Goal: Task Accomplishment & Management: Manage account settings

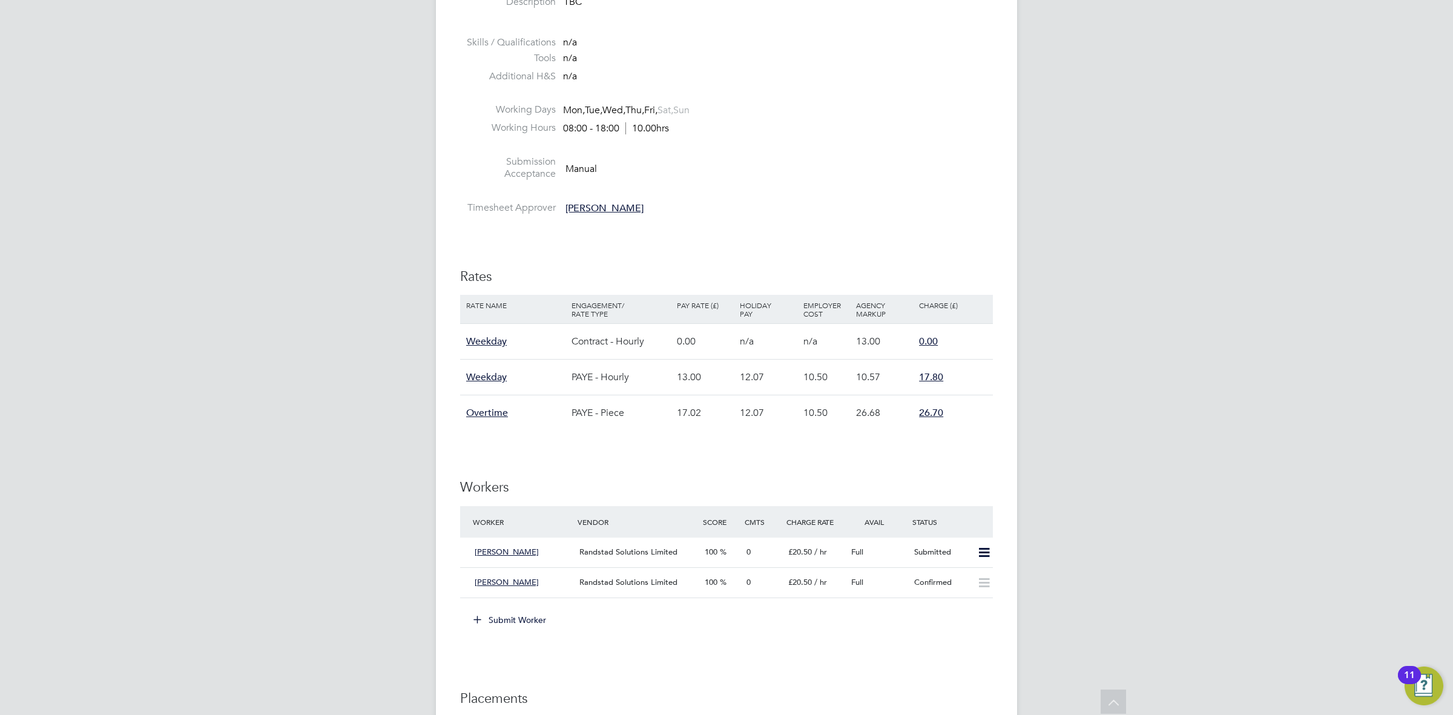
scroll to position [421, 0]
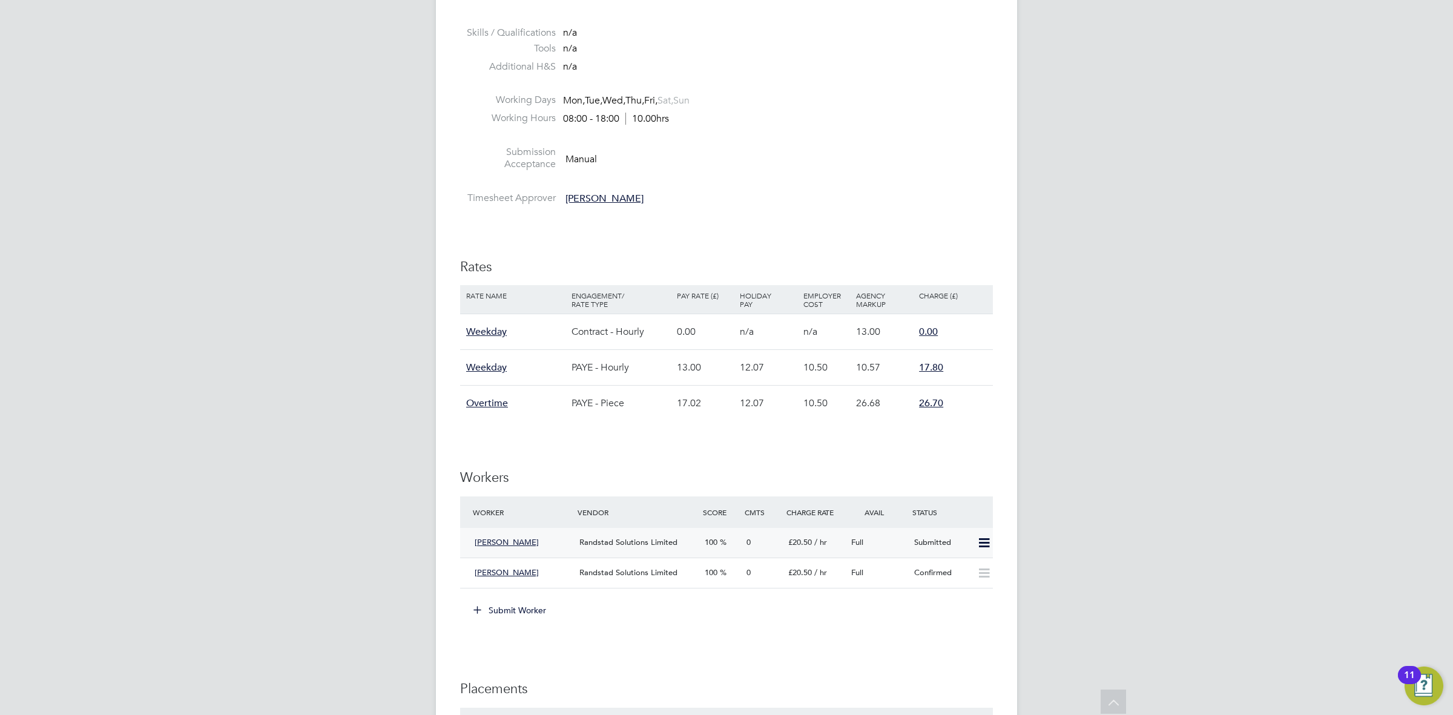
click at [948, 538] on div "Submitted" at bounding box center [940, 543] width 63 height 20
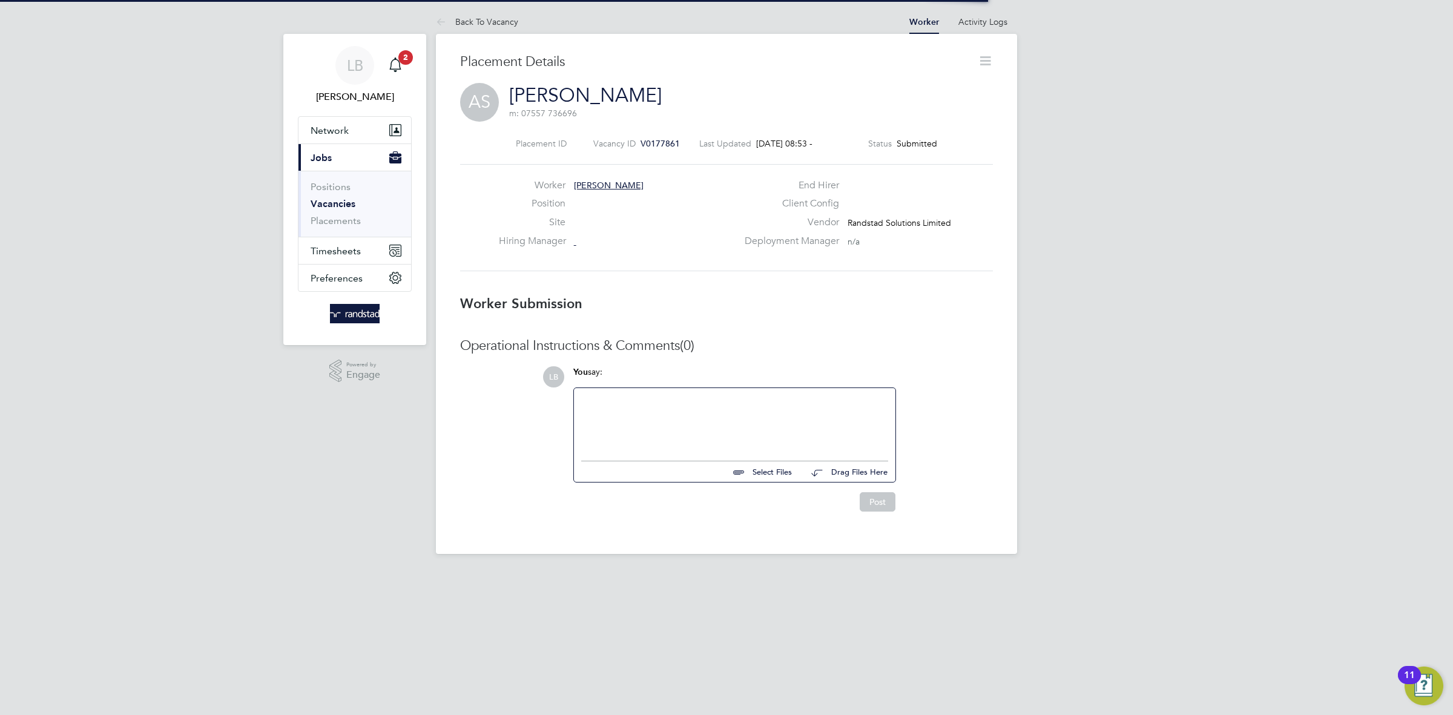
scroll to position [7, 6]
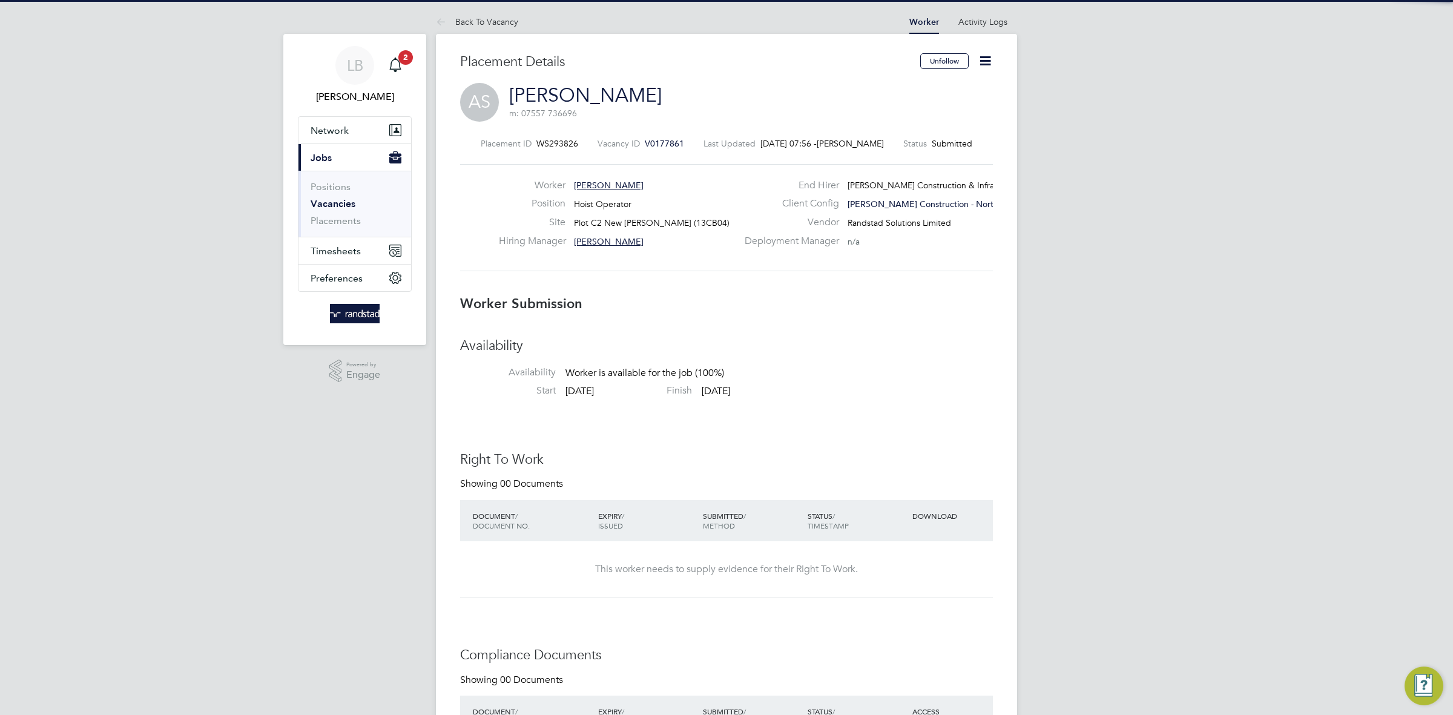
click at [988, 62] on icon at bounding box center [985, 60] width 15 height 15
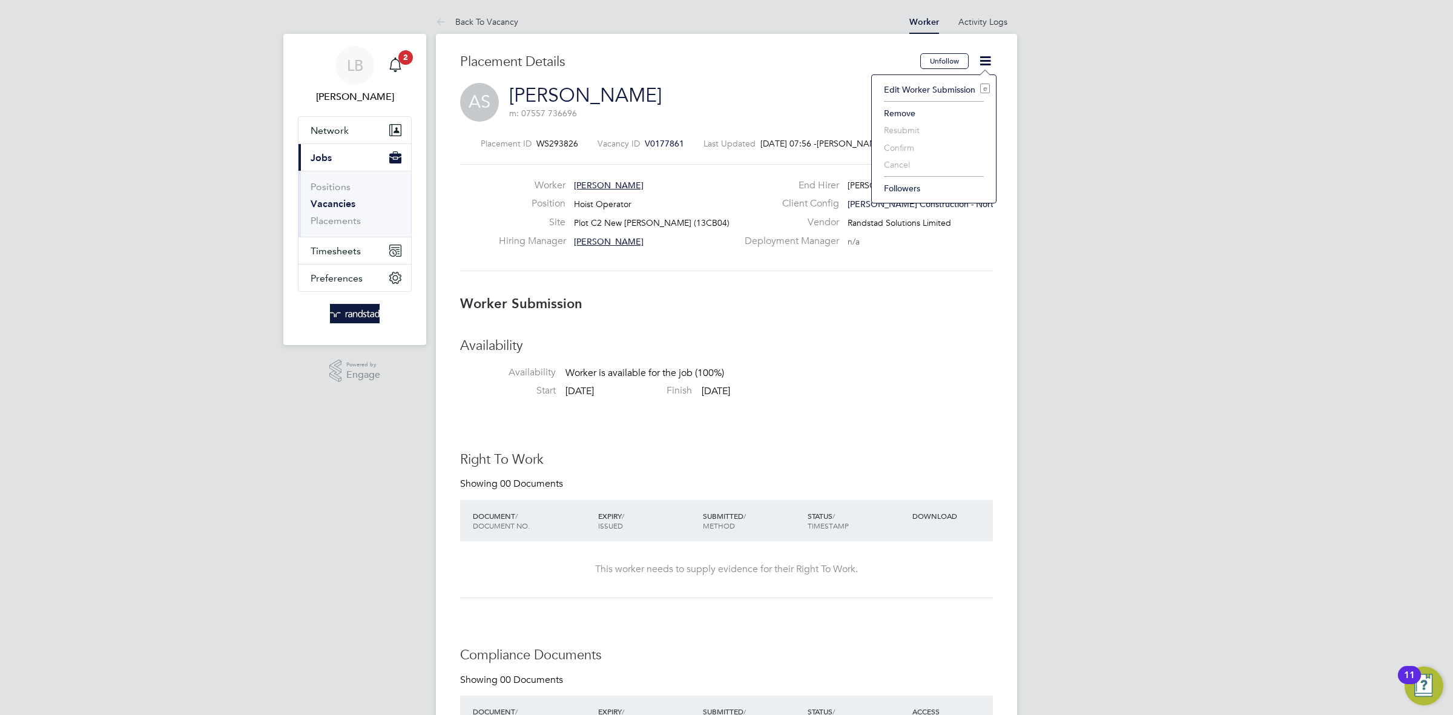
click at [934, 313] on h3 "Worker Submission" at bounding box center [726, 304] width 533 height 18
click at [447, 22] on icon at bounding box center [443, 22] width 15 height 15
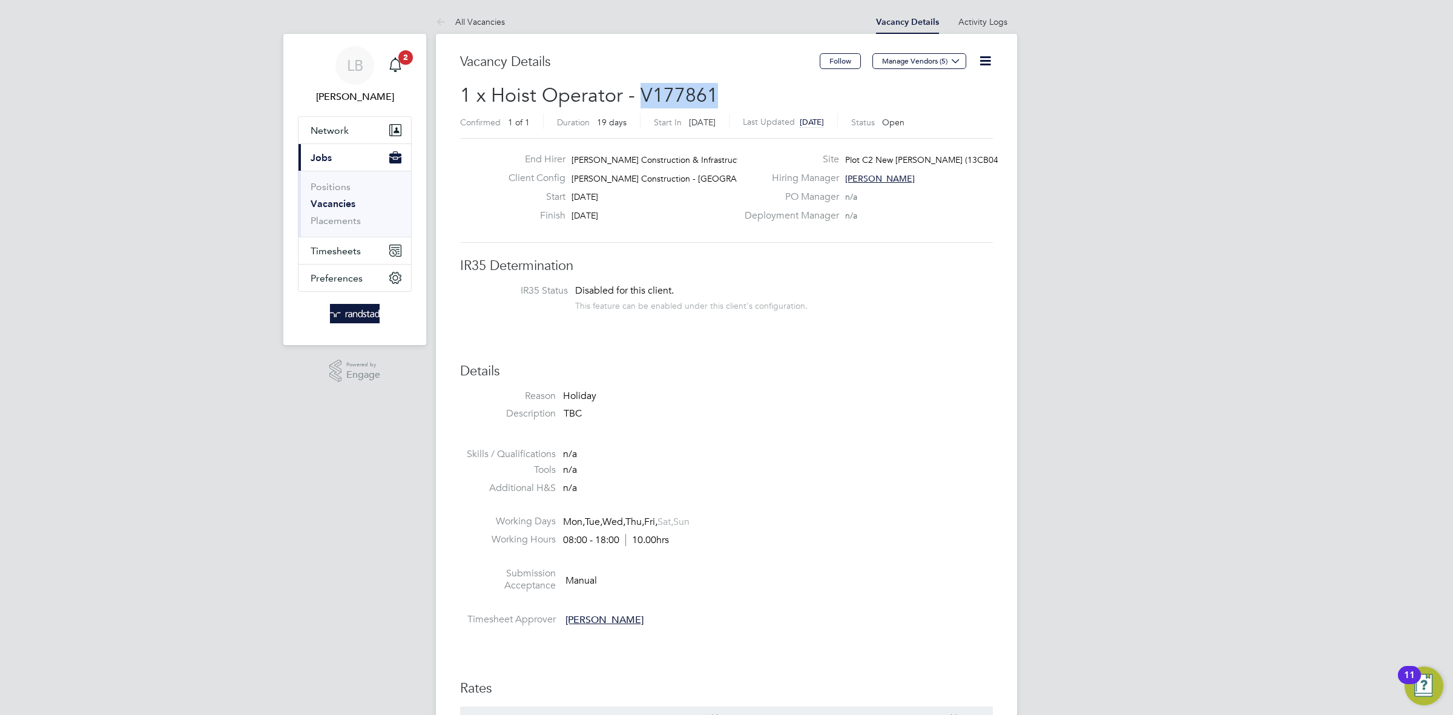
drag, startPoint x: 637, startPoint y: 90, endPoint x: 730, endPoint y: 96, distance: 92.8
click at [730, 97] on h2 "1 x Hoist Operator - V177861 Confirmed 1 of 1 Duration 19 days Start In 7 days …" at bounding box center [726, 108] width 533 height 51
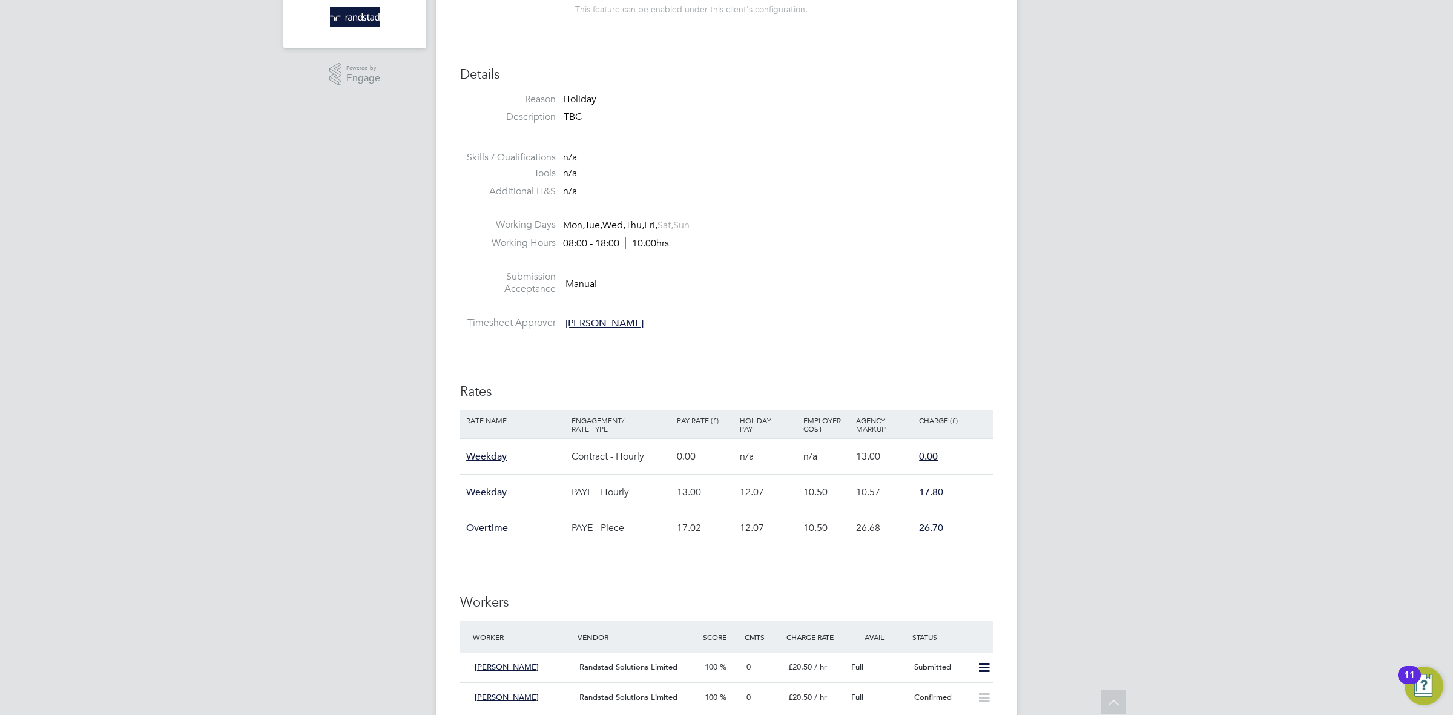
scroll to position [636, 0]
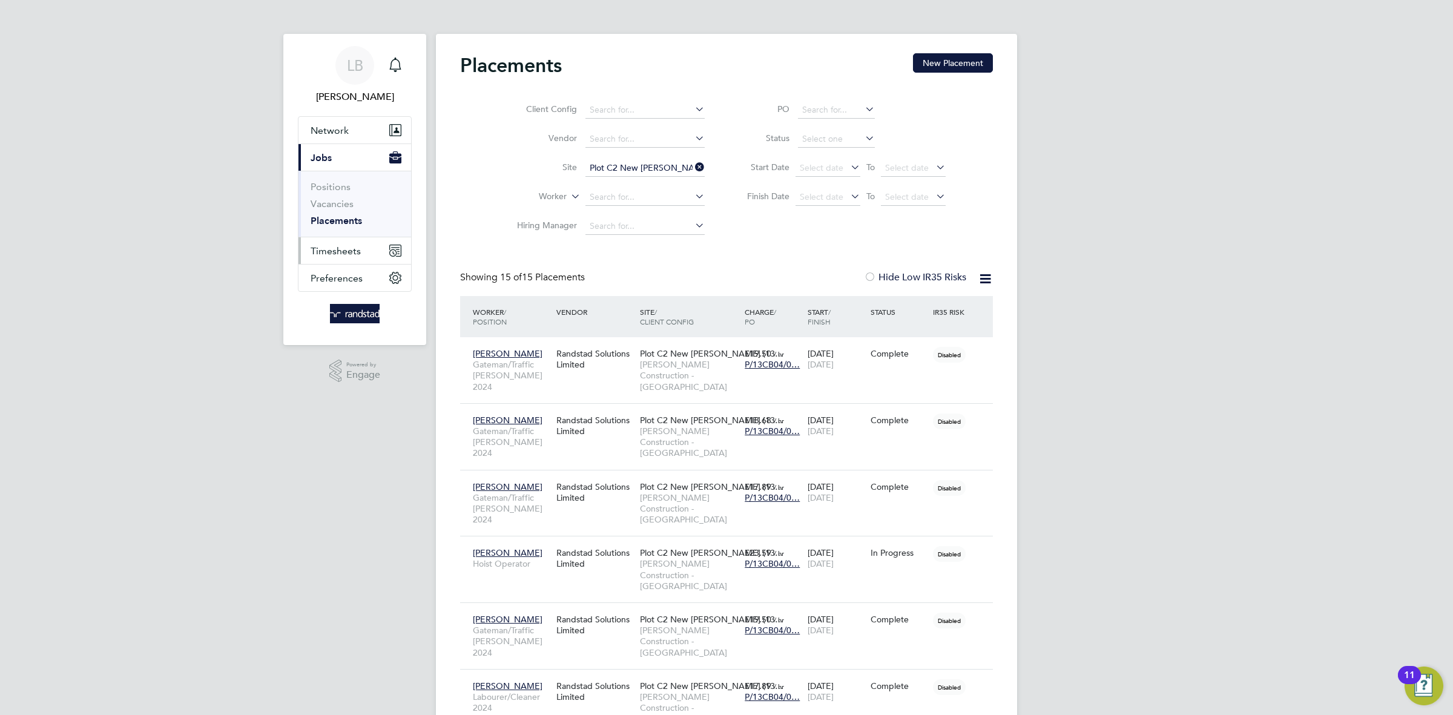
click at [343, 251] on span "Timesheets" at bounding box center [336, 251] width 50 height 12
click at [340, 210] on link "Timesheets" at bounding box center [336, 214] width 50 height 12
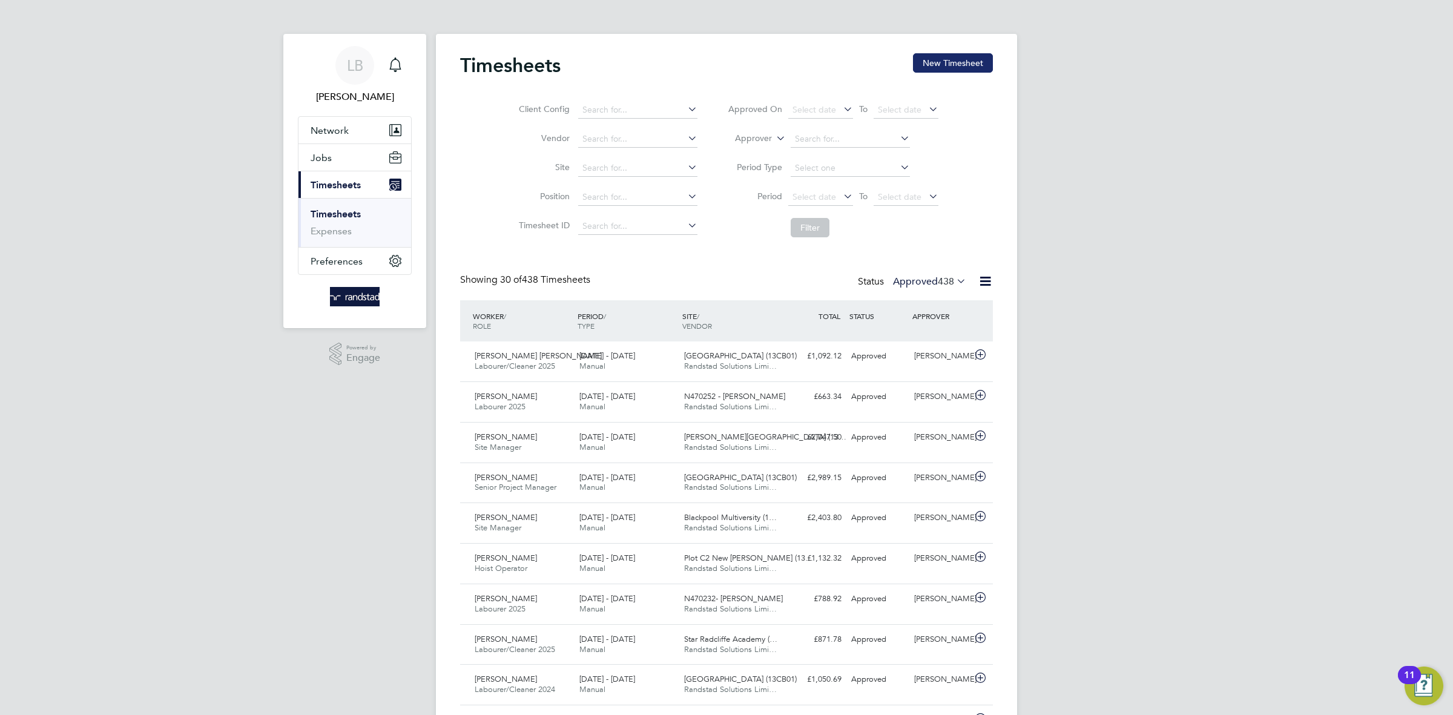
click at [938, 64] on button "New Timesheet" at bounding box center [953, 62] width 80 height 19
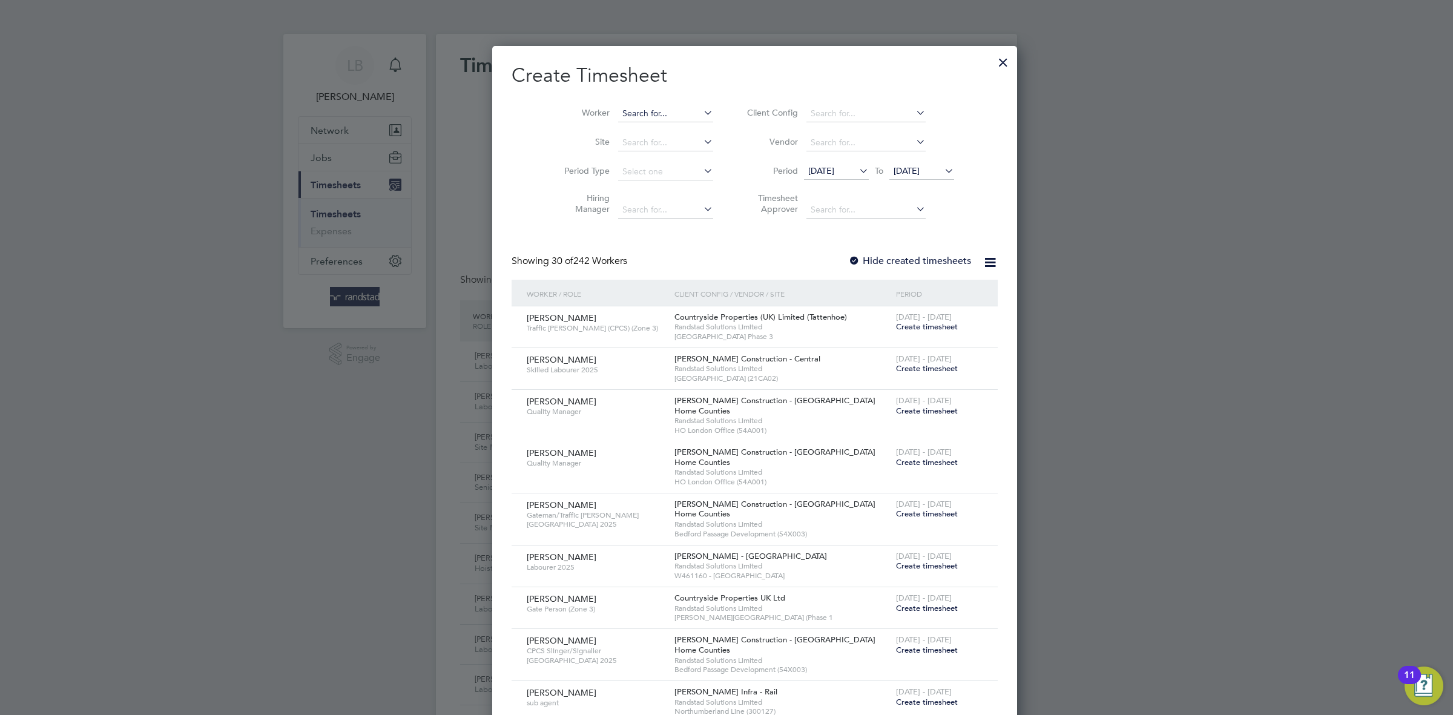
click at [634, 110] on input at bounding box center [665, 113] width 95 height 17
click at [604, 130] on b "John" at bounding box center [629, 130] width 70 height 10
type input "[PERSON_NAME]"
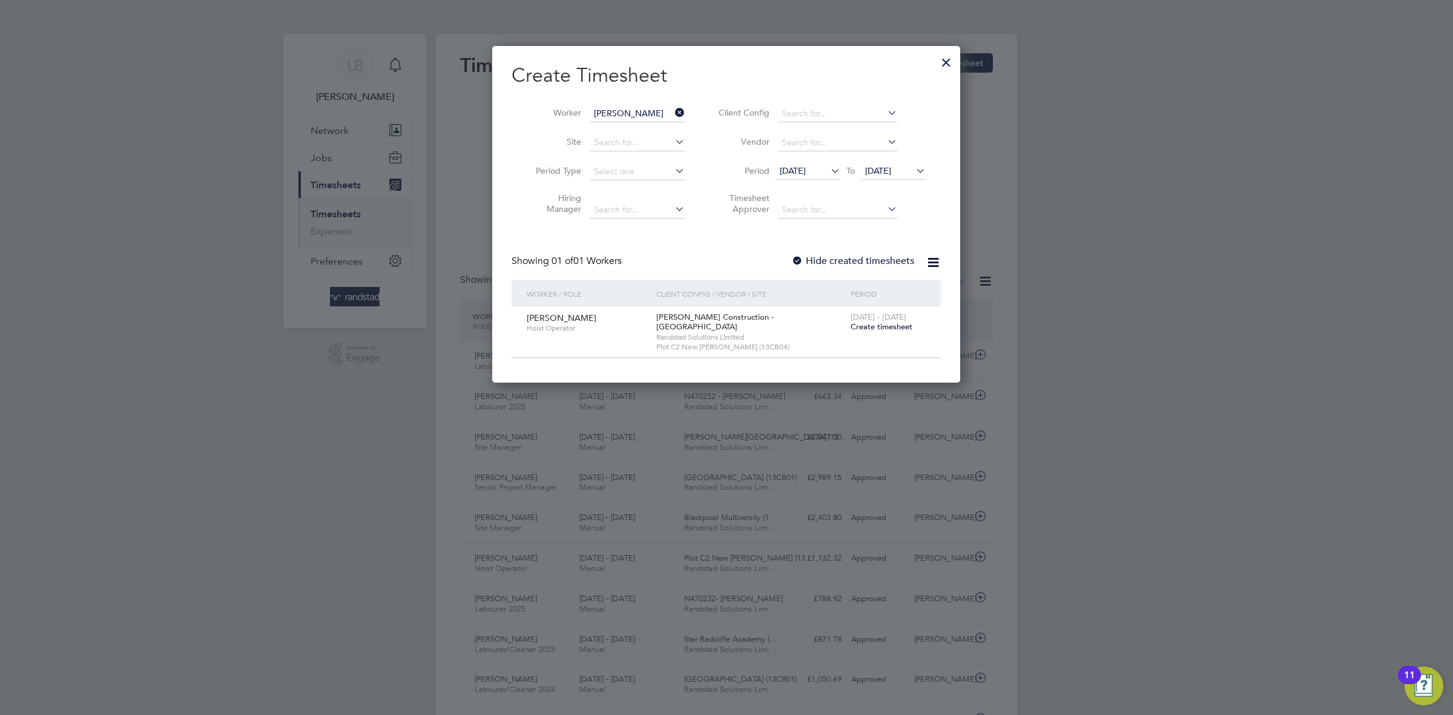
click at [880, 326] on span "Create timesheet" at bounding box center [882, 327] width 62 height 10
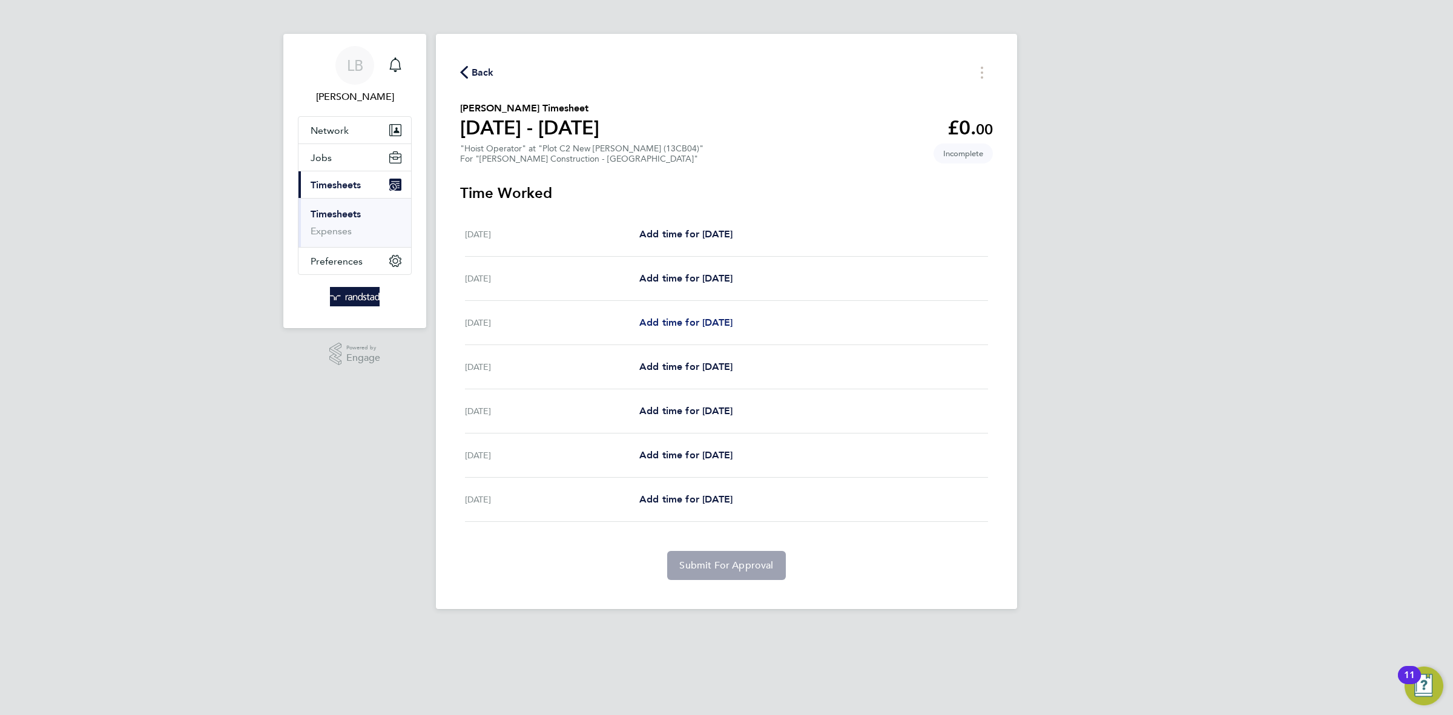
click at [712, 322] on span "Add time for [DATE]" at bounding box center [685, 323] width 93 height 12
select select "30"
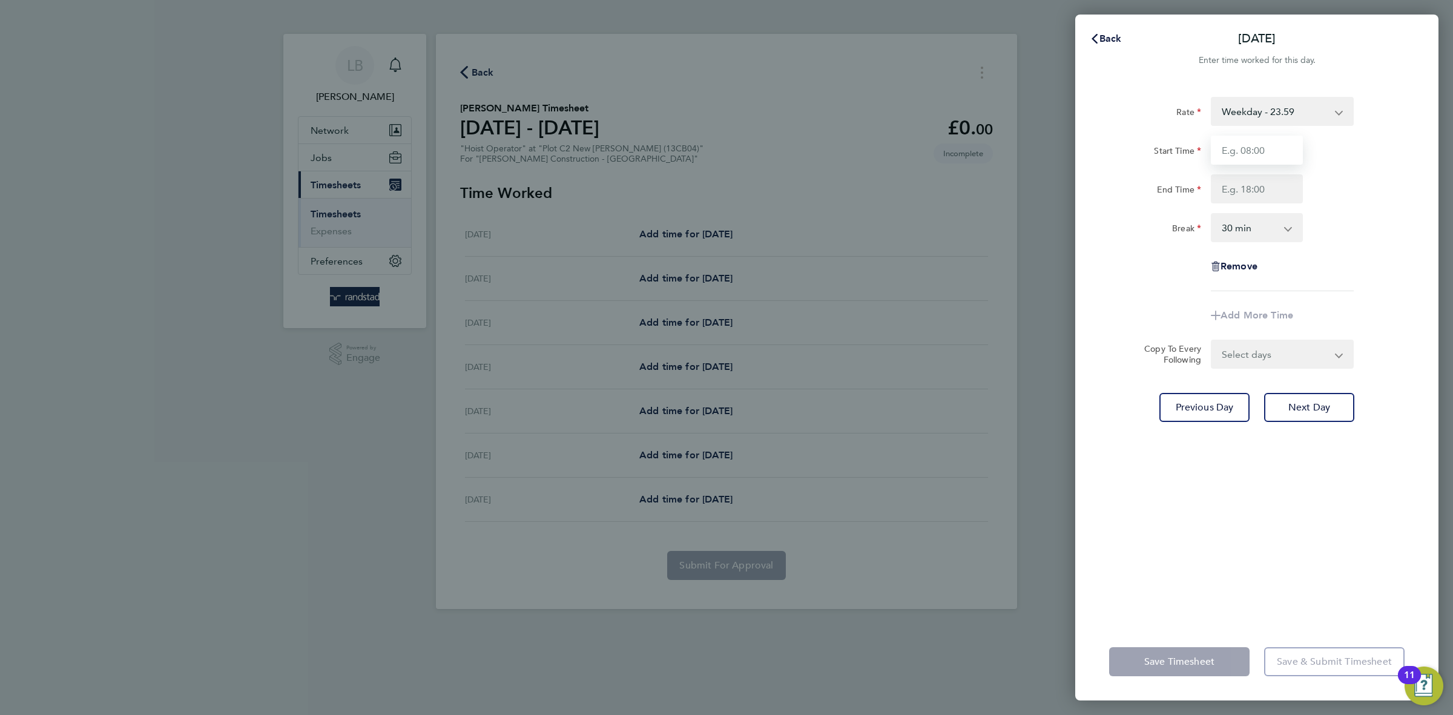
click at [1253, 151] on input "Start Time" at bounding box center [1257, 150] width 92 height 29
type input "07:30"
click at [1259, 192] on input "End Time" at bounding box center [1257, 188] width 92 height 29
click at [1230, 185] on input "18:00" at bounding box center [1257, 188] width 92 height 29
type input "17:00"
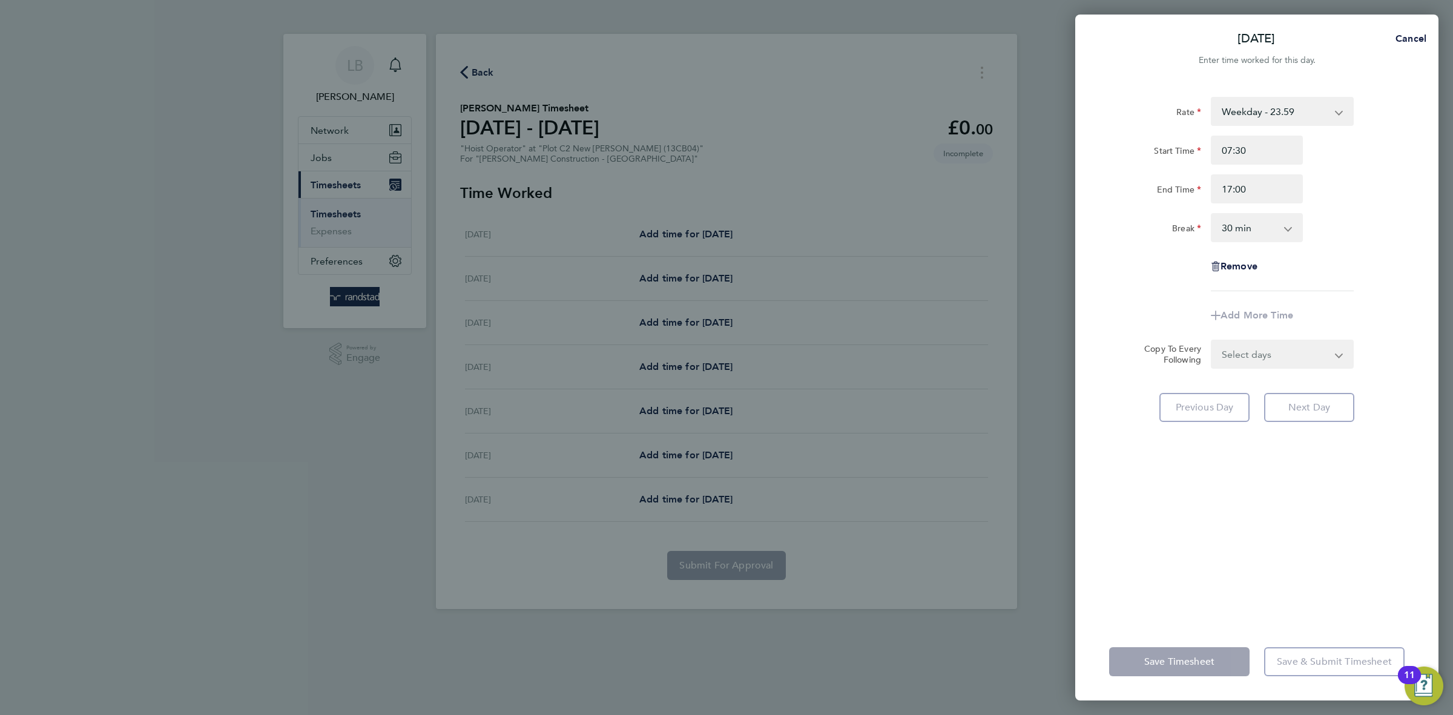
click at [1269, 358] on div "Select days Day [DATE] [DATE] [DATE] [DATE]" at bounding box center [1282, 354] width 143 height 29
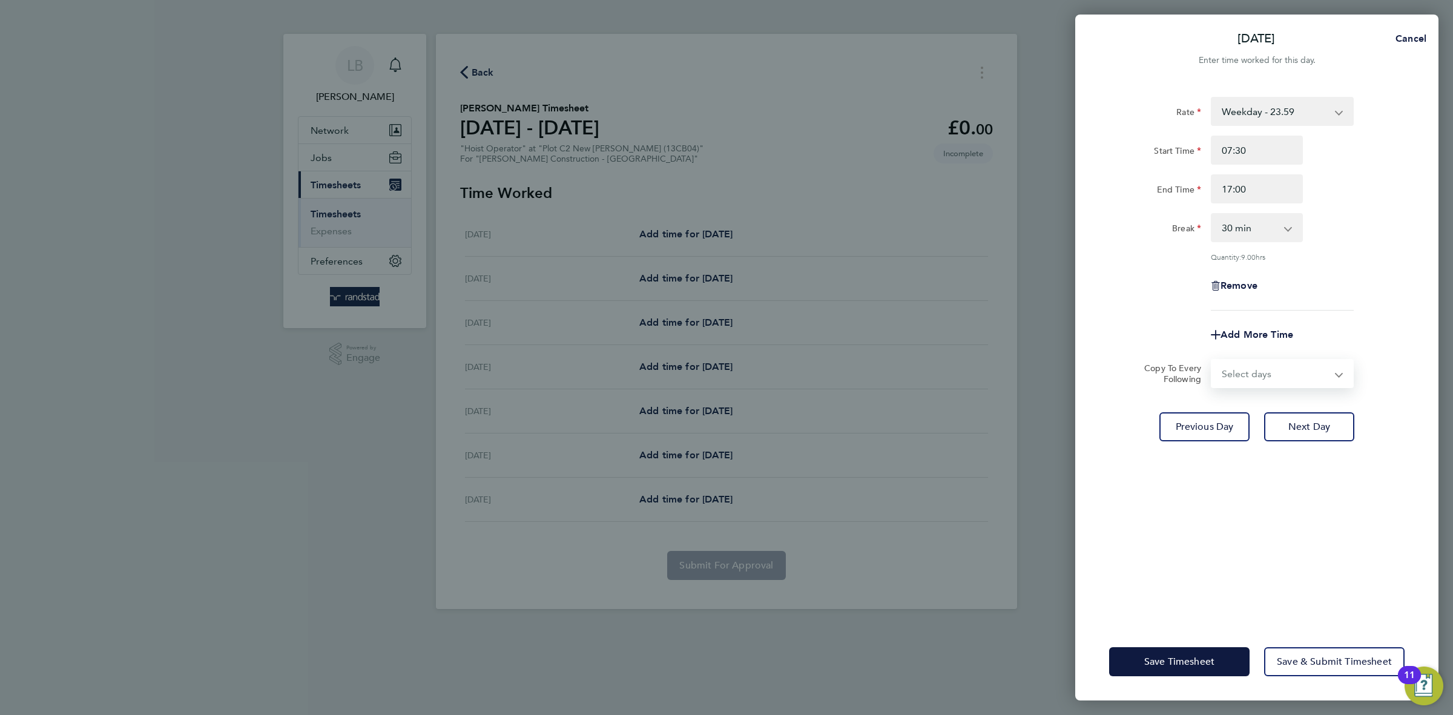
select select "TUE"
click at [1212, 360] on select "Select days Day [DATE] [DATE] [DATE] [DATE]" at bounding box center [1275, 373] width 127 height 27
select select "[DATE]"
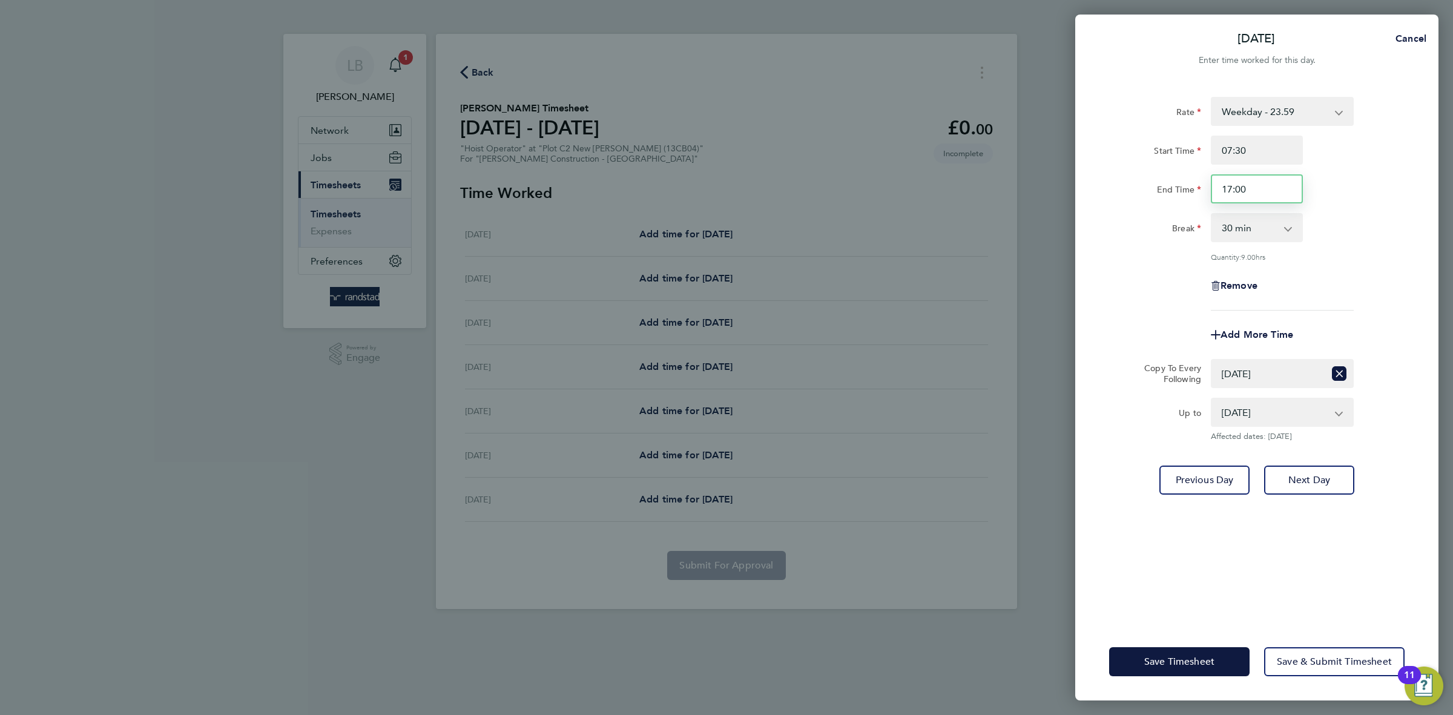
click at [1238, 187] on input "17:00" at bounding box center [1257, 188] width 92 height 29
type input "17:30"
drag, startPoint x: 1405, startPoint y: 226, endPoint x: 1345, endPoint y: 366, distance: 152.7
click at [1404, 226] on div "Break 0 min 15 min 30 min 45 min 60 min 75 min 90 min" at bounding box center [1256, 227] width 305 height 29
click at [1156, 653] on button "Save Timesheet" at bounding box center [1179, 661] width 140 height 29
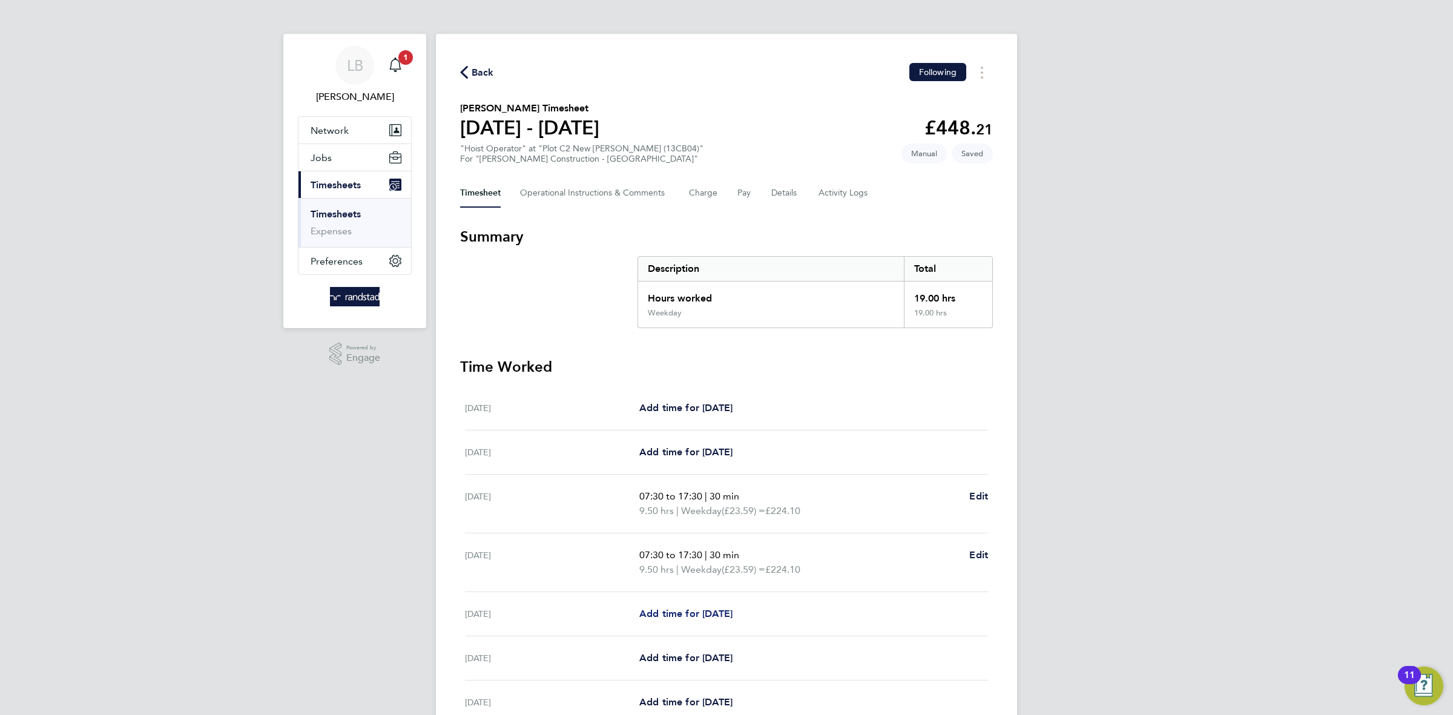
click at [687, 612] on span "Add time for [DATE]" at bounding box center [685, 614] width 93 height 12
select select "30"
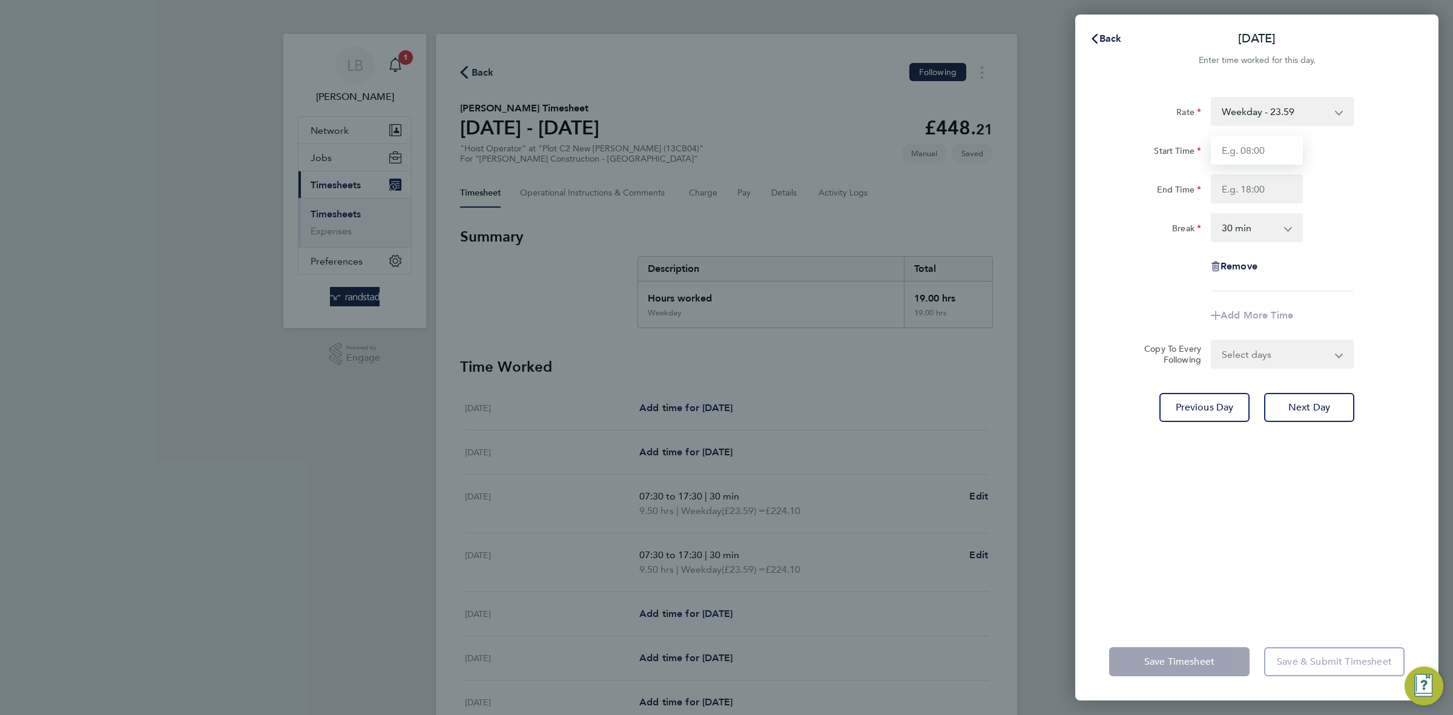
click at [1248, 150] on input "Start Time" at bounding box center [1257, 150] width 92 height 29
type input "07:30"
click at [1269, 189] on input "End Time" at bounding box center [1257, 188] width 92 height 29
type input "17:00"
click at [1452, 412] on div "Wed 06 Aug Cancel Enter time worked for this day. Rate Weekday - 23.59 Start Ti…" at bounding box center [726, 357] width 1453 height 715
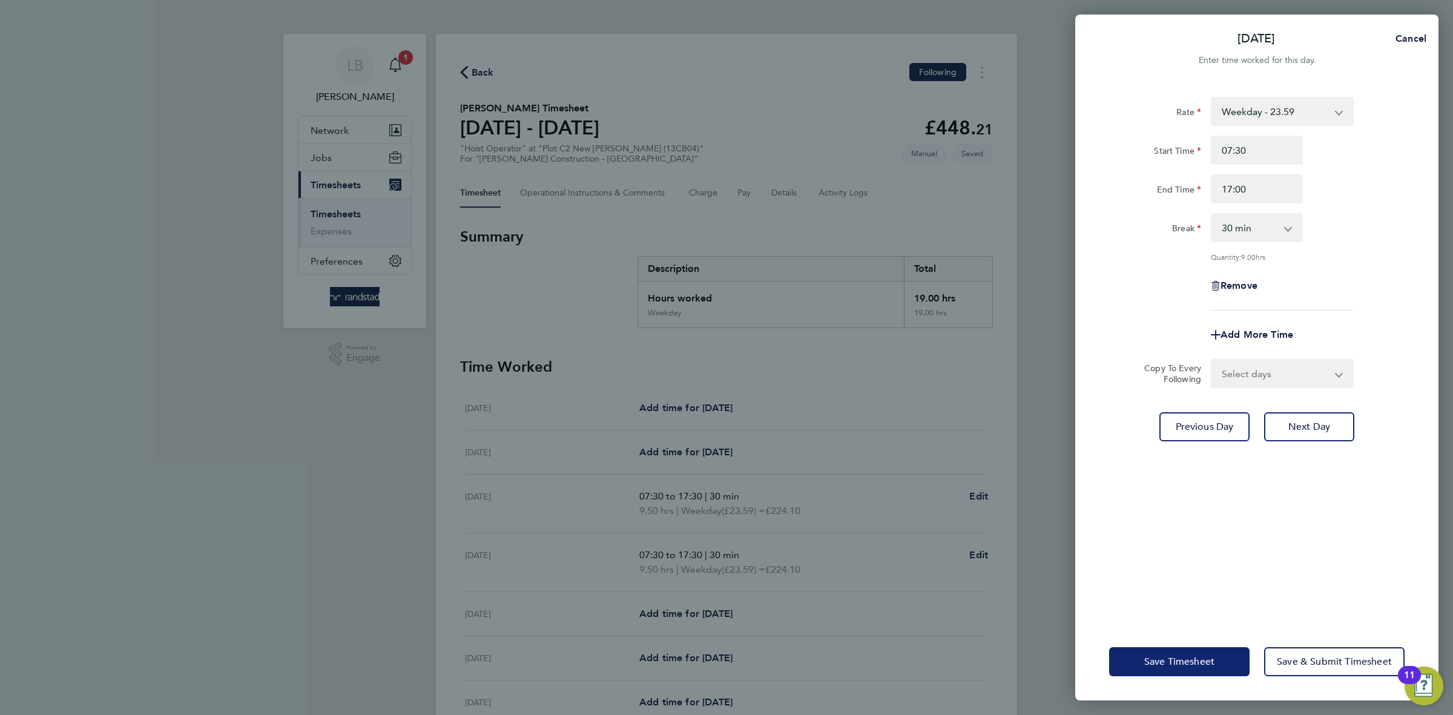
click at [1186, 664] on span "Save Timesheet" at bounding box center [1179, 662] width 70 height 12
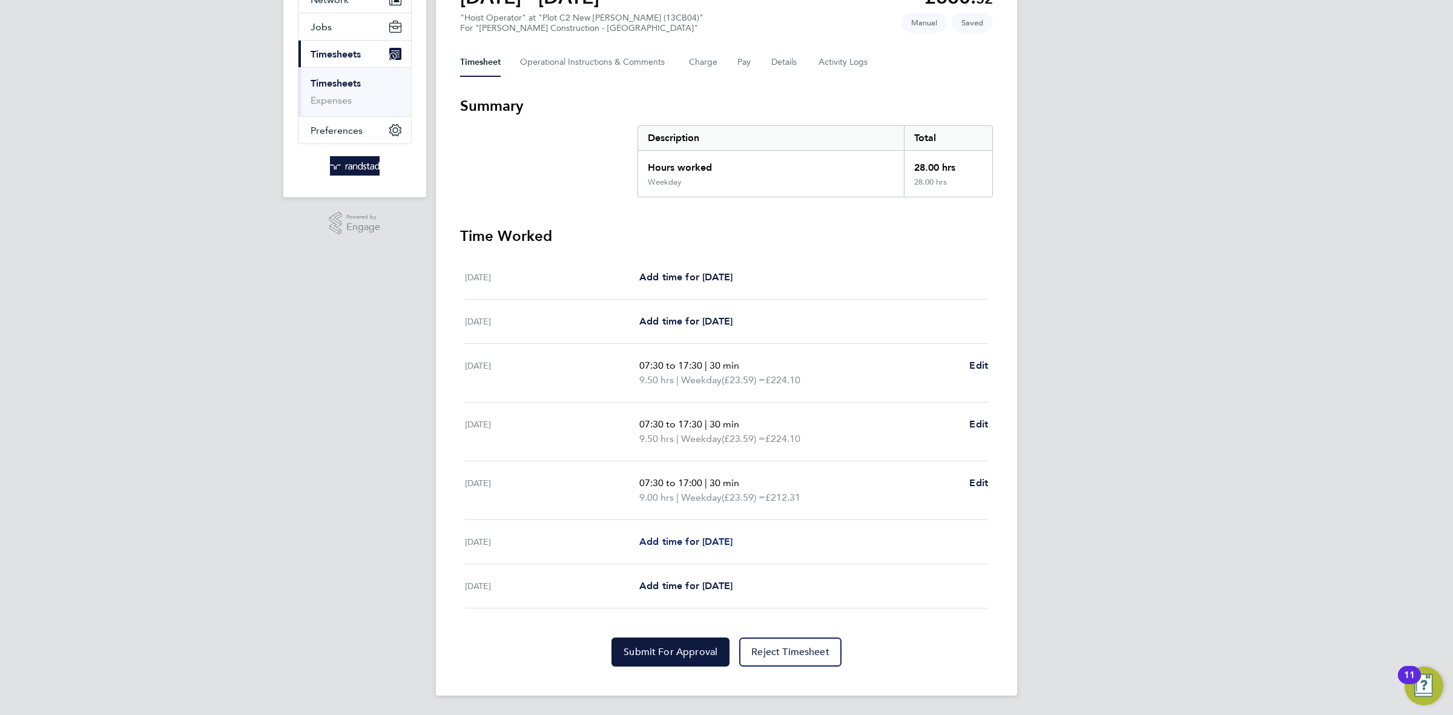
click at [727, 549] on link "Add time for [DATE]" at bounding box center [685, 542] width 93 height 15
select select "30"
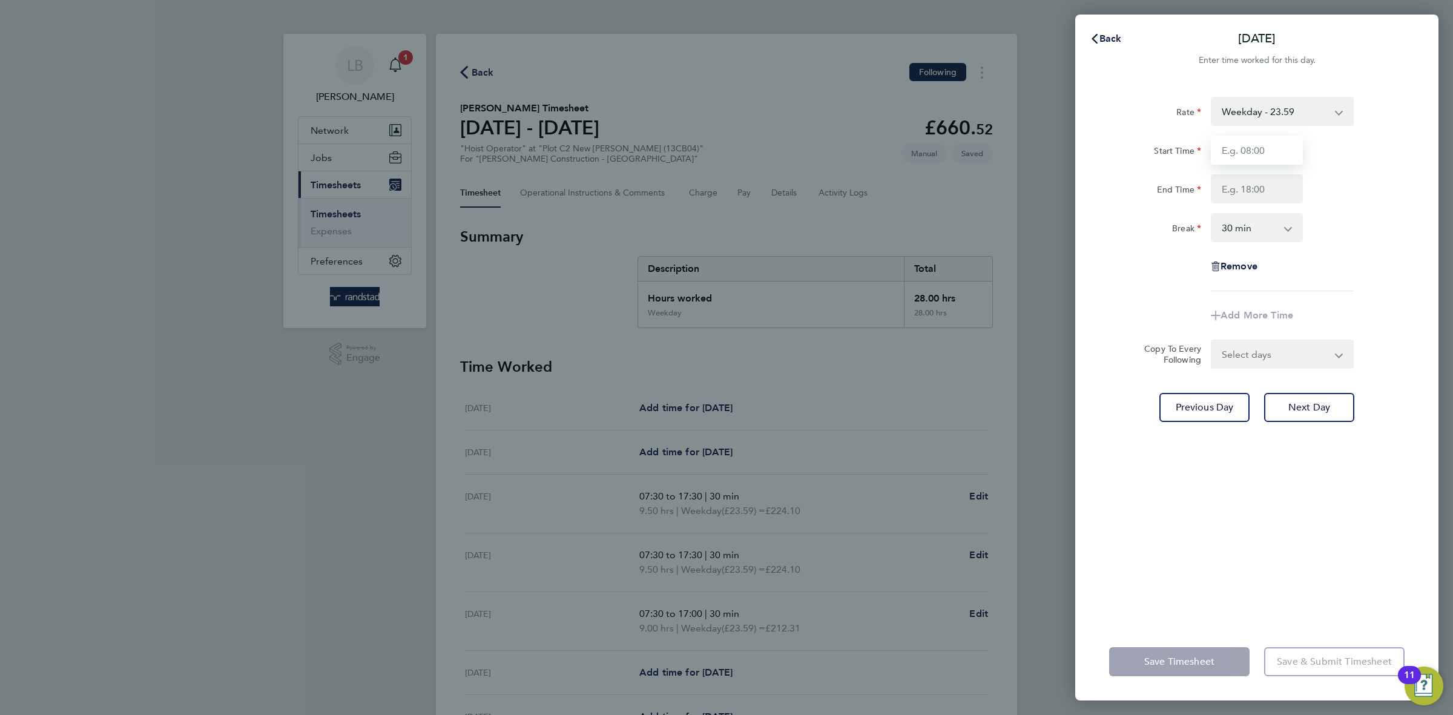
click at [1262, 150] on input "Start Time" at bounding box center [1257, 150] width 92 height 29
type input "07:30"
click at [1258, 183] on input "End Time" at bounding box center [1257, 188] width 92 height 29
type input "18:00"
click at [1416, 244] on div "Rate Weekday - 23.59 Start Time 07:30 End Time 18:00 Break 0 min 15 min 30 min …" at bounding box center [1256, 352] width 363 height 541
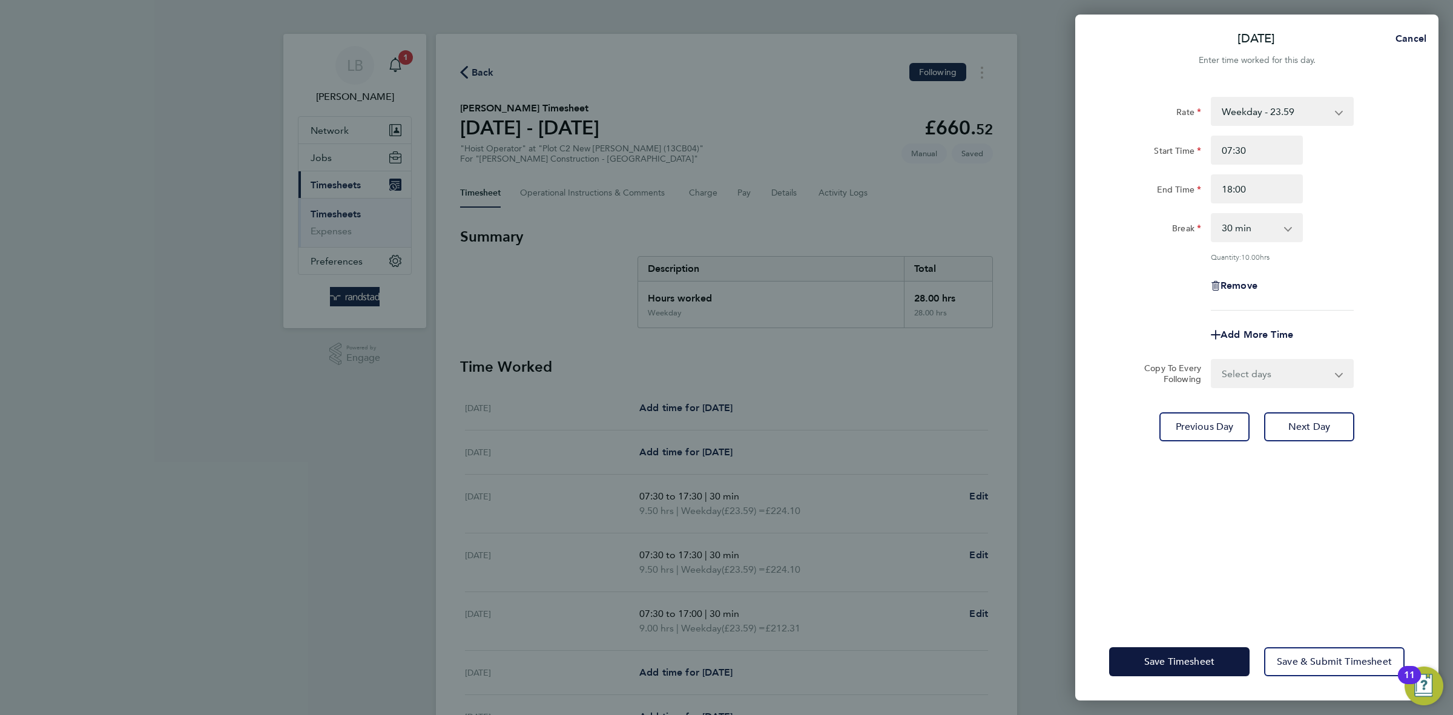
click at [1256, 368] on select "Select days Friday" at bounding box center [1275, 373] width 127 height 27
select select "FRI"
click at [1212, 360] on select "Select days Friday" at bounding box center [1275, 373] width 127 height 27
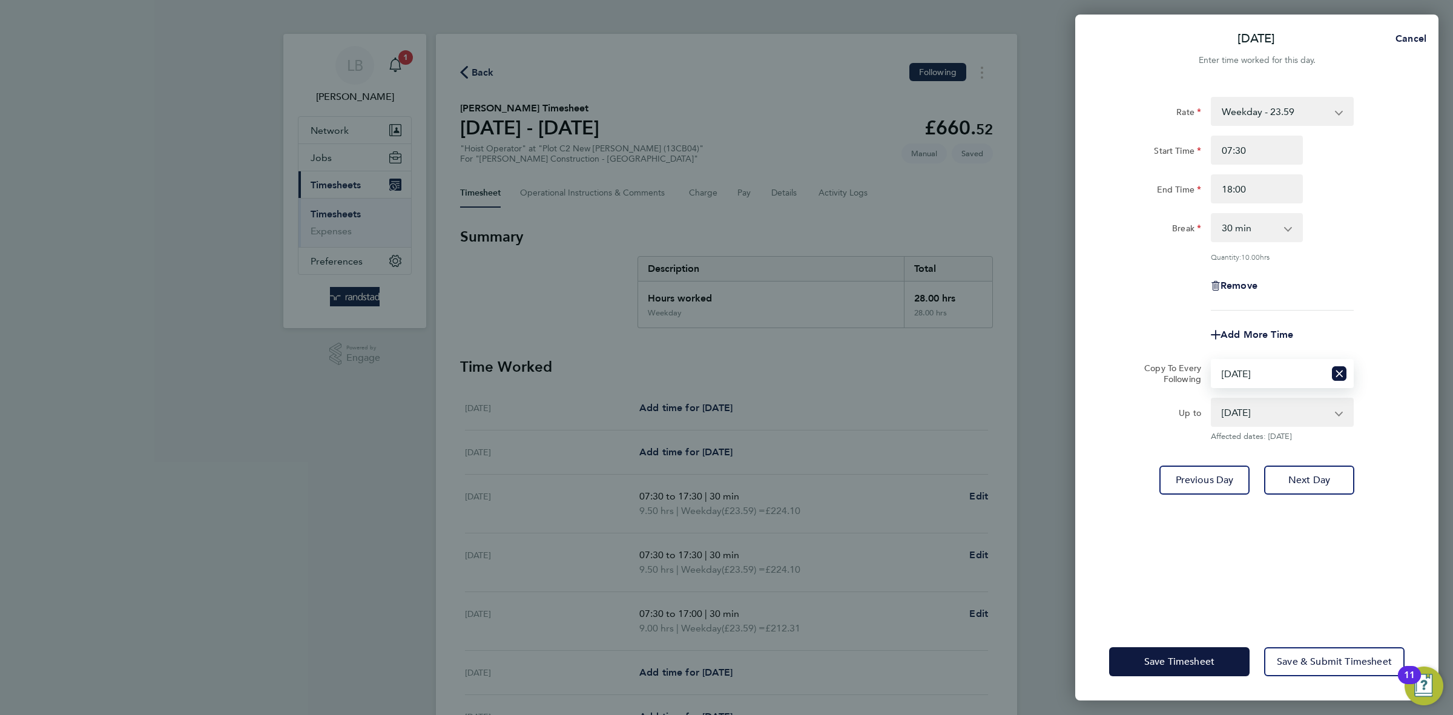
click at [1381, 587] on div "Rate Weekday - 23.59 Start Time 07:30 End Time 18:00 Break 0 min 15 min 30 min …" at bounding box center [1256, 352] width 363 height 541
click at [1106, 679] on div "Save Timesheet Save & Submit Timesheet" at bounding box center [1256, 662] width 363 height 78
click at [1175, 663] on span "Save Timesheet" at bounding box center [1179, 662] width 70 height 12
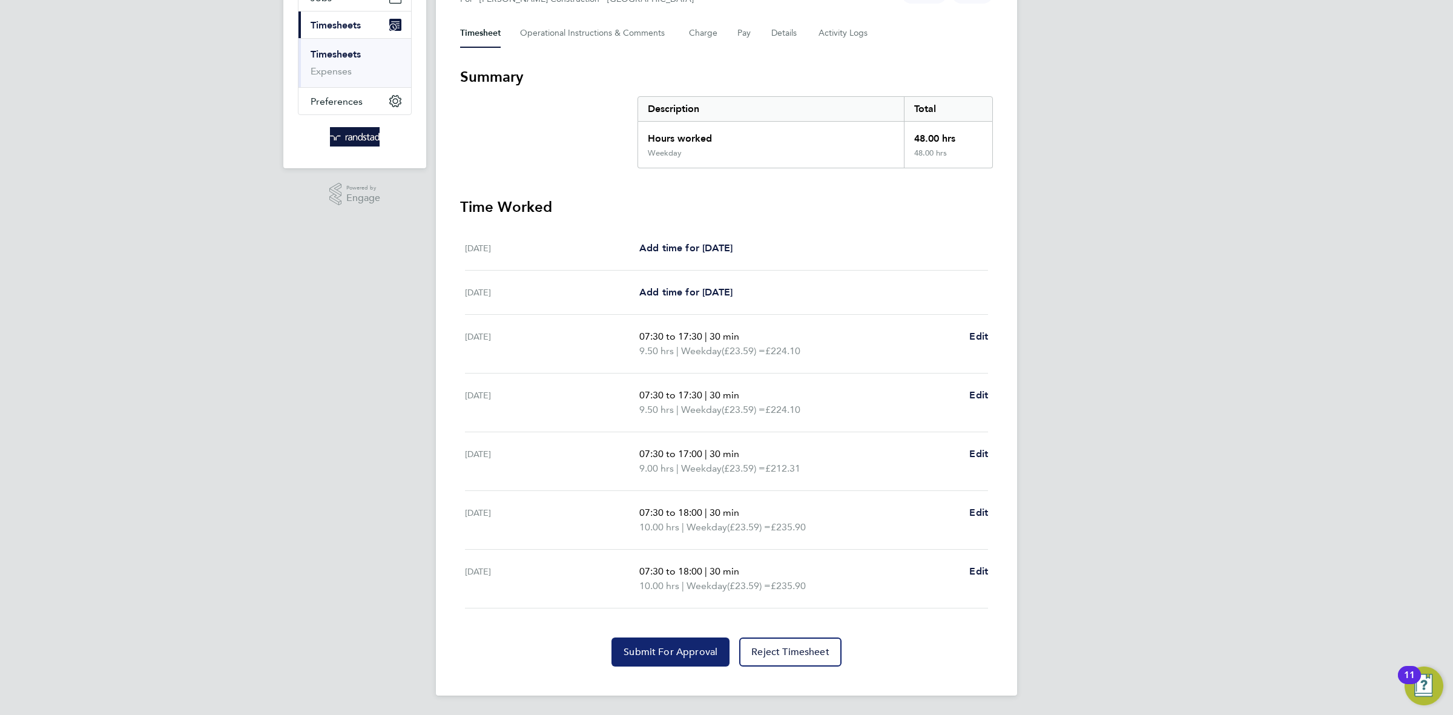
click at [675, 651] on span "Submit For Approval" at bounding box center [671, 652] width 94 height 12
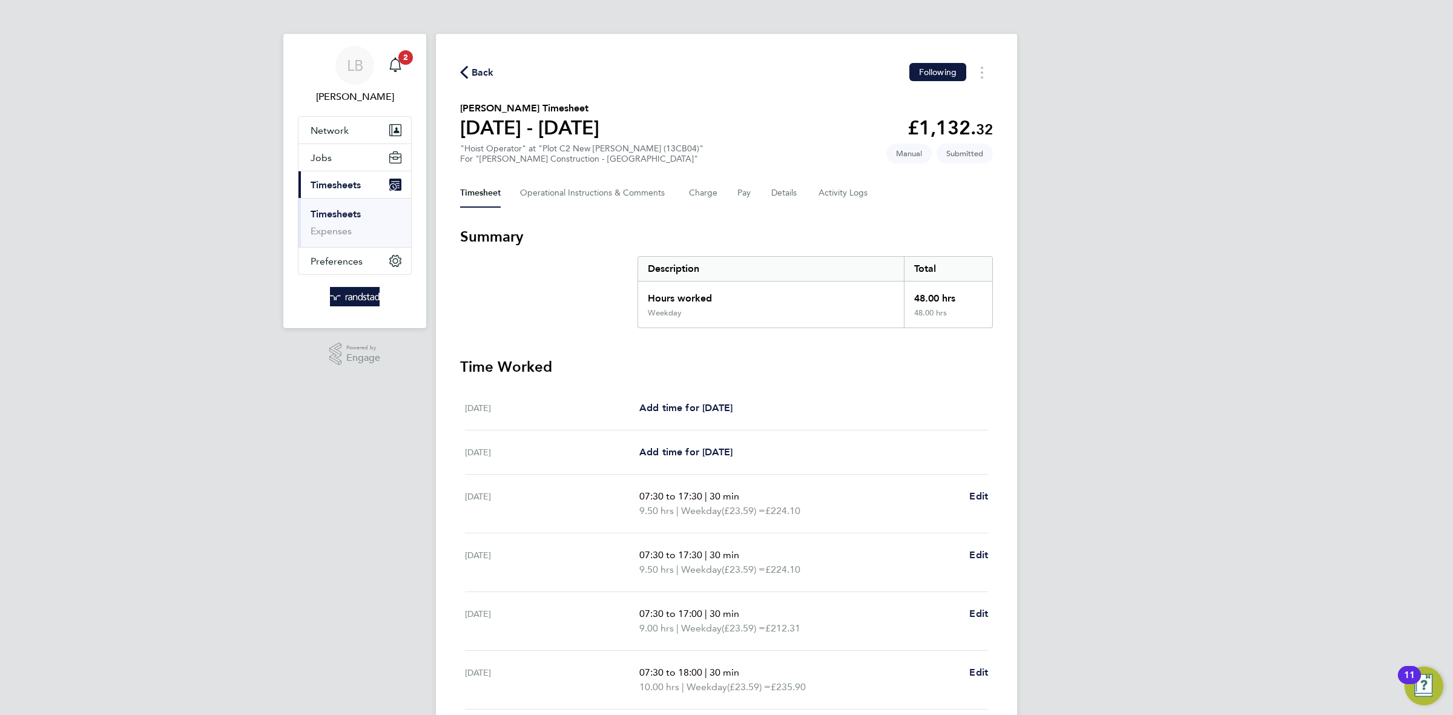
click at [467, 69] on icon "button" at bounding box center [464, 72] width 8 height 13
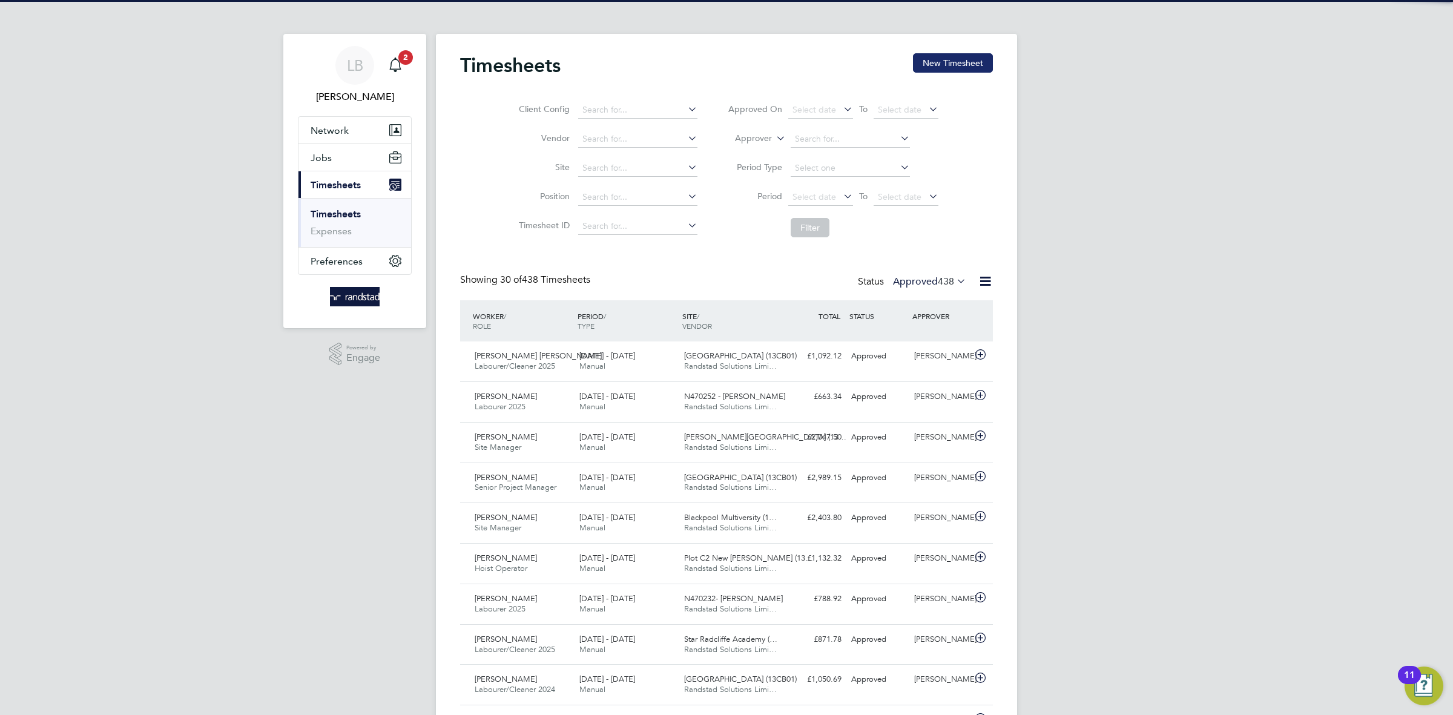
scroll to position [30, 105]
click at [956, 64] on button "New Timesheet" at bounding box center [953, 62] width 80 height 19
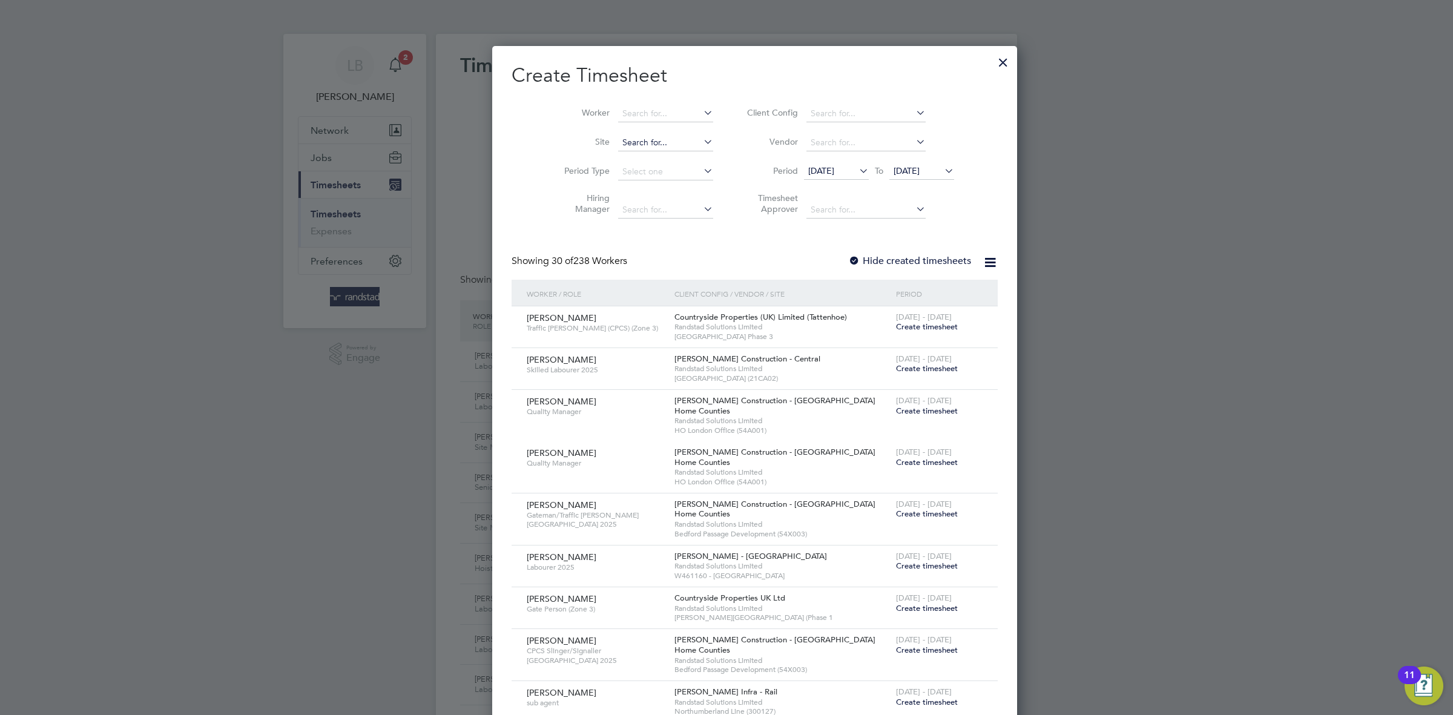
click at [653, 136] on input at bounding box center [665, 142] width 95 height 17
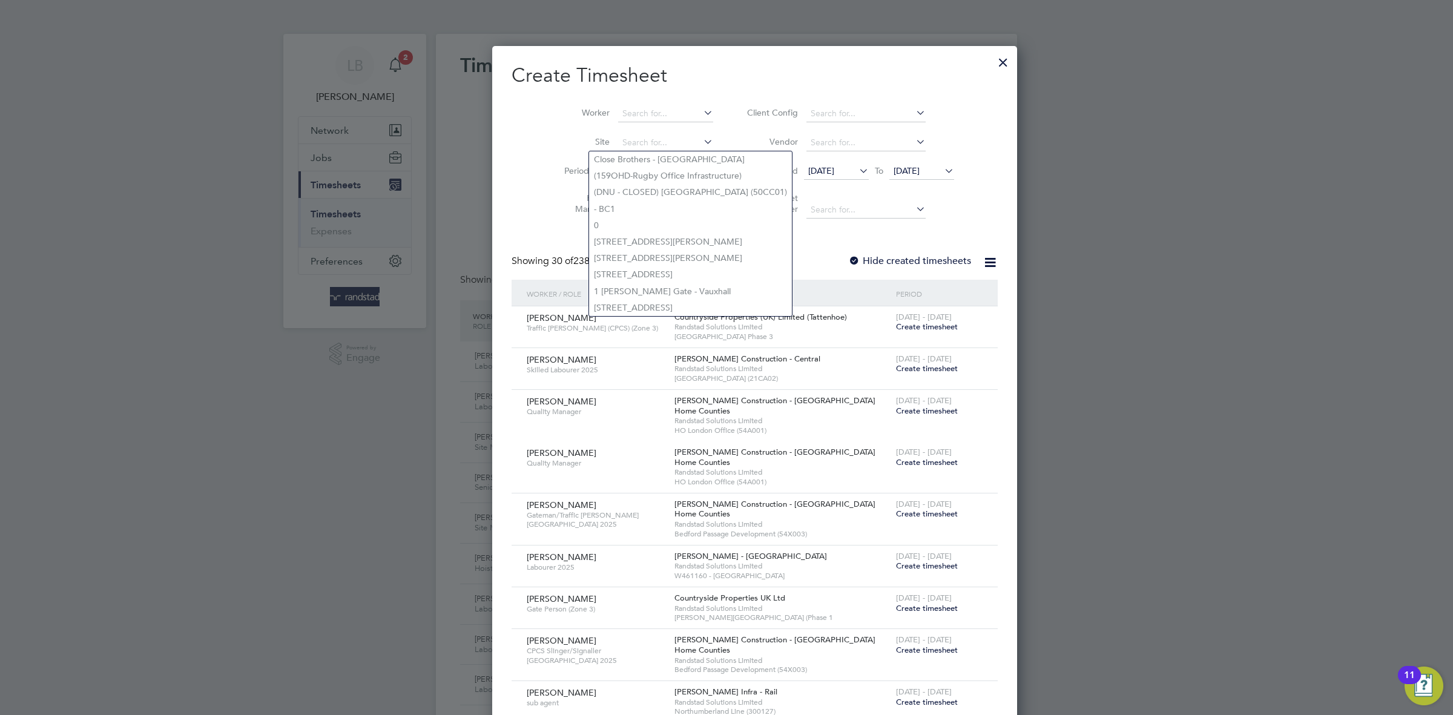
click at [432, 223] on div at bounding box center [726, 357] width 1453 height 715
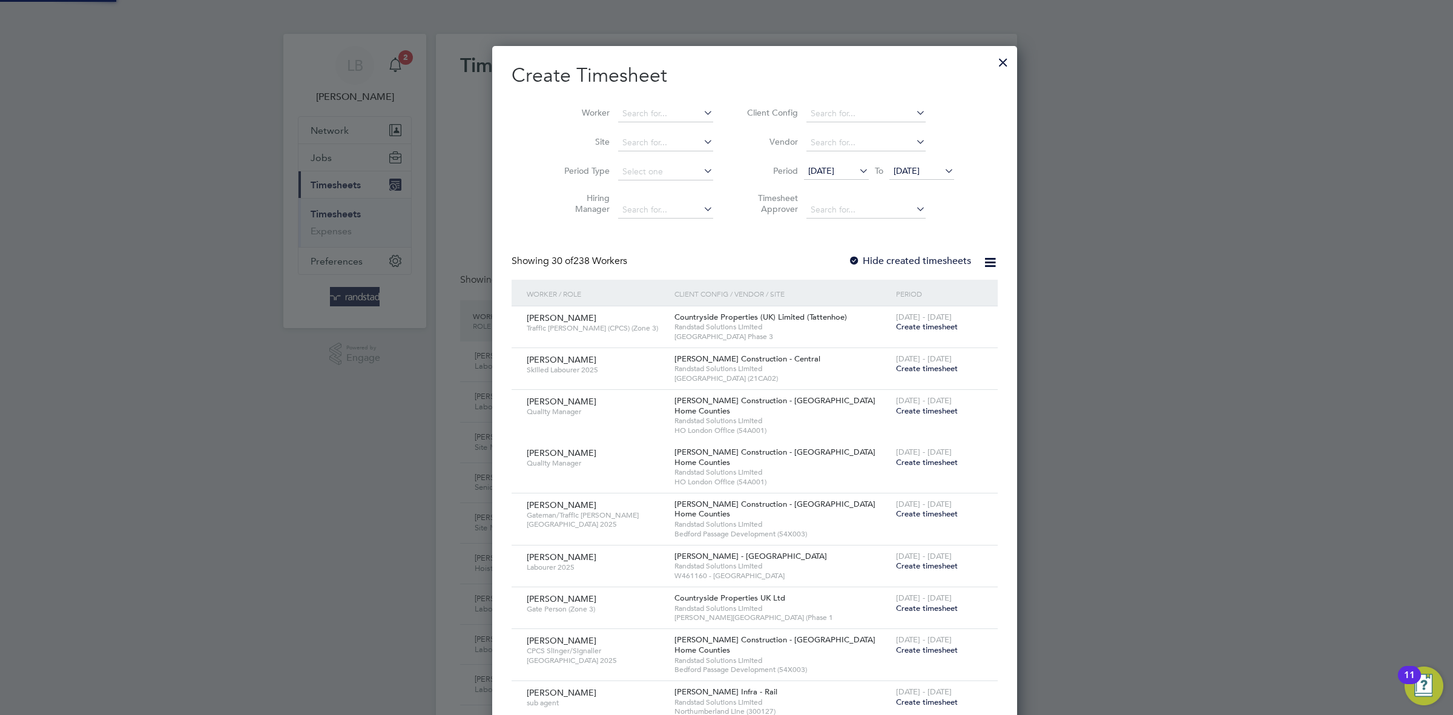
click at [992, 61] on div at bounding box center [1003, 59] width 22 height 22
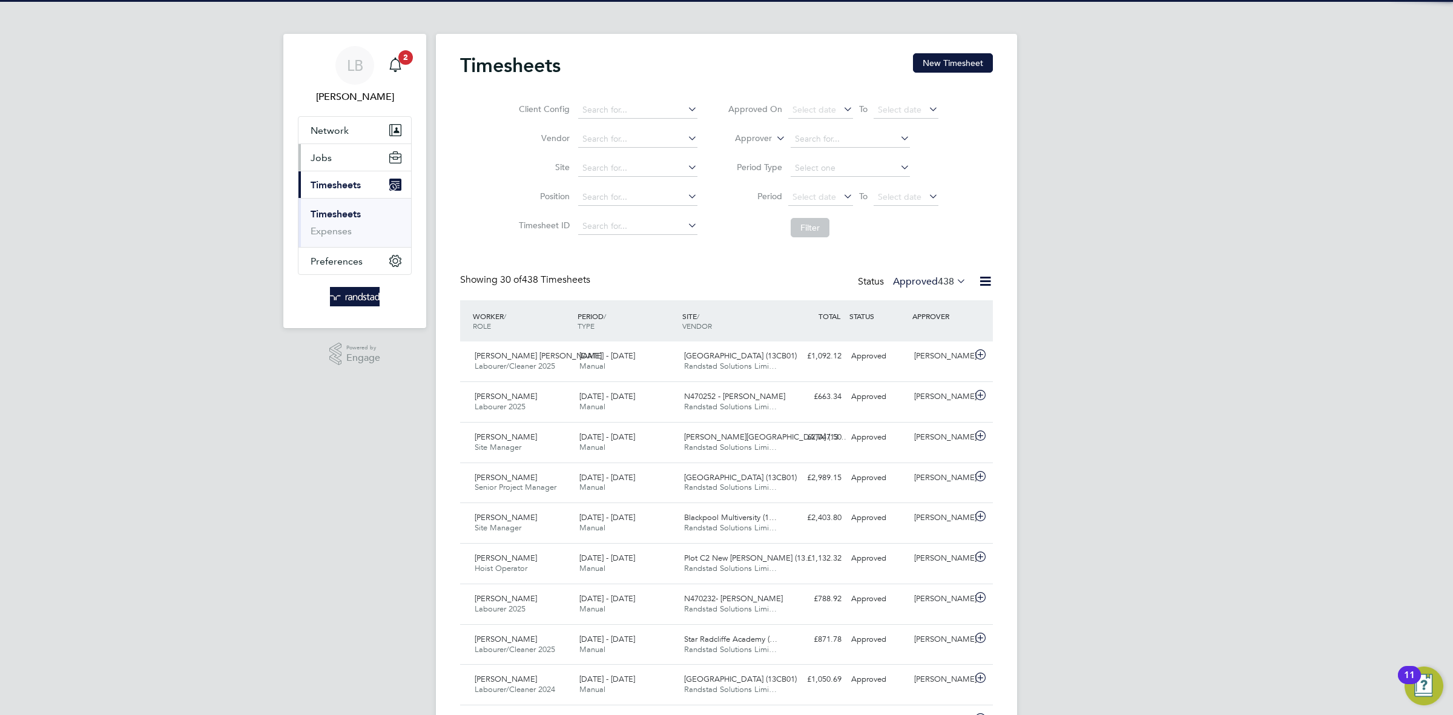
click at [322, 164] on button "Jobs" at bounding box center [355, 157] width 113 height 27
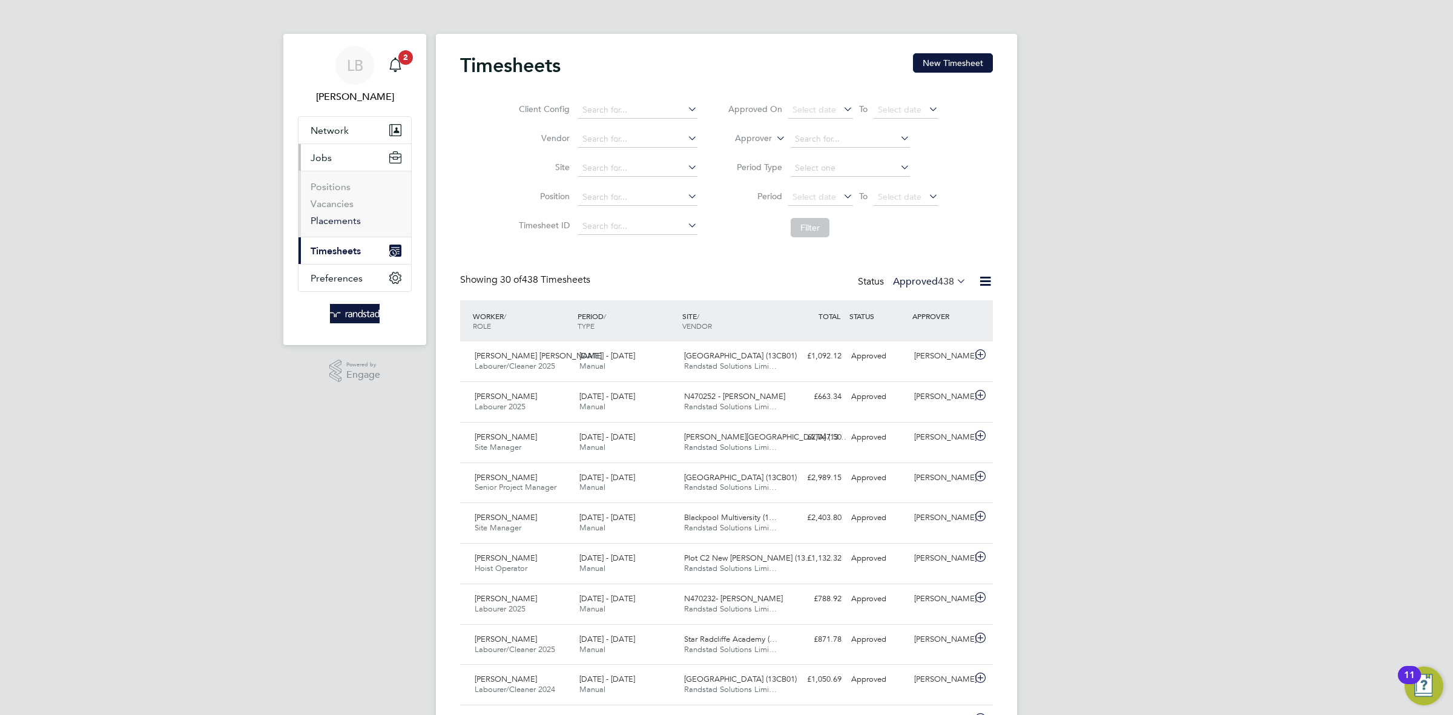
click at [342, 217] on link "Placements" at bounding box center [336, 221] width 50 height 12
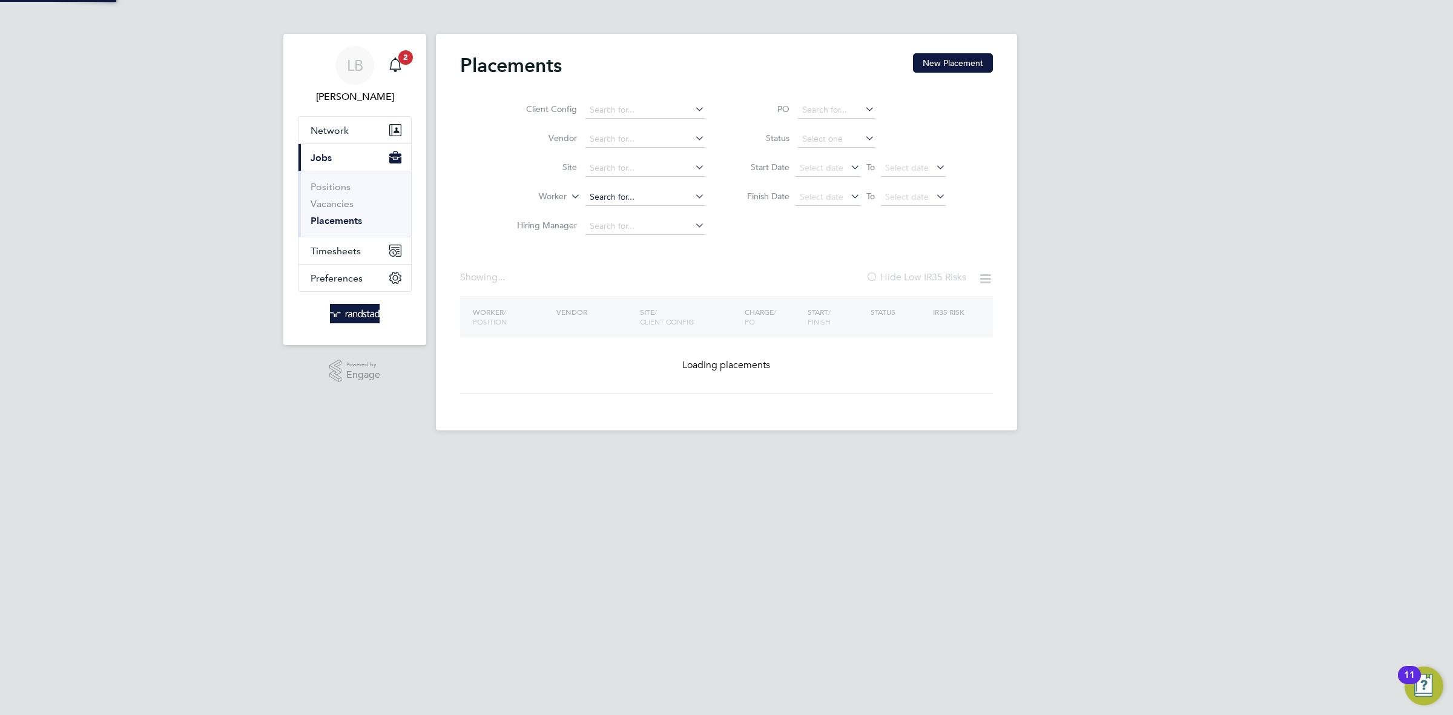
click at [616, 196] on input at bounding box center [645, 197] width 119 height 17
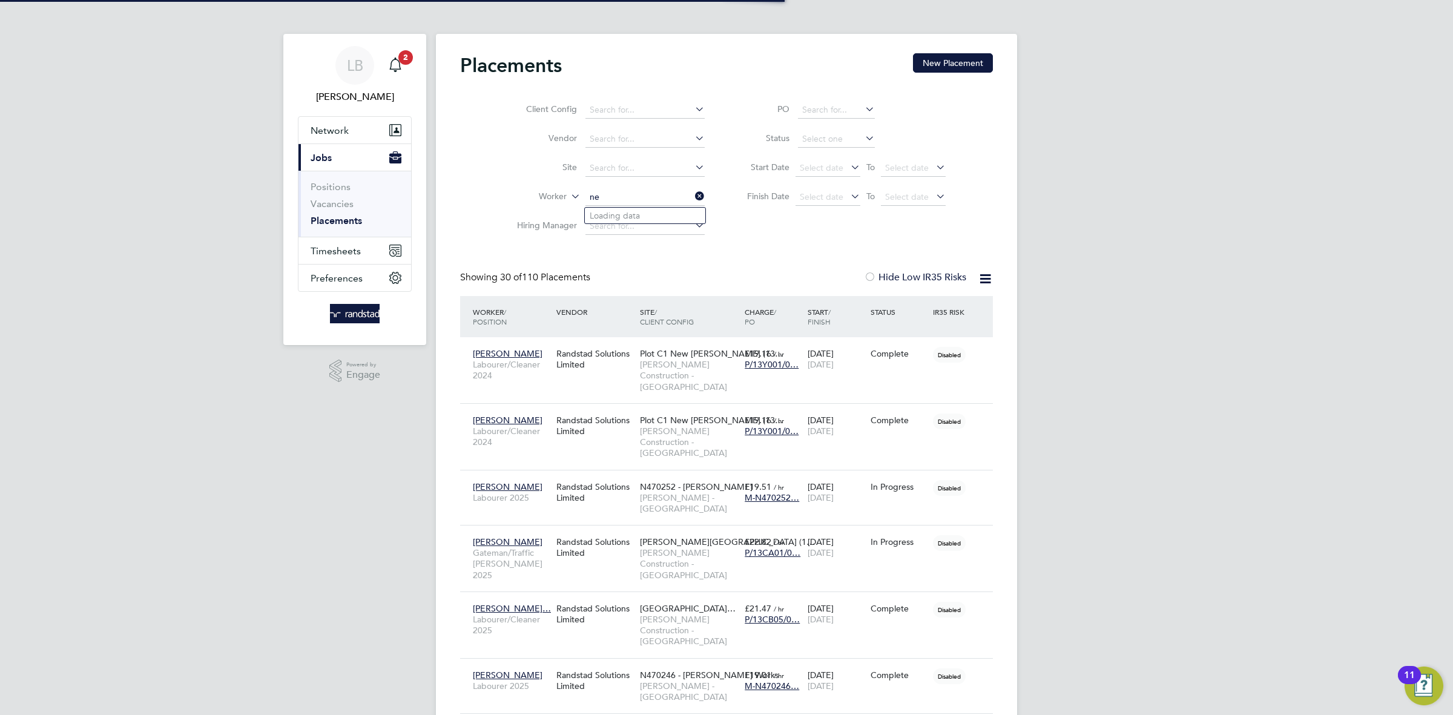
type input "n"
click at [655, 170] on input at bounding box center [645, 168] width 119 height 17
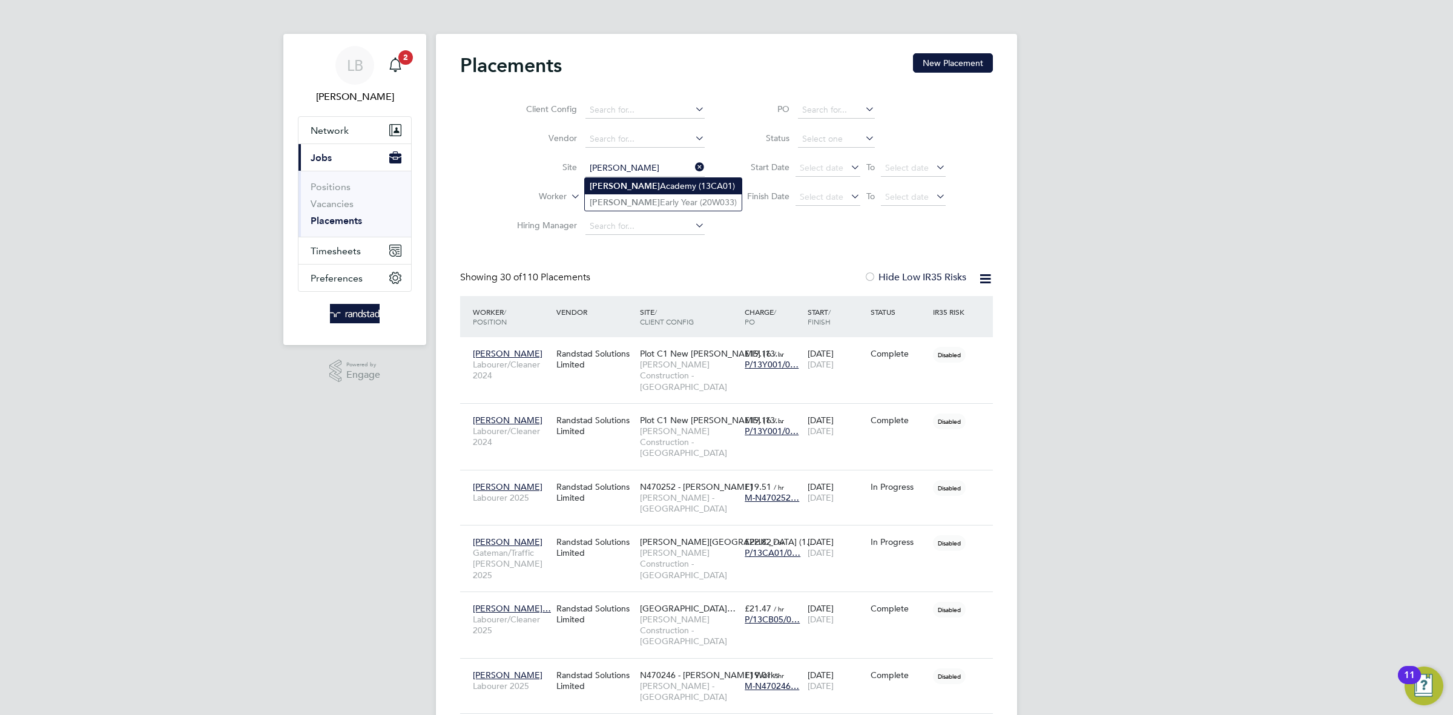
click at [644, 186] on li "Newhouse Academy (13CA01)" at bounding box center [663, 186] width 157 height 16
type input "Newhouse Academy (13CA01)"
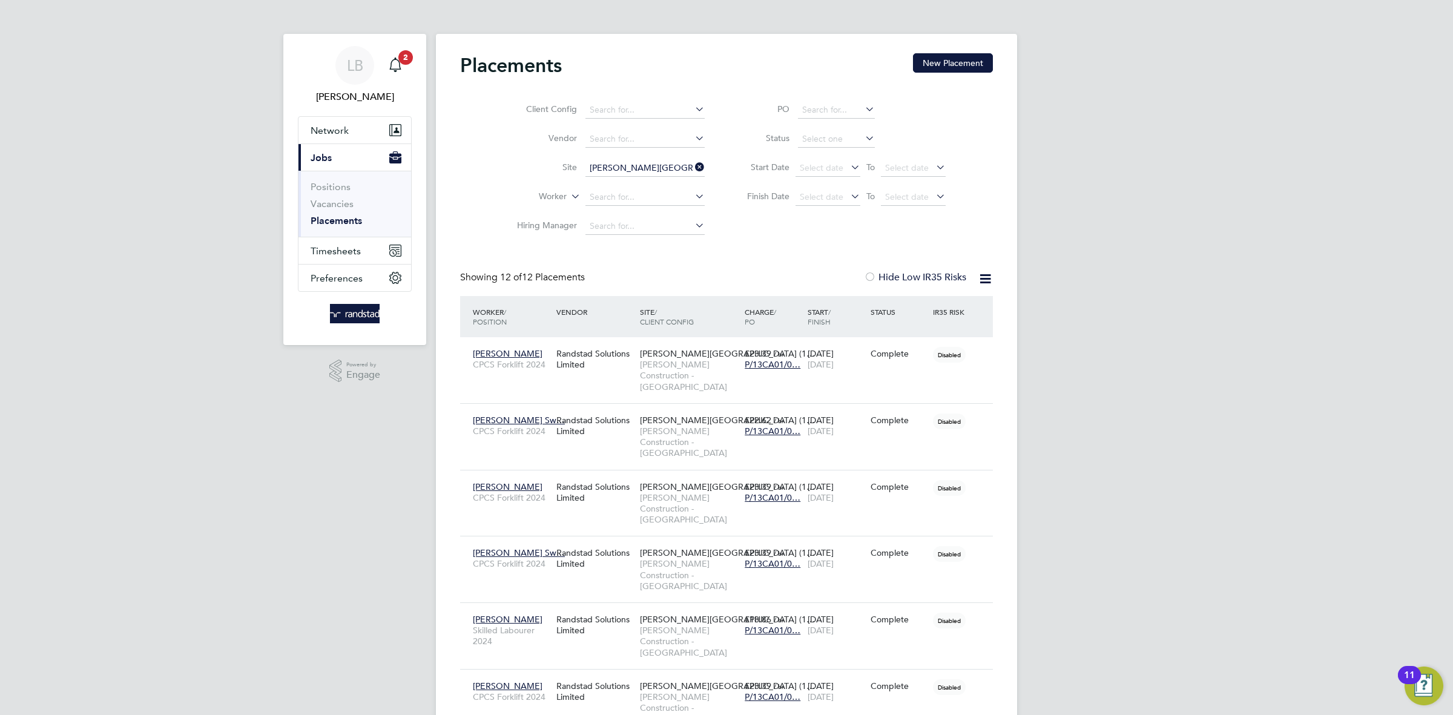
click at [693, 171] on icon at bounding box center [693, 167] width 0 height 17
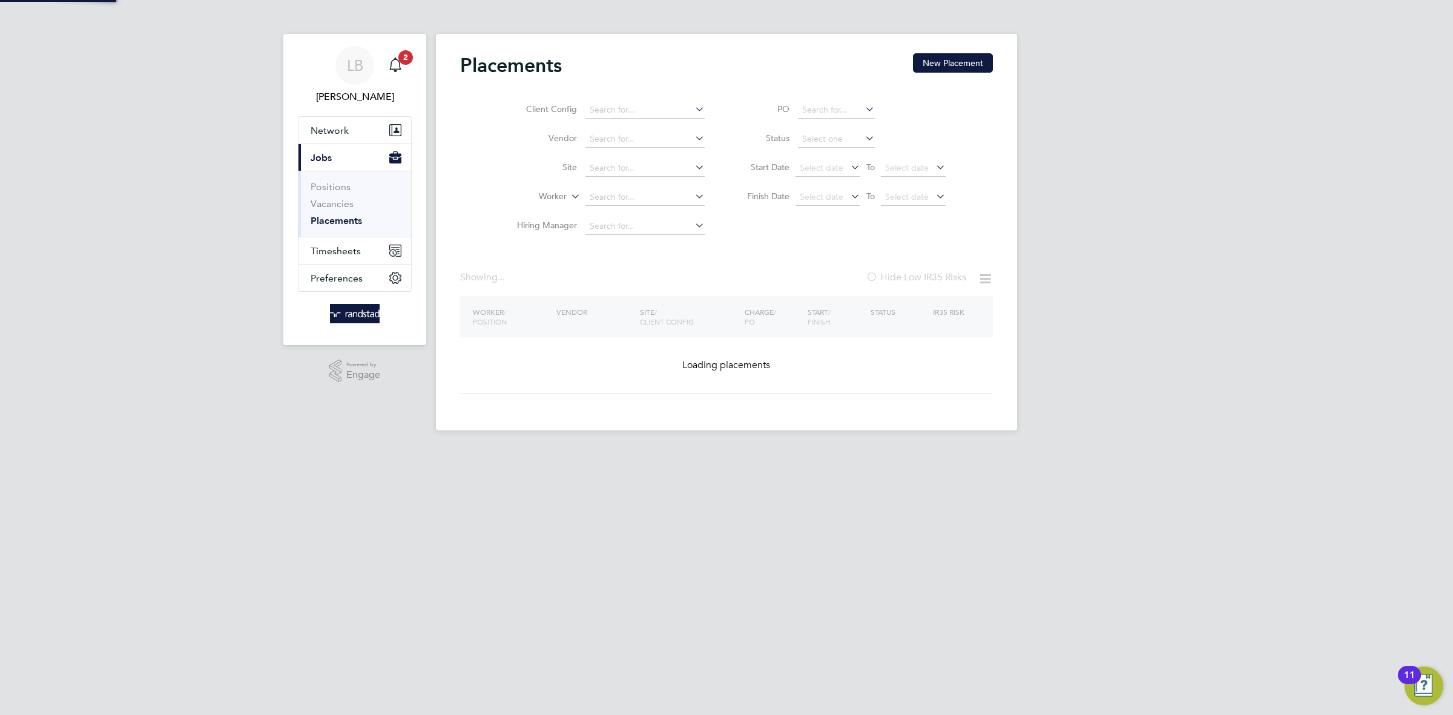
click at [633, 167] on input at bounding box center [645, 168] width 119 height 17
click at [627, 160] on li "Site" at bounding box center [606, 168] width 228 height 29
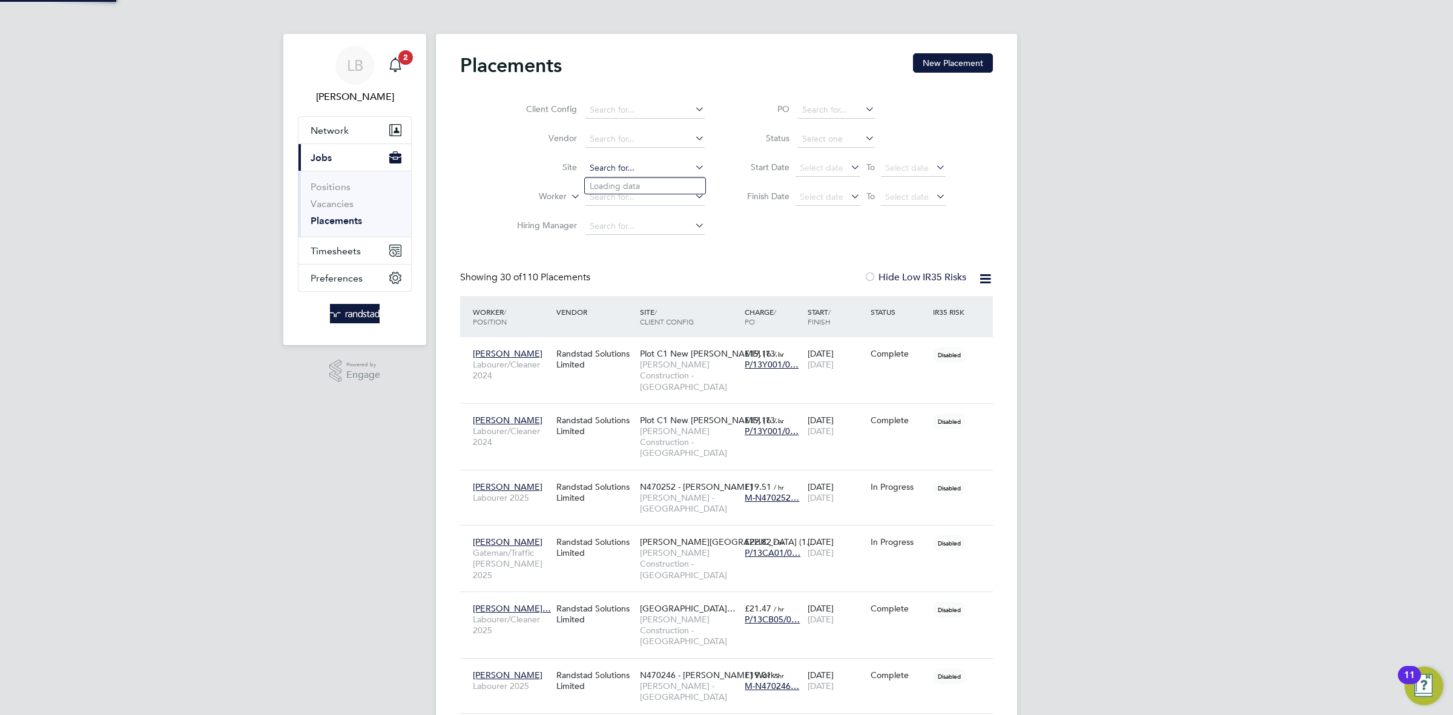
click at [634, 169] on input at bounding box center [645, 168] width 119 height 17
click at [609, 168] on input "ne wbailey" at bounding box center [645, 168] width 119 height 17
click at [606, 169] on input "ne wbailey" at bounding box center [645, 168] width 119 height 17
click at [661, 233] on b "Bailey" at bounding box center [673, 234] width 70 height 10
type input "Plot C2 New Bailey (13CB04)"
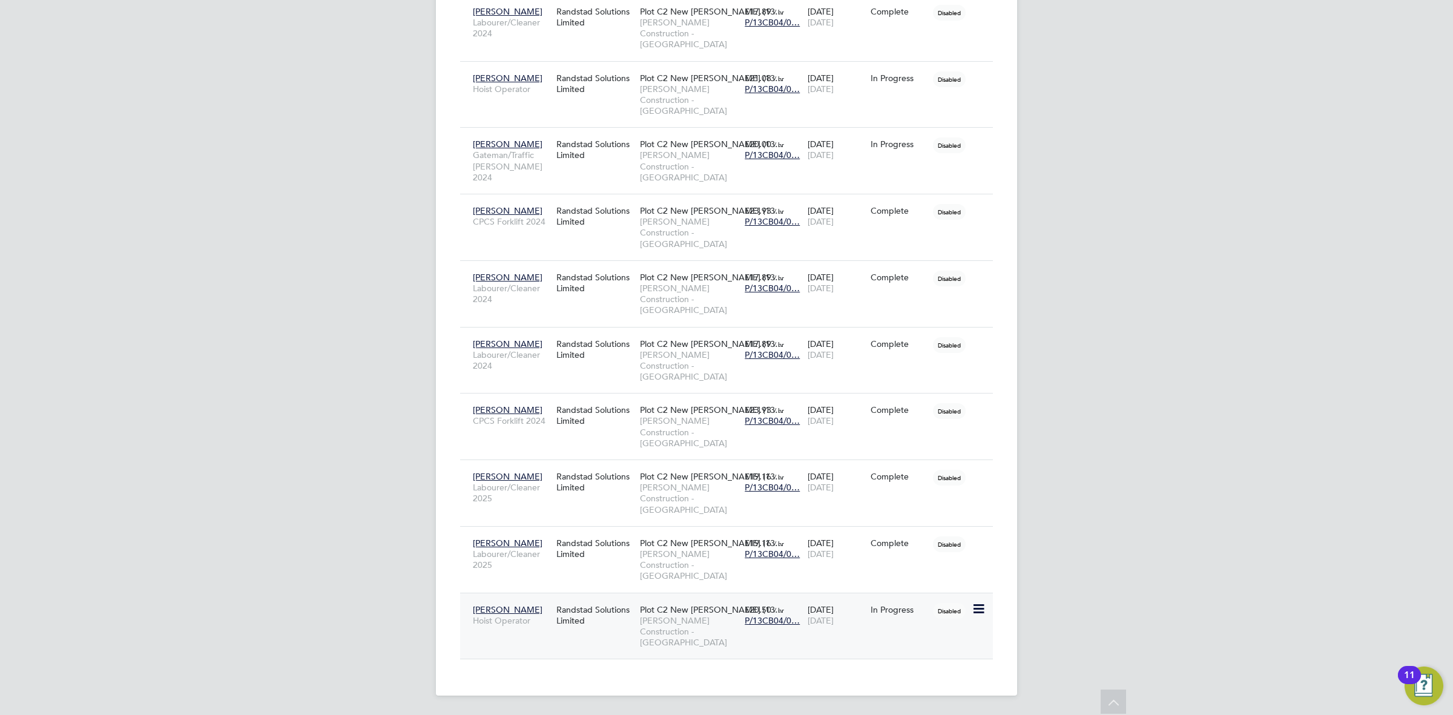
click at [587, 632] on div "Yonas Hawaz Hoist Operator Randstad Solutions Limited Plot C2 New Bailey (13… M…" at bounding box center [726, 626] width 533 height 67
click at [626, 600] on div "Randstad Solutions Limited" at bounding box center [595, 615] width 84 height 34
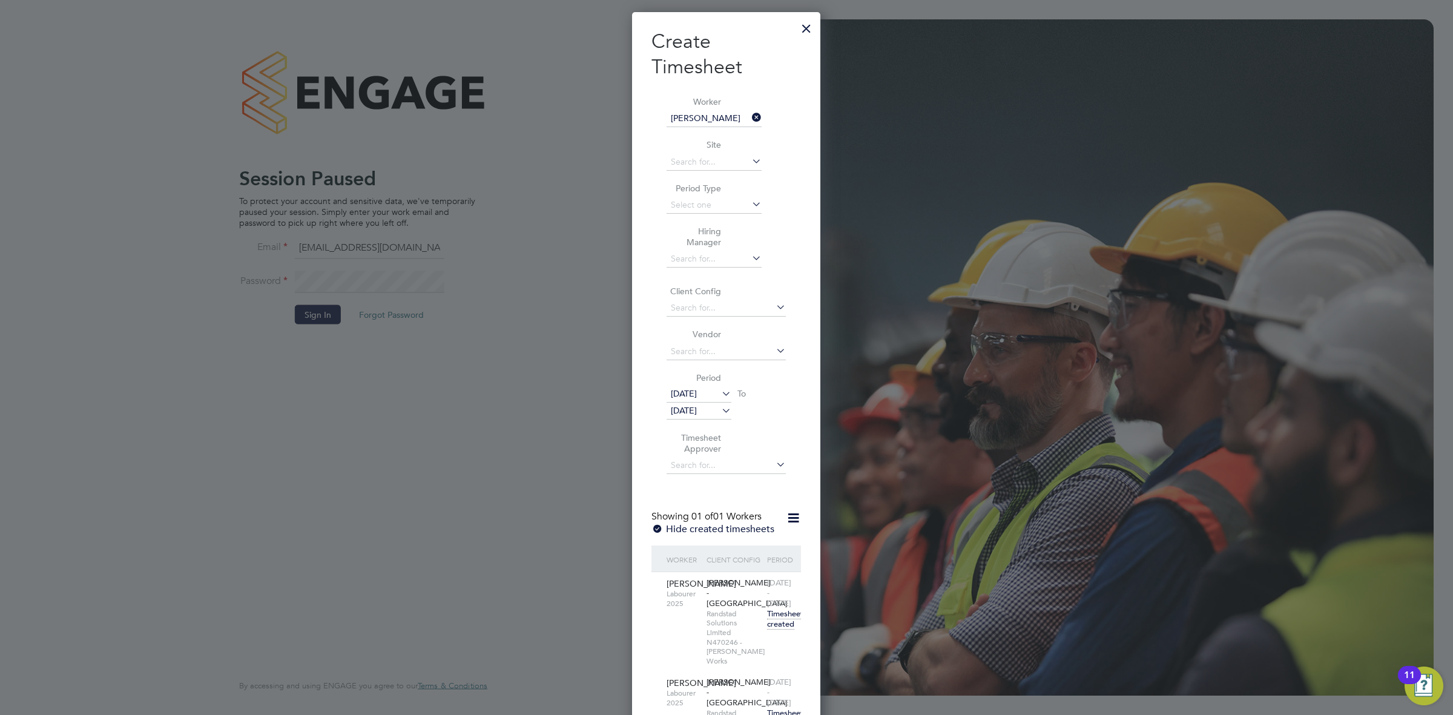
scroll to position [831, 188]
click at [814, 23] on div at bounding box center [807, 26] width 22 height 22
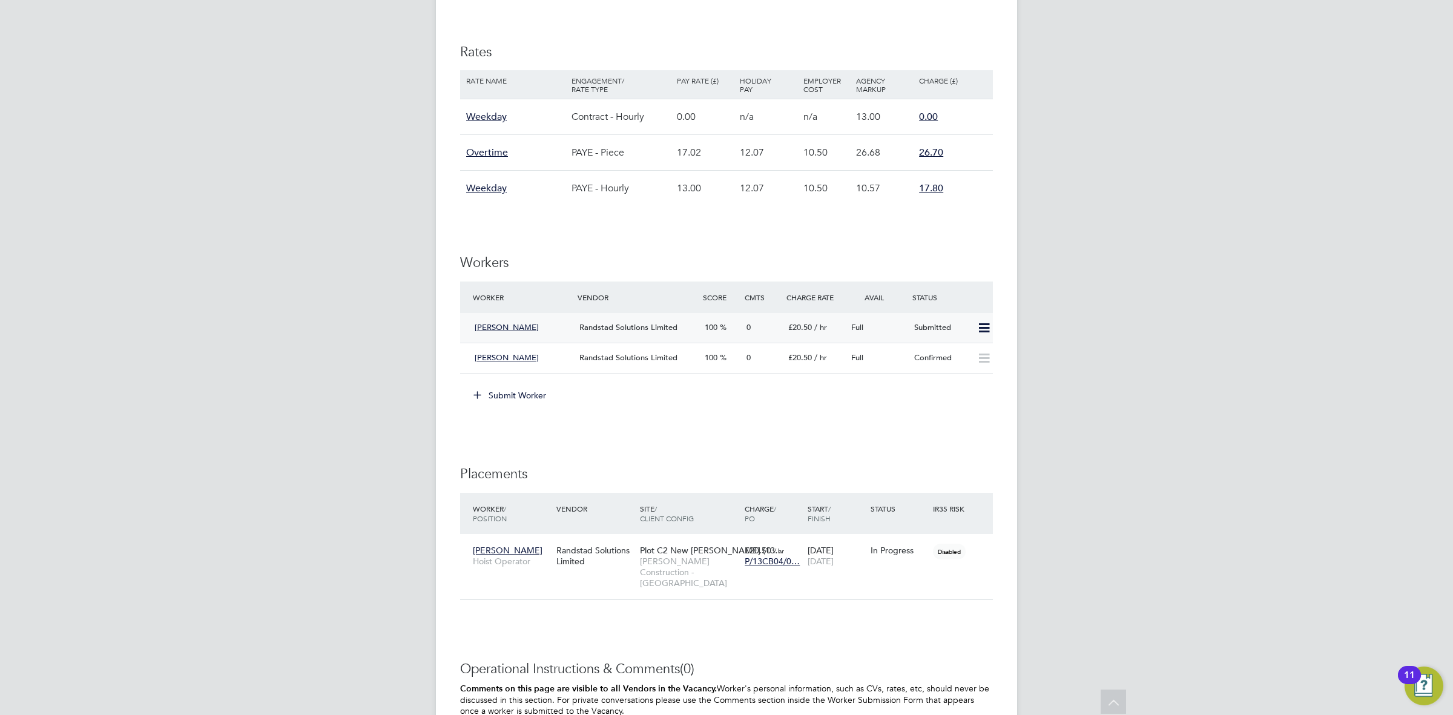
click at [767, 330] on div "0" at bounding box center [763, 328] width 42 height 20
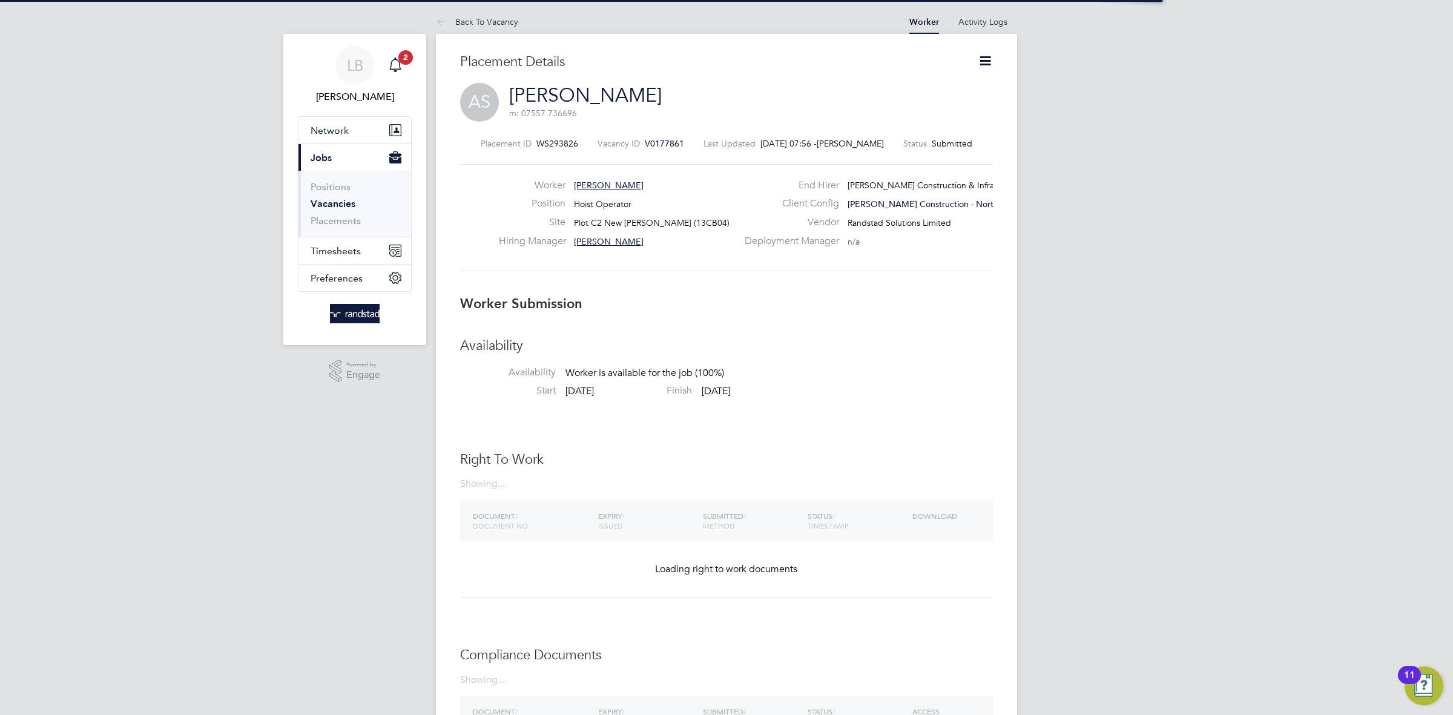
scroll to position [6, 6]
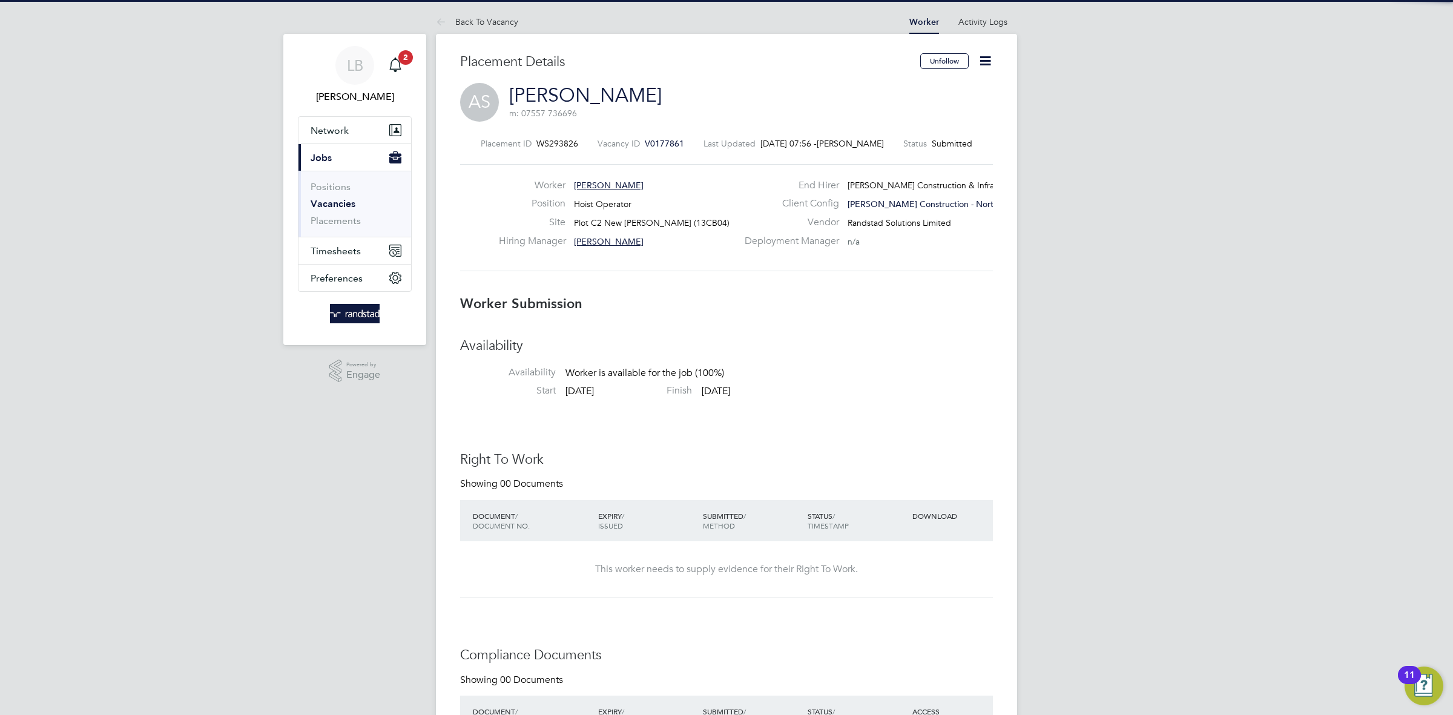
click at [983, 64] on icon at bounding box center [985, 60] width 15 height 15
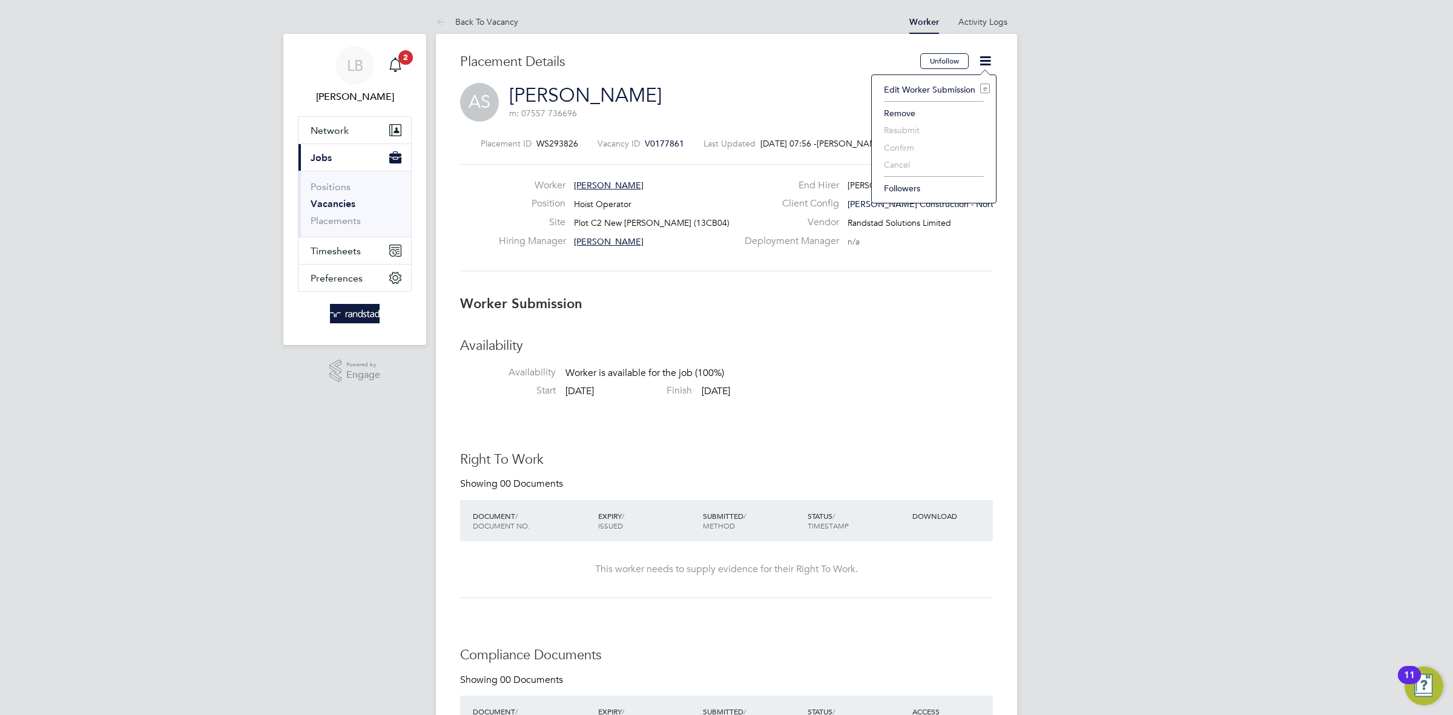
drag, startPoint x: 1057, startPoint y: 389, endPoint x: 1037, endPoint y: 378, distance: 22.8
click at [1055, 389] on div "LB Louis Barnfield Notifications 2 Applications: Network Businesses Sites Worke…" at bounding box center [726, 682] width 1453 height 1365
click at [440, 16] on icon at bounding box center [443, 22] width 15 height 15
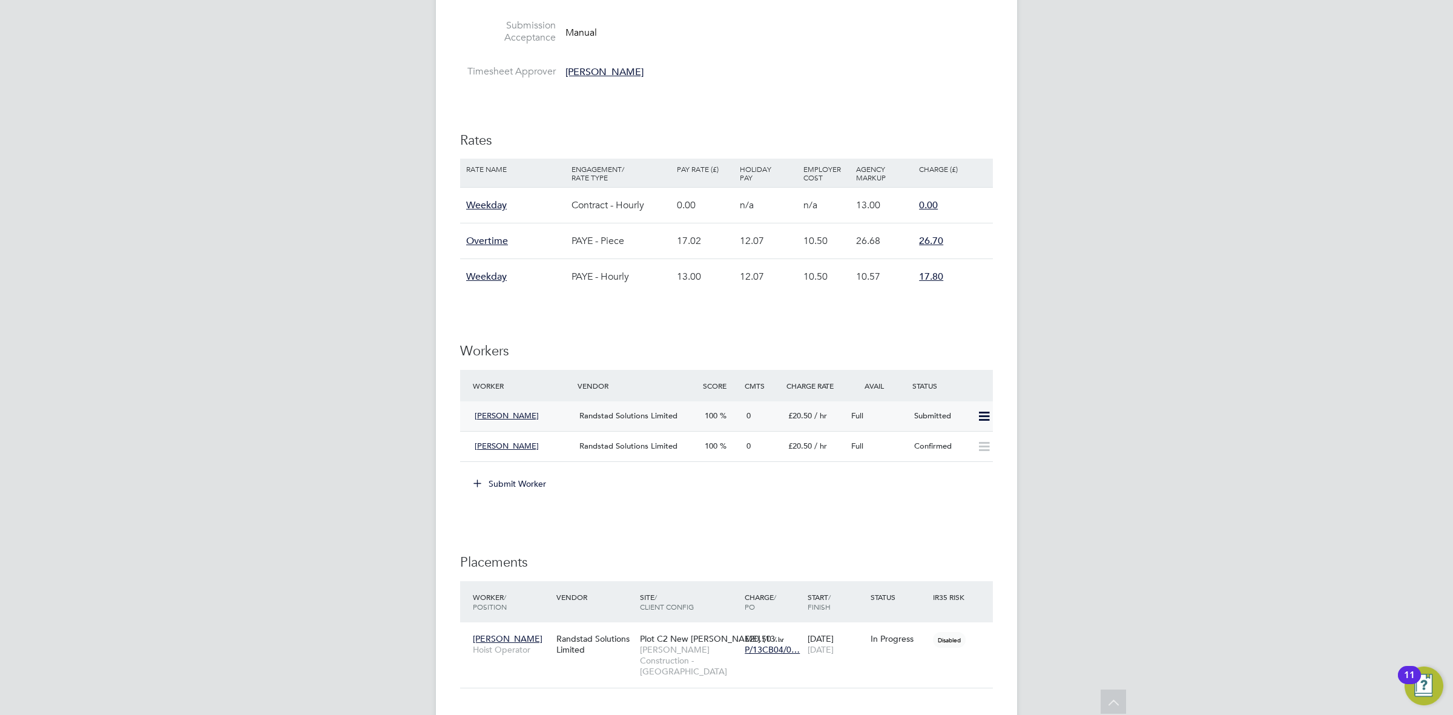
click at [977, 417] on icon at bounding box center [984, 417] width 15 height 10
click at [940, 417] on div "Submitted" at bounding box center [940, 416] width 63 height 20
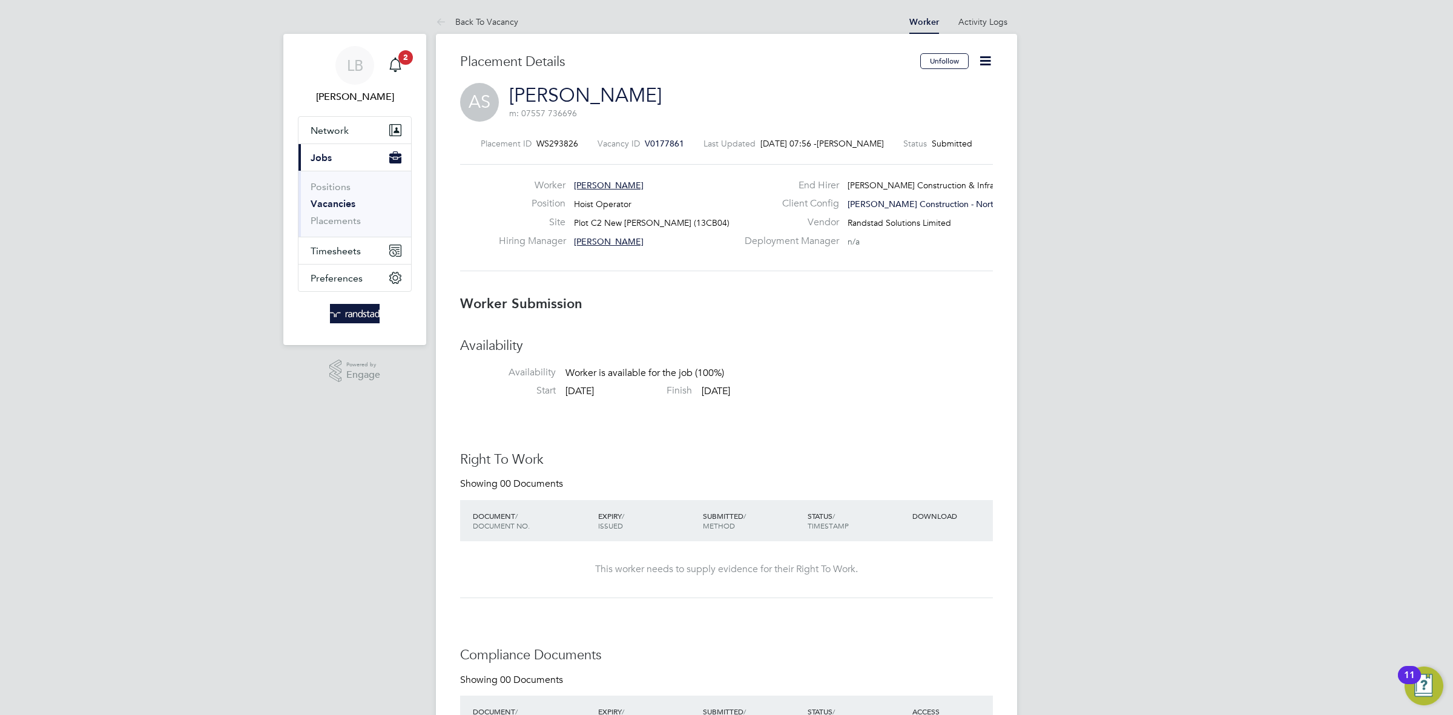
click at [978, 64] on icon at bounding box center [985, 60] width 15 height 15
click at [951, 348] on h3 "Availability" at bounding box center [726, 346] width 533 height 18
click at [795, 294] on div "Placement Details Unfollow AS Abdoo Shuukuur m: 07557 736696 Placement ID WS293…" at bounding box center [726, 678] width 533 height 1250
click at [436, 18] on icon at bounding box center [443, 22] width 15 height 15
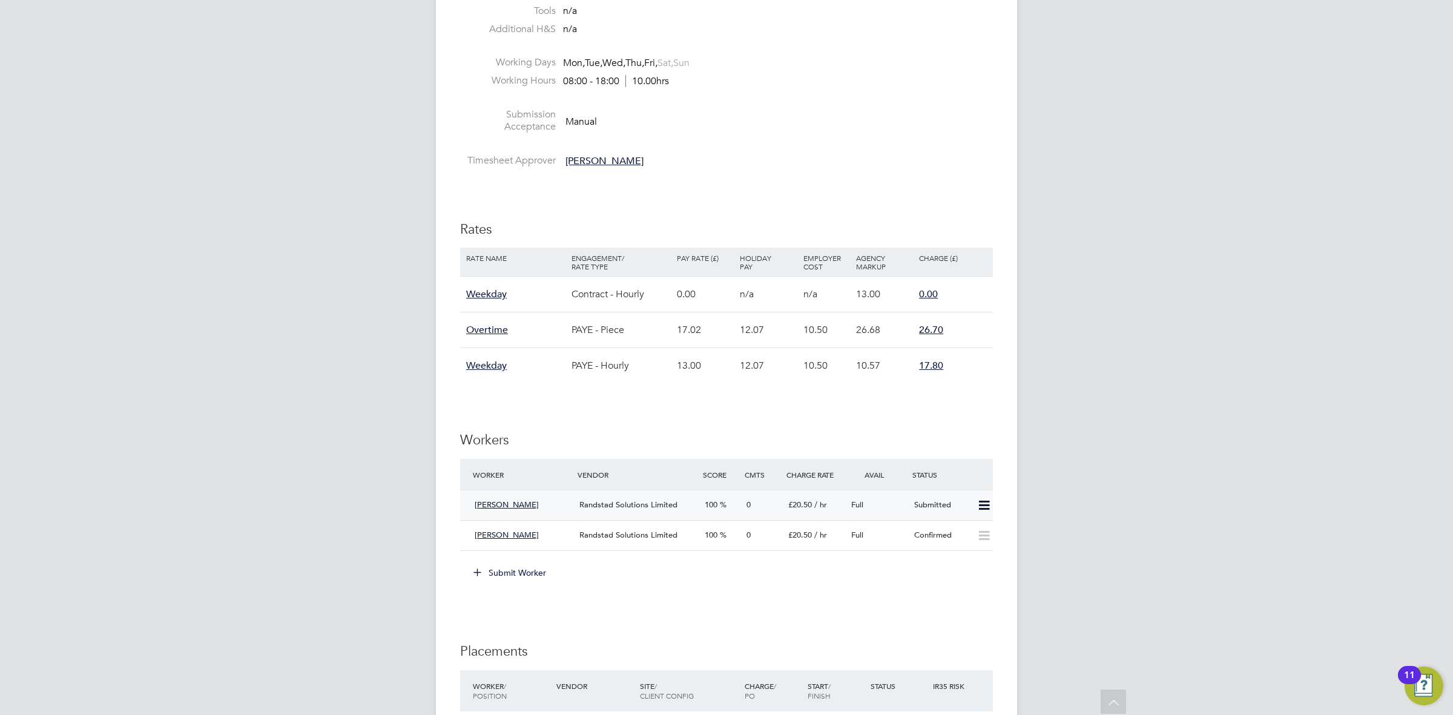
click at [648, 512] on div "Randstad Solutions Limited" at bounding box center [637, 505] width 125 height 20
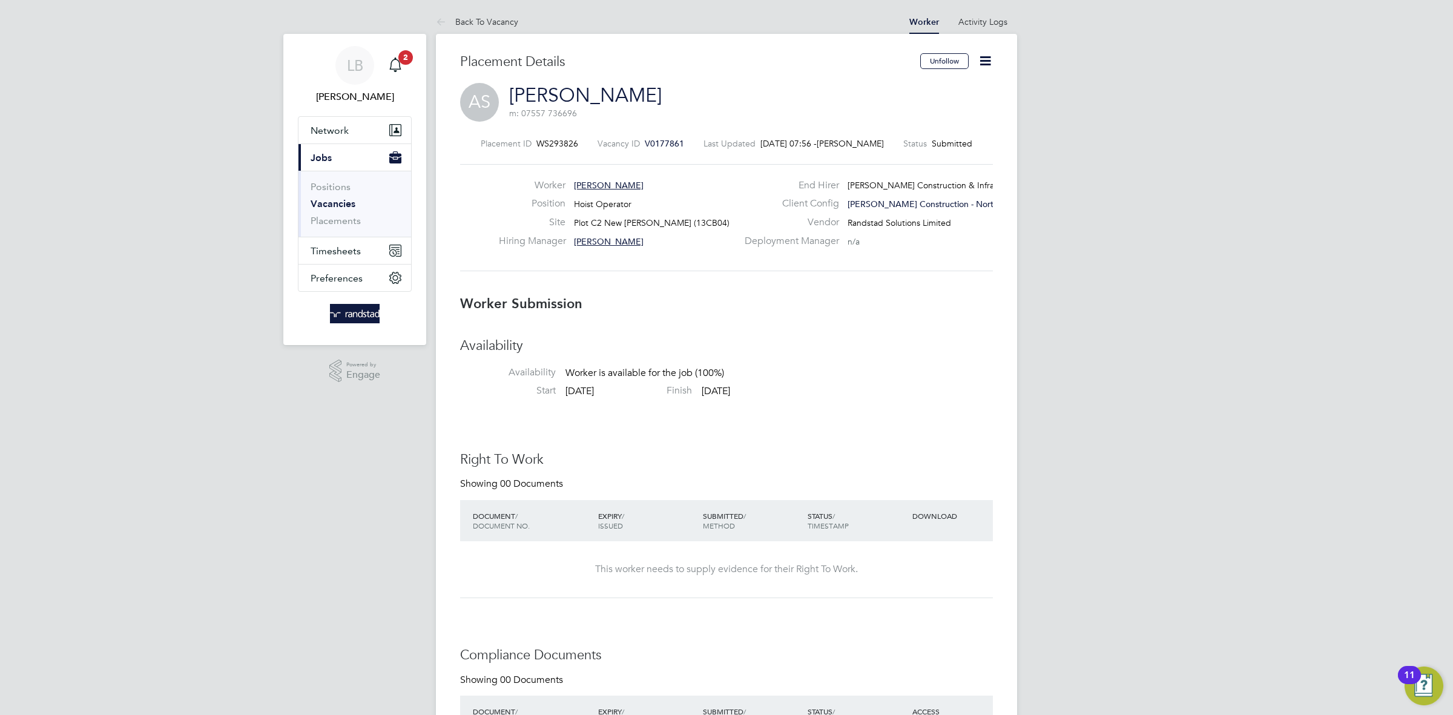
click at [980, 65] on icon at bounding box center [985, 60] width 15 height 15
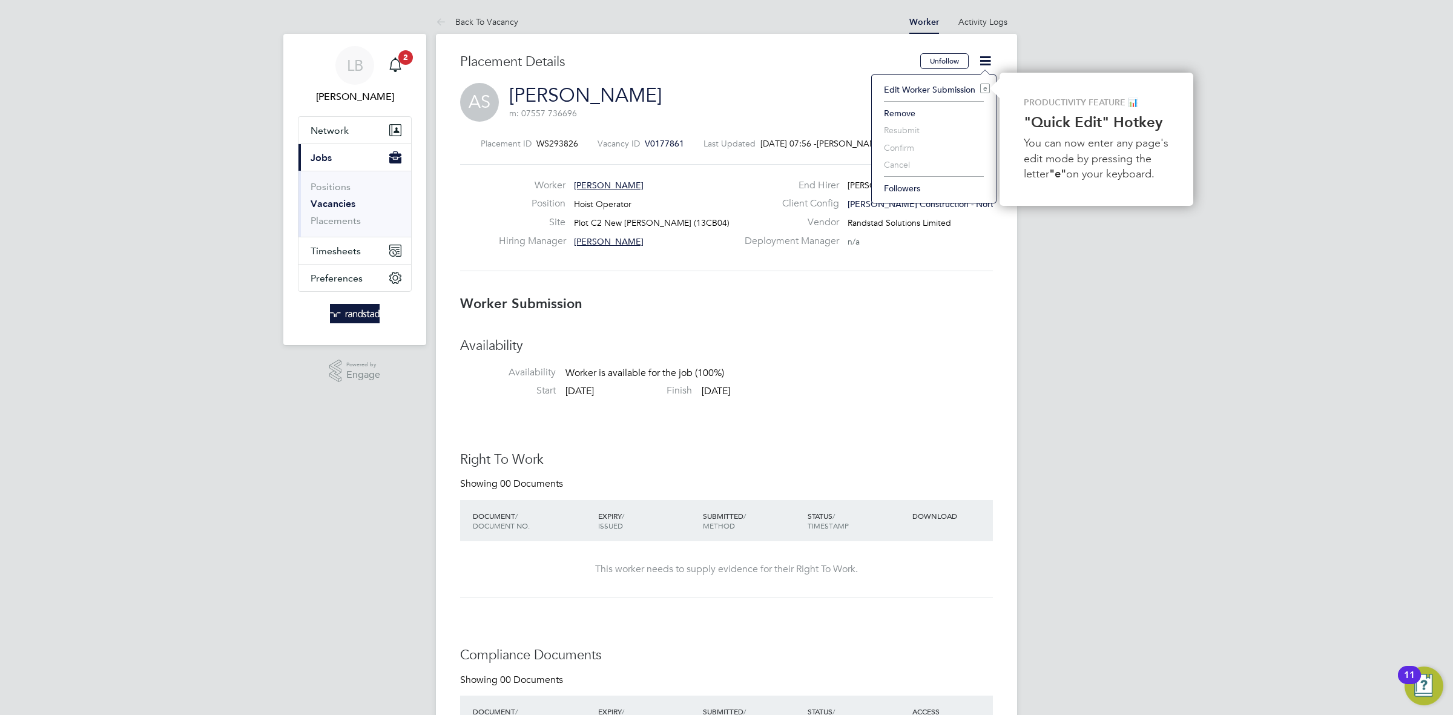
click at [940, 305] on h3 "Worker Submission" at bounding box center [726, 304] width 533 height 18
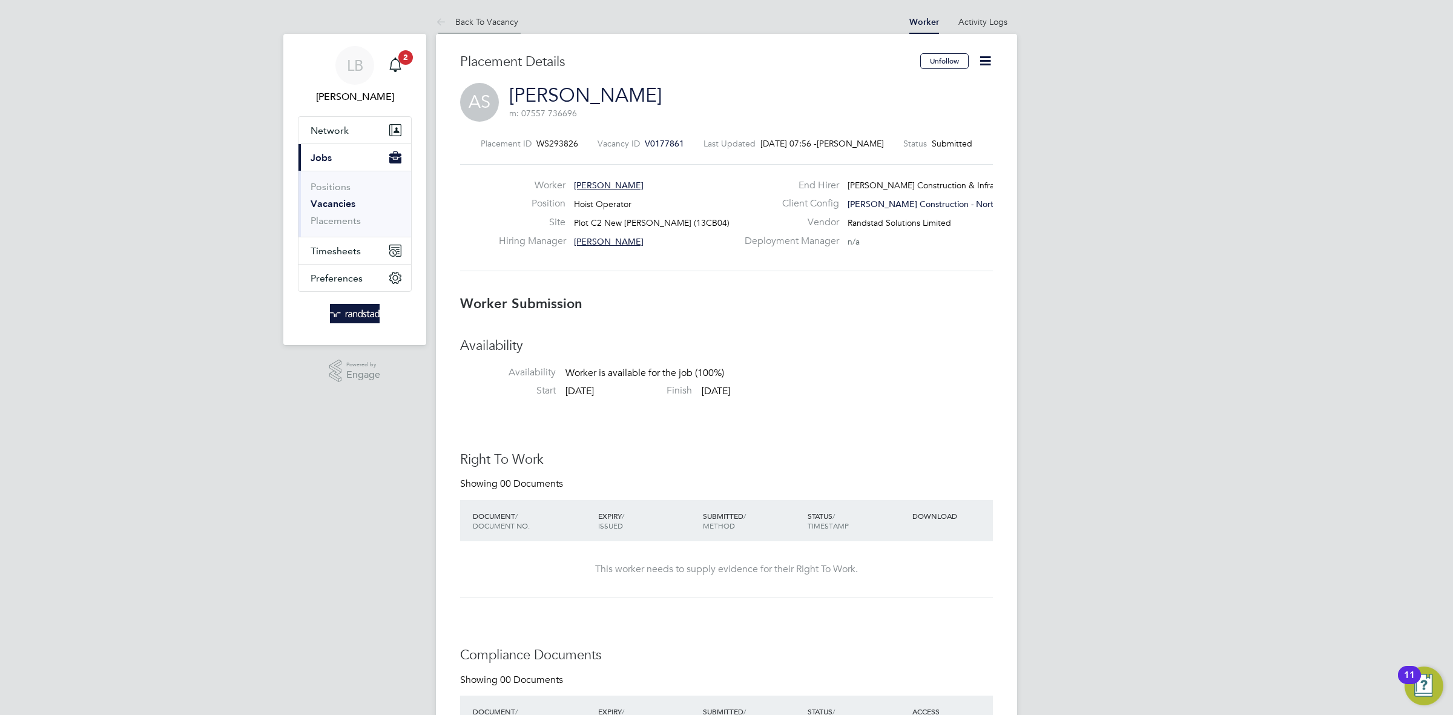
click at [437, 17] on icon at bounding box center [443, 22] width 15 height 15
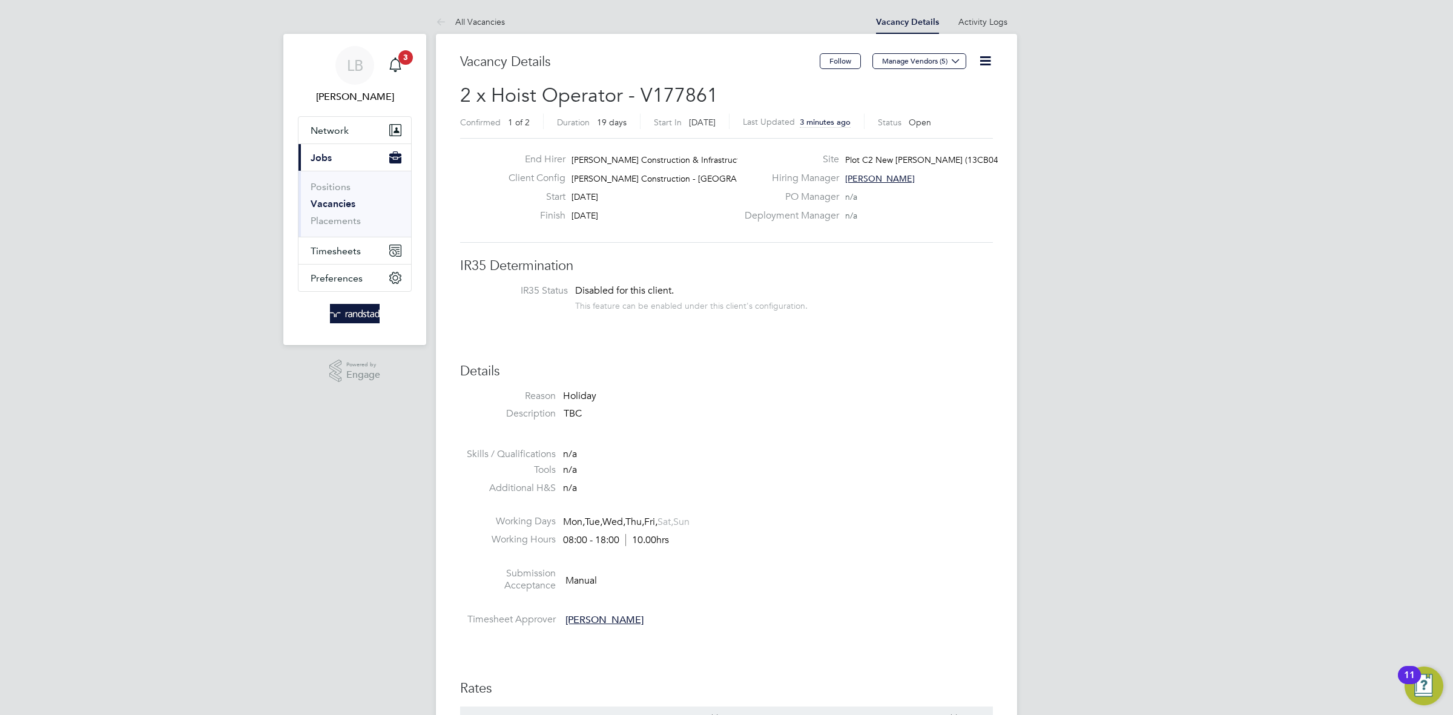
click at [978, 59] on icon at bounding box center [985, 60] width 15 height 15
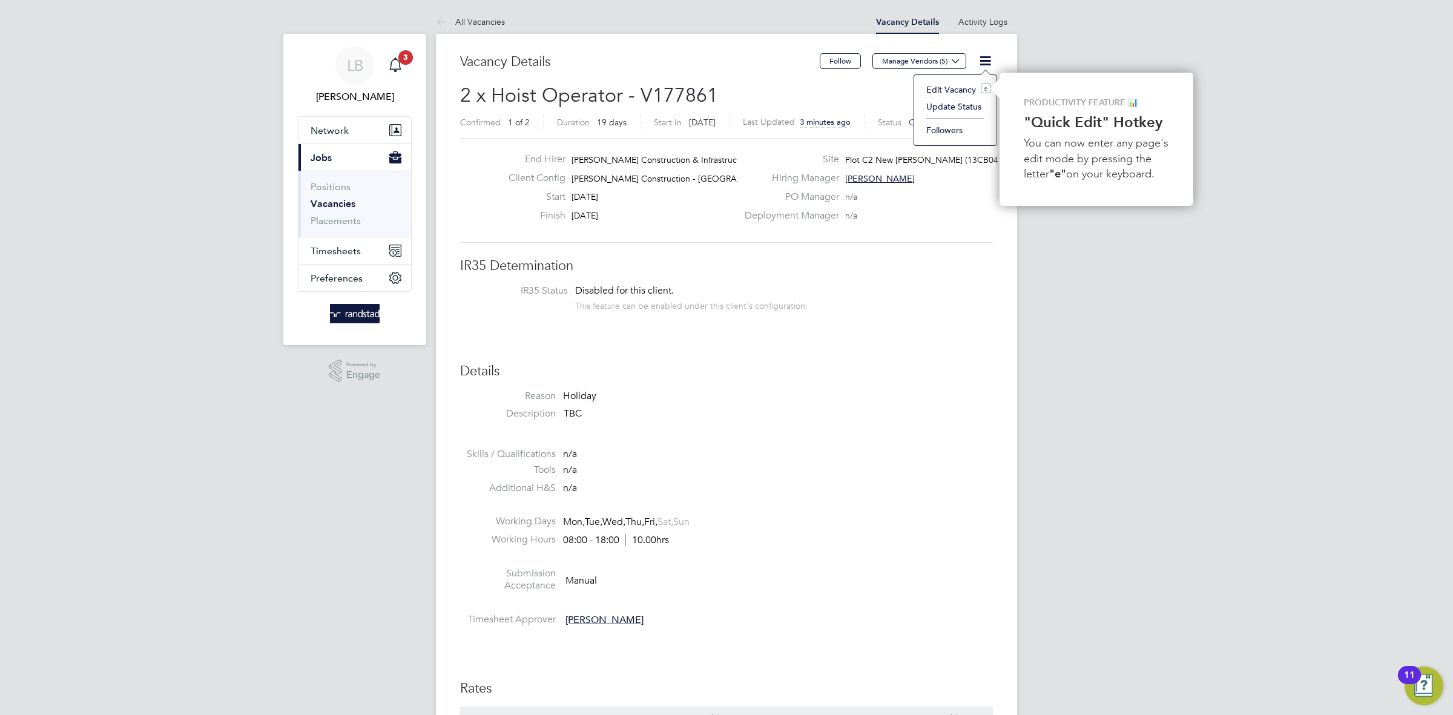
drag, startPoint x: 991, startPoint y: 289, endPoint x: 931, endPoint y: 355, distance: 88.8
click at [990, 289] on span "IR35 Status Disabled for this client. This feature can be enabled under this cl…" at bounding box center [726, 300] width 533 height 30
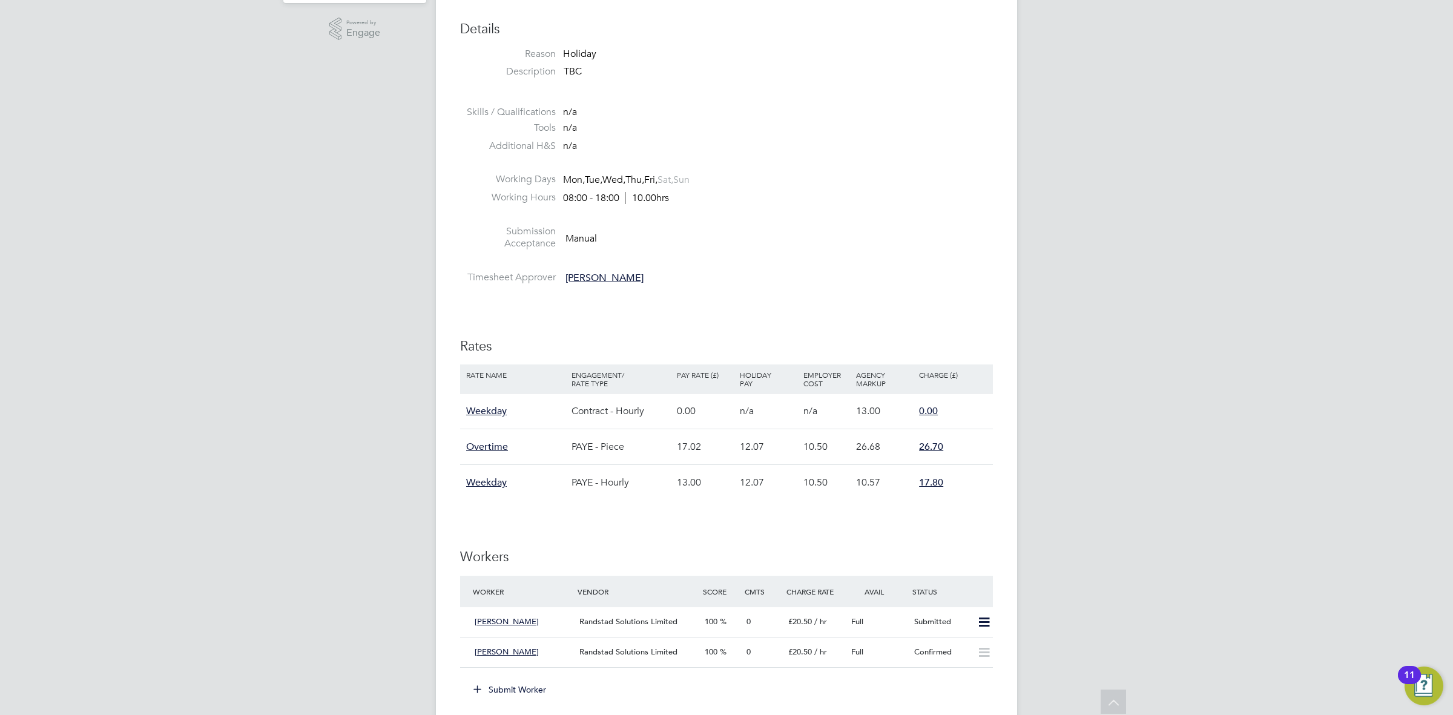
scroll to position [388, 0]
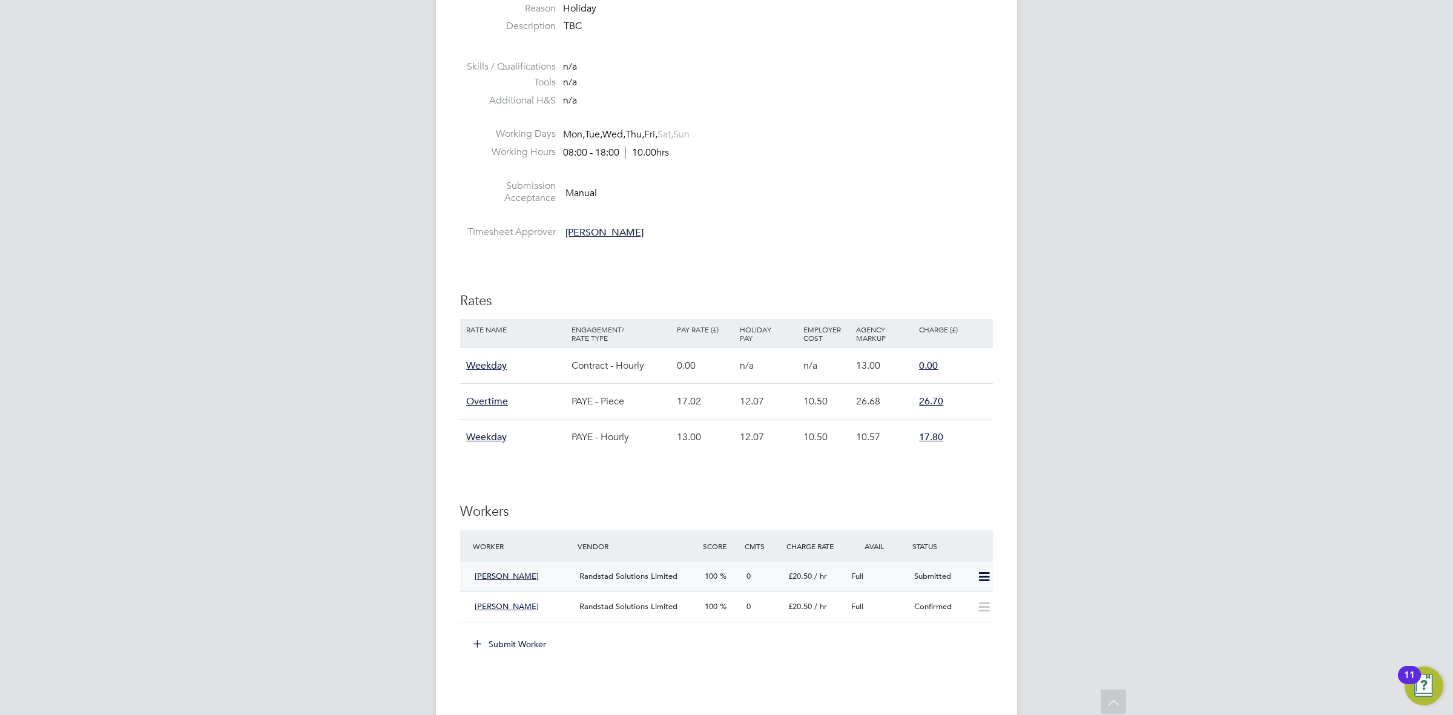
click at [890, 577] on div "Full" at bounding box center [878, 577] width 63 height 20
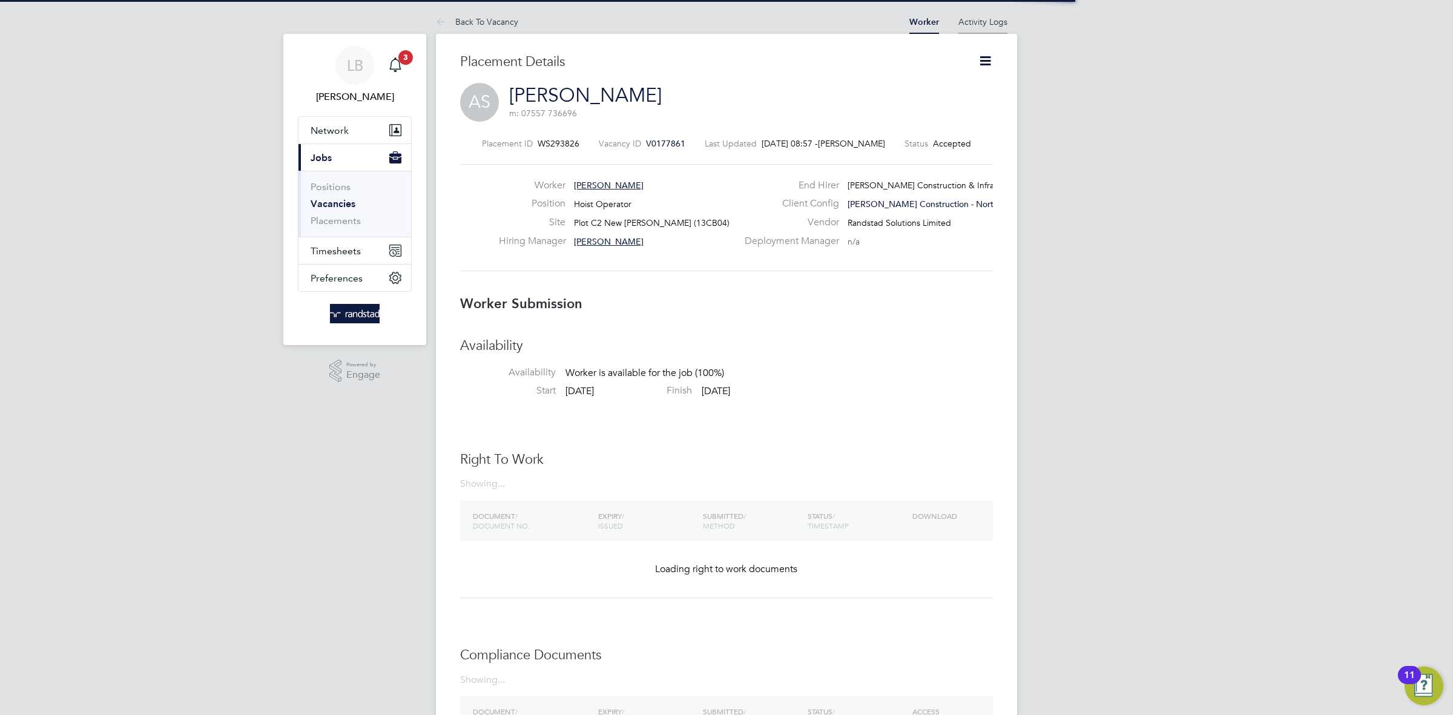
scroll to position [7, 6]
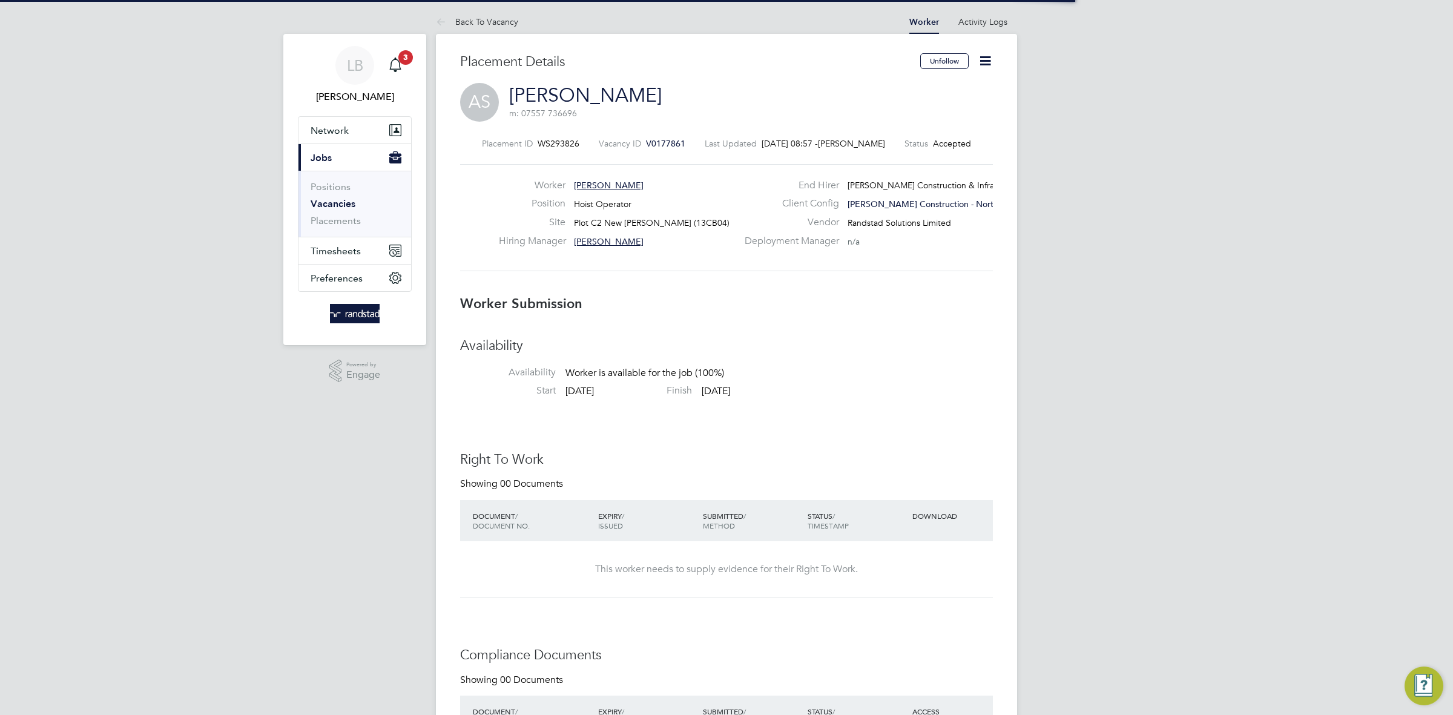
click at [985, 62] on icon at bounding box center [985, 60] width 15 height 15
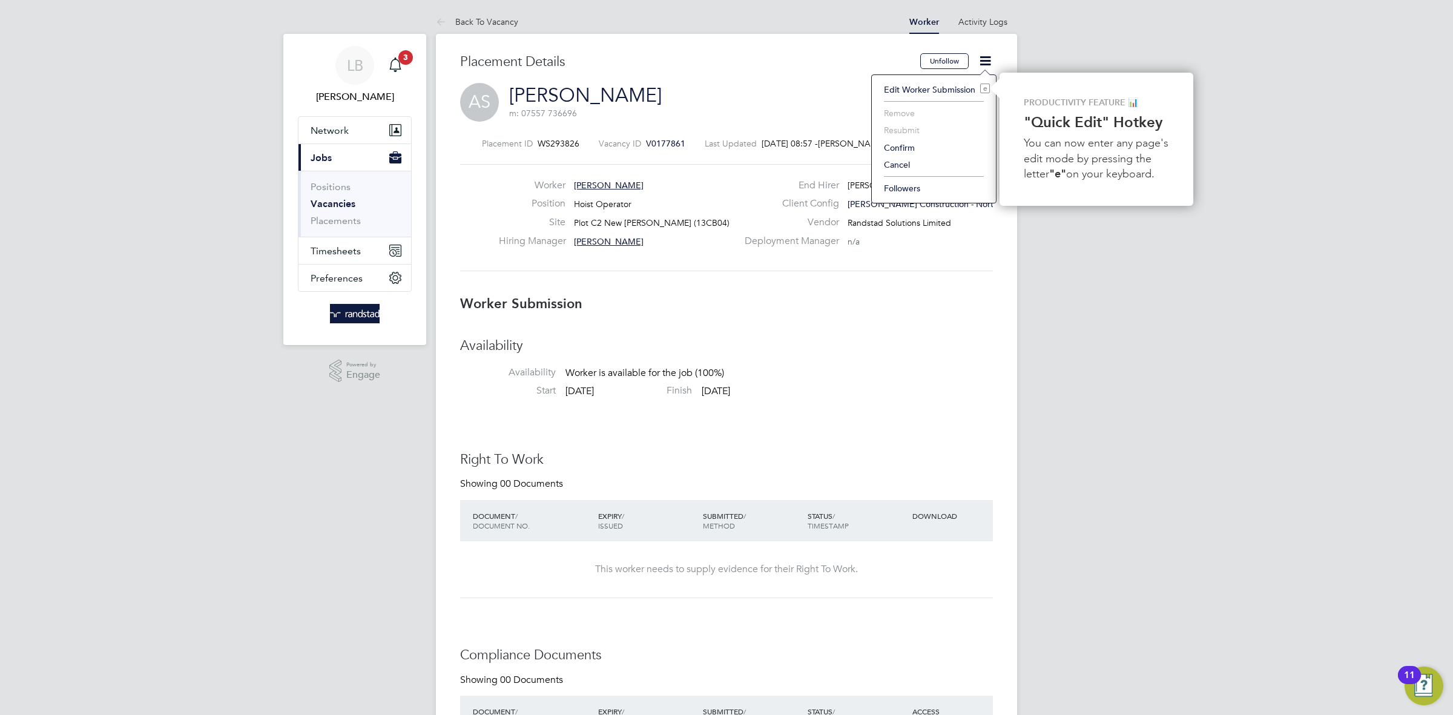
click at [917, 142] on li "Confirm" at bounding box center [934, 147] width 112 height 17
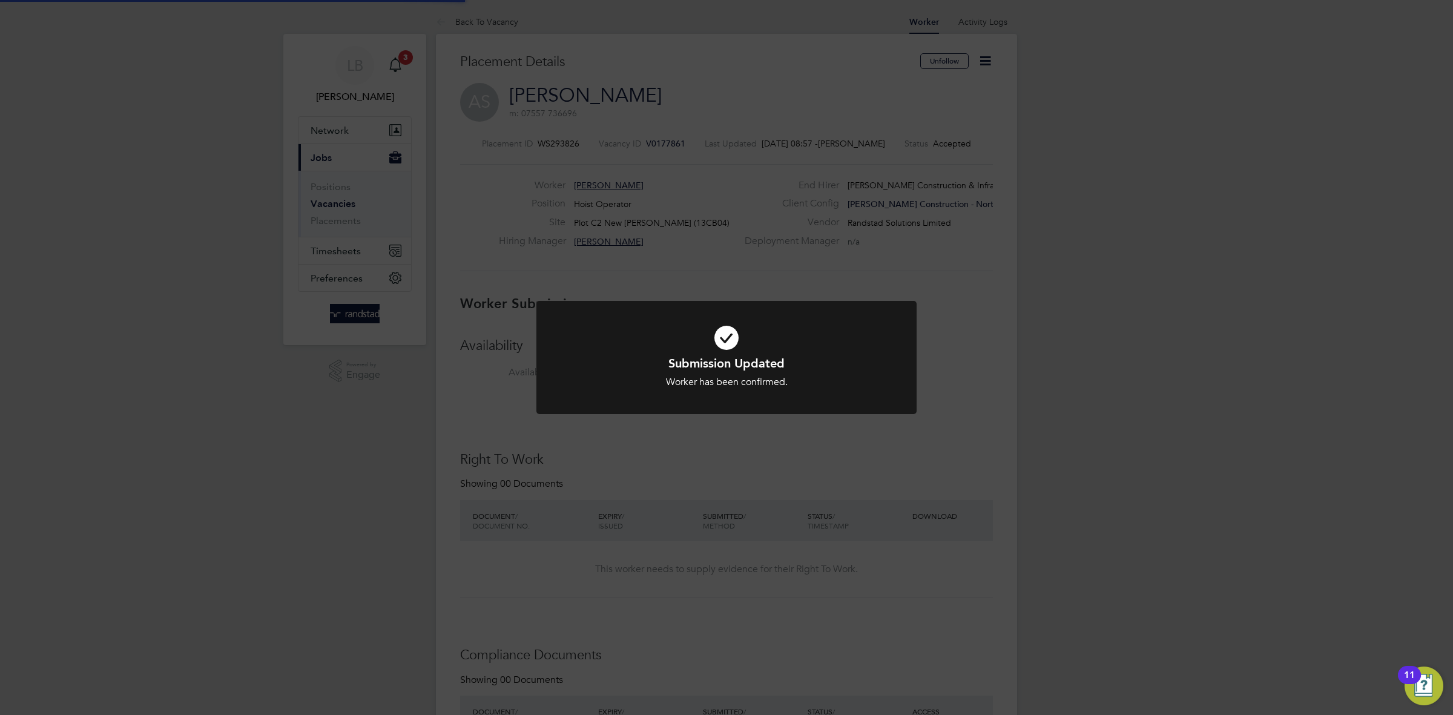
scroll to position [12, 68]
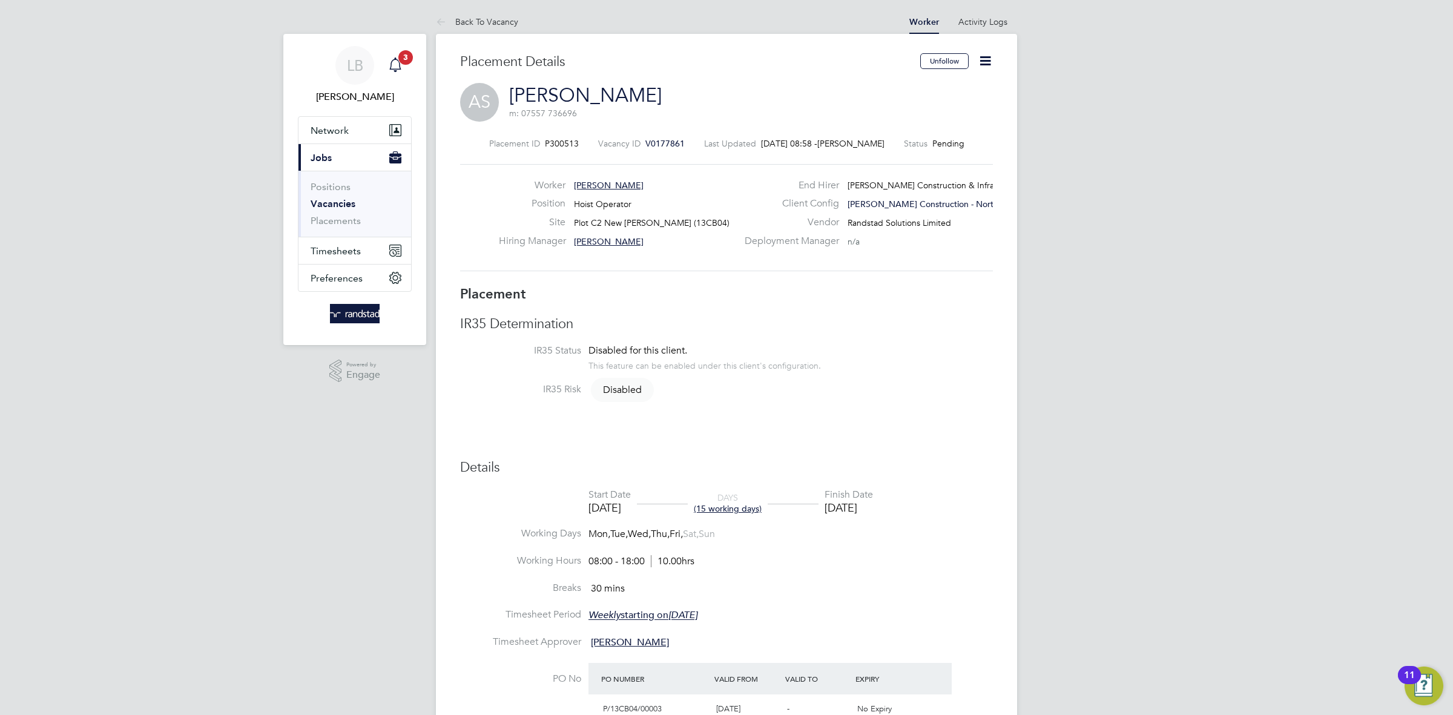
click at [394, 62] on icon "Main navigation" at bounding box center [395, 65] width 15 height 15
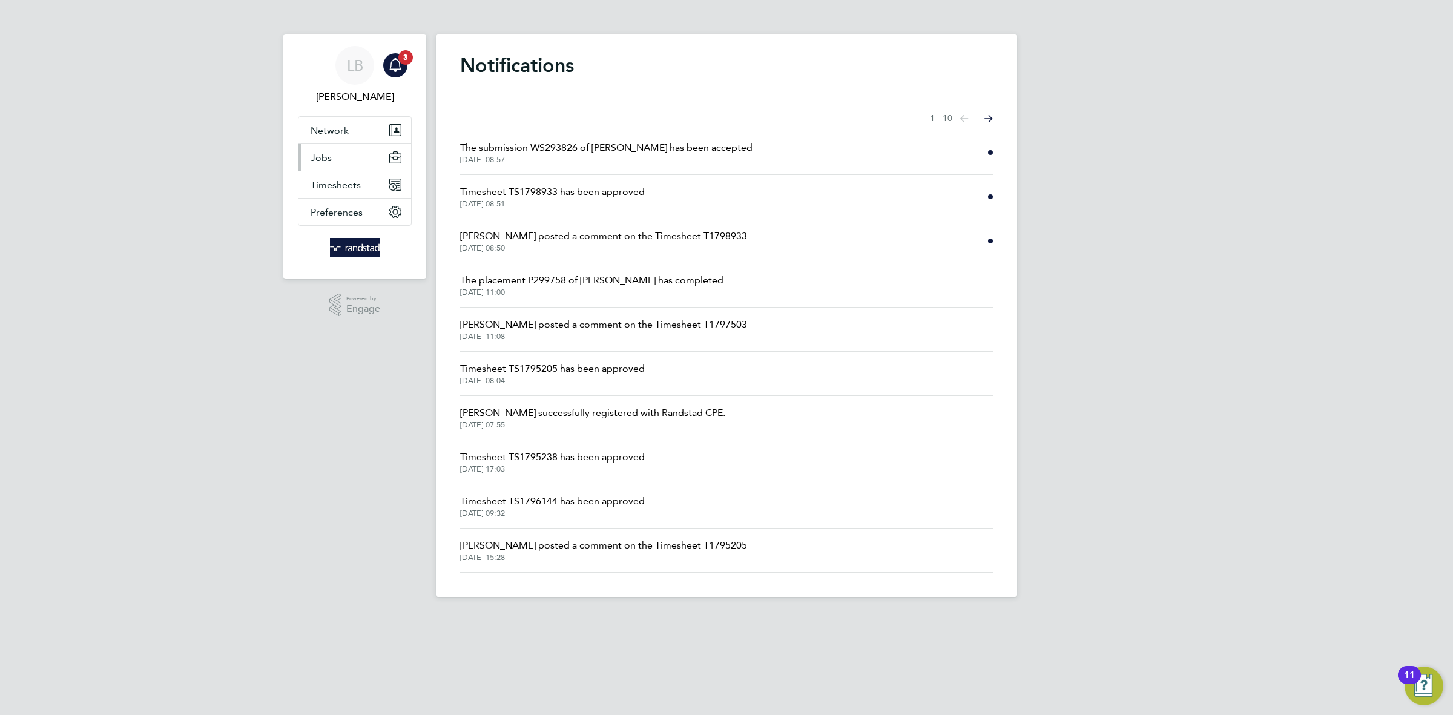
click at [332, 149] on button "Jobs" at bounding box center [355, 157] width 113 height 27
click at [335, 216] on link "Placements" at bounding box center [336, 221] width 50 height 12
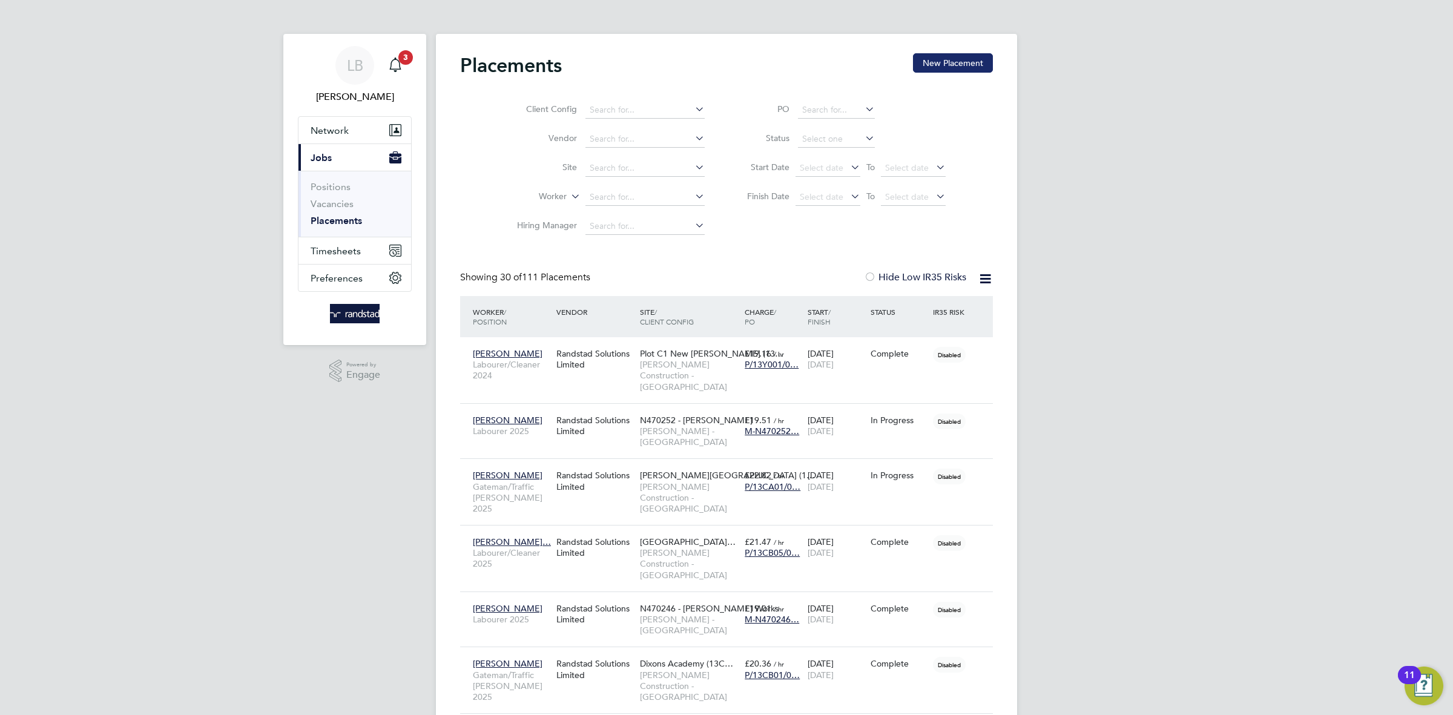
click at [935, 66] on button "New Placement" at bounding box center [953, 62] width 80 height 19
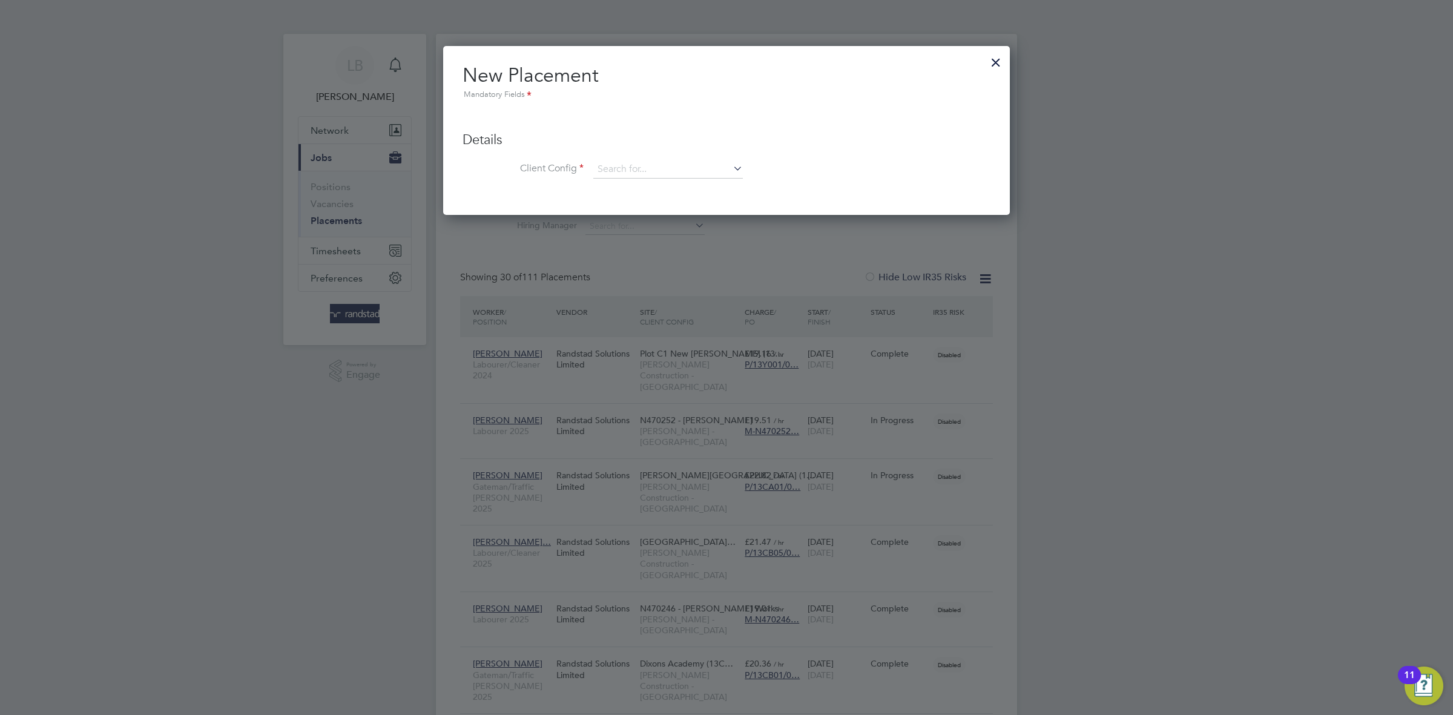
click at [994, 64] on div at bounding box center [996, 59] width 22 height 22
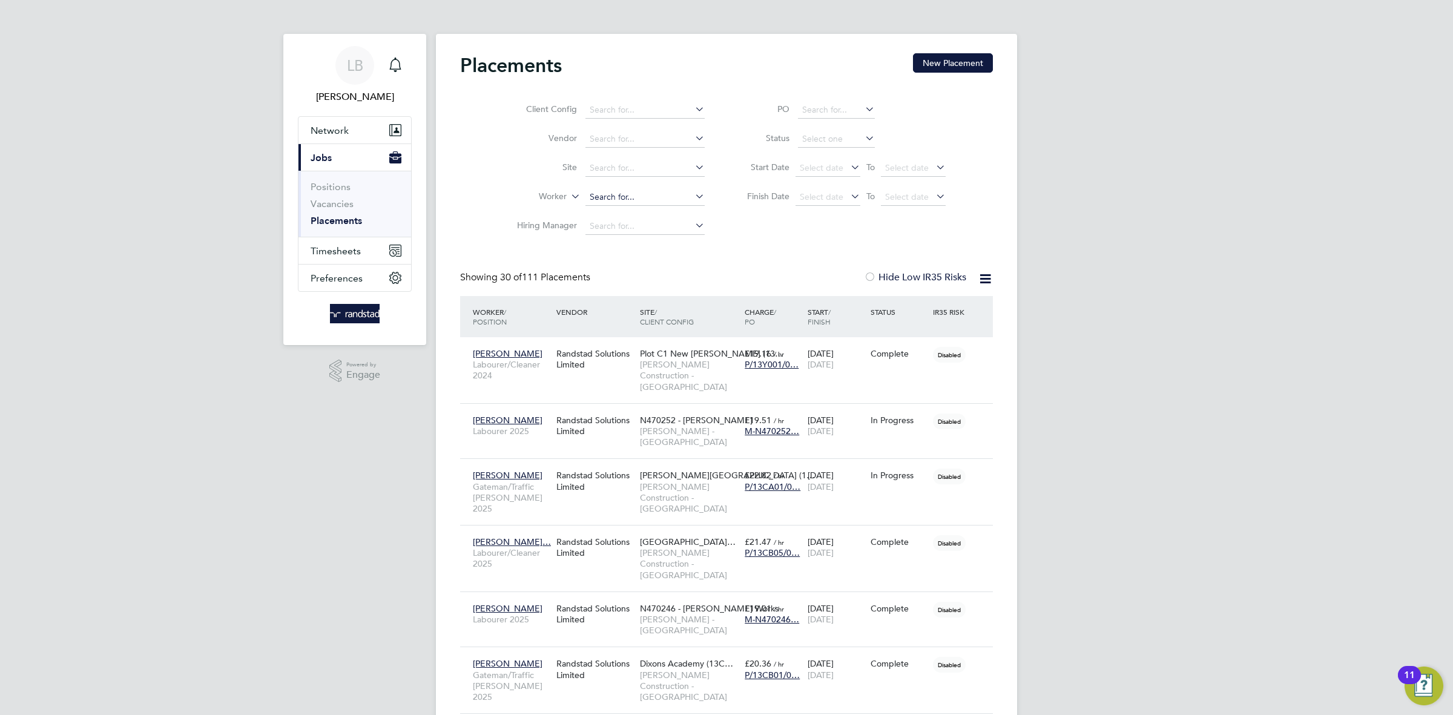
click at [639, 199] on input at bounding box center [645, 197] width 119 height 17
click at [637, 201] on input "newhouse" at bounding box center [645, 197] width 119 height 17
type input "n"
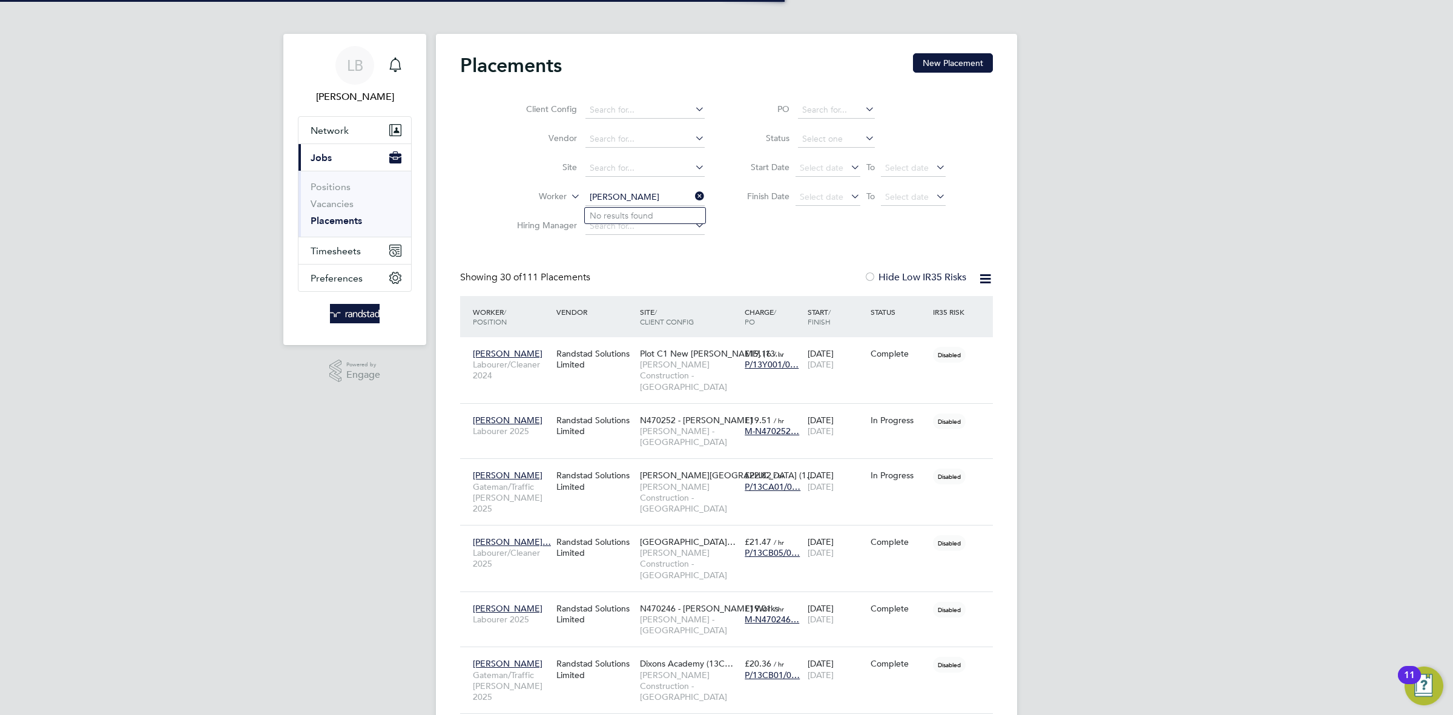
type input "newhouse"
click at [693, 196] on icon at bounding box center [693, 196] width 0 height 17
click at [648, 173] on input at bounding box center [645, 168] width 119 height 17
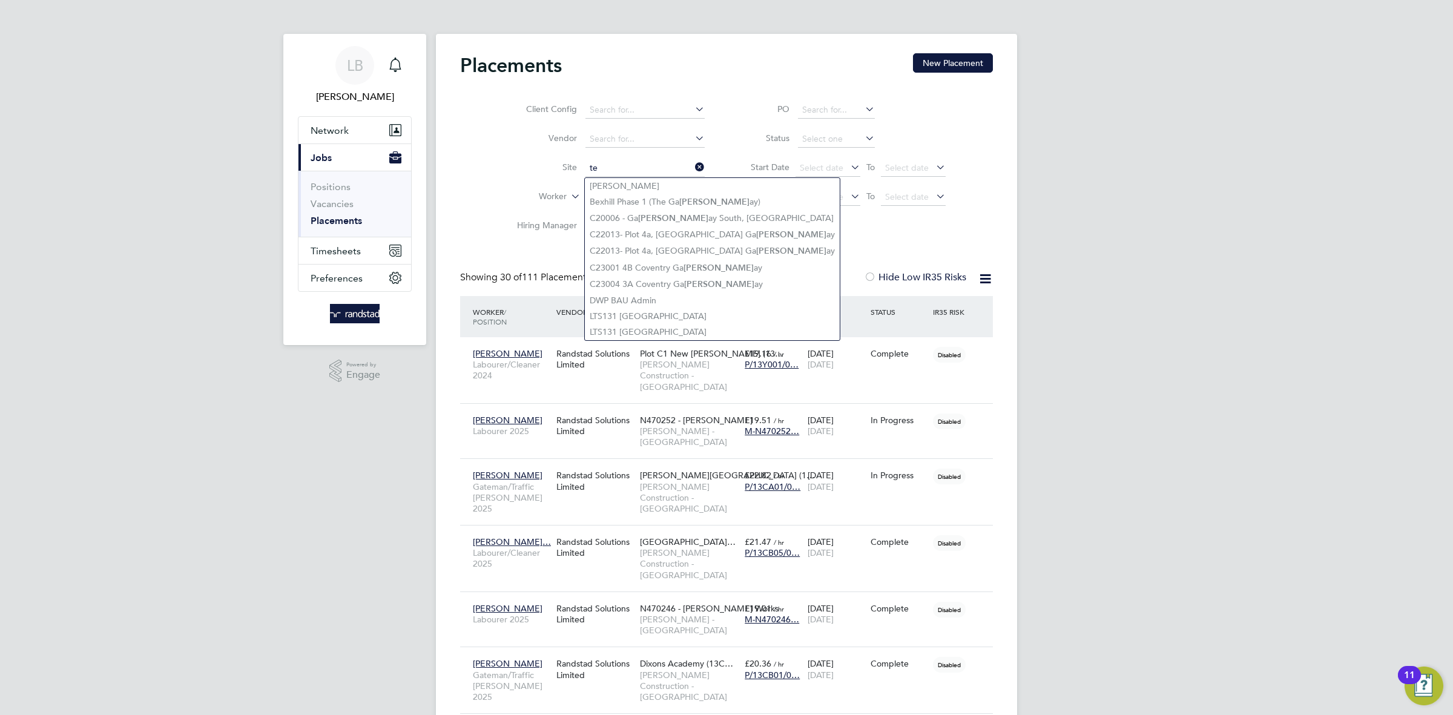
type input "t"
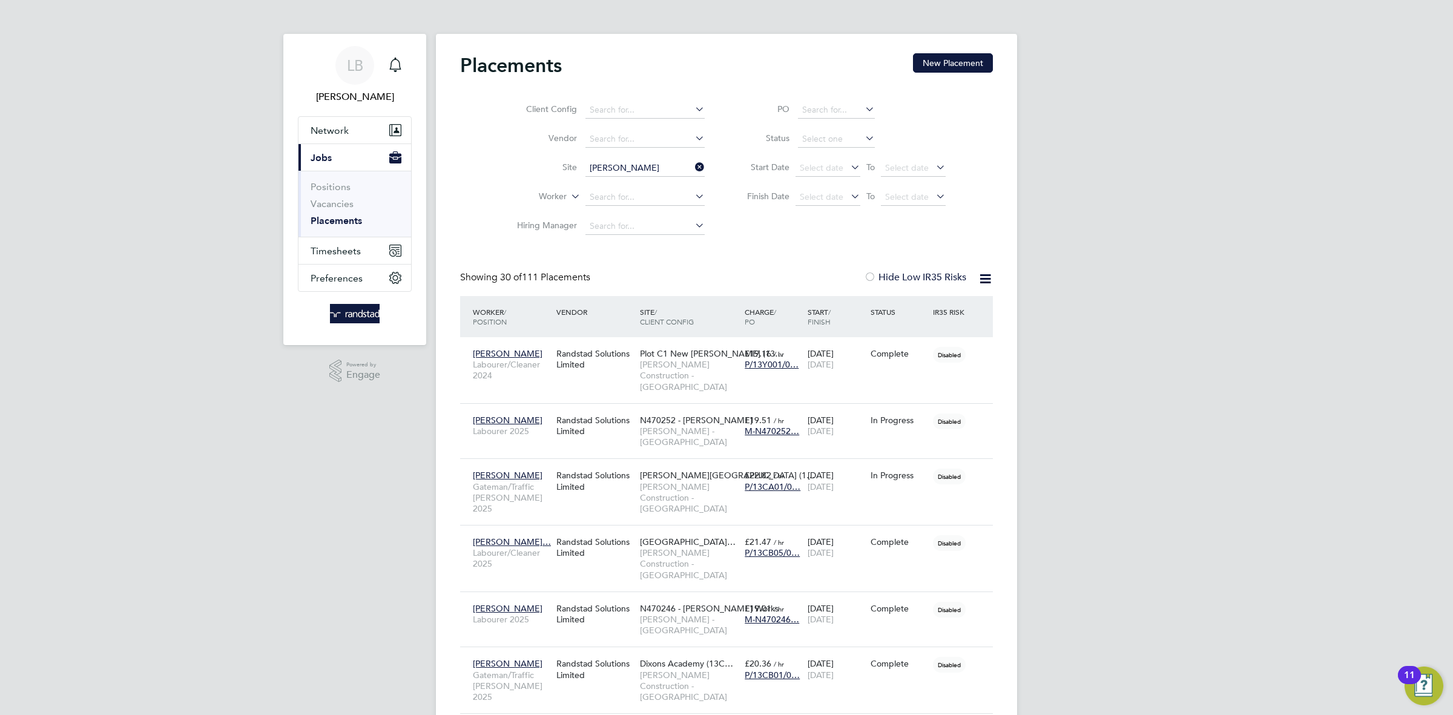
click at [675, 186] on li "Newhouse Academy (13CA01)" at bounding box center [663, 186] width 157 height 16
type input "Newhouse Academy (13CA01)"
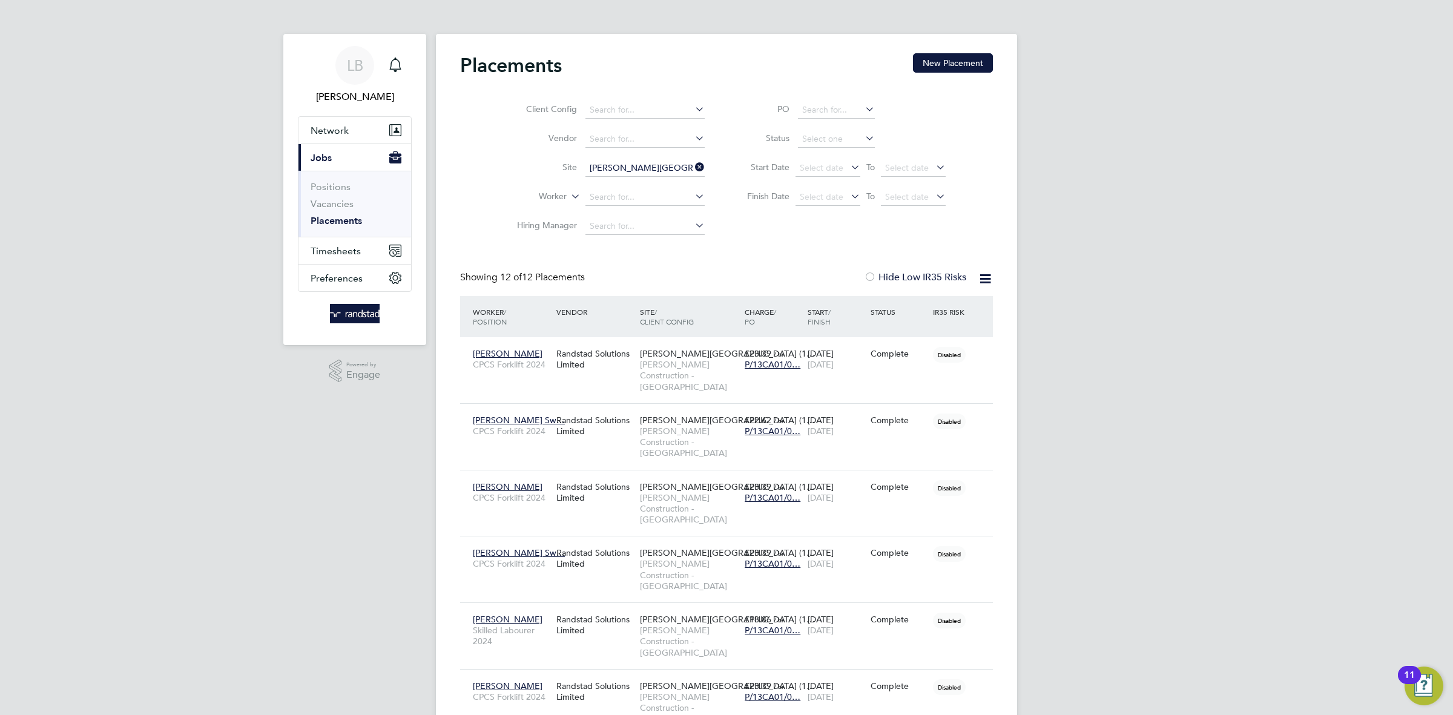
click at [693, 168] on icon at bounding box center [693, 167] width 0 height 17
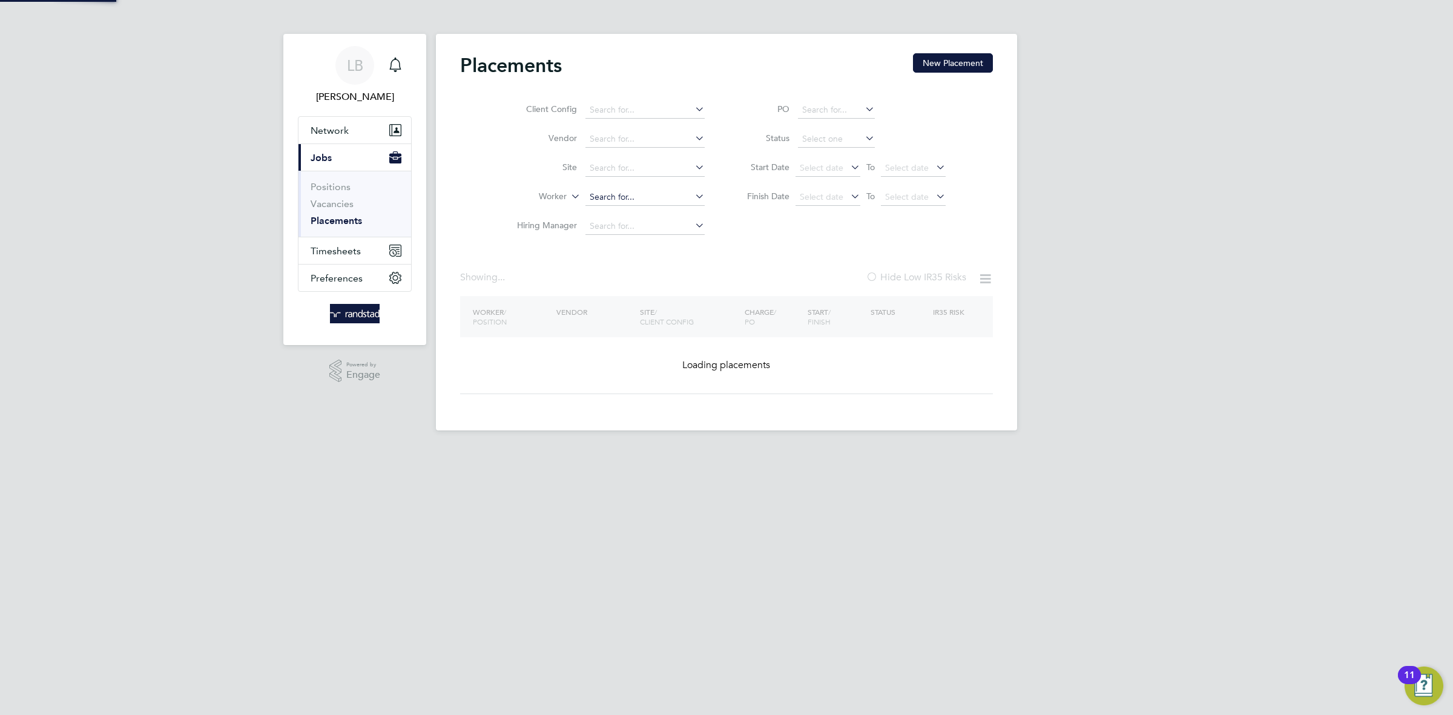
click at [666, 193] on input at bounding box center [645, 197] width 119 height 17
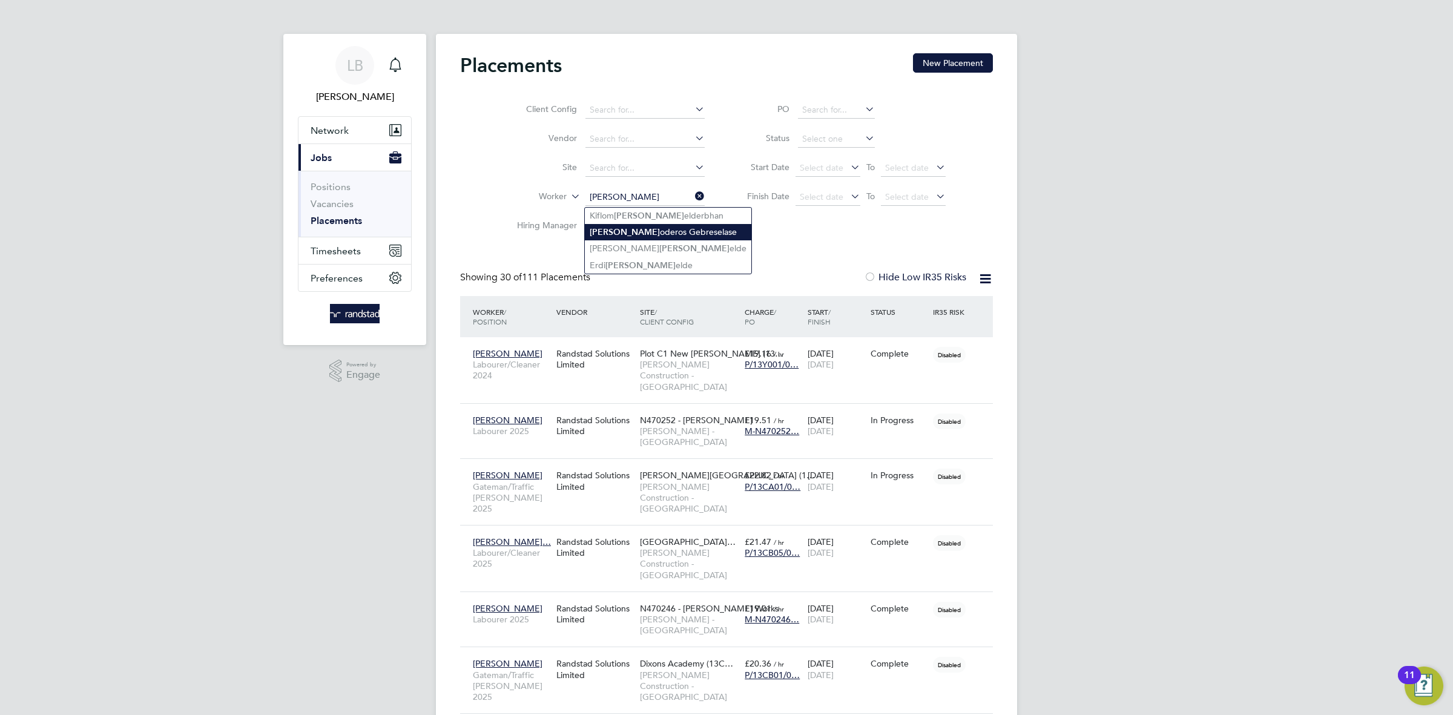
click at [660, 237] on li "Tew oderos Gebreselase" at bounding box center [668, 232] width 167 height 16
type input "Tewoderos Gebreselase"
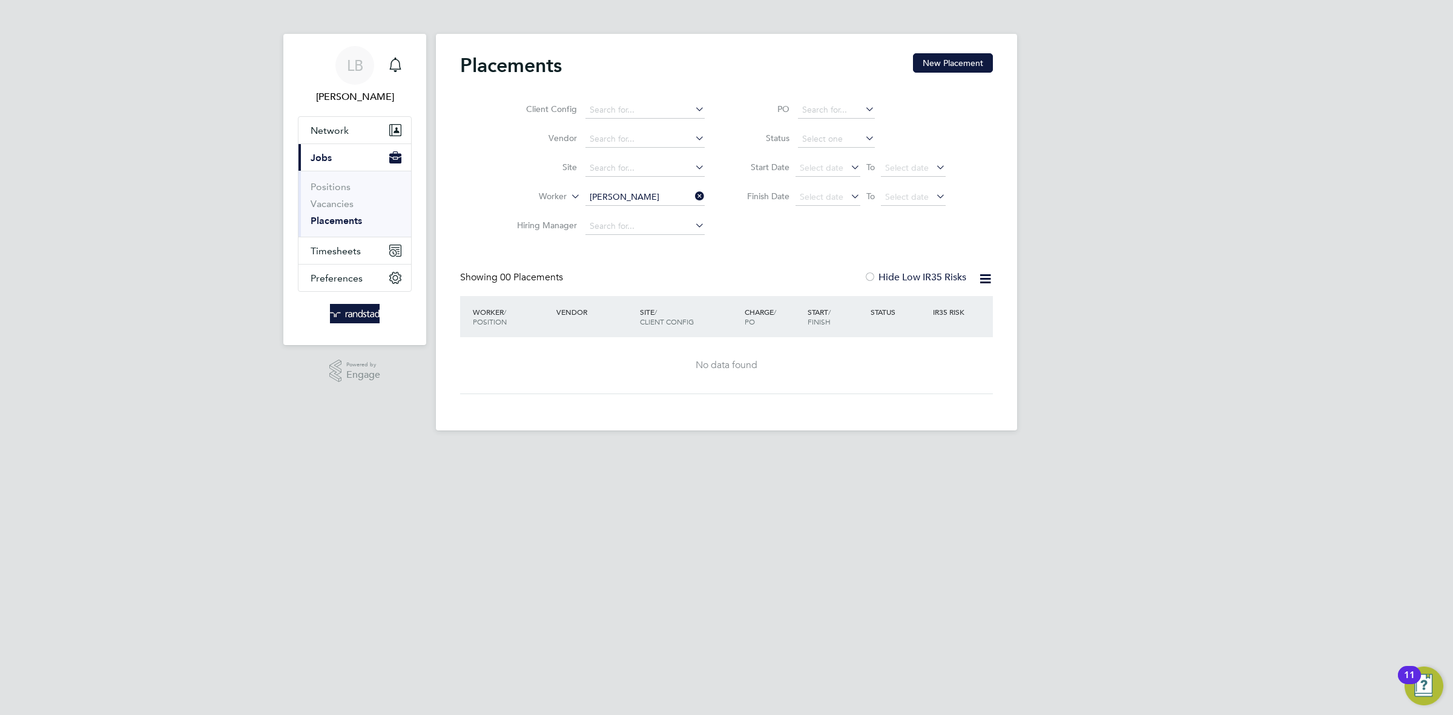
click at [785, 408] on div "Placements New Placement Client Config Vendor Site Worker Tewoderos Gebreselase…" at bounding box center [726, 232] width 581 height 397
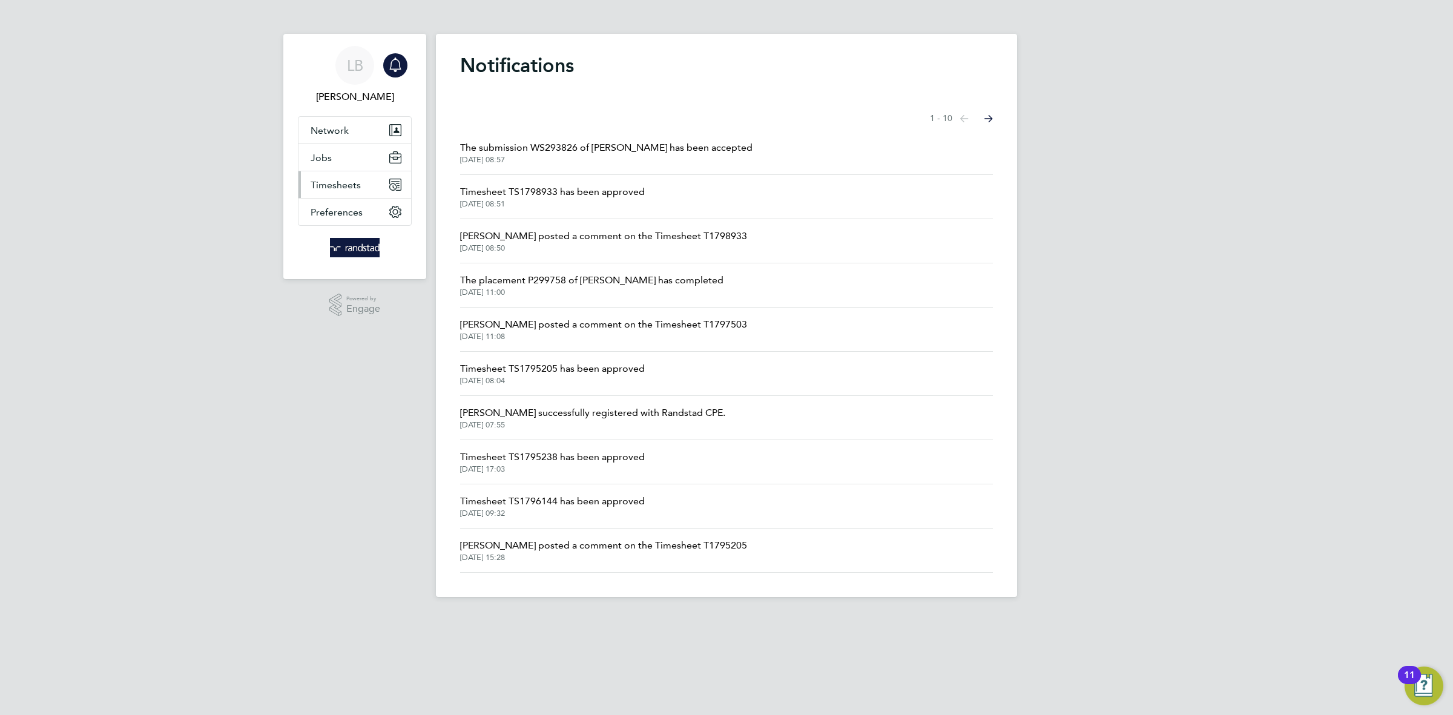
click at [343, 185] on span "Timesheets" at bounding box center [336, 185] width 50 height 12
click at [341, 212] on link "Timesheets" at bounding box center [336, 214] width 50 height 12
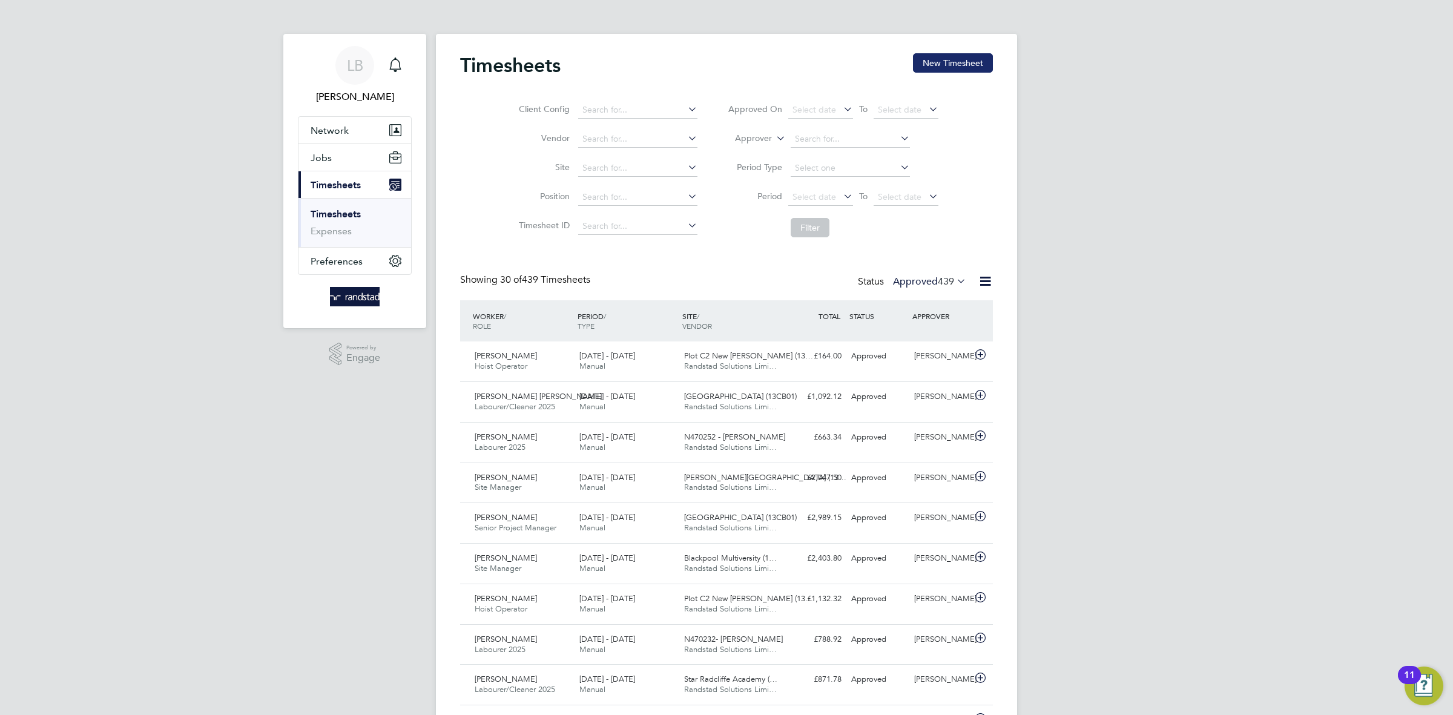
click at [936, 69] on button "New Timesheet" at bounding box center [953, 62] width 80 height 19
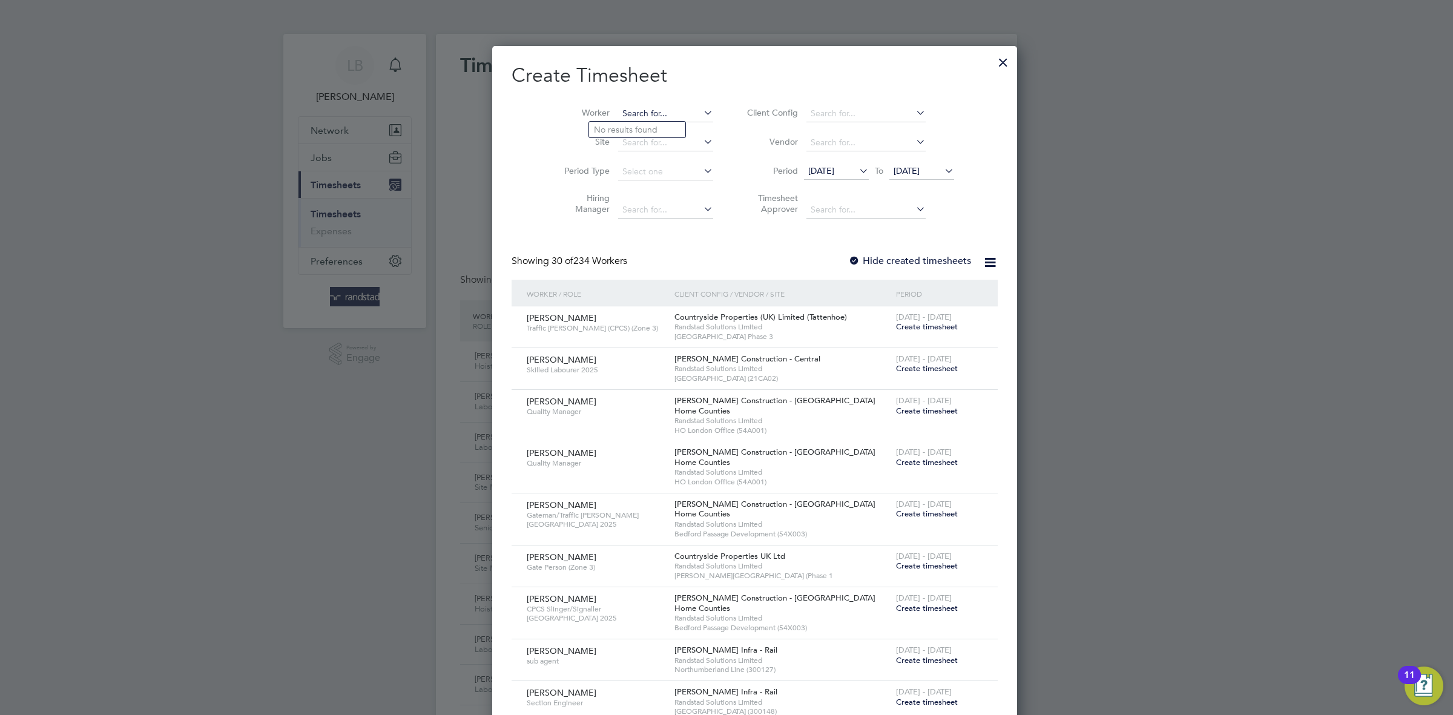
click at [618, 113] on input at bounding box center [665, 113] width 95 height 17
click at [613, 128] on b "[PERSON_NAME]" at bounding box center [629, 130] width 70 height 10
type input "Abdoo Shuukuur"
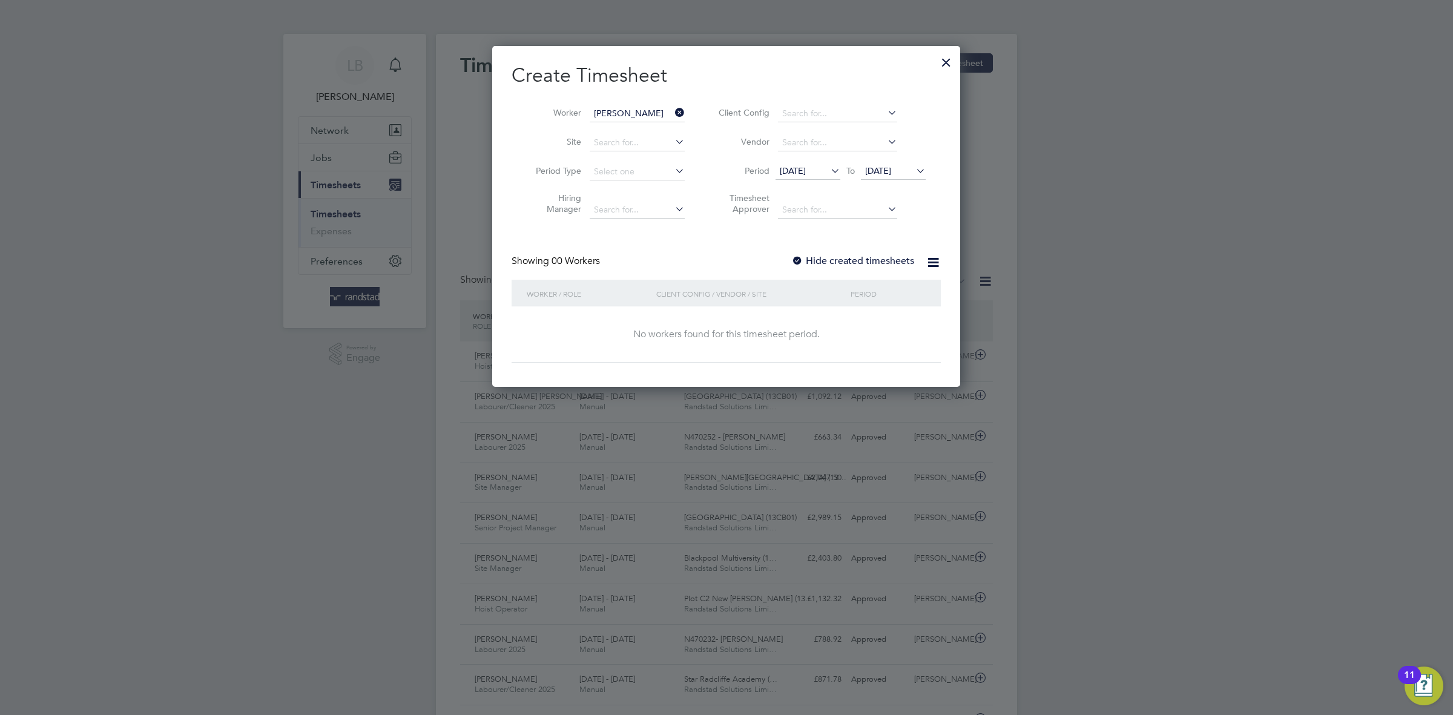
click at [834, 257] on label "Hide created timesheets" at bounding box center [852, 261] width 123 height 12
click at [890, 172] on span "04 Aug 2025" at bounding box center [878, 170] width 26 height 11
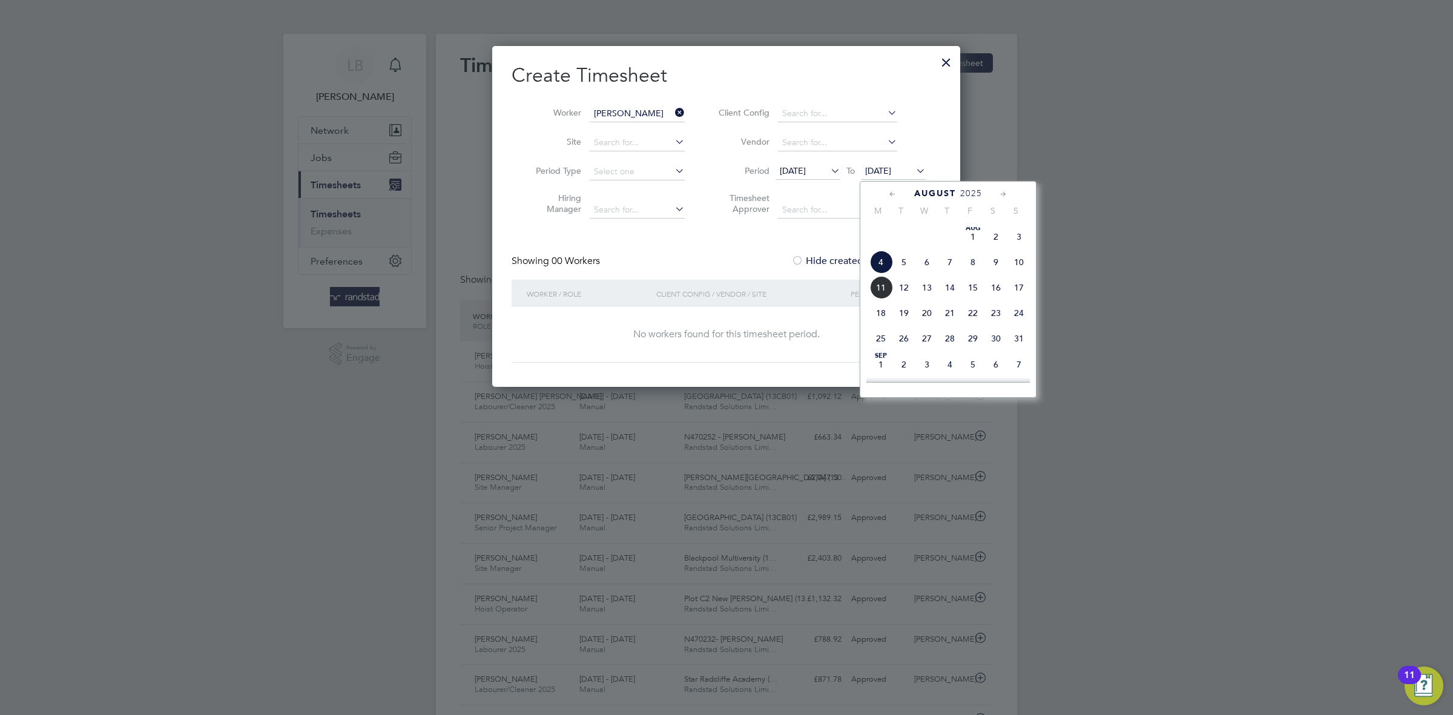
click at [881, 299] on span "11" at bounding box center [881, 287] width 23 height 23
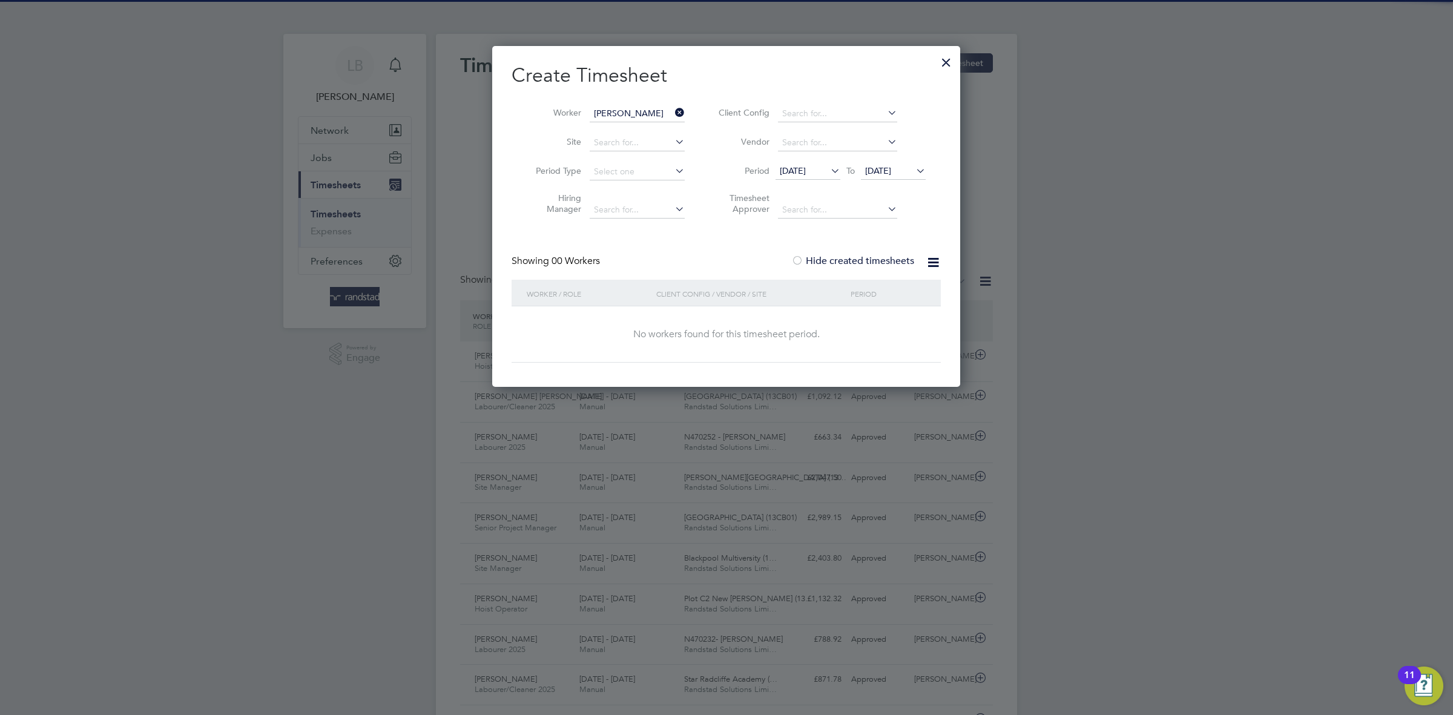
click at [840, 256] on label "Hide created timesheets" at bounding box center [852, 261] width 123 height 12
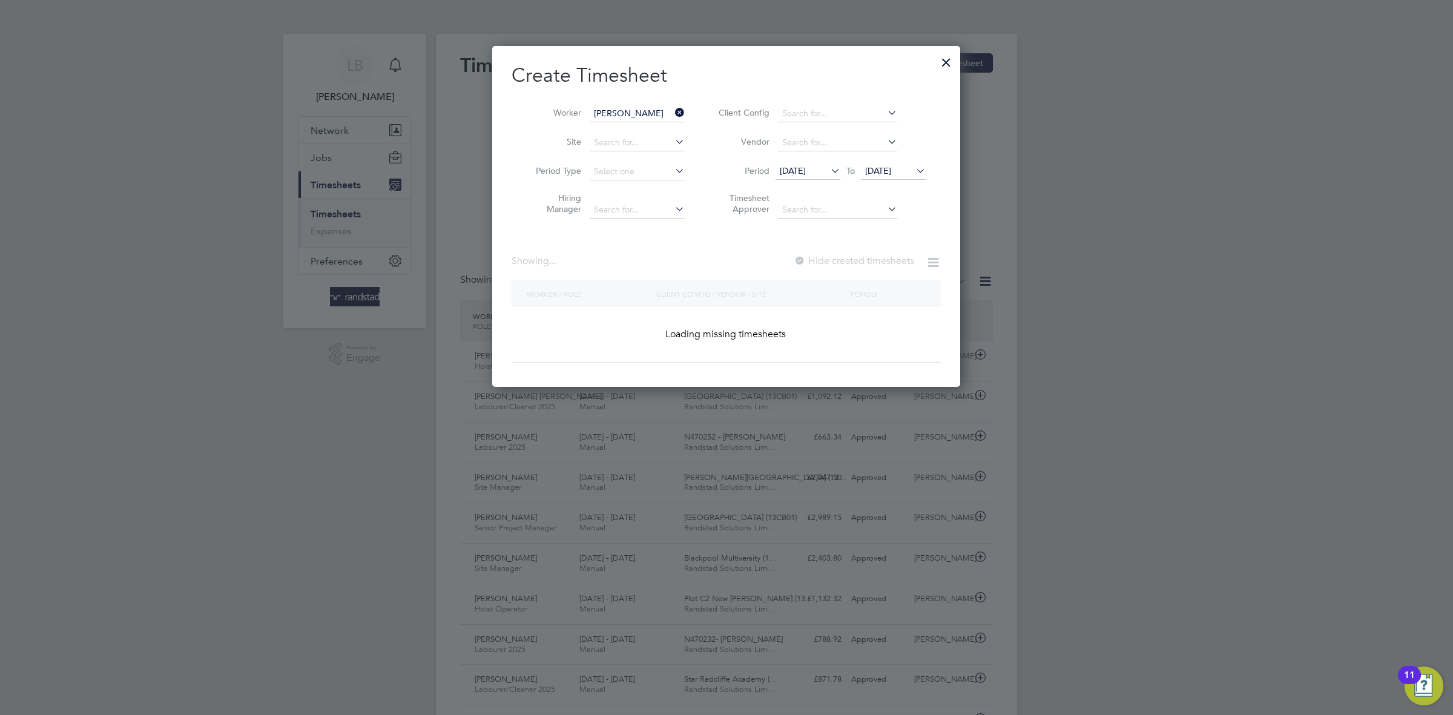
click at [840, 256] on label "Hide created timesheets" at bounding box center [854, 261] width 120 height 12
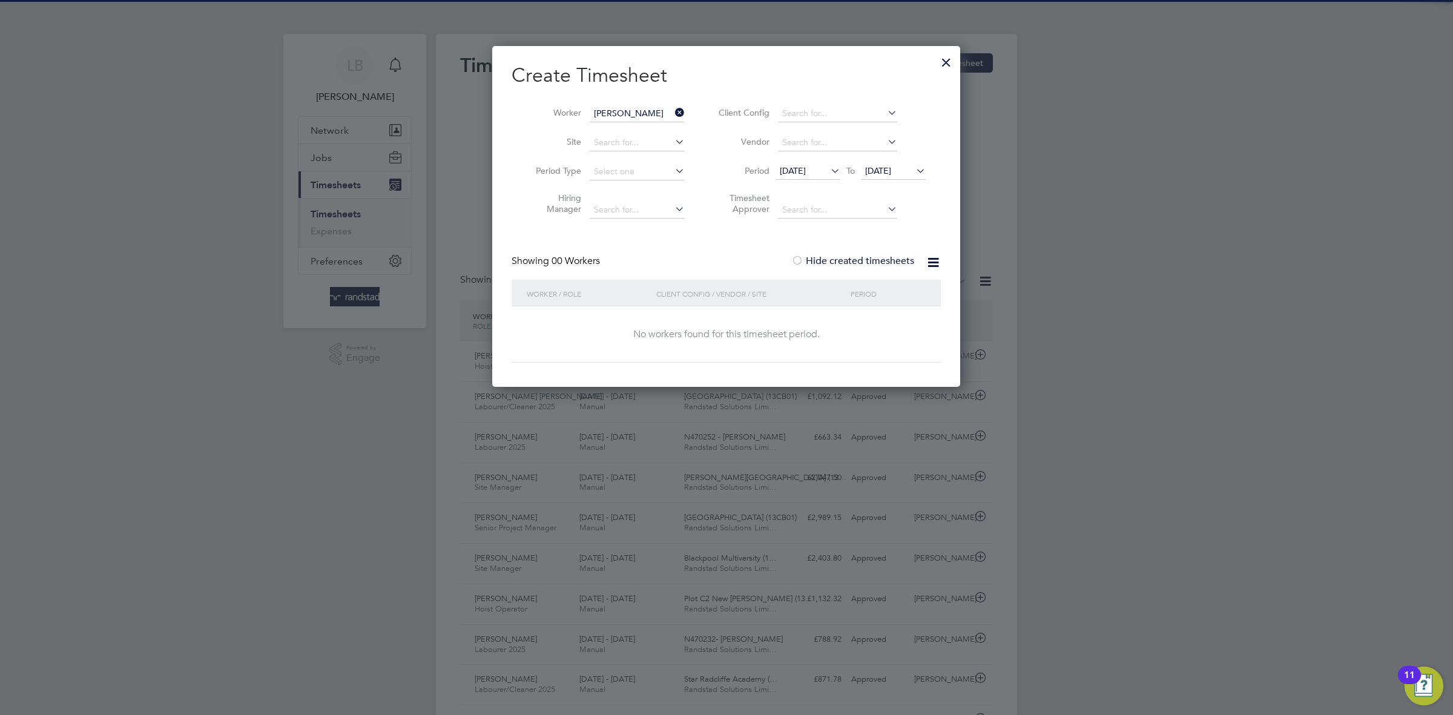
click at [840, 256] on label "Hide created timesheets" at bounding box center [852, 261] width 123 height 12
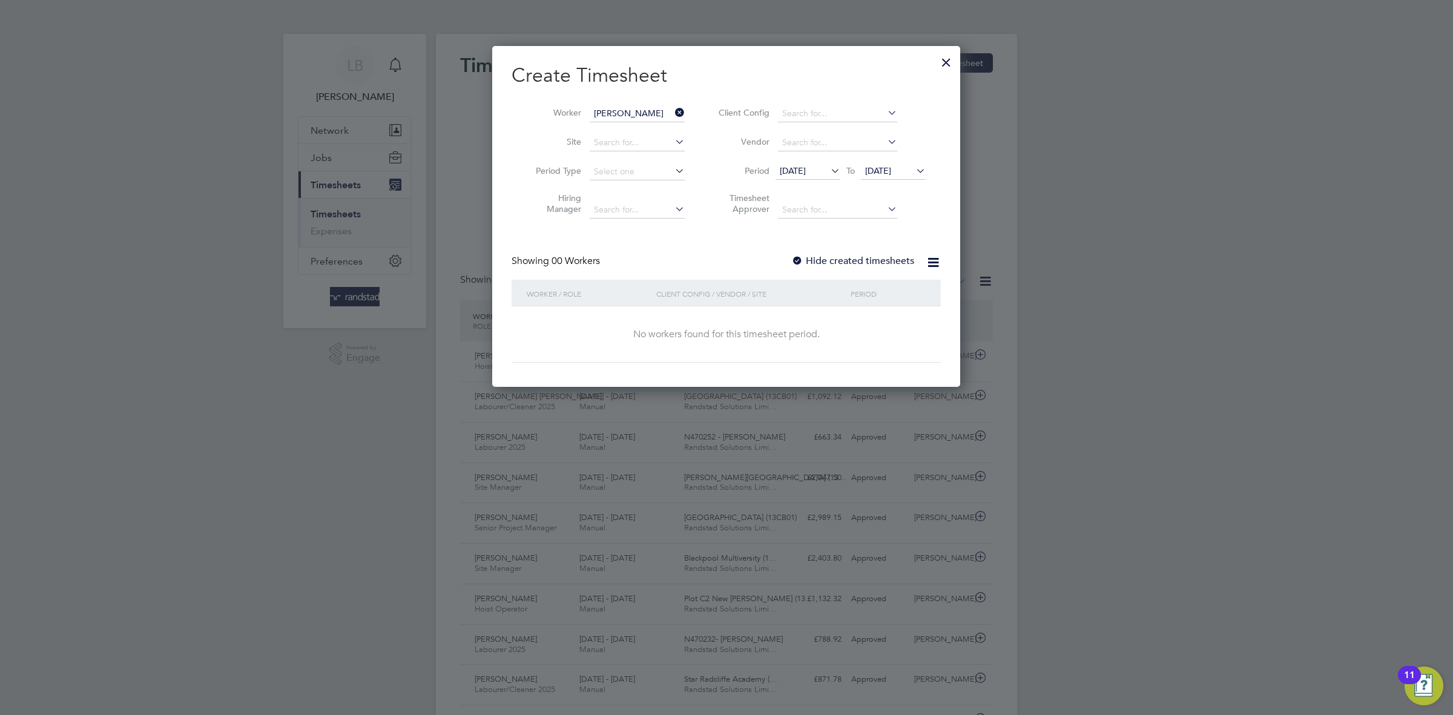
click at [938, 67] on div at bounding box center [947, 59] width 22 height 22
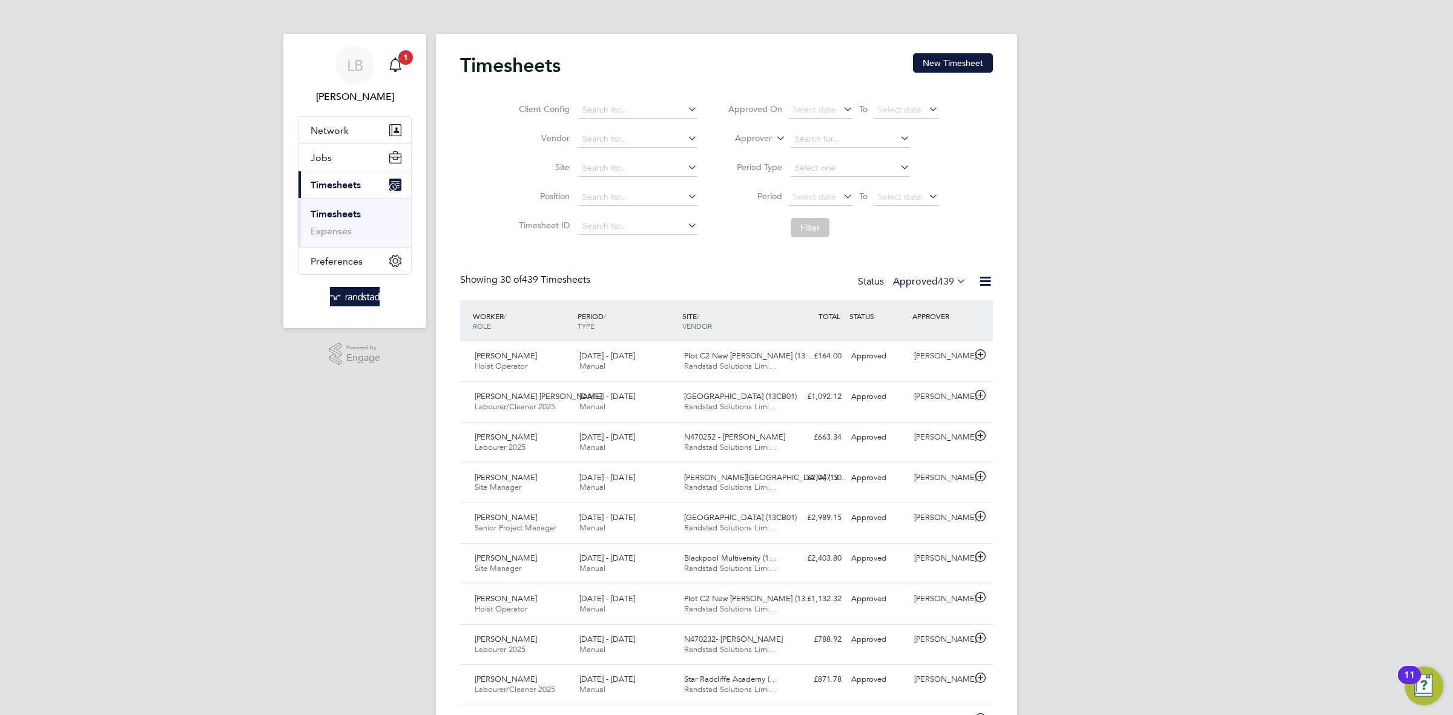
click at [341, 188] on span "Timesheets" at bounding box center [336, 185] width 50 height 12
click at [334, 163] on button "Jobs" at bounding box center [355, 157] width 113 height 27
click at [344, 221] on link "Placements" at bounding box center [336, 221] width 50 height 12
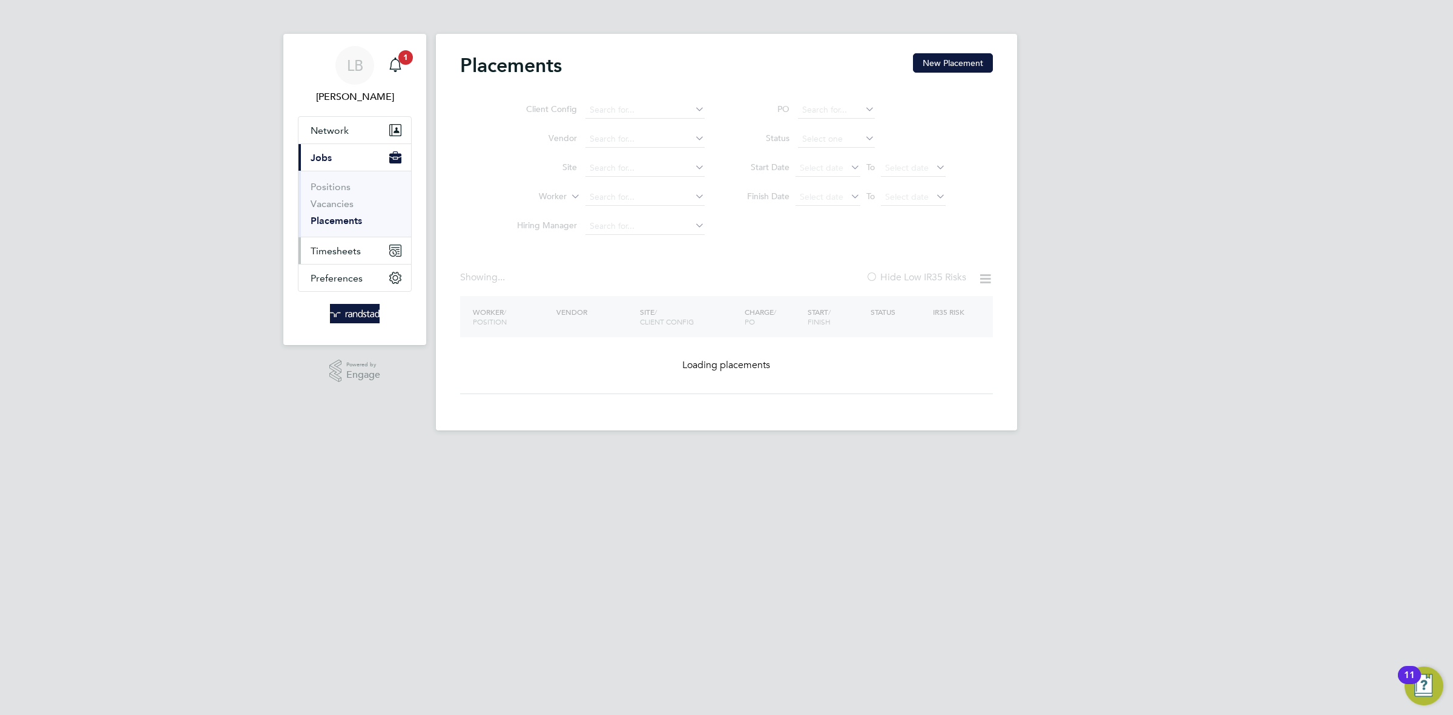
click at [345, 245] on span "Timesheets" at bounding box center [336, 251] width 50 height 12
click at [333, 209] on link "Timesheets" at bounding box center [336, 214] width 50 height 12
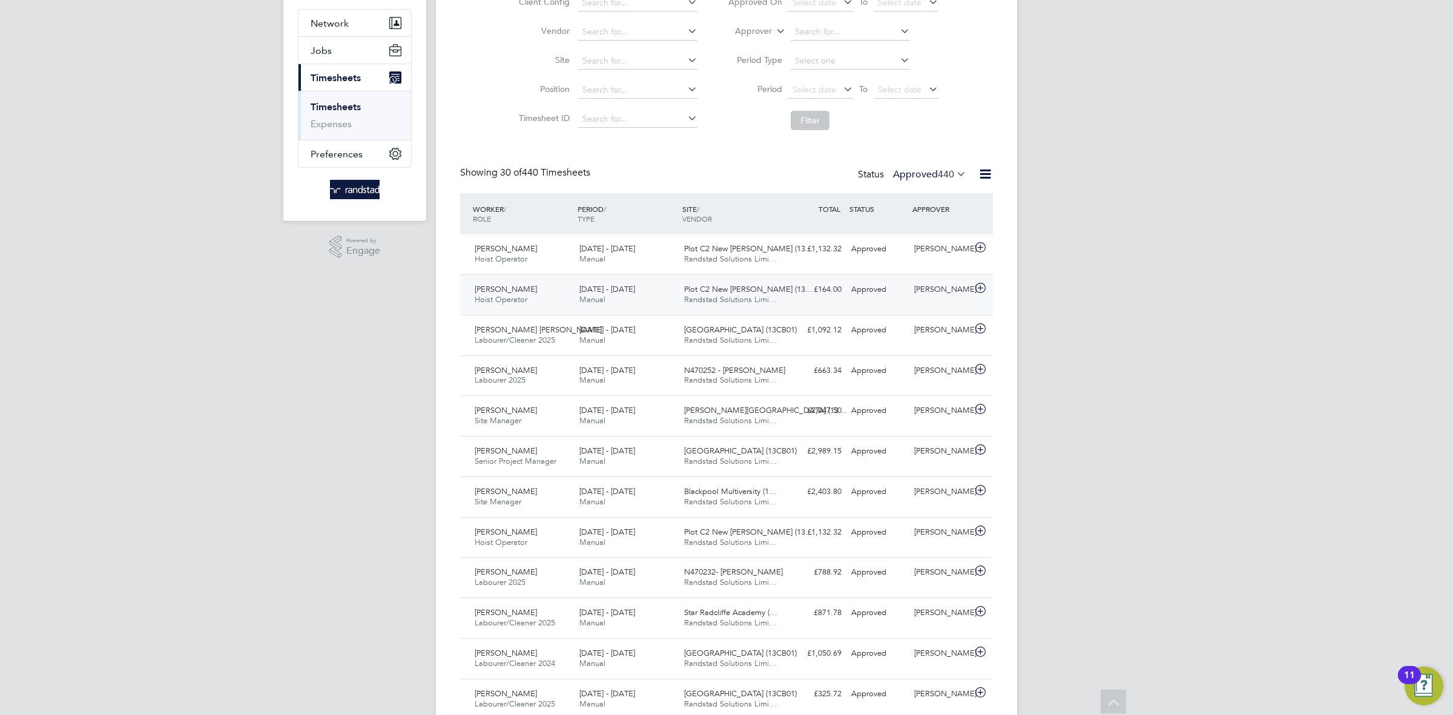
scroll to position [111, 0]
click at [1070, 492] on div "LB Louis Barnfield Notifications 1 Applications: Network Businesses Sites Worke…" at bounding box center [726, 716] width 1453 height 1655
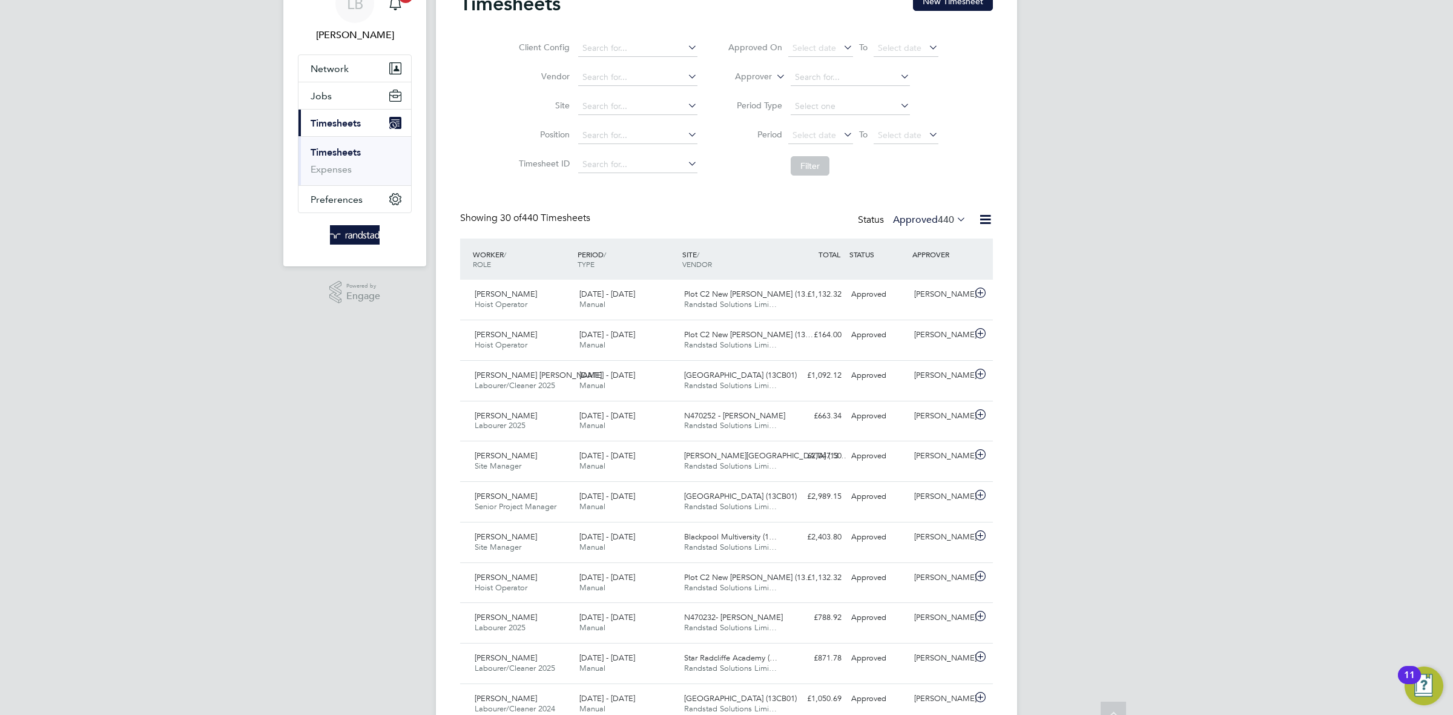
scroll to position [0, 0]
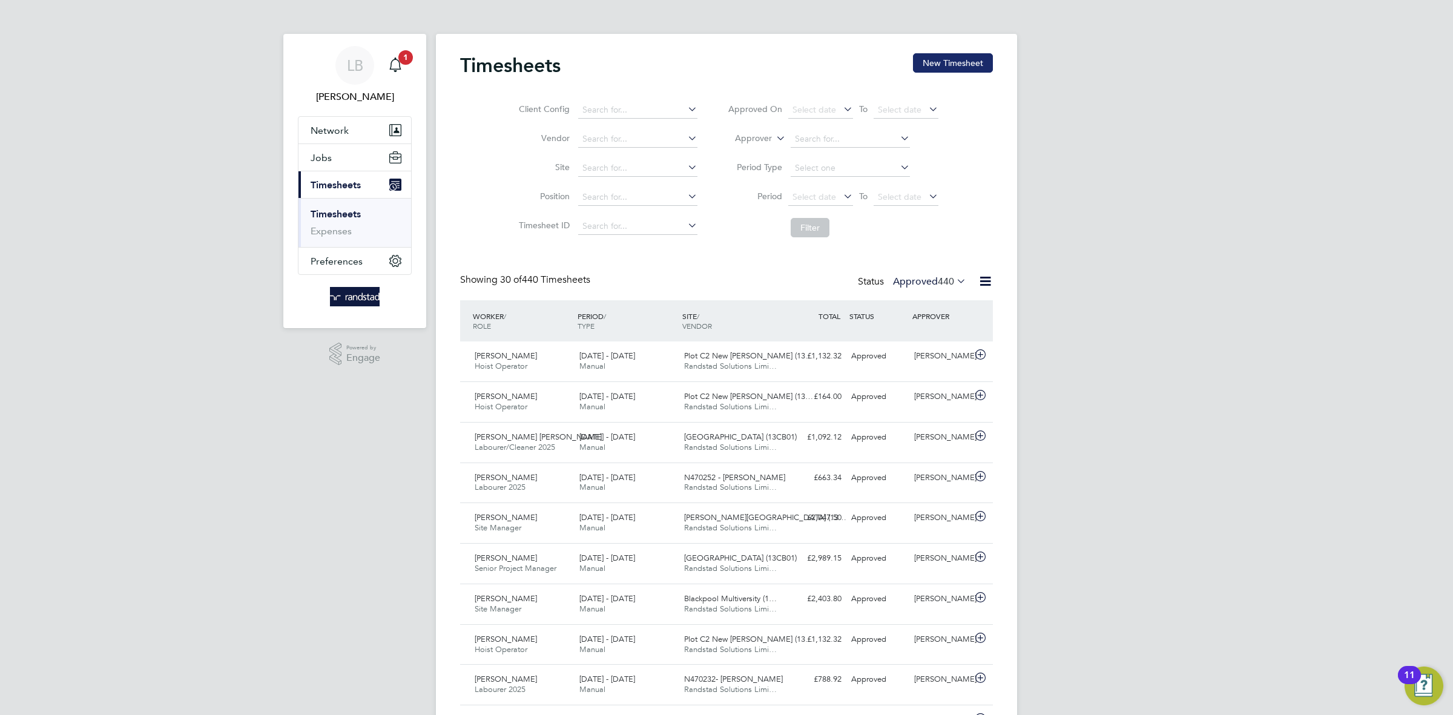
click at [949, 56] on button "New Timesheet" at bounding box center [953, 62] width 80 height 19
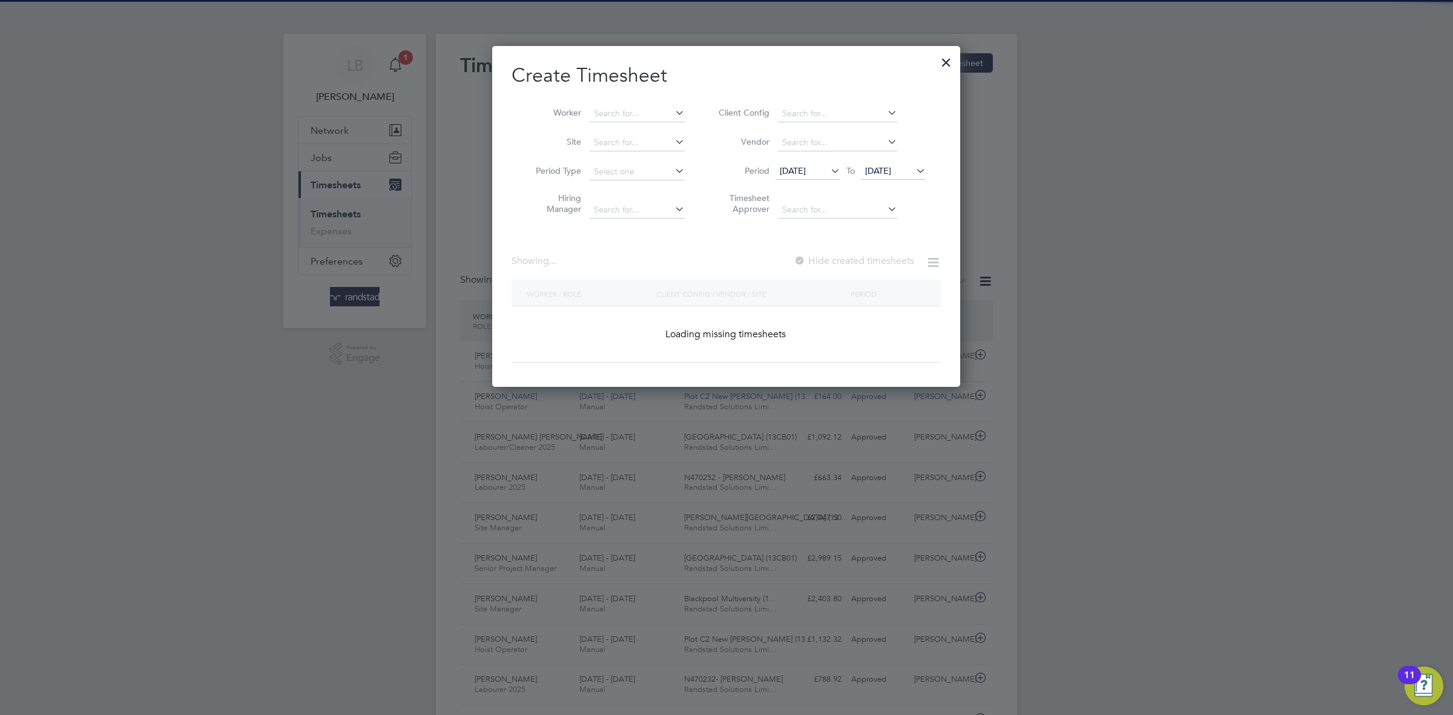
scroll to position [2097, 468]
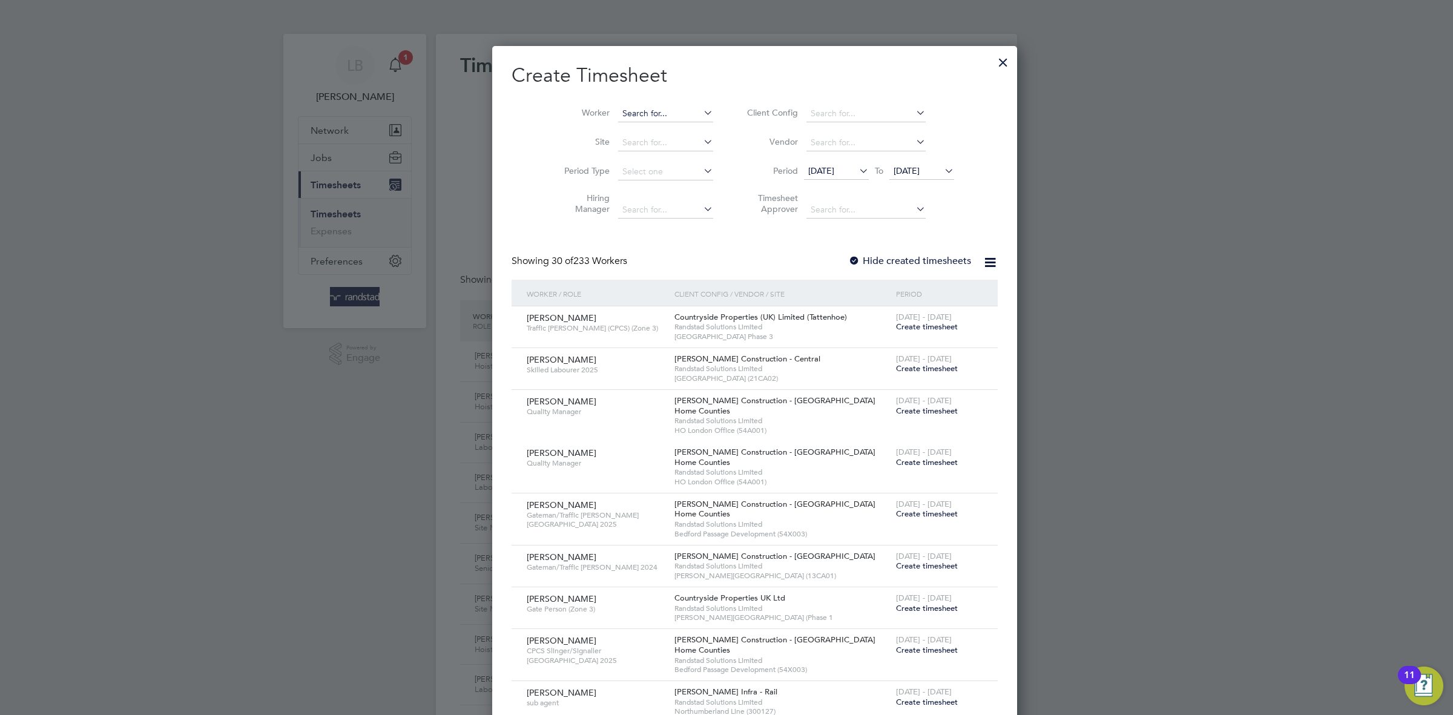
click at [627, 114] on input at bounding box center [665, 113] width 95 height 17
click at [655, 163] on li "Tew oderos Gebreselase" at bounding box center [672, 162] width 167 height 16
type input "Tewoderos Gebreselase"
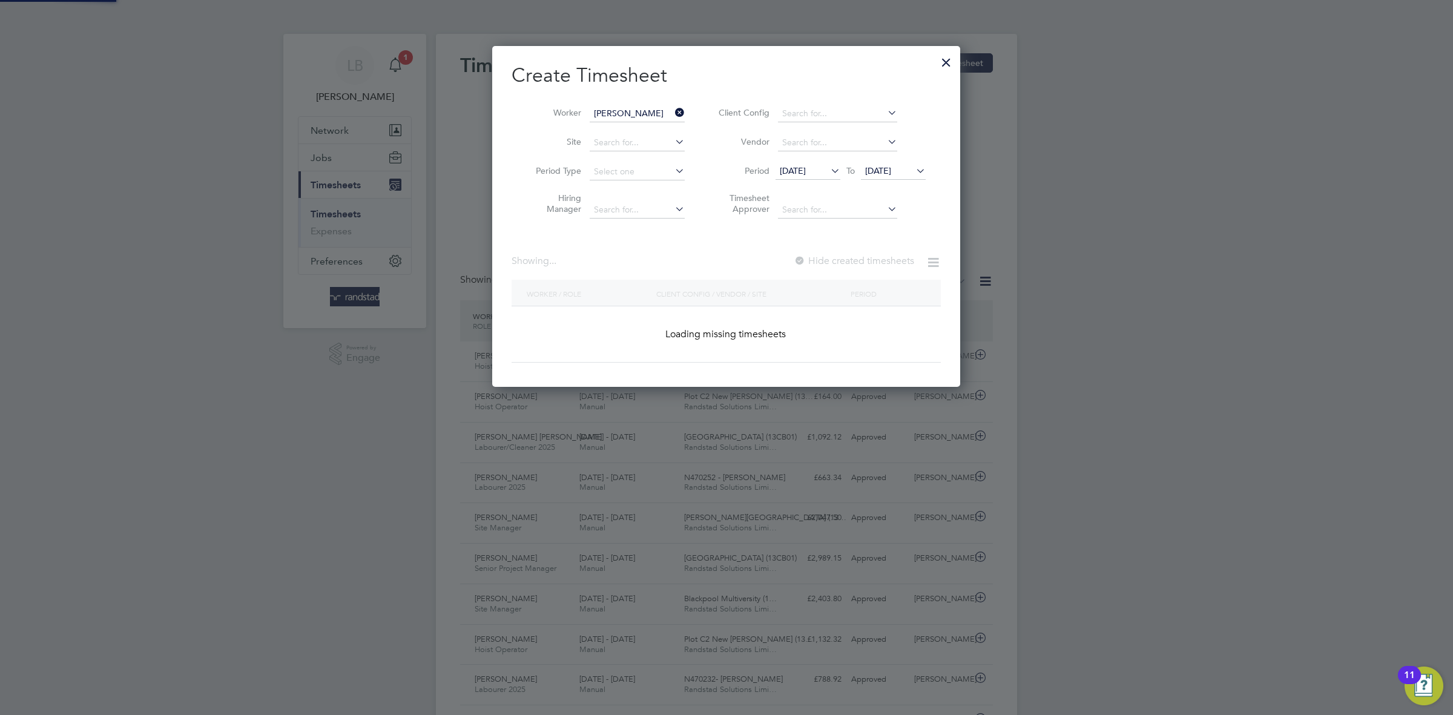
scroll to position [329, 468]
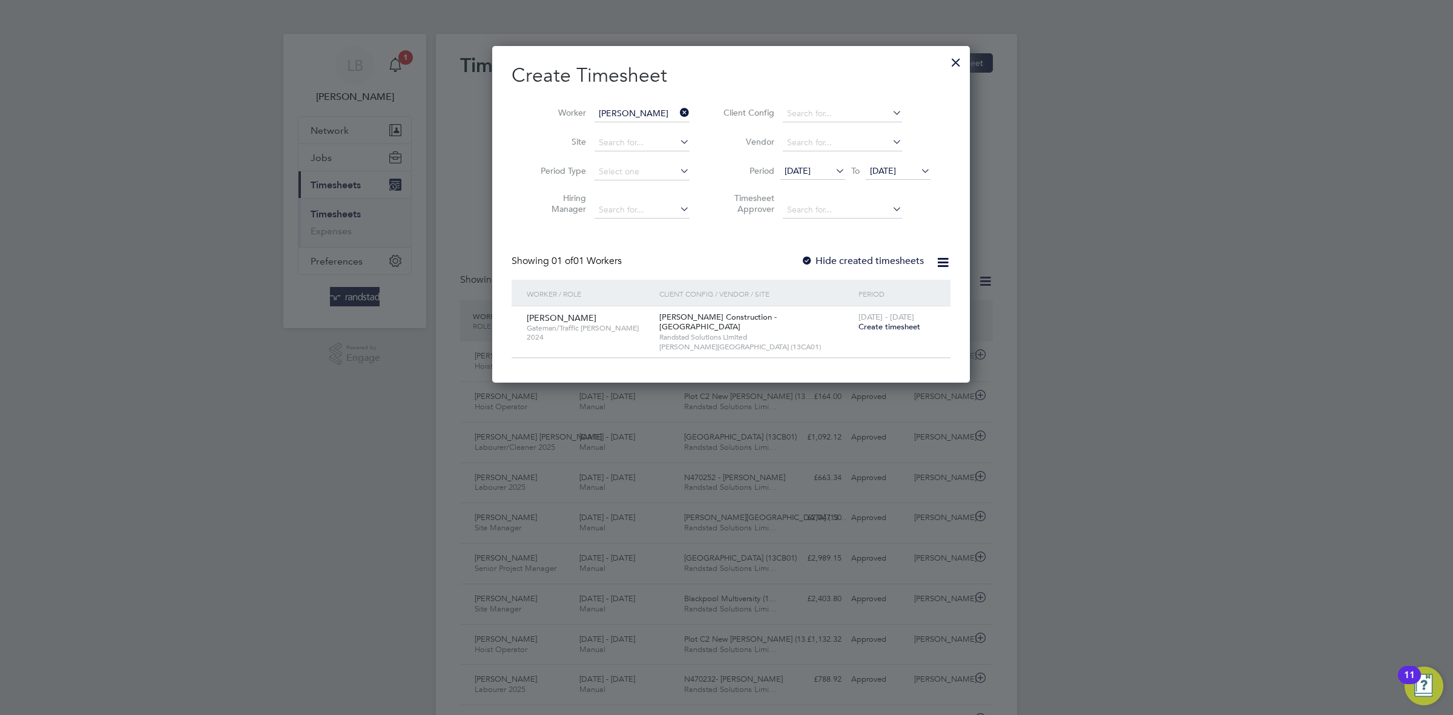
click at [883, 336] on div "[DATE] - [DATE] Create timesheet" at bounding box center [897, 322] width 83 height 33
click at [880, 332] on span "Create timesheet" at bounding box center [890, 327] width 62 height 10
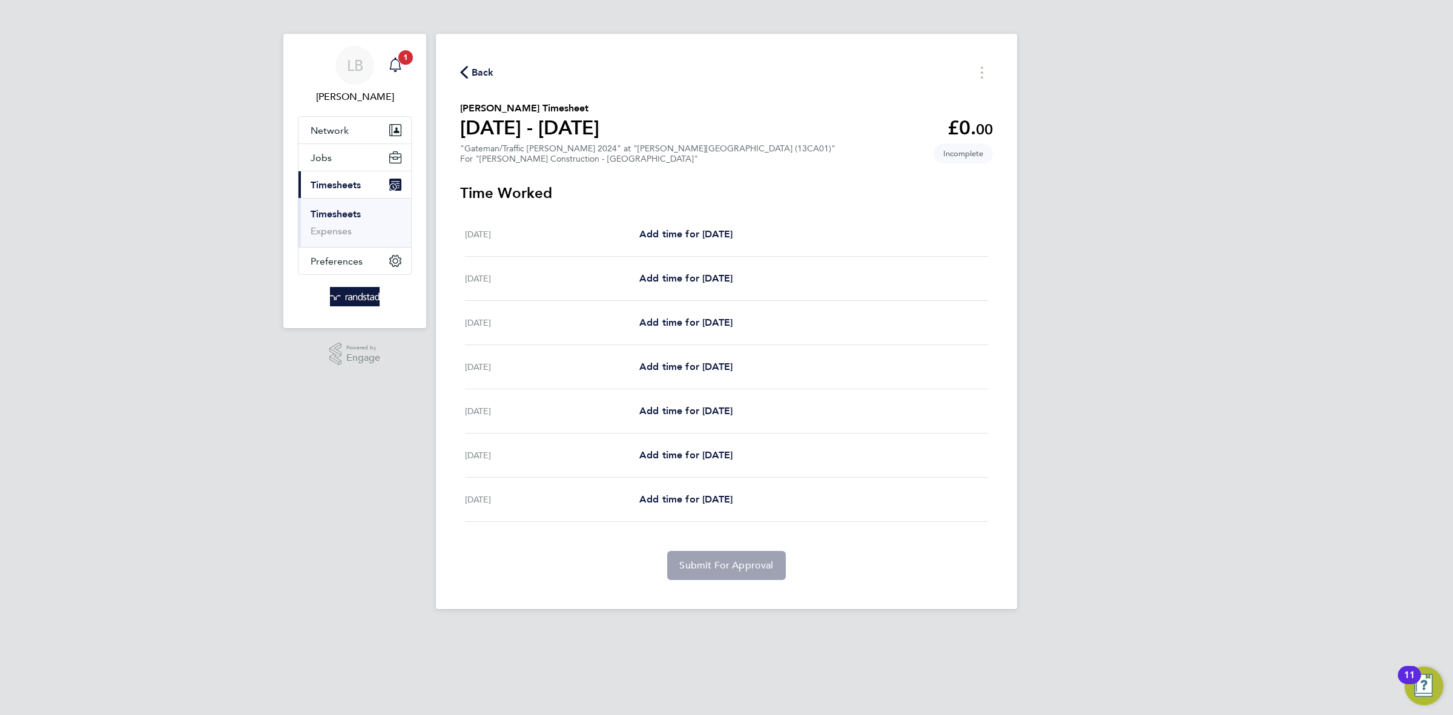
click at [400, 62] on span "1" at bounding box center [405, 57] width 15 height 15
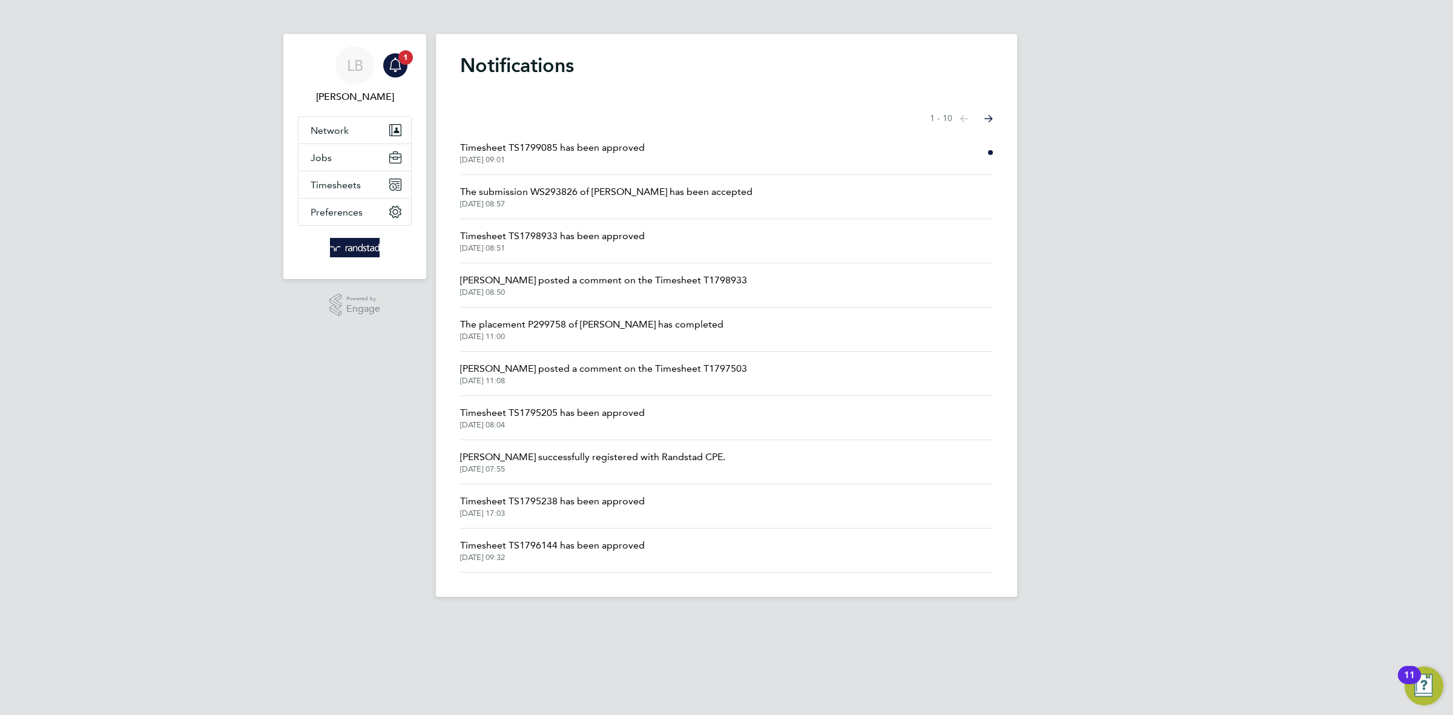
click at [593, 143] on span "Timesheet TS1799085 has been approved" at bounding box center [552, 147] width 185 height 15
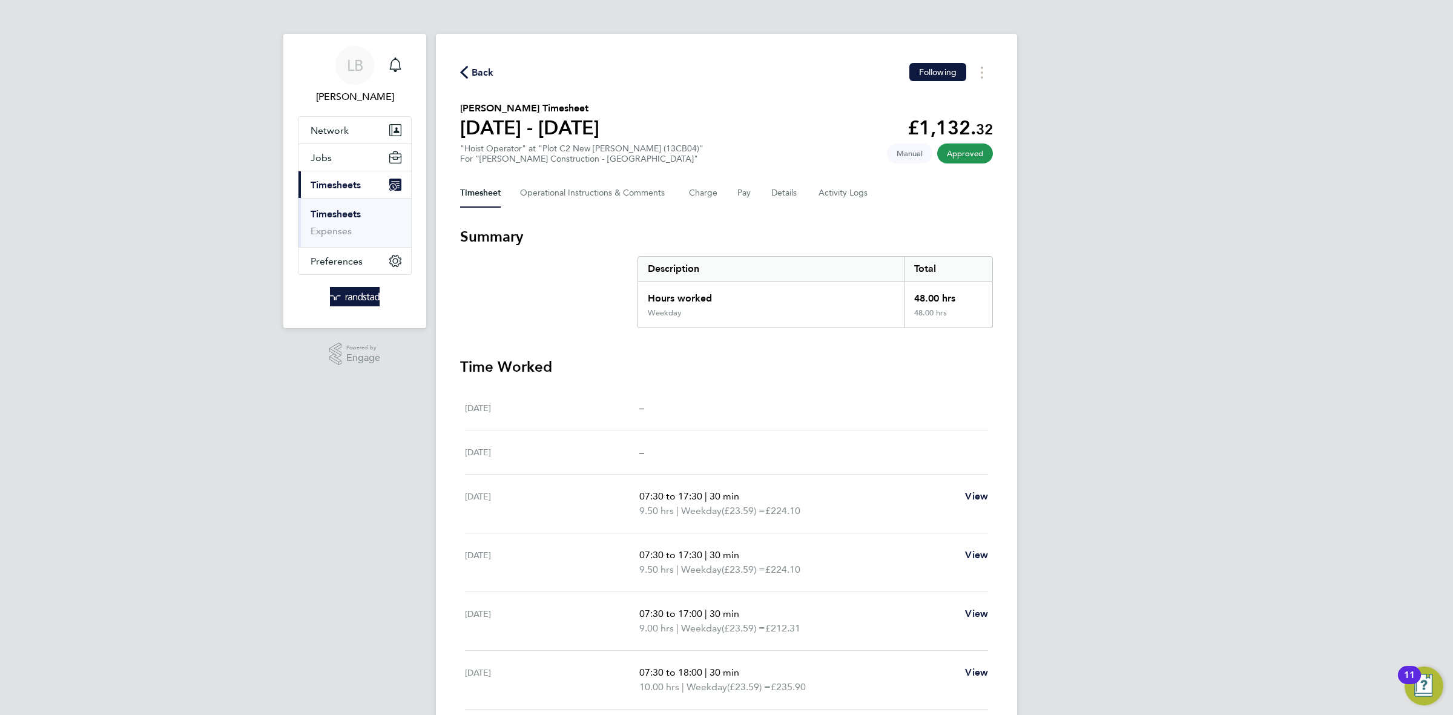
click at [476, 74] on span "Back" at bounding box center [483, 72] width 22 height 15
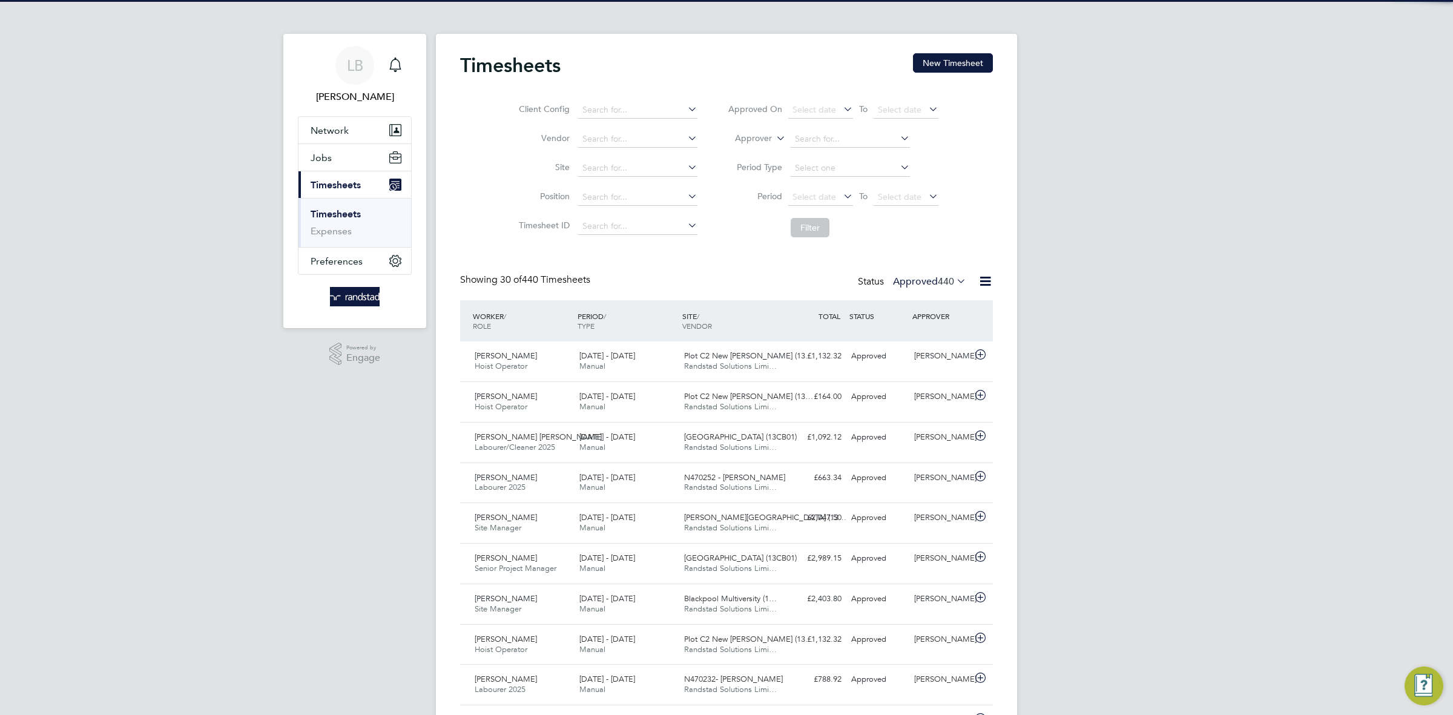
scroll to position [30, 105]
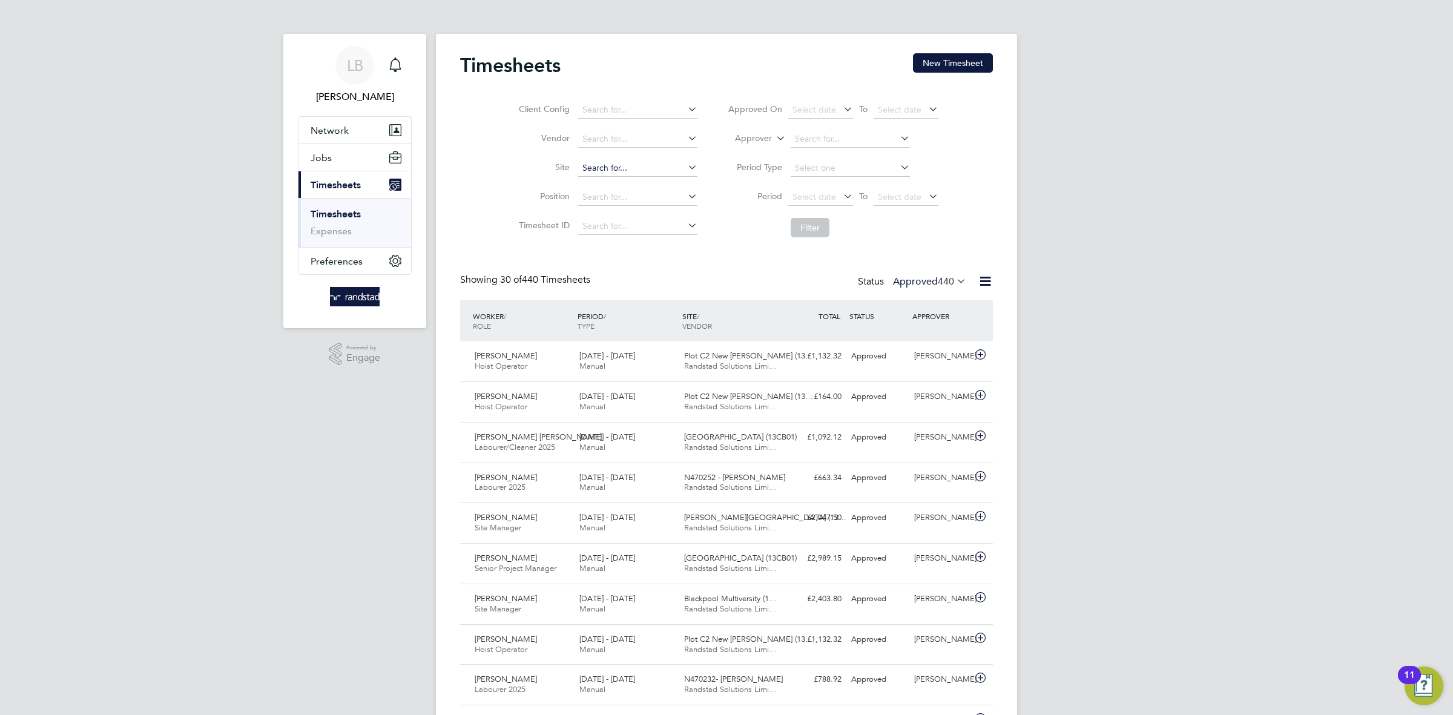
click at [610, 168] on input at bounding box center [637, 168] width 119 height 17
type input "a"
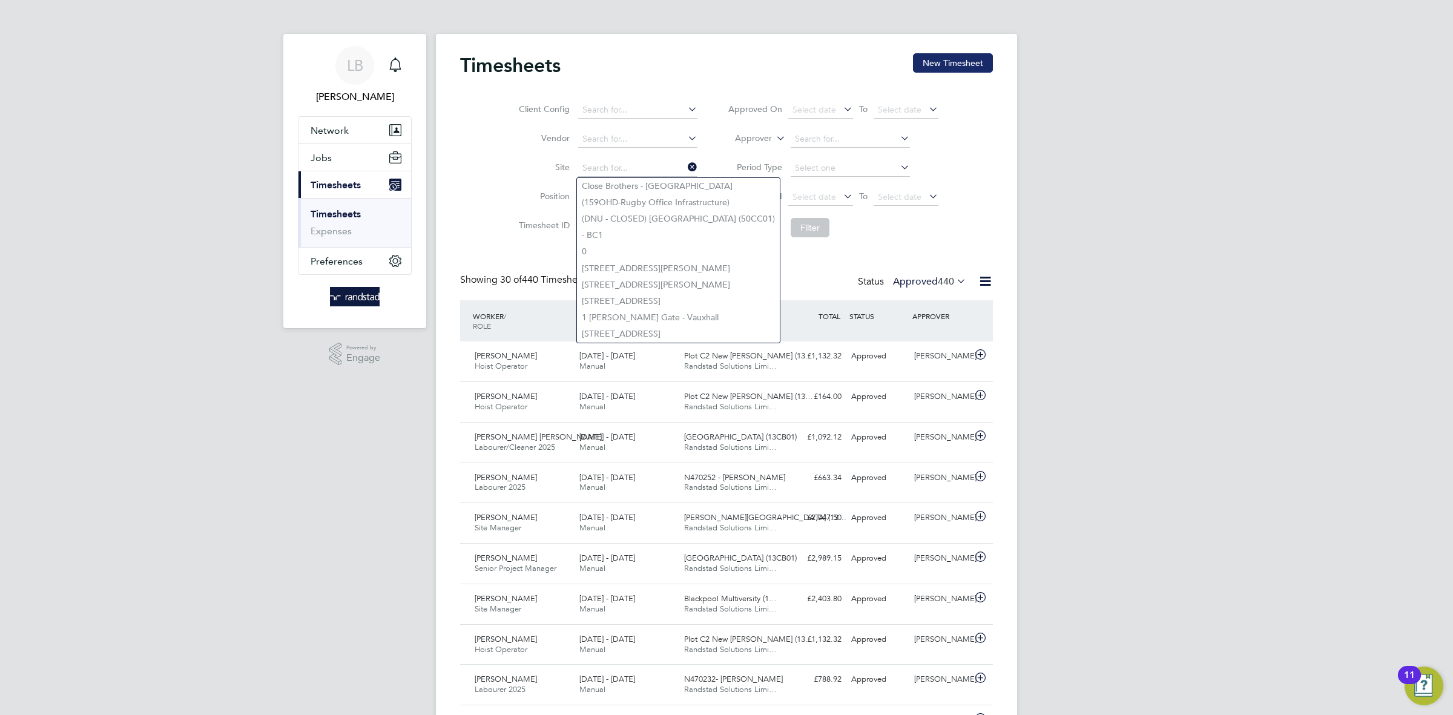
click at [929, 65] on button "New Timesheet" at bounding box center [953, 62] width 80 height 19
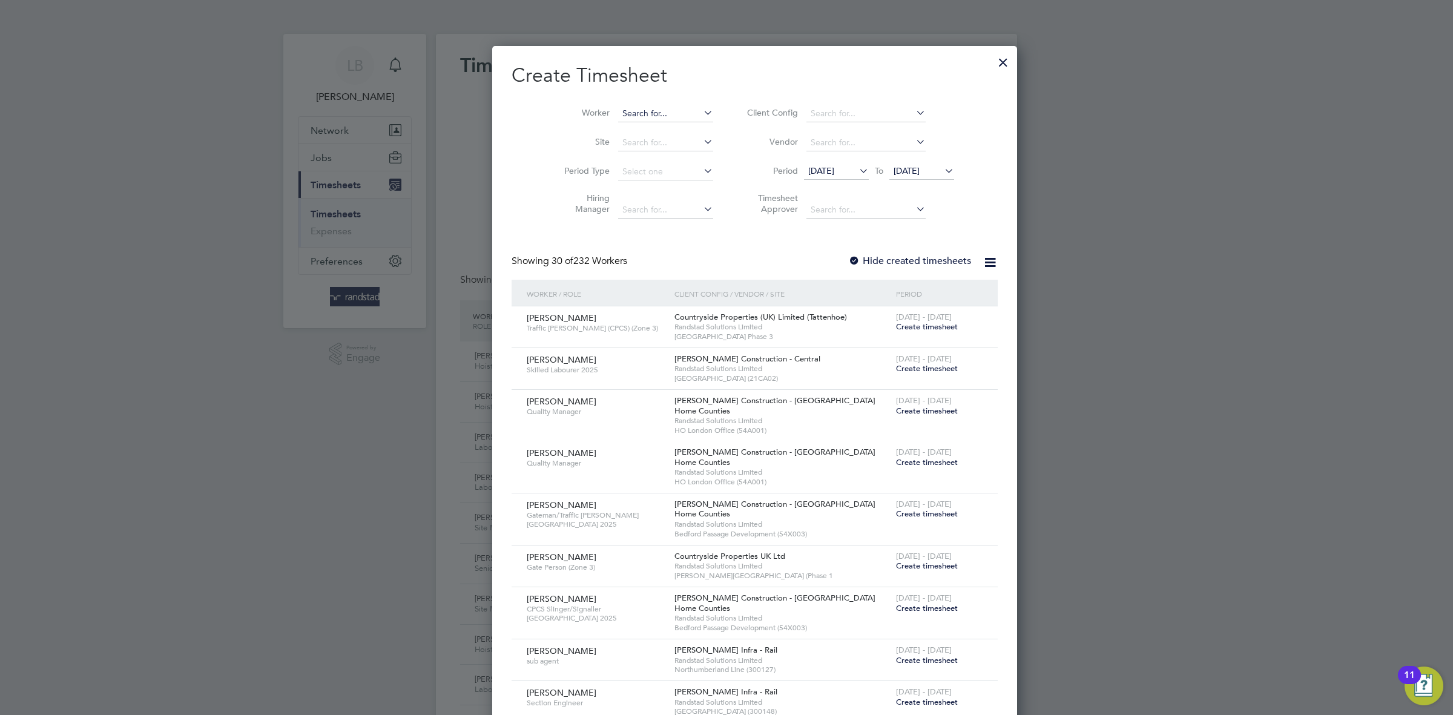
scroll to position [2097, 468]
click at [622, 113] on input at bounding box center [665, 113] width 95 height 17
click at [633, 132] on li "Abdoo Shuukuur" at bounding box center [647, 130] width 116 height 16
type input "[PERSON_NAME]"
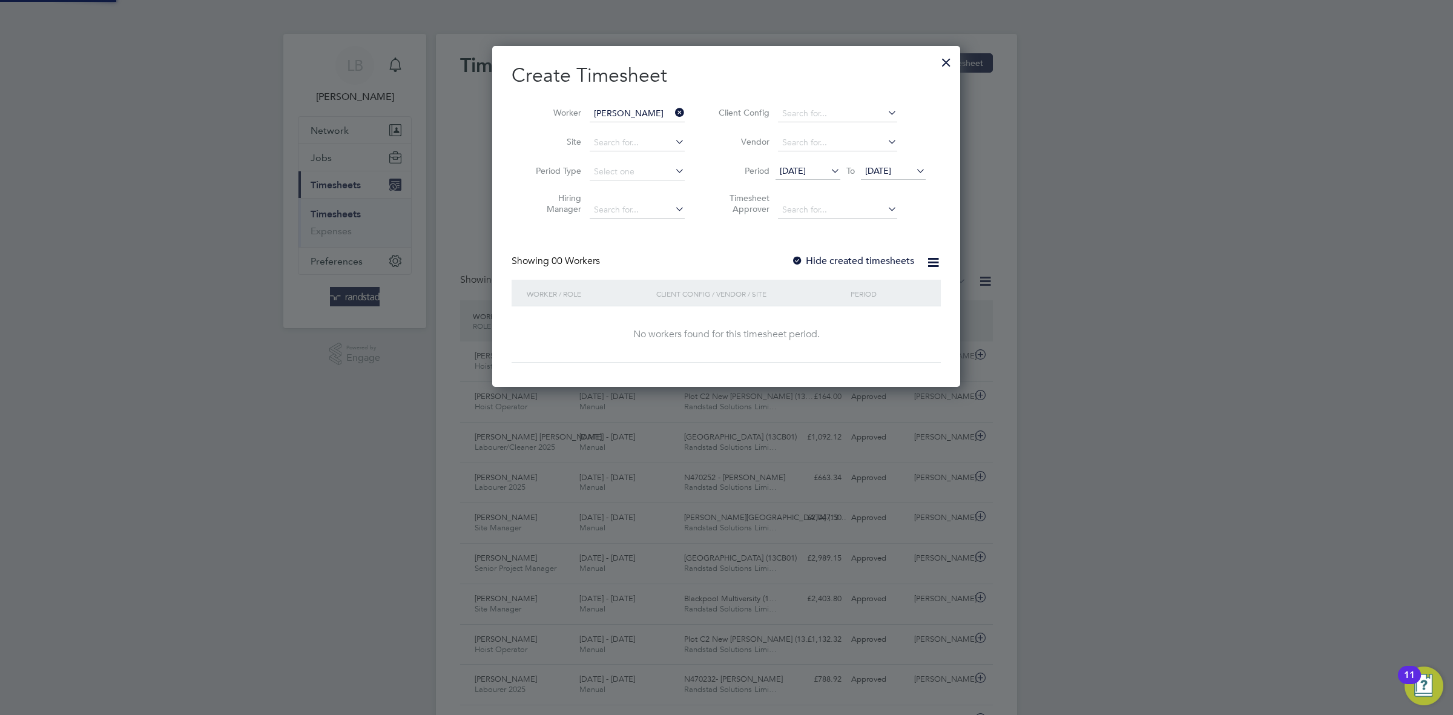
scroll to position [343, 468]
click at [891, 173] on span "[DATE]" at bounding box center [878, 170] width 26 height 11
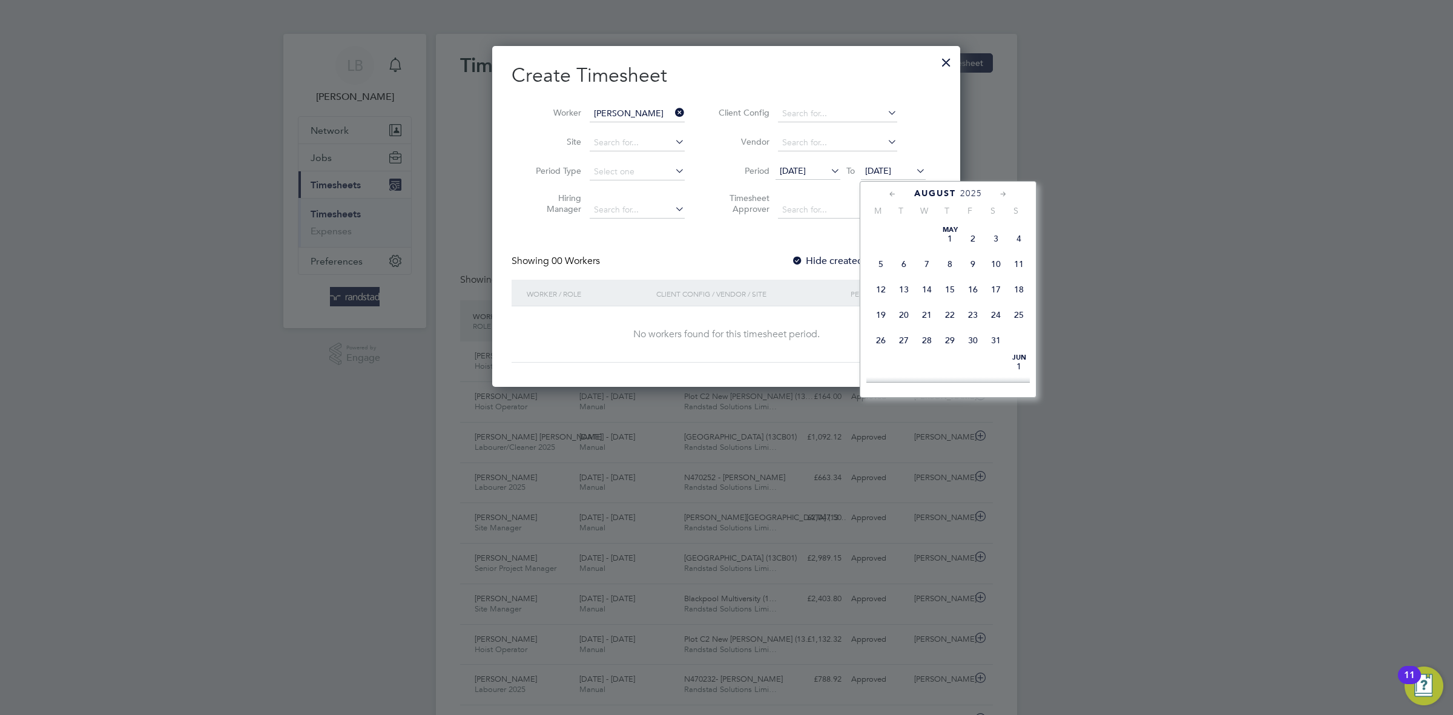
scroll to position [411, 0]
click at [888, 299] on span "11" at bounding box center [881, 287] width 23 height 23
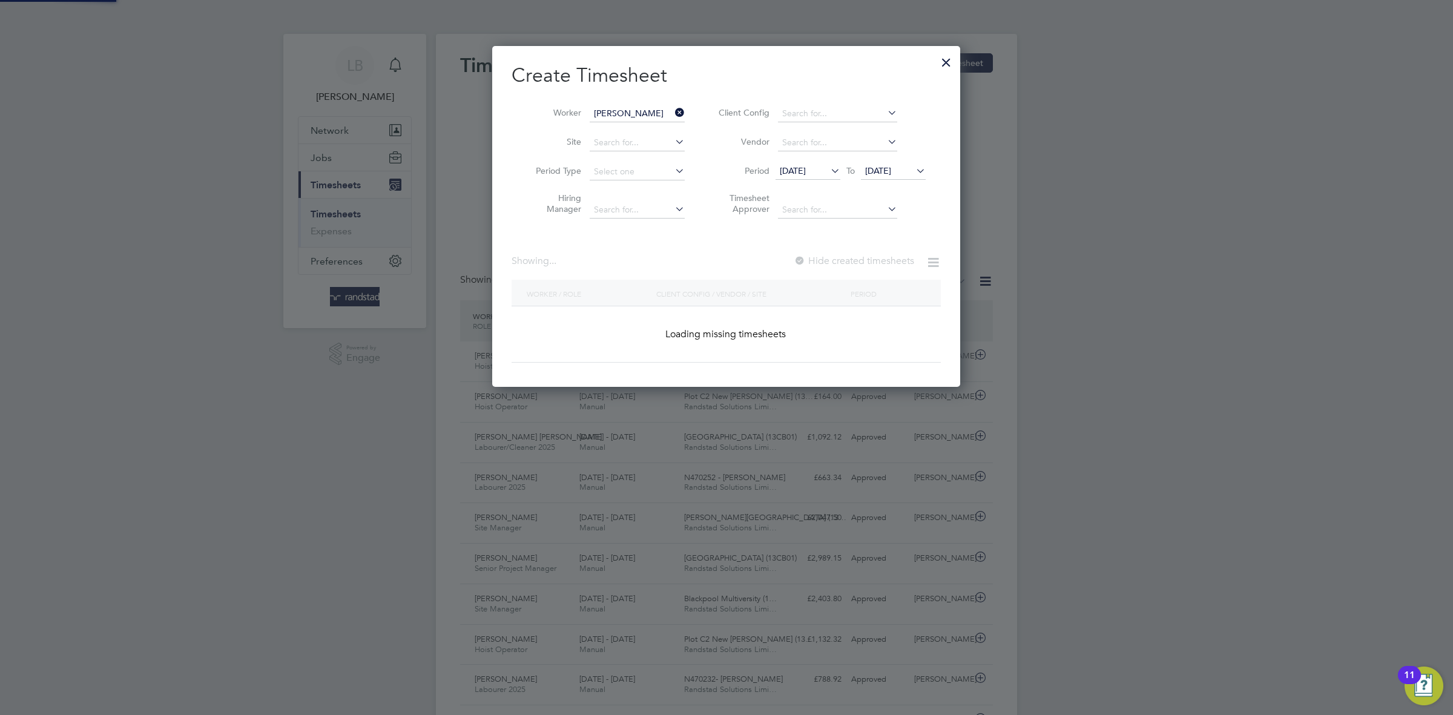
scroll to position [370, 468]
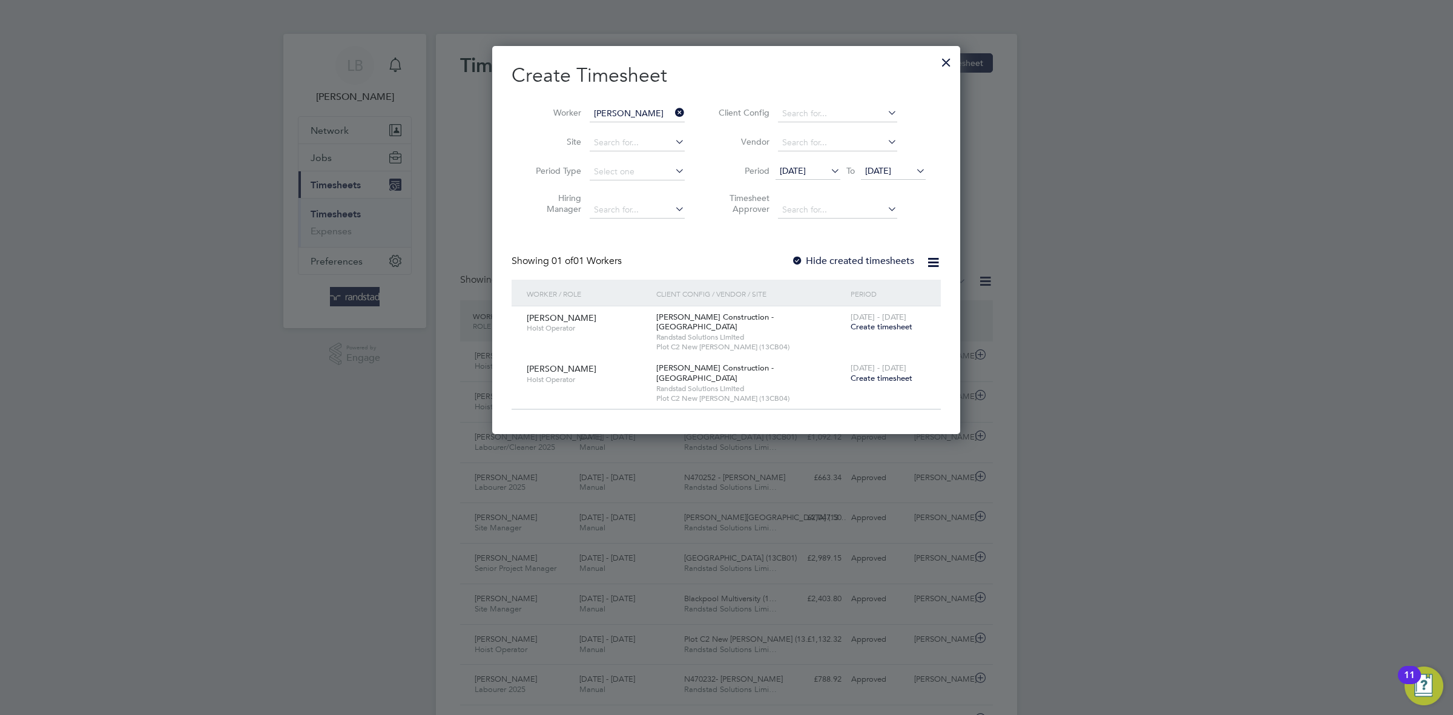
click at [873, 332] on span "Create timesheet" at bounding box center [882, 327] width 62 height 10
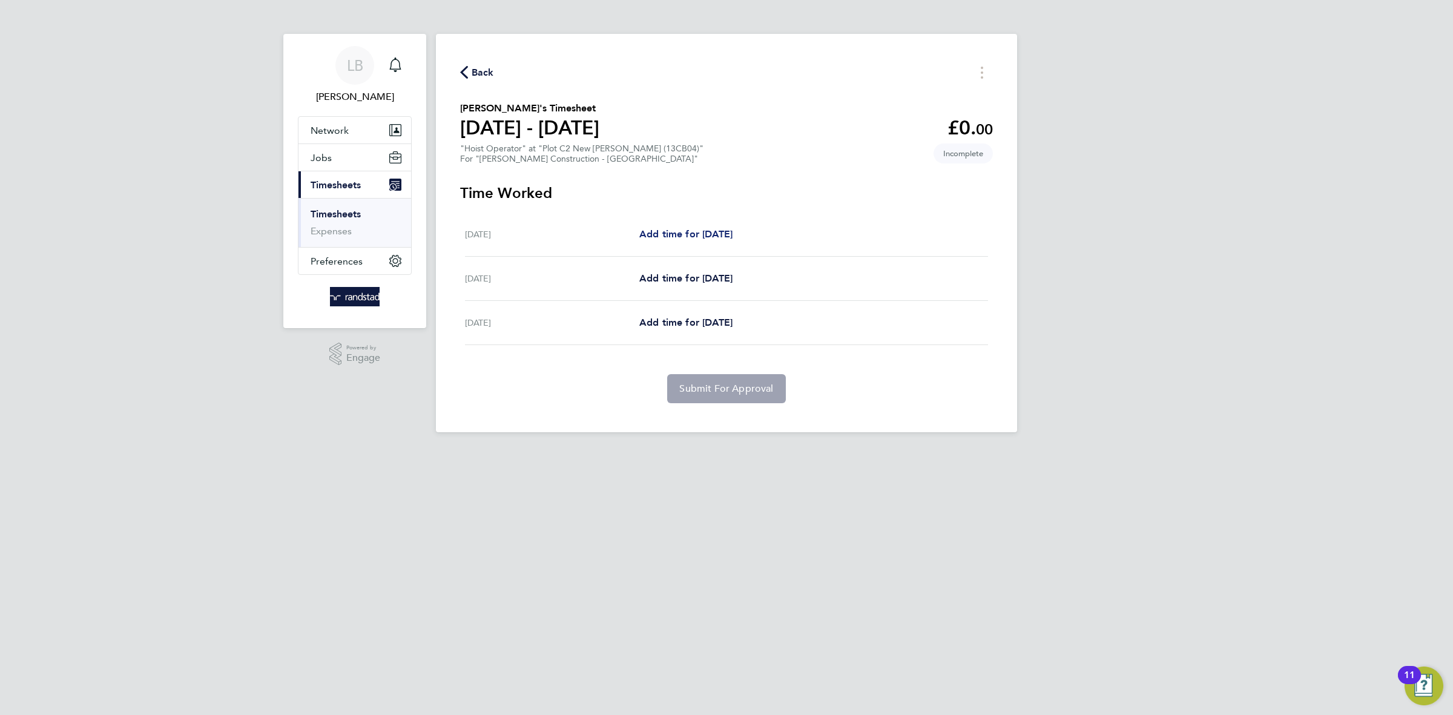
click at [705, 232] on span "Add time for [DATE]" at bounding box center [685, 234] width 93 height 12
select select "30"
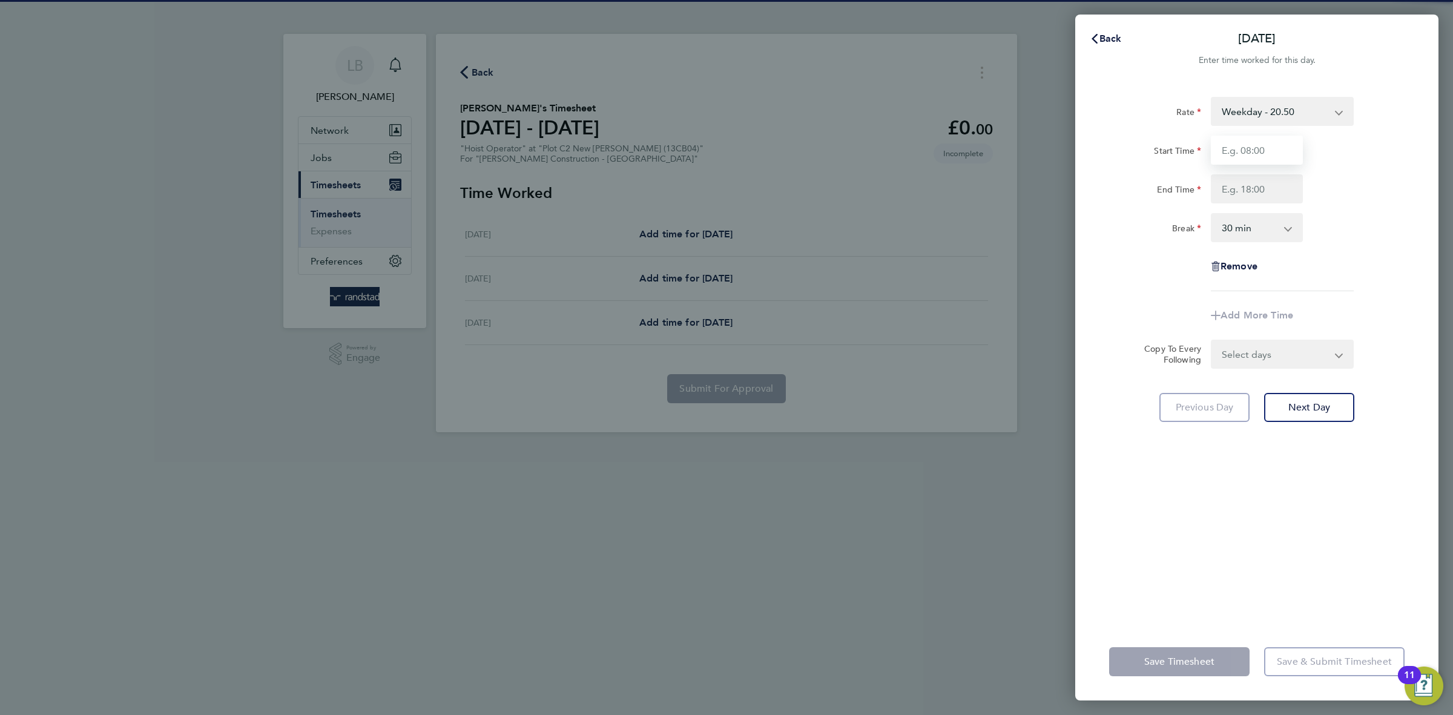
click at [1262, 163] on input "Start Time" at bounding box center [1257, 150] width 92 height 29
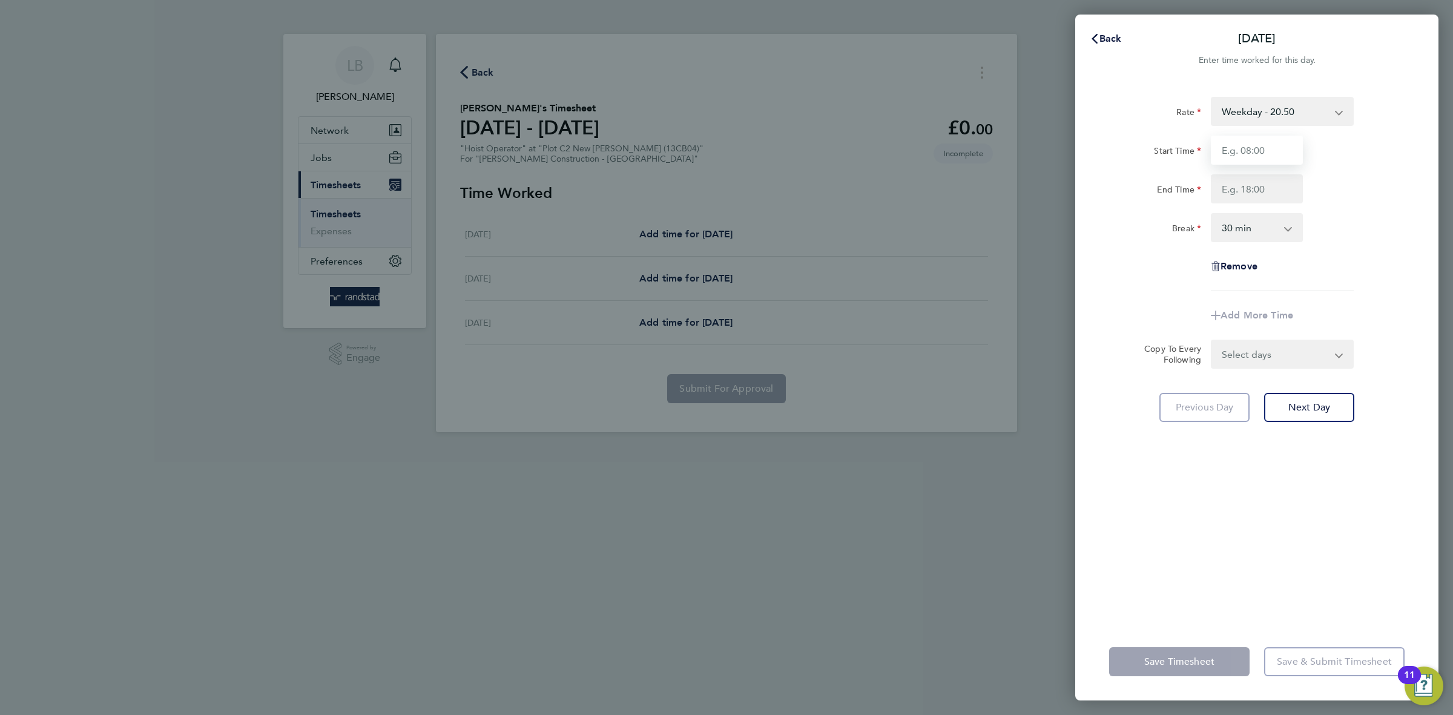
type input "08:00"
click at [1262, 188] on input "End Time" at bounding box center [1257, 188] width 92 height 29
type input "17:00"
click at [1259, 355] on form "Rate Weekday - 20.50 Start Time 08:00 End Time 17:00 Break 0 min 15 min 30 min …" at bounding box center [1256, 233] width 295 height 272
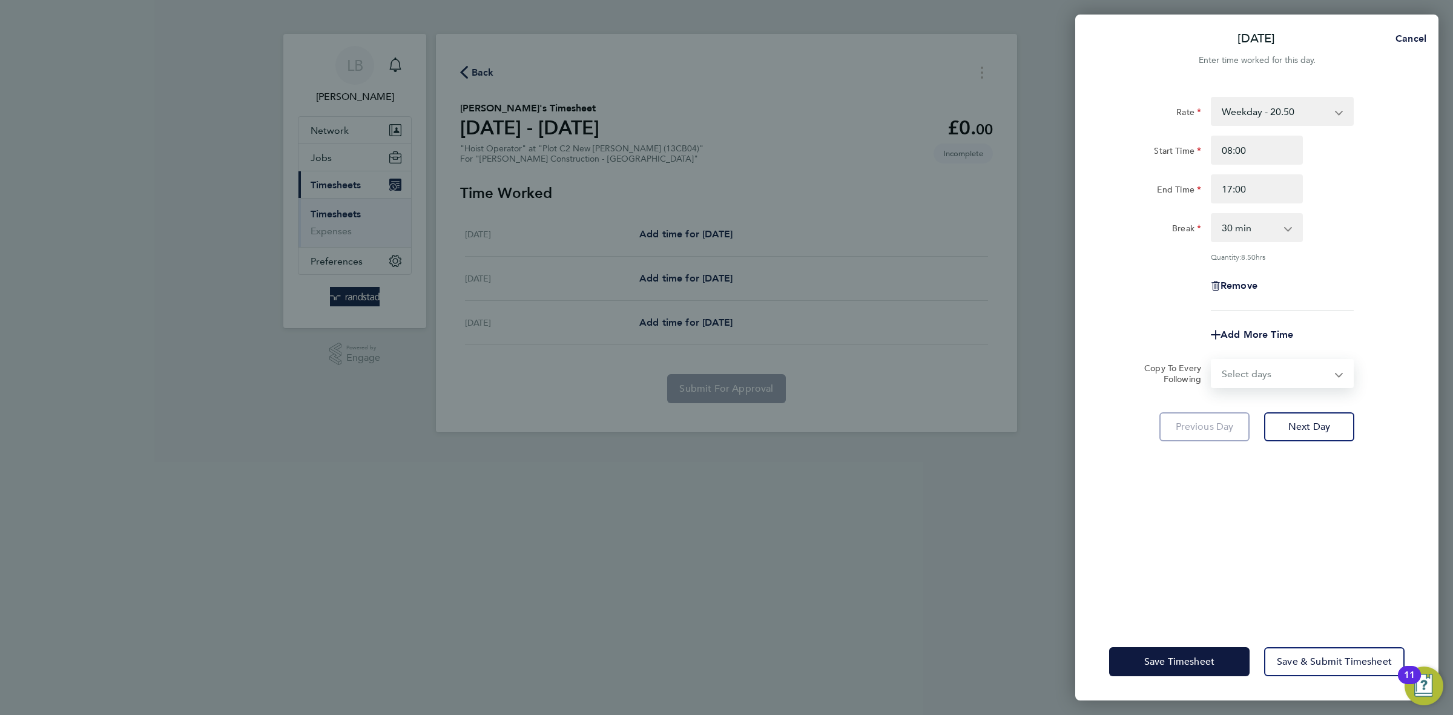
select select "DAY"
click at [1212, 360] on select "Select days Day Thursday Friday" at bounding box center [1275, 373] width 127 height 27
select select "[DATE]"
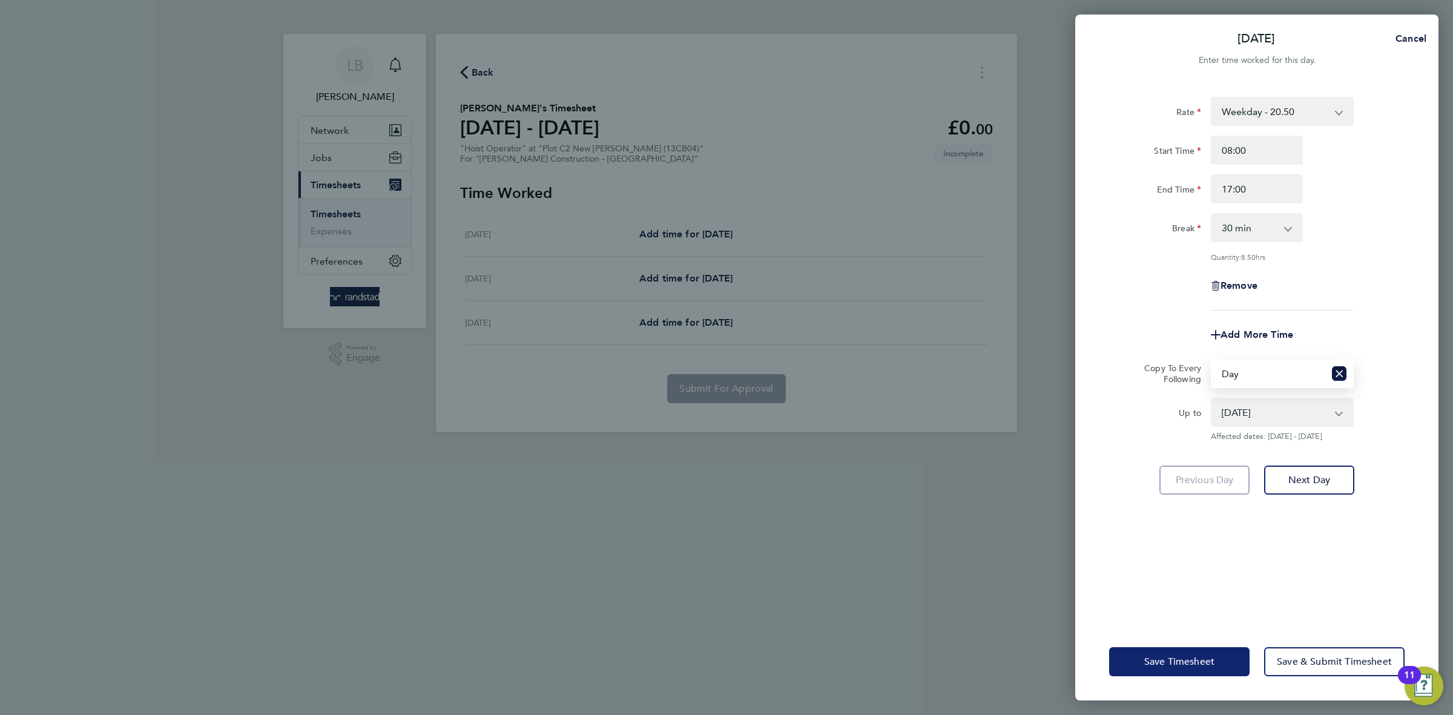
click at [1185, 665] on span "Save Timesheet" at bounding box center [1179, 662] width 70 height 12
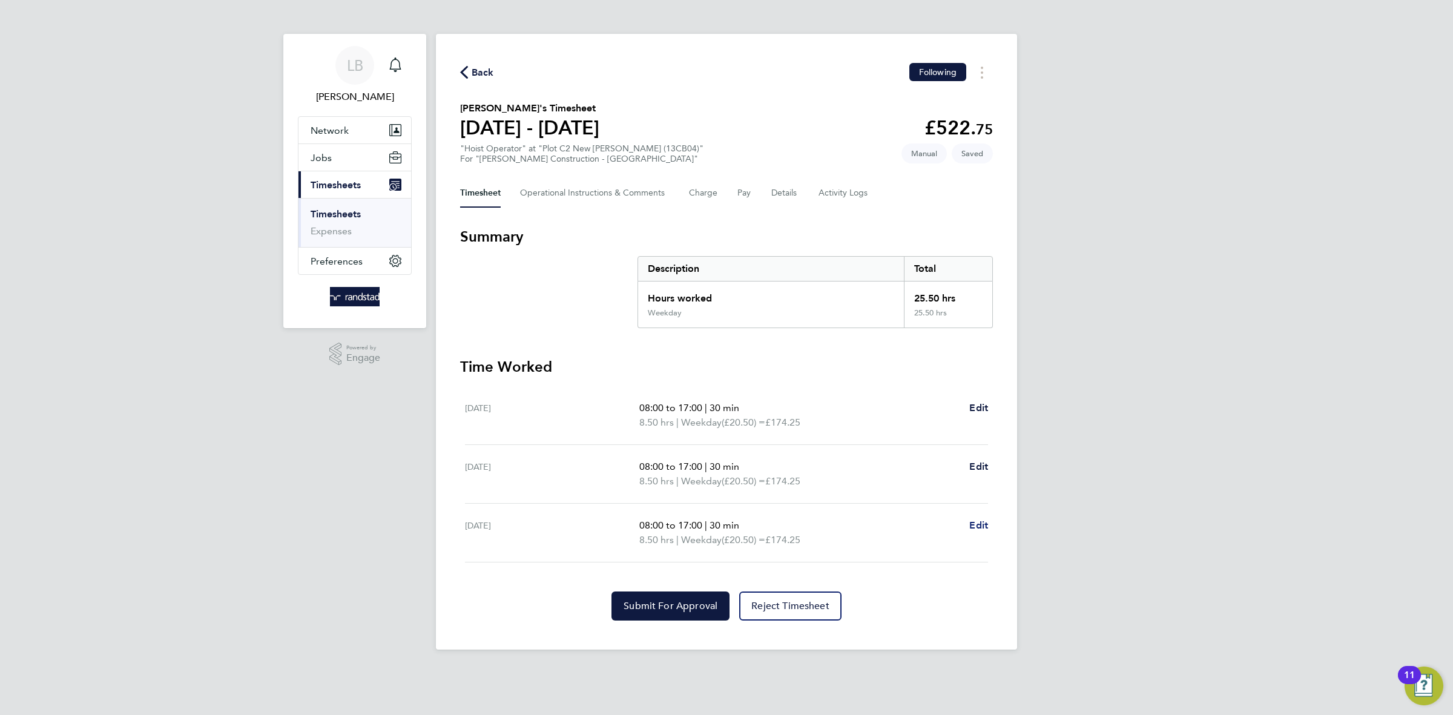
click at [977, 527] on span "Edit" at bounding box center [978, 526] width 19 height 12
select select "30"
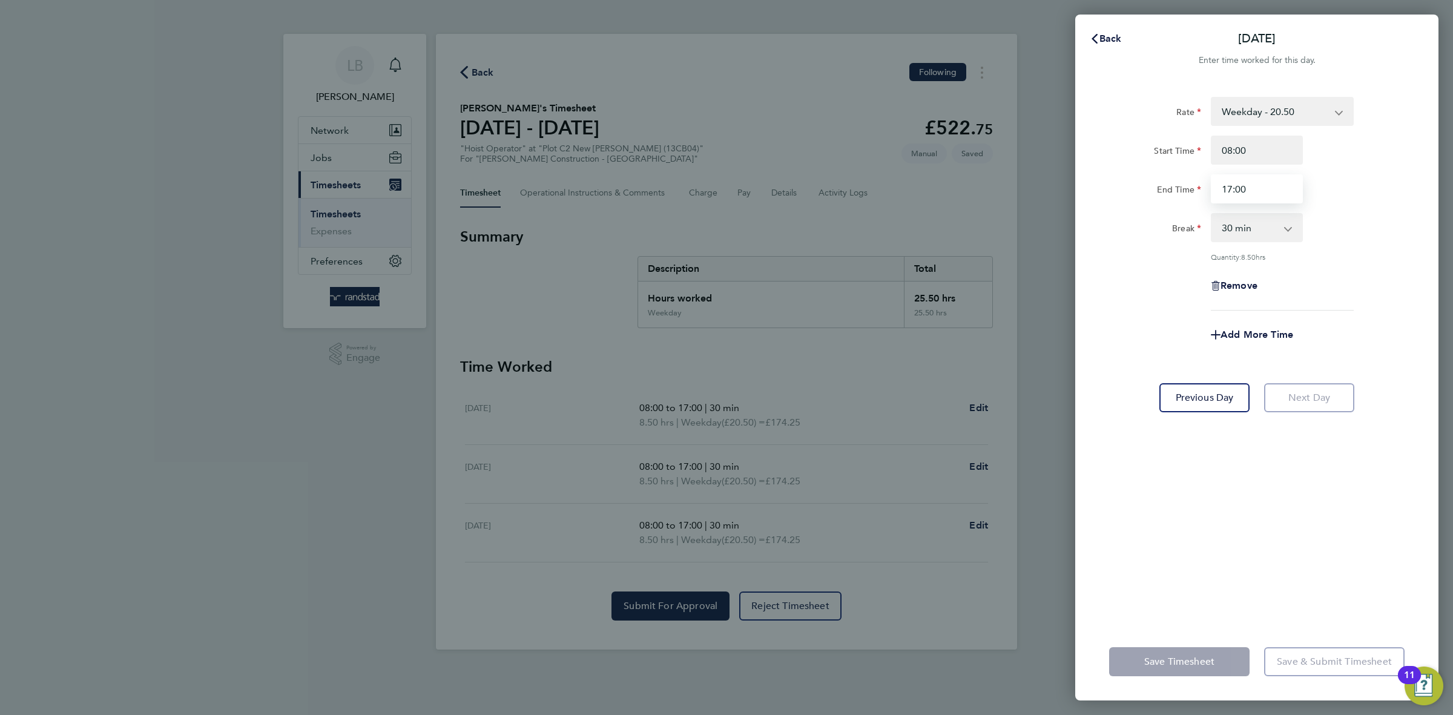
click at [1232, 191] on input "17:00" at bounding box center [1257, 188] width 92 height 29
type input "15:30"
click at [1395, 269] on div "Rate Weekday - 20.50 Start Time 08:00 End Time 15:30 Break 0 min 15 min 30 min …" at bounding box center [1256, 204] width 295 height 214
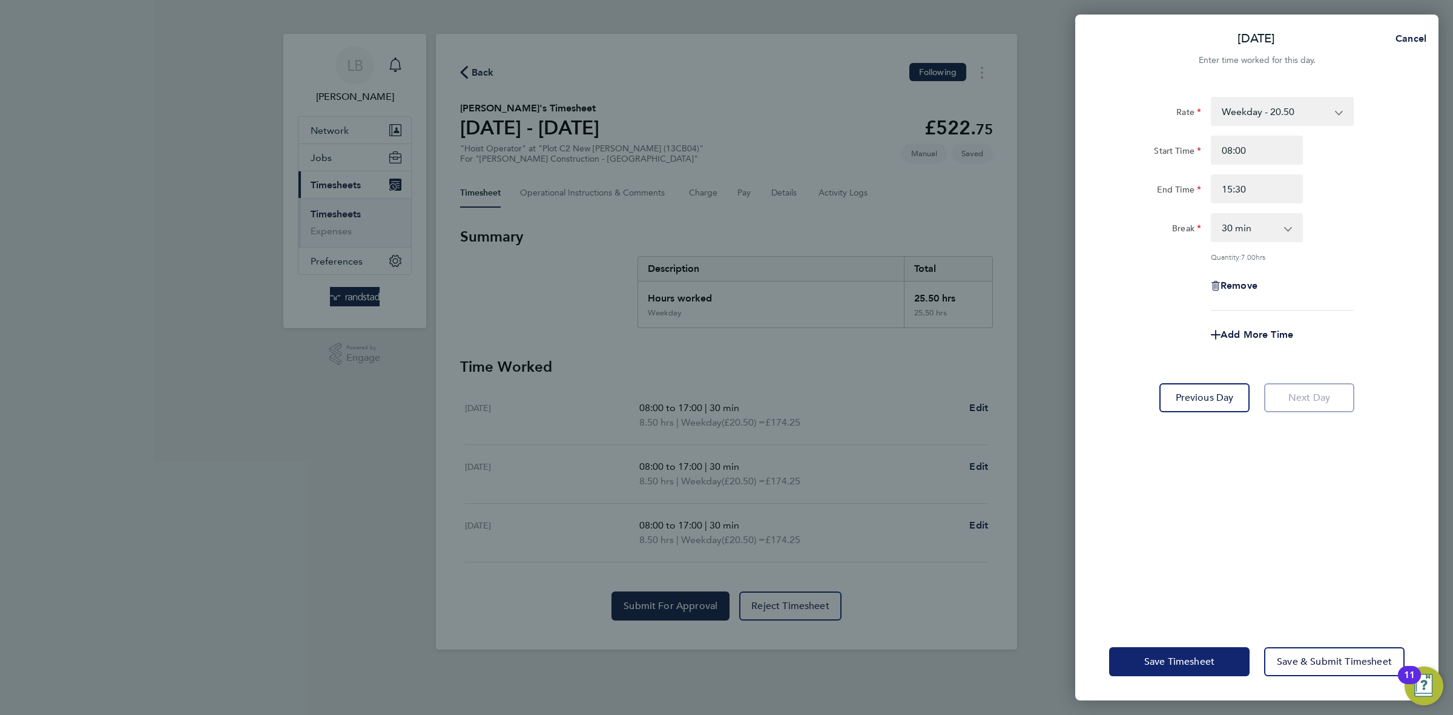
click at [1209, 663] on span "Save Timesheet" at bounding box center [1179, 662] width 70 height 12
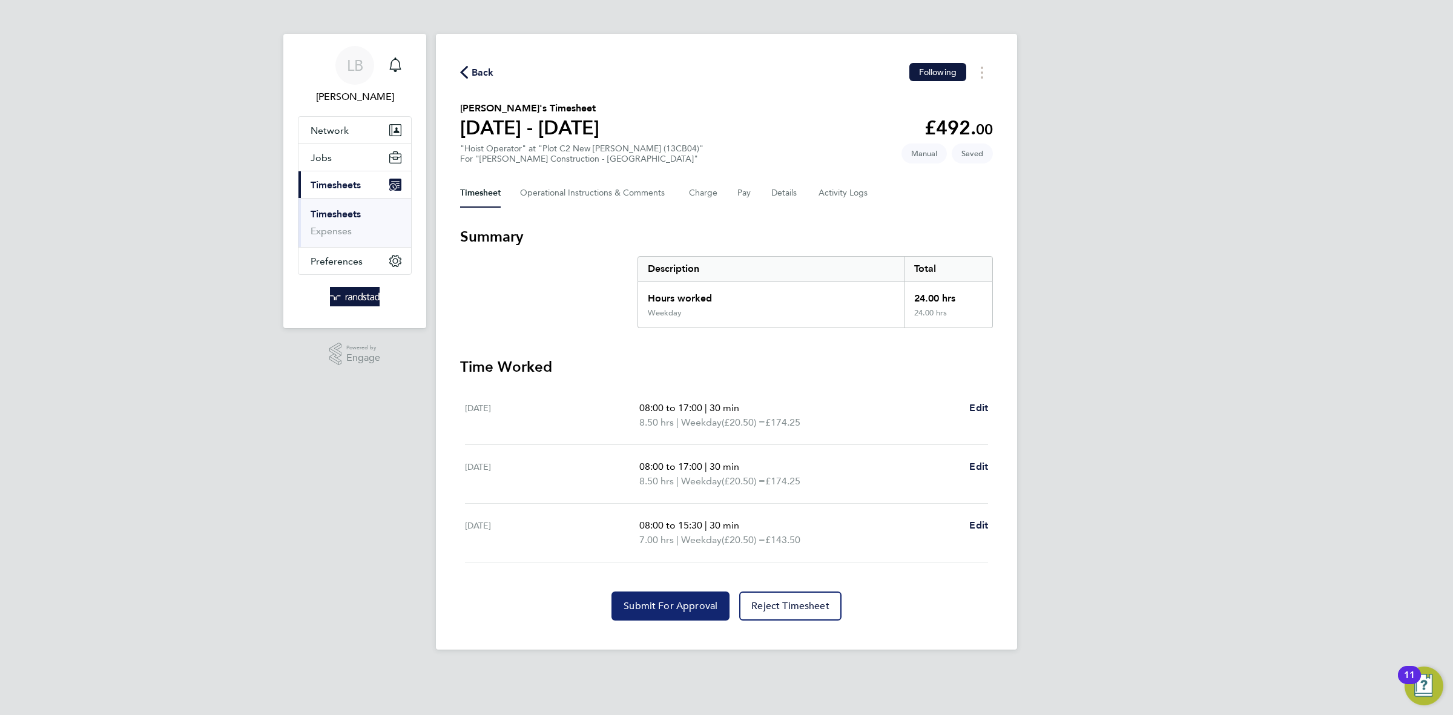
click at [673, 616] on button "Submit For Approval" at bounding box center [671, 606] width 118 height 29
click at [484, 64] on div "Back Following" at bounding box center [726, 72] width 533 height 19
click at [483, 66] on span "Back" at bounding box center [483, 72] width 22 height 15
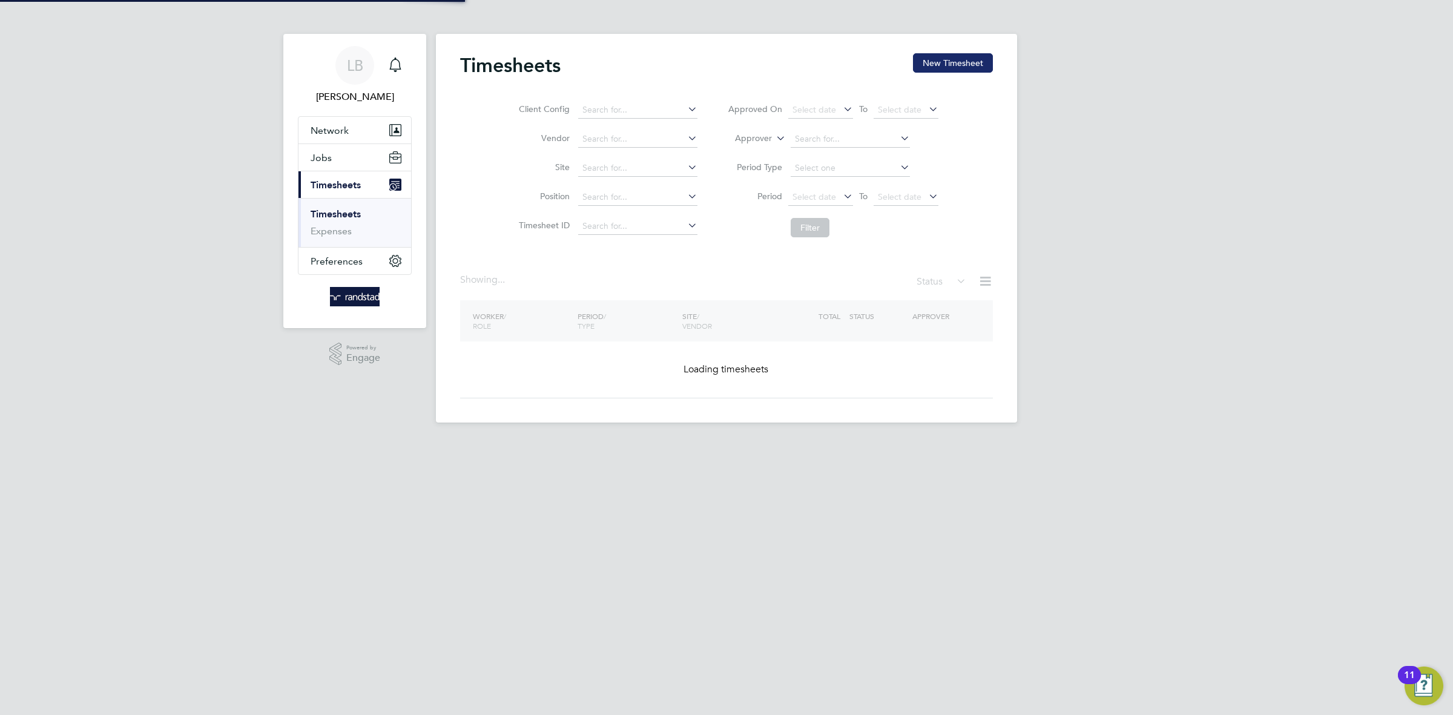
click at [983, 59] on button "New Timesheet" at bounding box center [953, 62] width 80 height 19
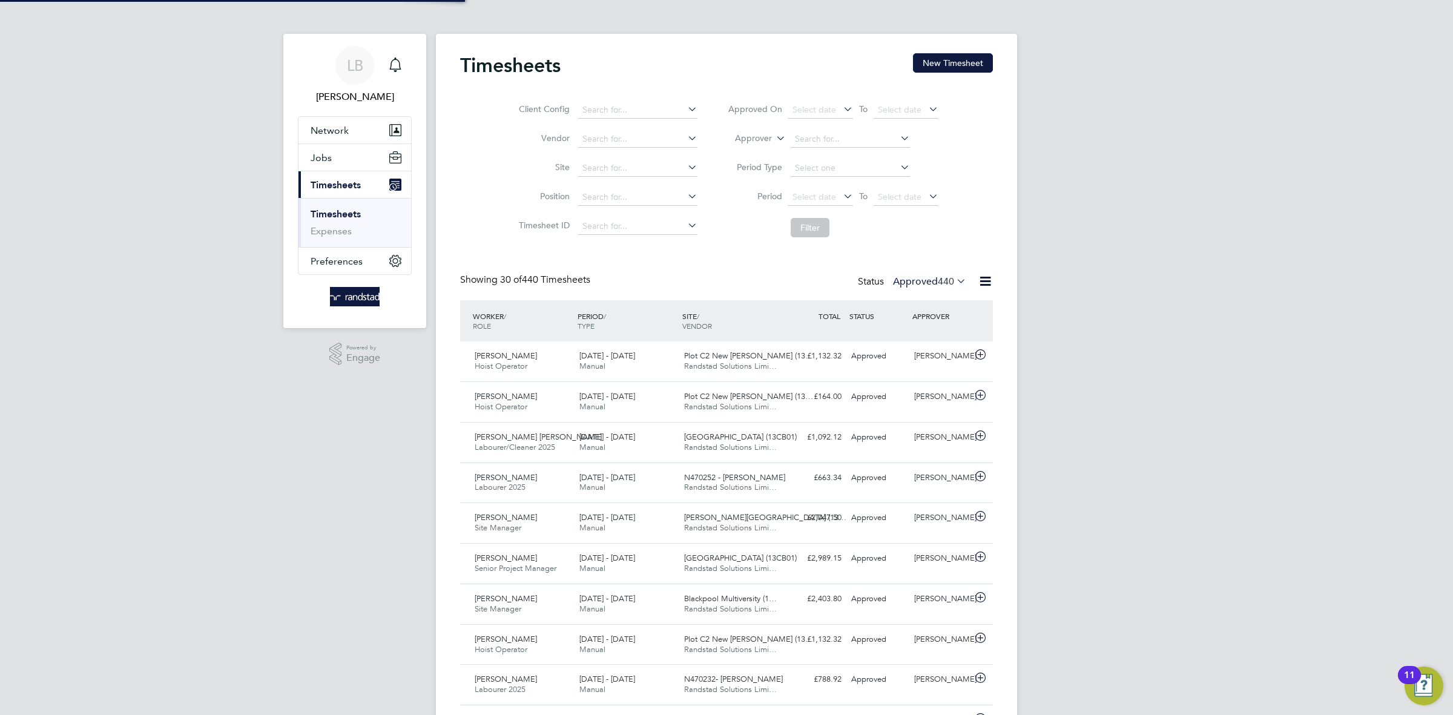
scroll to position [30, 105]
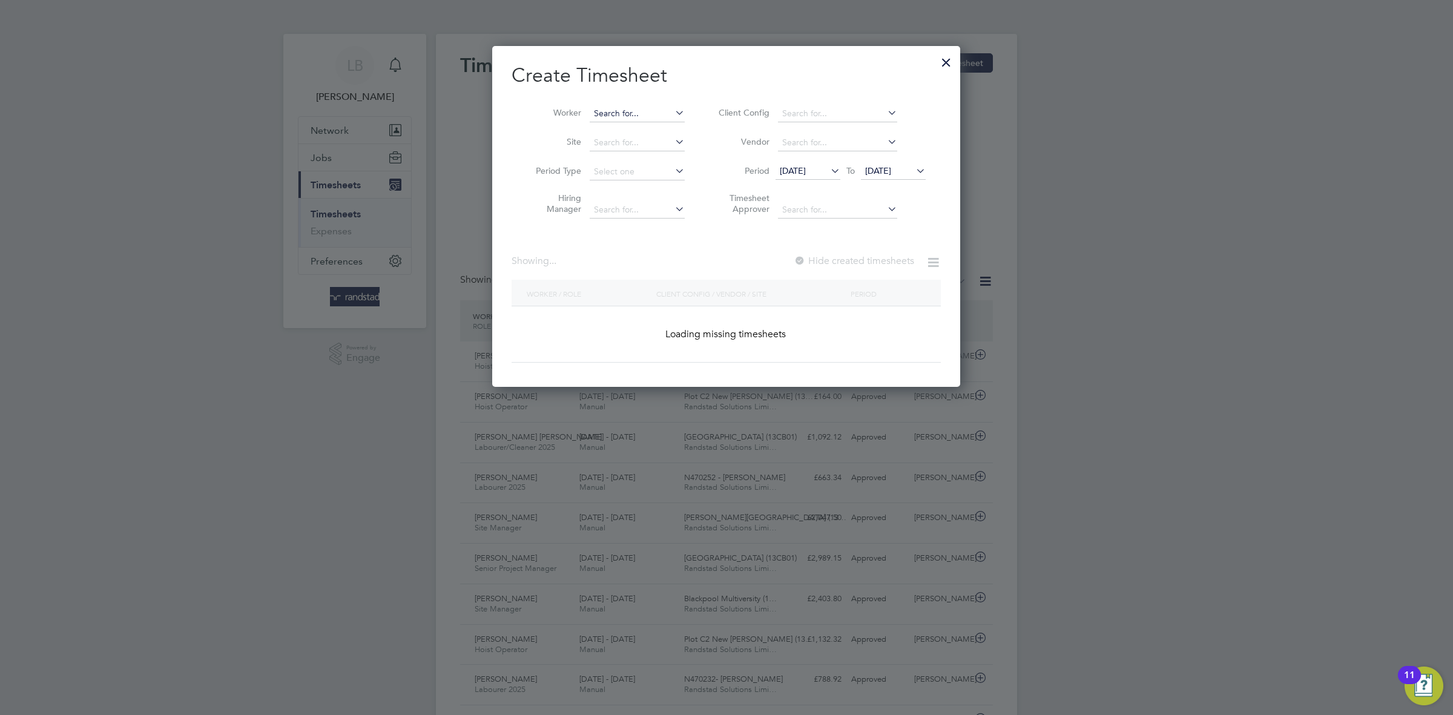
click at [622, 111] on input at bounding box center [637, 113] width 95 height 17
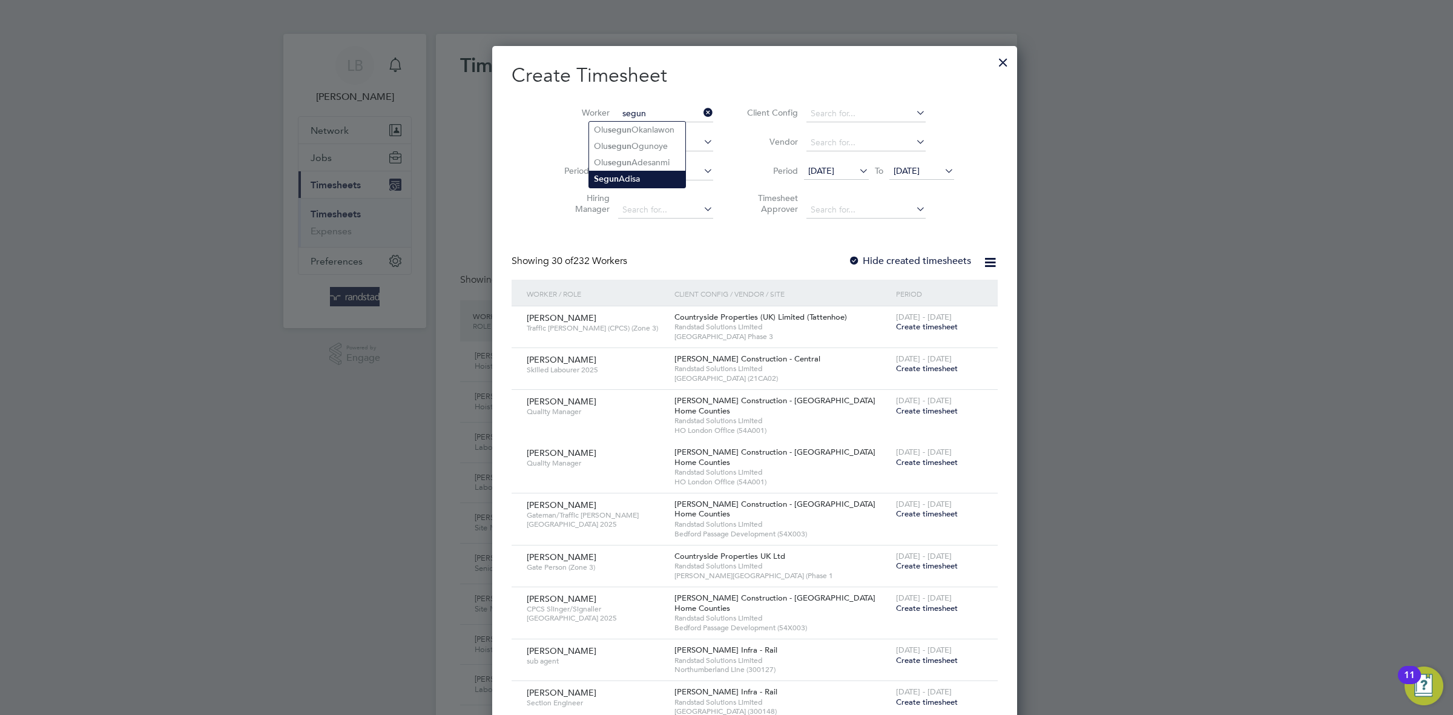
click at [642, 175] on li "Segun Adisa" at bounding box center [637, 179] width 96 height 16
type input "[PERSON_NAME]"
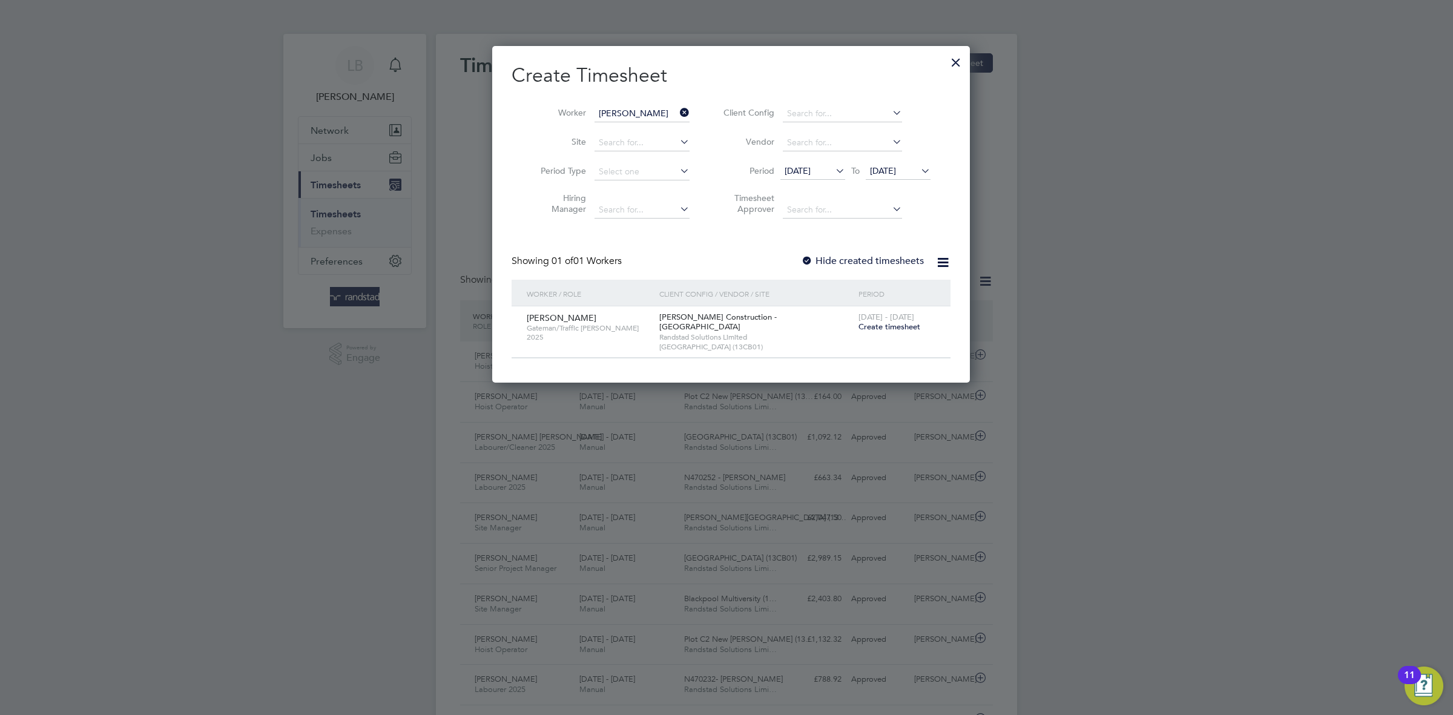
click at [861, 328] on span "Create timesheet" at bounding box center [890, 327] width 62 height 10
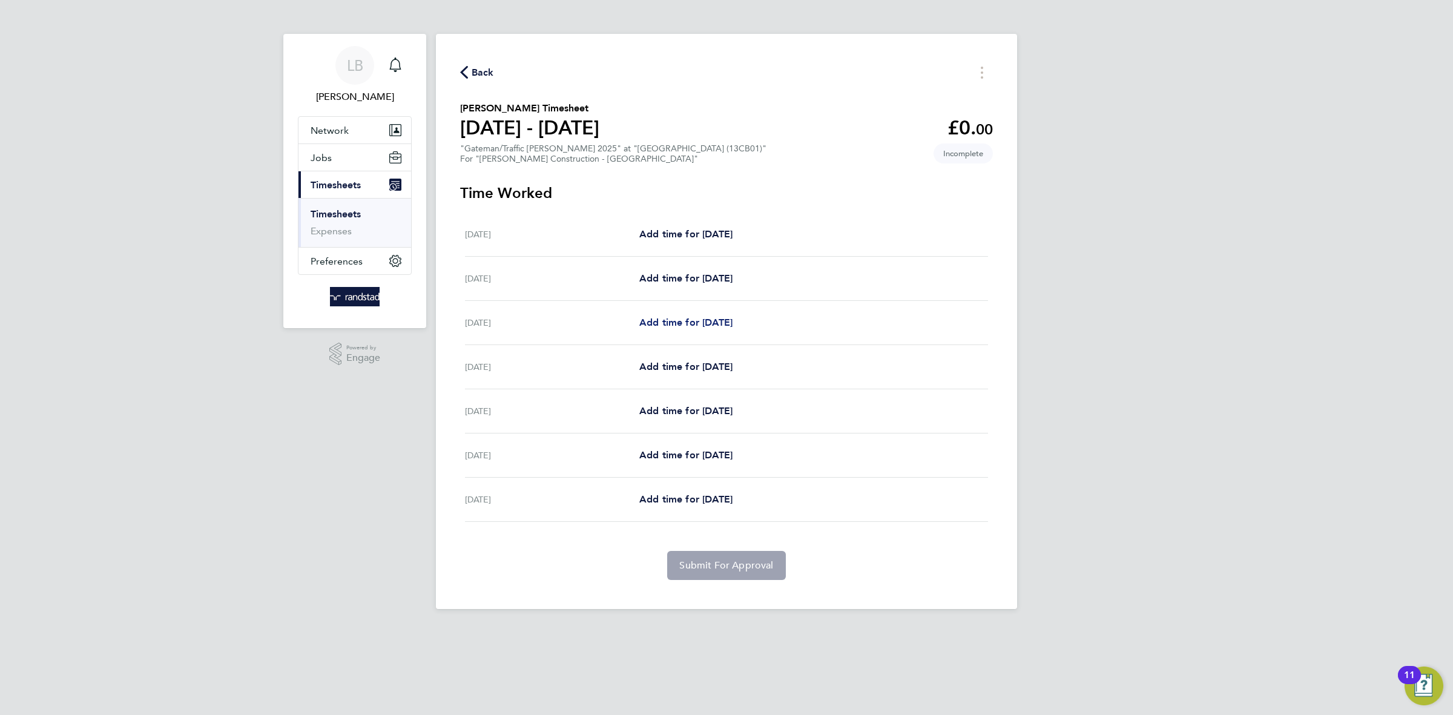
click at [684, 325] on span "Add time for [DATE]" at bounding box center [685, 323] width 93 height 12
select select "30"
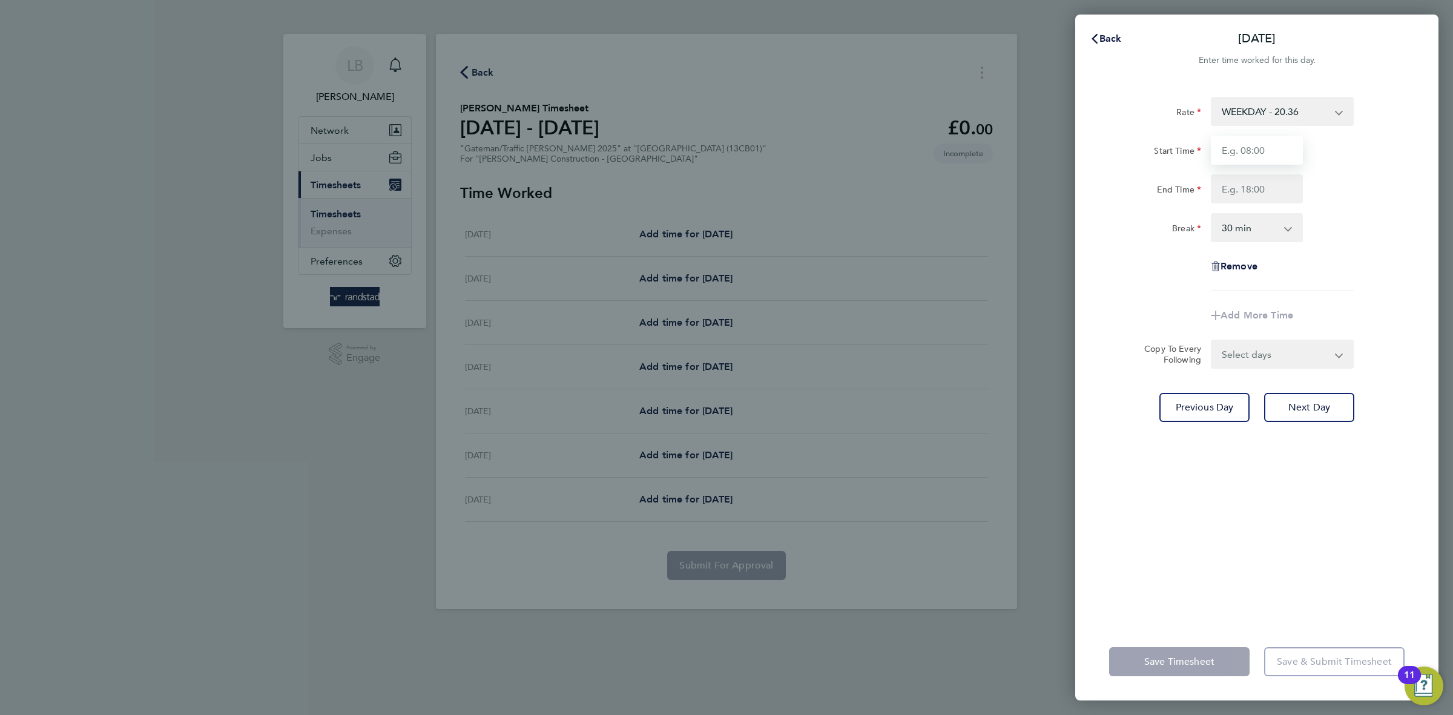
click at [1259, 139] on input "Start Time" at bounding box center [1257, 150] width 92 height 29
type input "07:30"
click at [1285, 188] on input "End Time" at bounding box center [1257, 188] width 92 height 29
type input "17:00"
click at [1373, 299] on app-timesheet-line-form-group "Rate WEEKDAY - 20.36 OVERTIME - 29.24 Start Time 07:30 End Time 17:00 Break 0 m…" at bounding box center [1256, 213] width 295 height 233
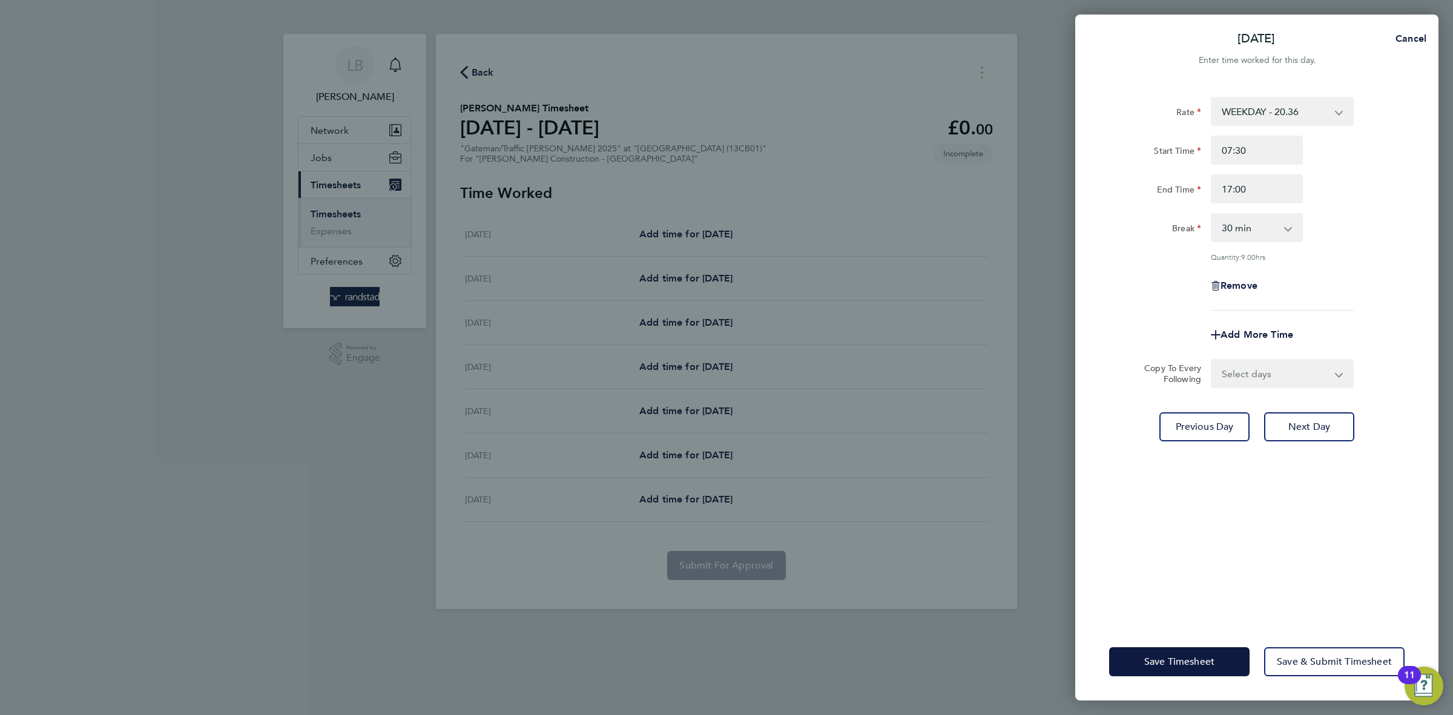
click at [1258, 377] on select "Select days Day [DATE] [DATE] [DATE] [DATE]" at bounding box center [1275, 373] width 127 height 27
select select "DAY"
click at [1212, 360] on select "Select days Day [DATE] [DATE] [DATE] [DATE]" at bounding box center [1275, 373] width 127 height 27
select select "[DATE]"
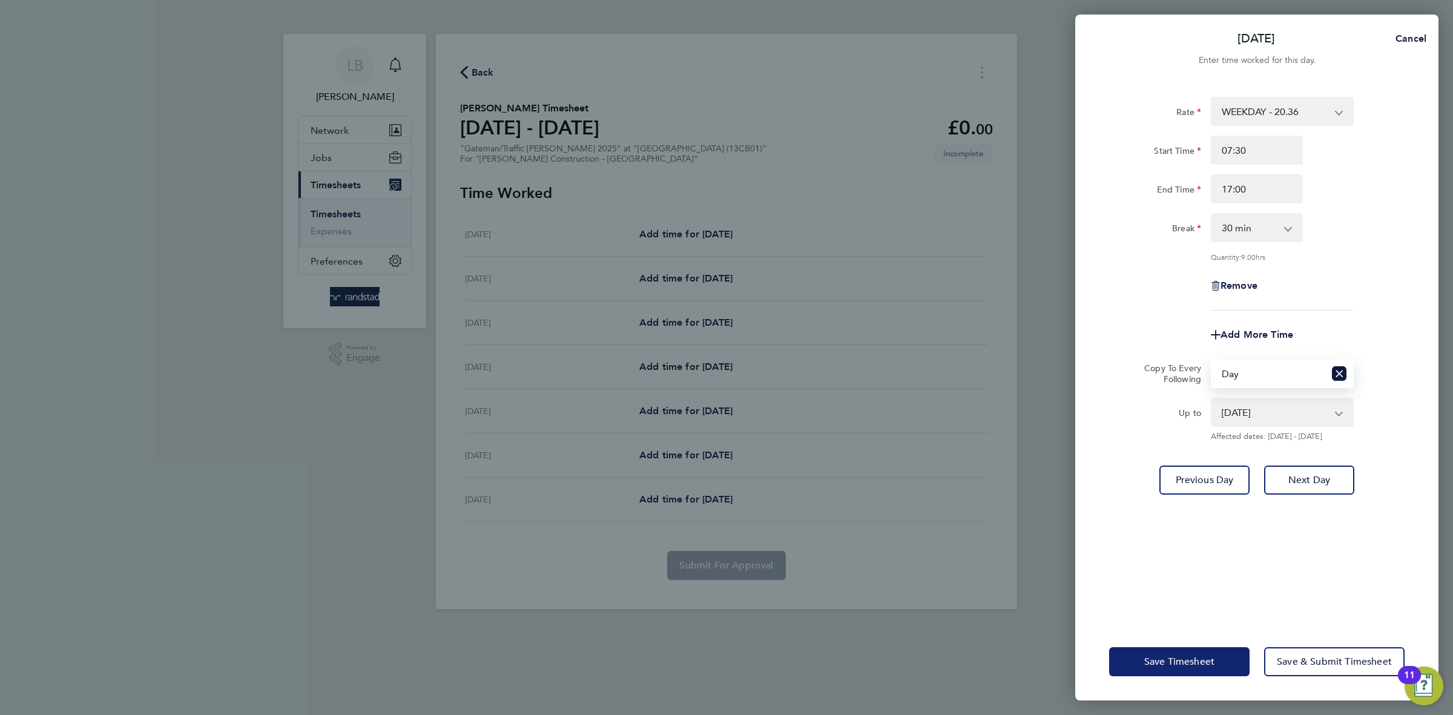
click at [1183, 649] on button "Save Timesheet" at bounding box center [1179, 661] width 140 height 29
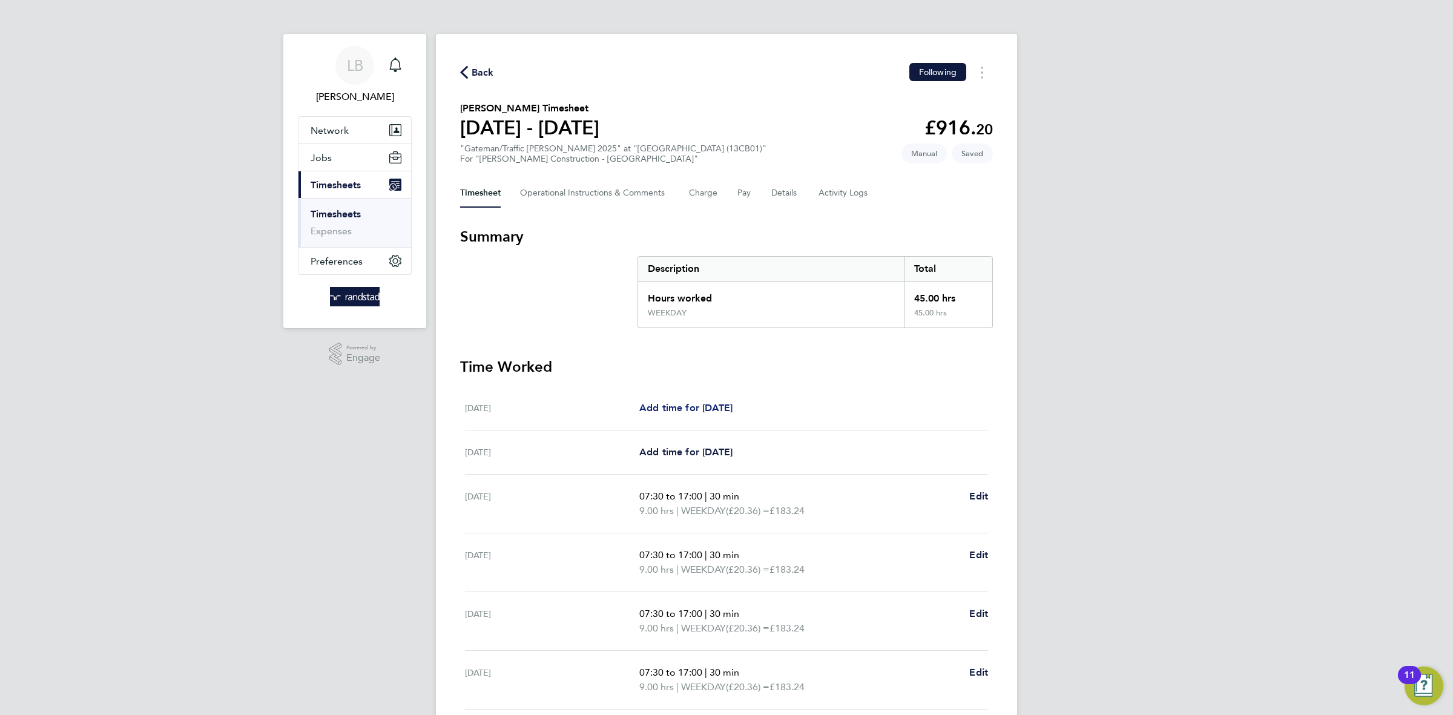
click at [684, 407] on span "Add time for [DATE]" at bounding box center [685, 408] width 93 height 12
select select "30"
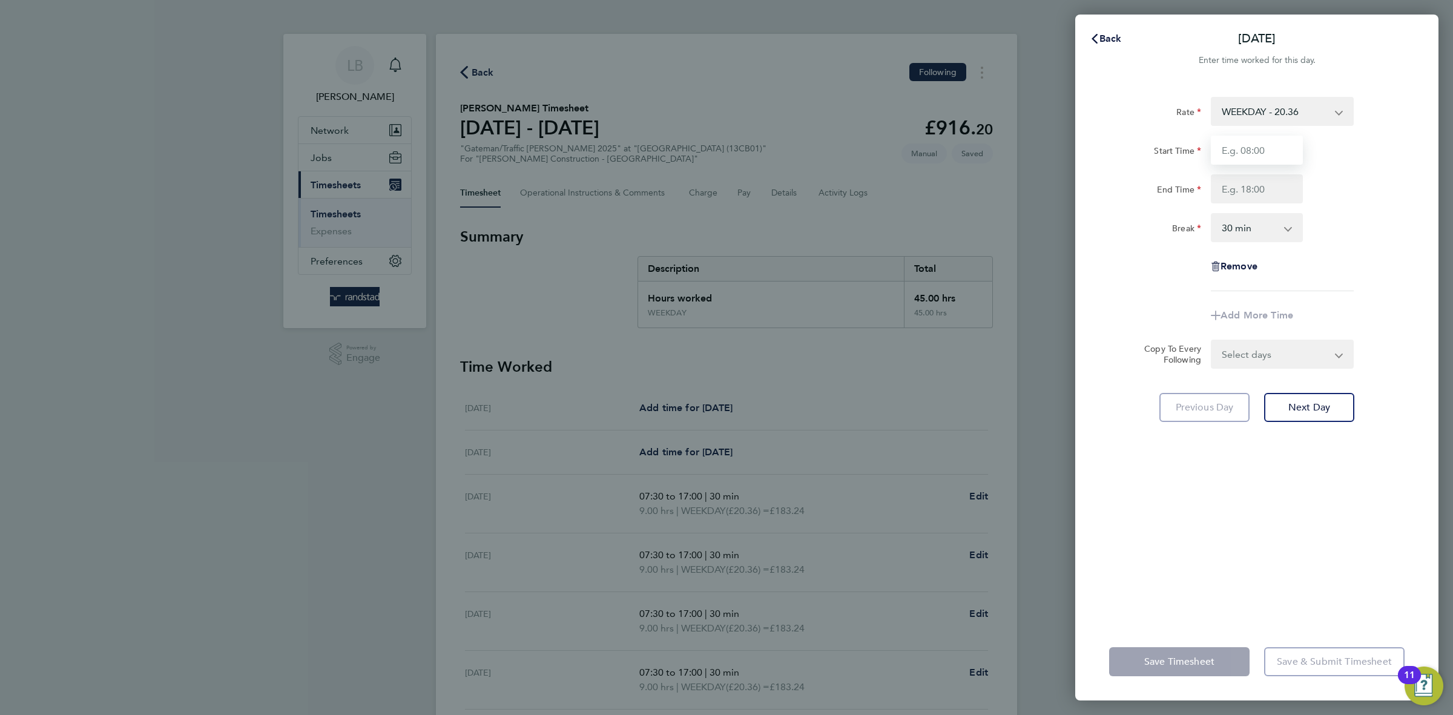
click at [1261, 147] on input "Start Time" at bounding box center [1257, 150] width 92 height 29
type input "07:30"
click at [1263, 197] on input "End Time" at bounding box center [1257, 188] width 92 height 29
type input "17:00"
click at [1452, 312] on div "Sat 02 Aug Cancel Enter time worked for this day. Rate WEEKDAY - 20.36 OVERTIME…" at bounding box center [726, 357] width 1453 height 715
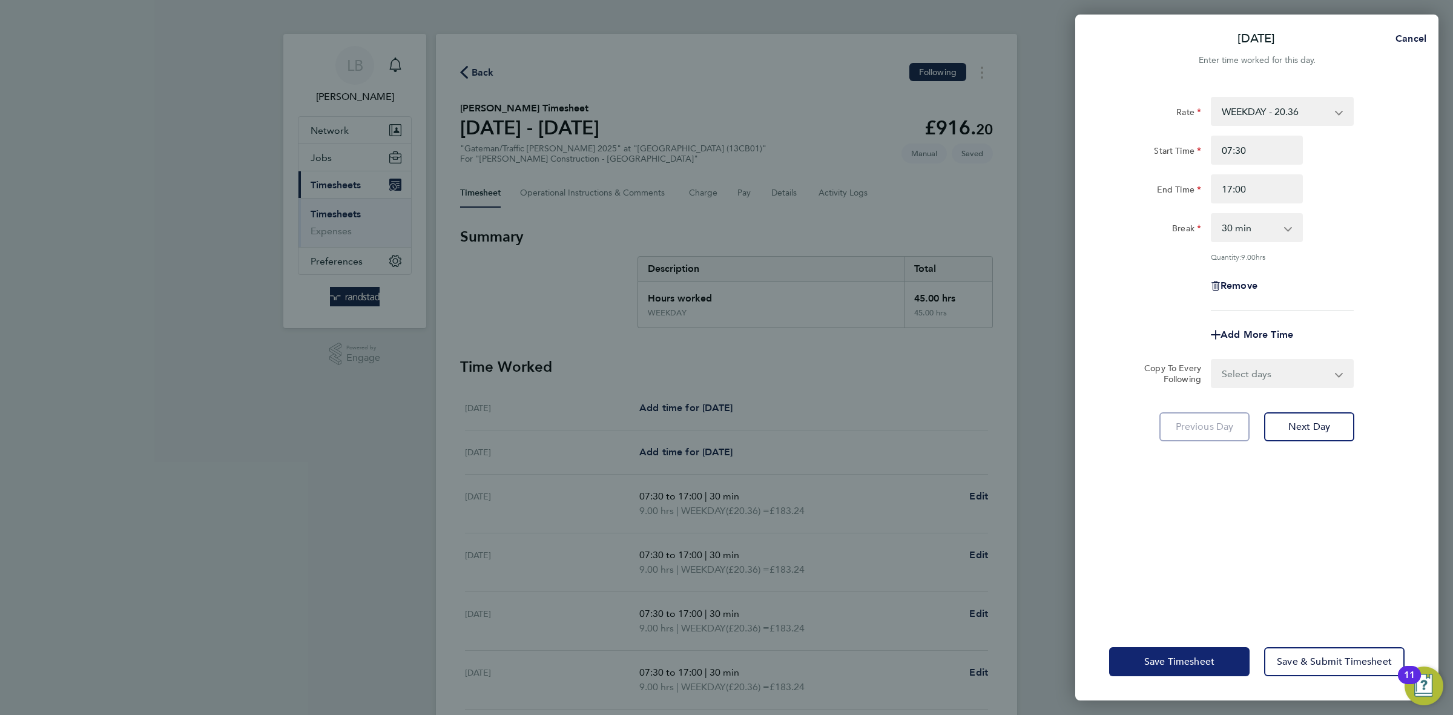
click at [1193, 668] on button "Save Timesheet" at bounding box center [1179, 661] width 140 height 29
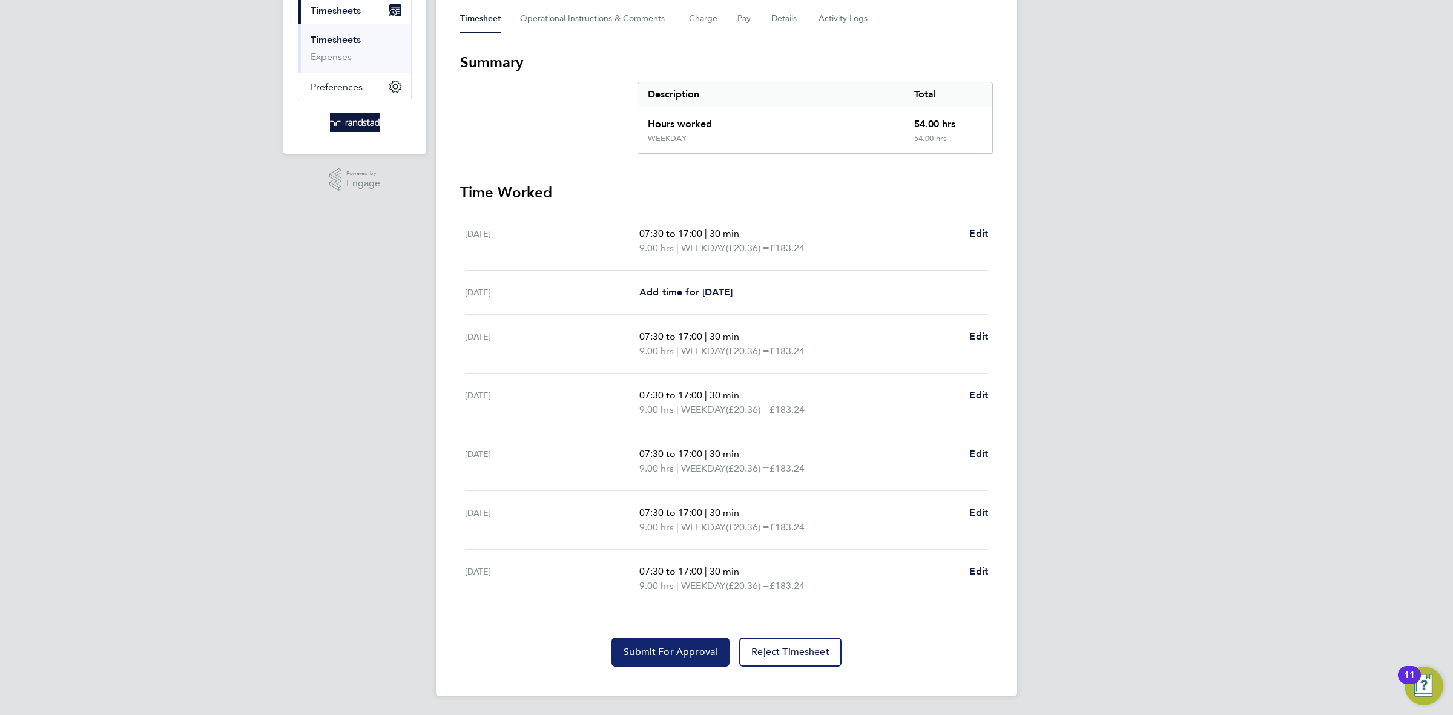
click at [641, 655] on span "Submit For Approval" at bounding box center [671, 652] width 94 height 12
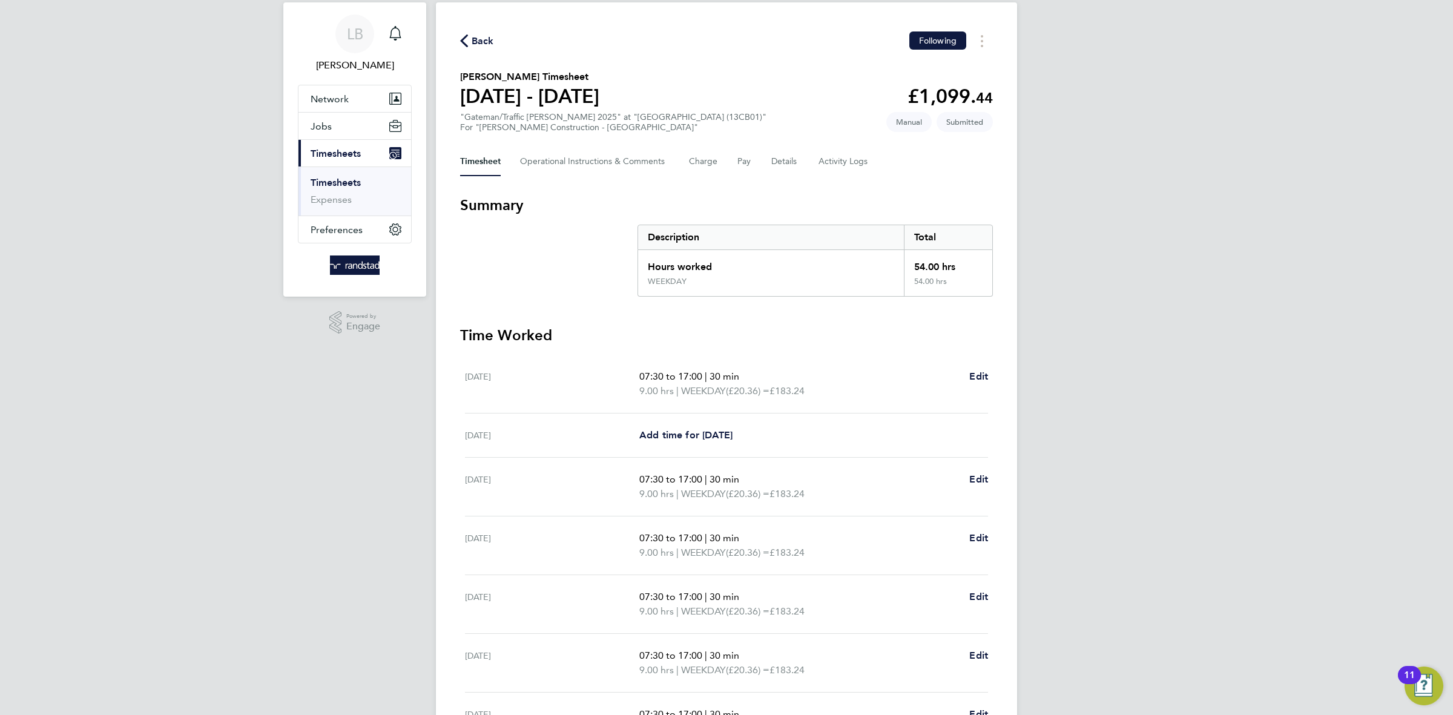
scroll to position [22, 0]
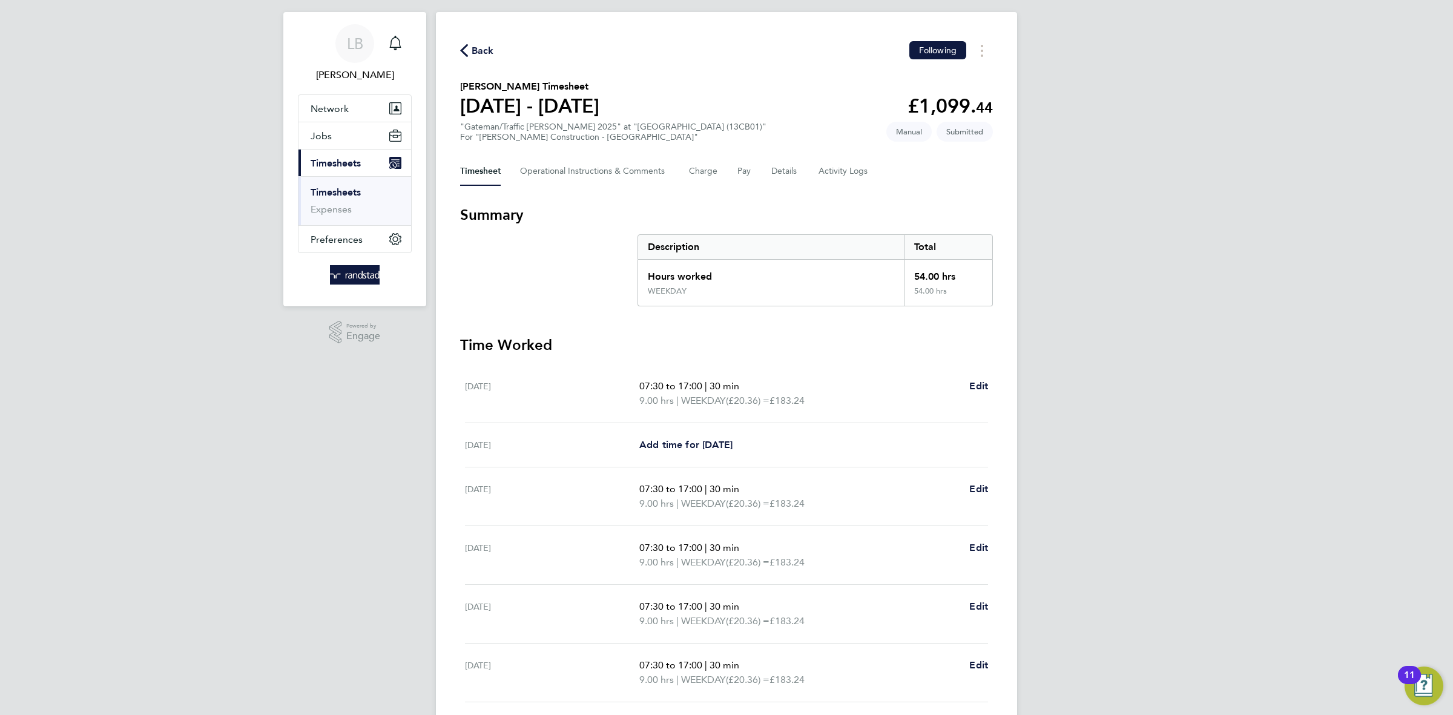
click at [483, 57] on span "Back" at bounding box center [483, 51] width 22 height 15
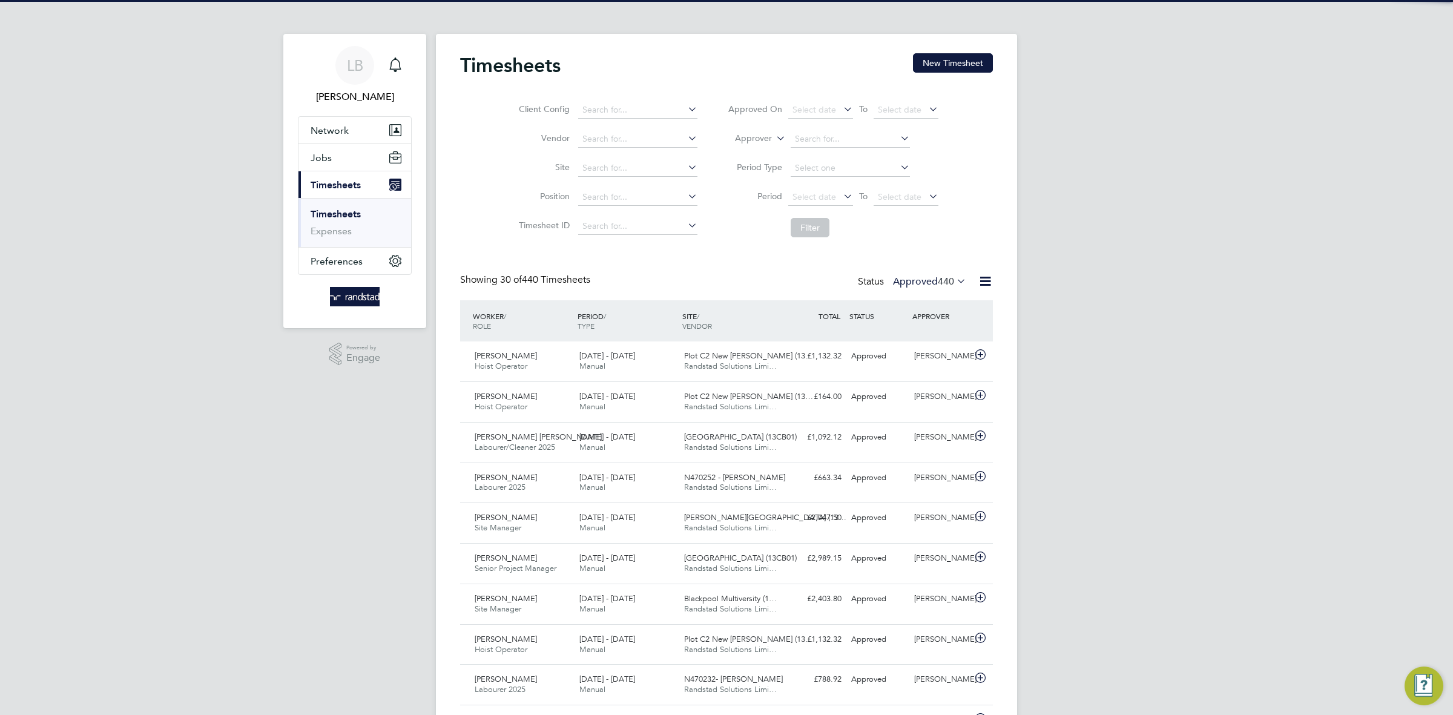
scroll to position [30, 105]
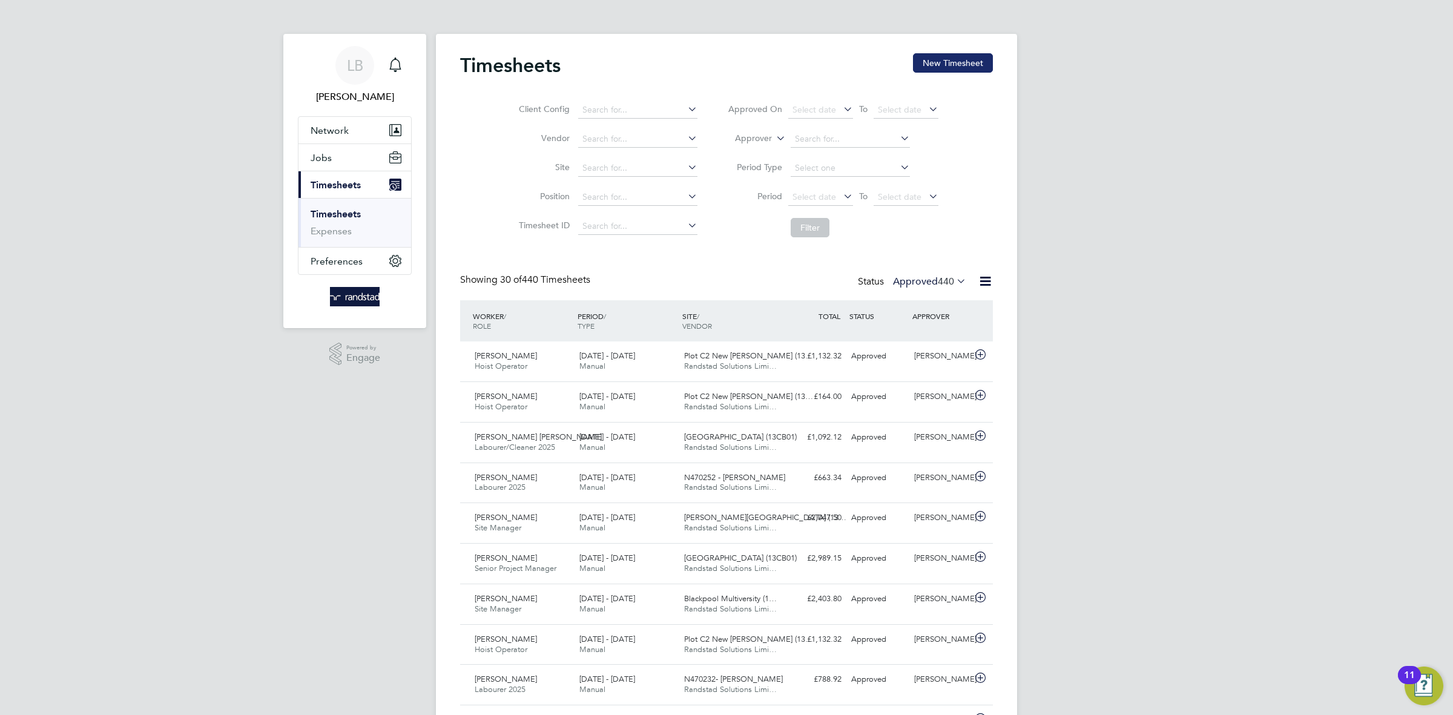
click at [939, 68] on button "New Timesheet" at bounding box center [953, 62] width 80 height 19
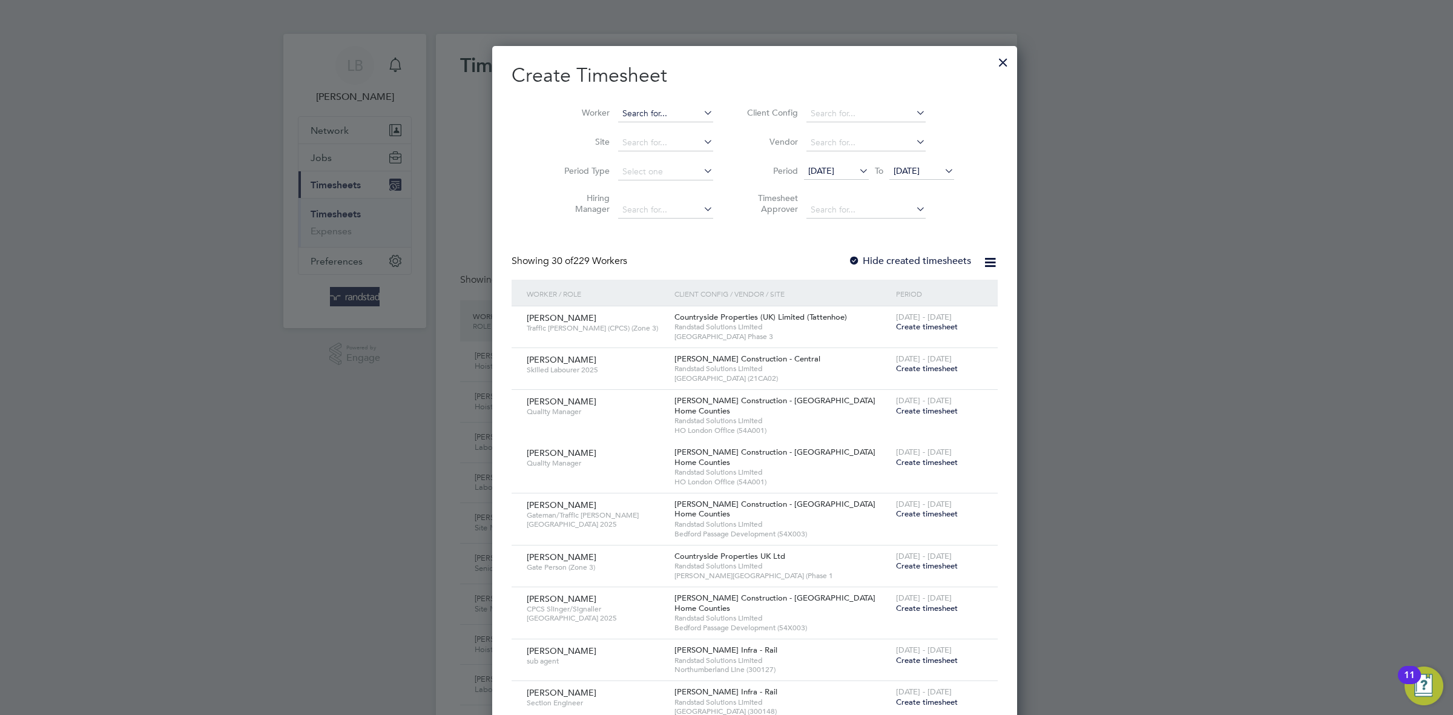
click at [618, 105] on input at bounding box center [665, 113] width 95 height 17
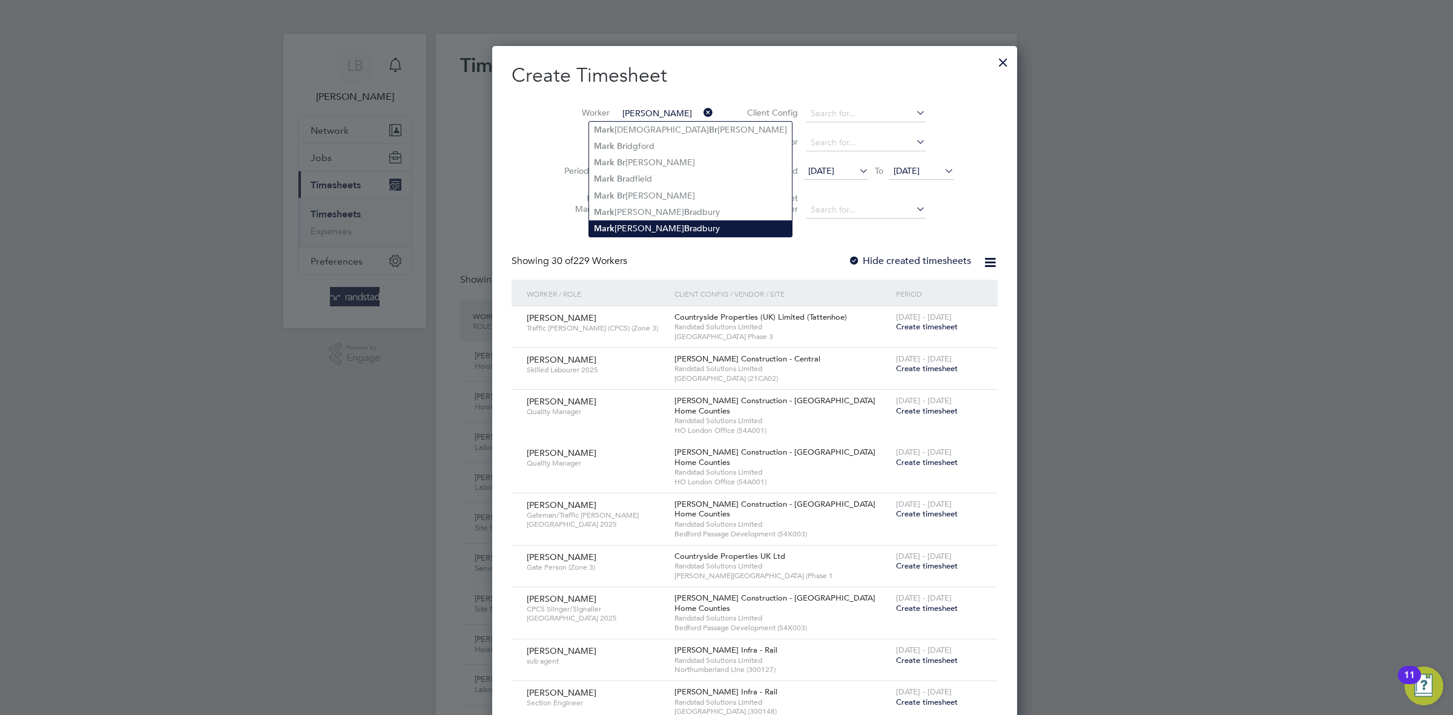
click at [619, 235] on li "Mark James Br adbury" at bounding box center [690, 228] width 203 height 16
type input "[PERSON_NAME] [PERSON_NAME]"
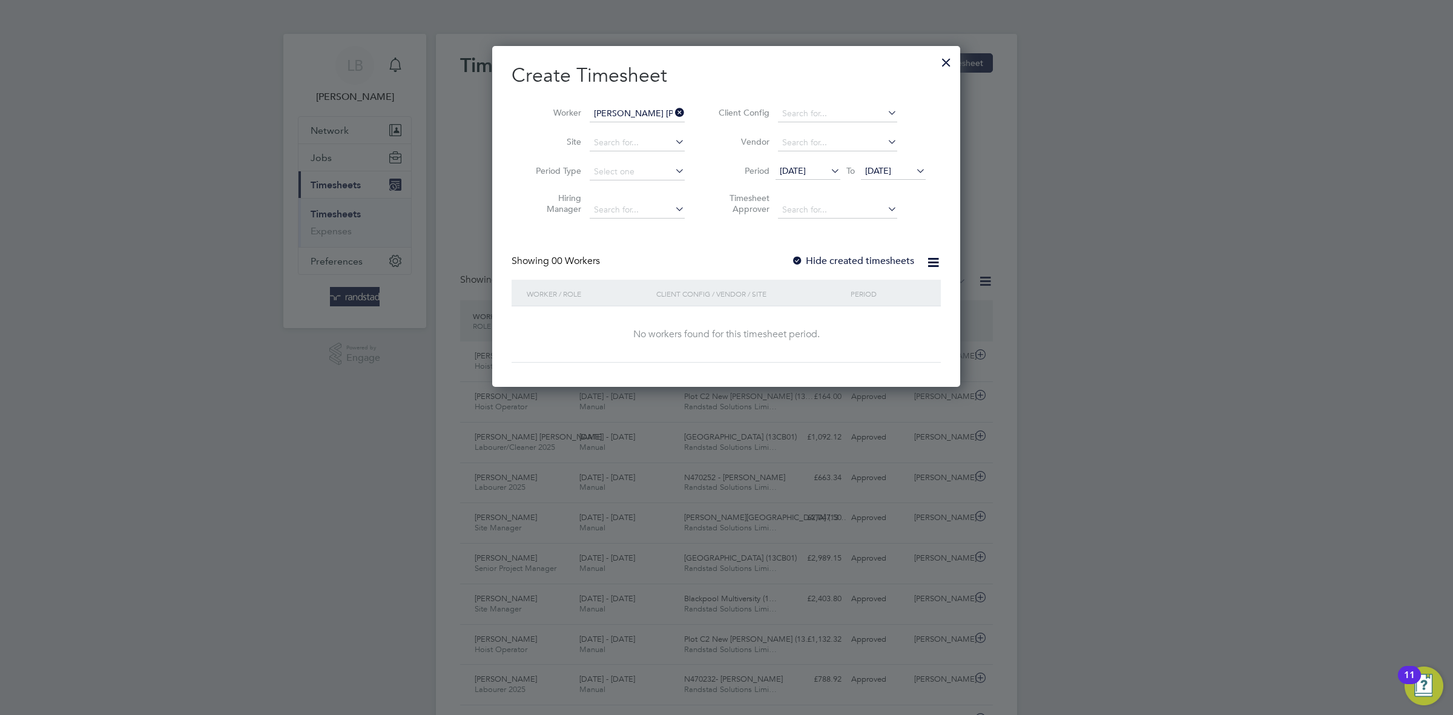
click at [851, 258] on label "Hide created timesheets" at bounding box center [852, 261] width 123 height 12
click at [886, 175] on span "[DATE]" at bounding box center [878, 170] width 26 height 11
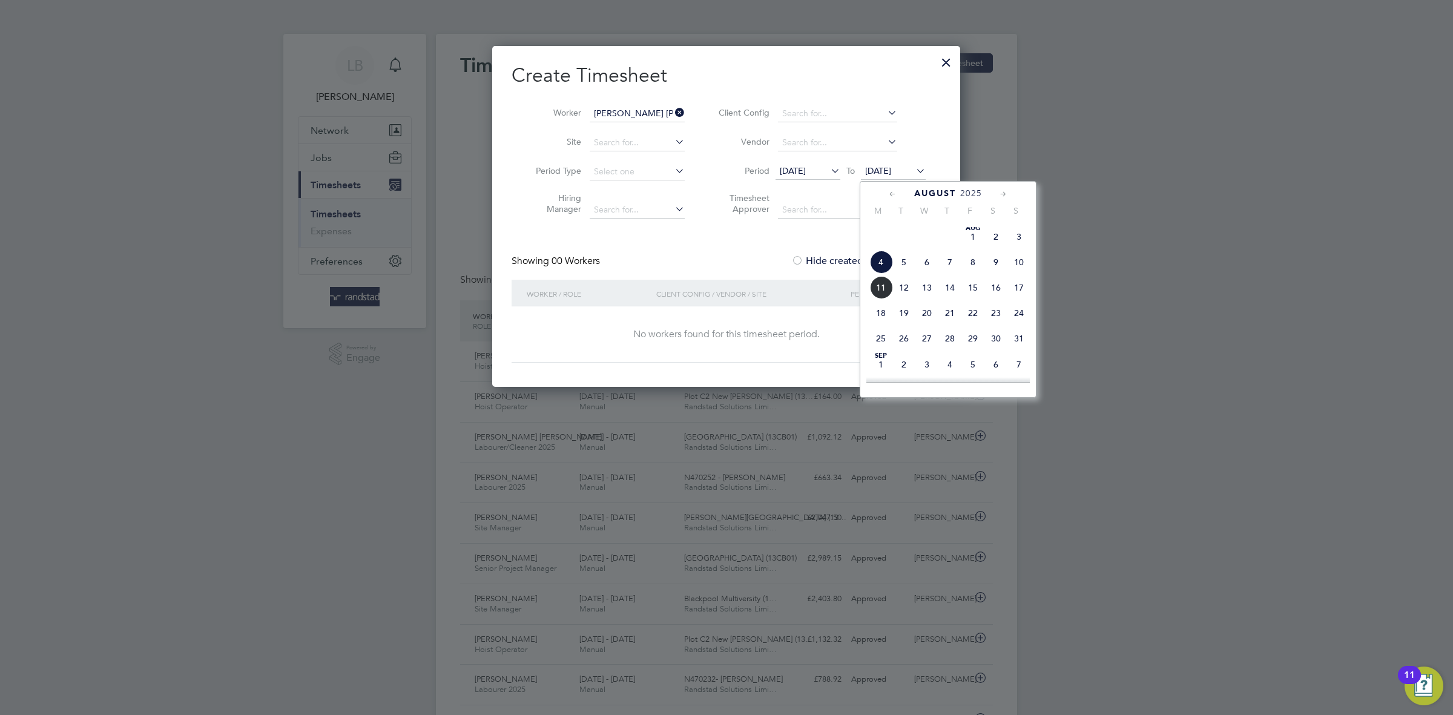
click at [884, 299] on span "11" at bounding box center [881, 287] width 23 height 23
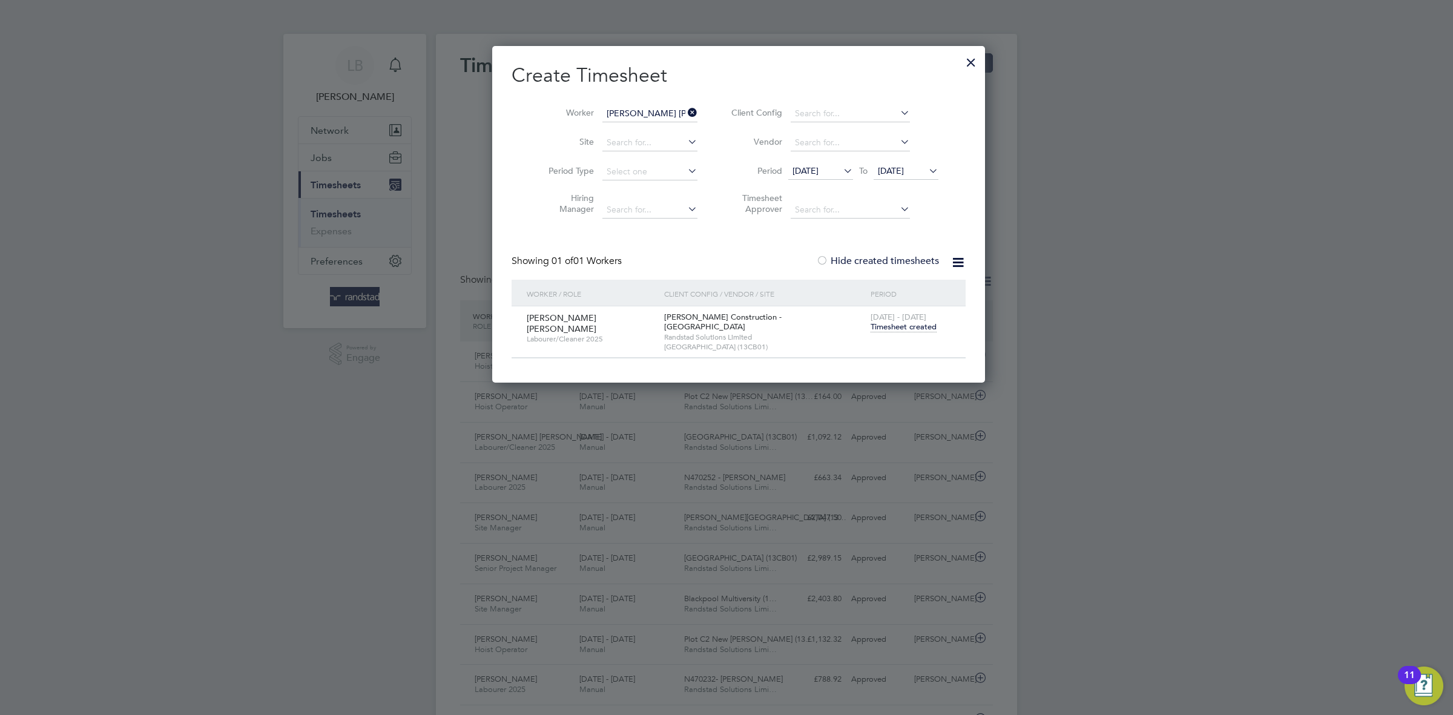
click at [891, 180] on span "11 Aug 2025" at bounding box center [906, 171] width 65 height 16
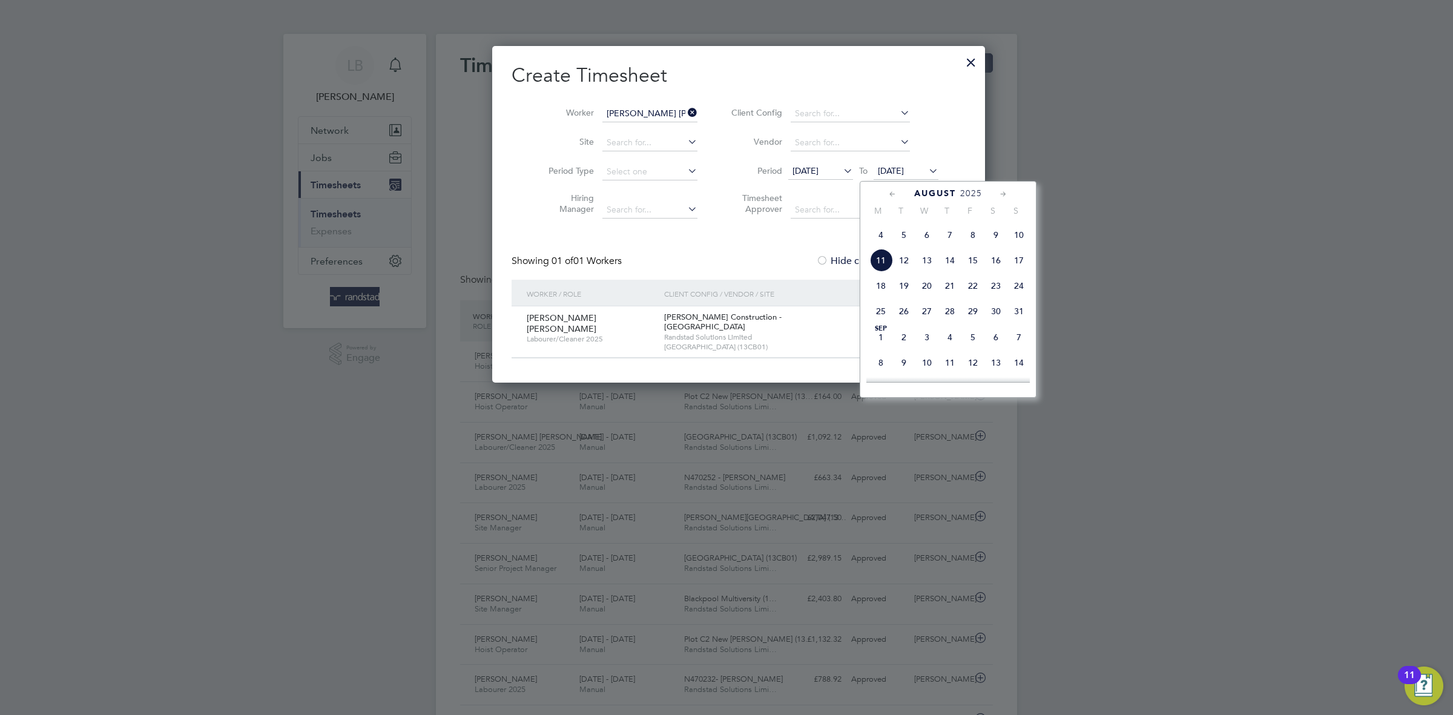
click at [891, 277] on div "Aug 1 2 3 4 5 6 7 8 9 10 11 12 13 14 15 16 17 18 19 20 21 22 23 24 25 26 27 28 …" at bounding box center [956, 262] width 179 height 128
click at [906, 272] on span "12" at bounding box center [904, 260] width 23 height 23
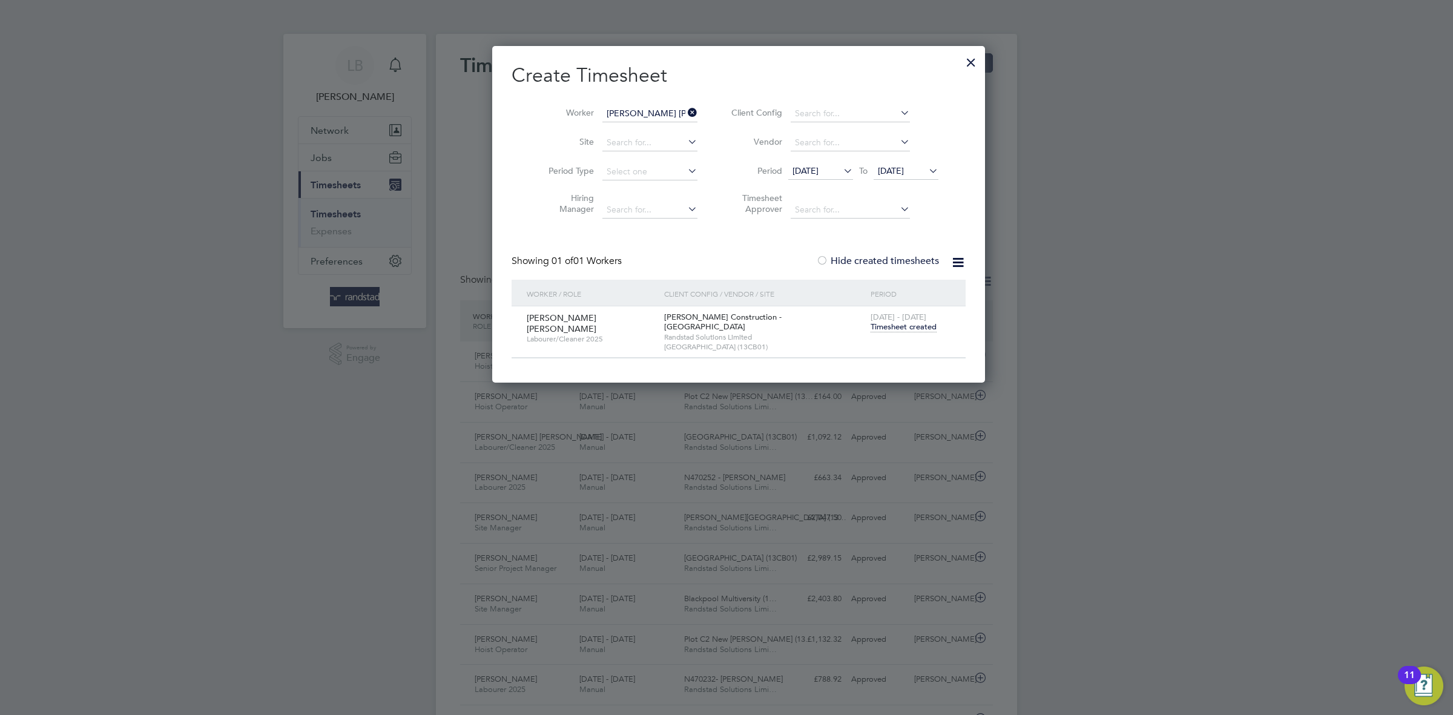
click at [873, 263] on label "Hide created timesheets" at bounding box center [877, 261] width 123 height 12
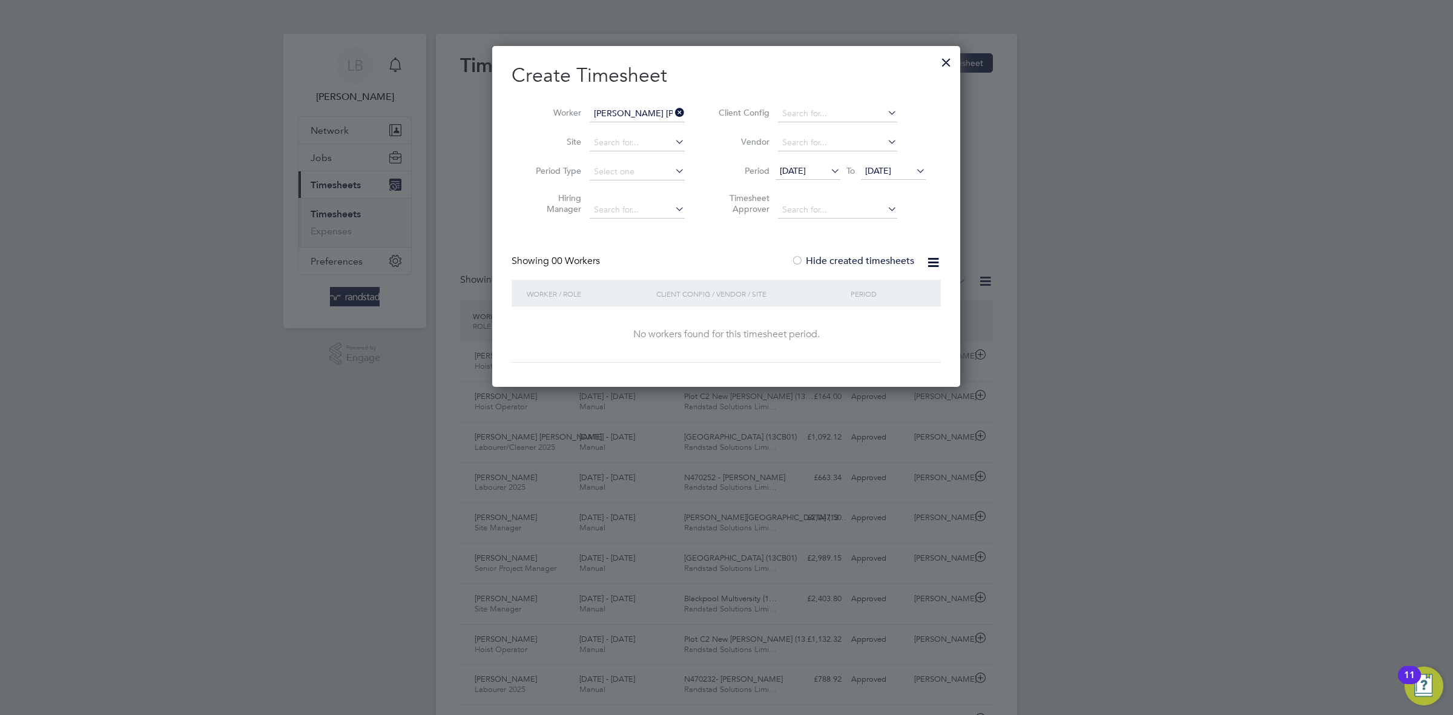
click at [873, 263] on label "Hide created timesheets" at bounding box center [852, 261] width 123 height 12
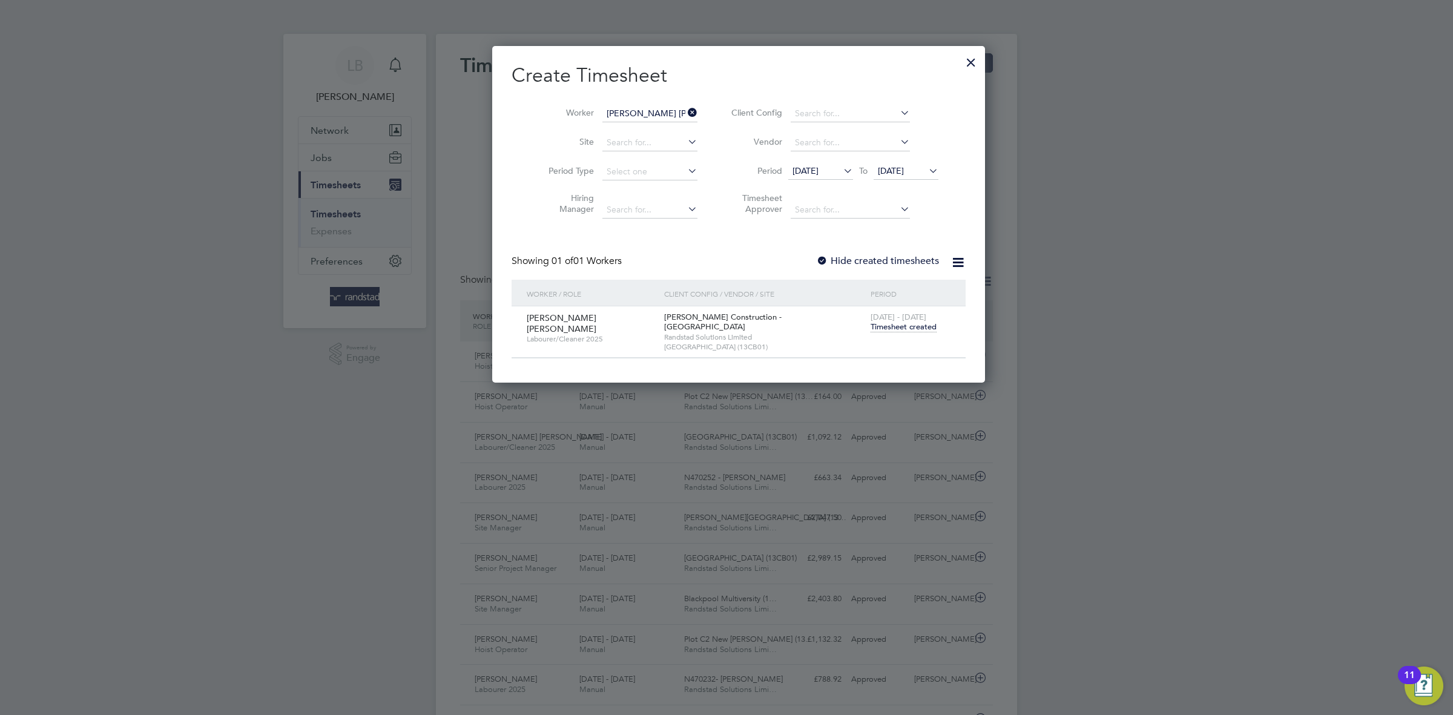
click at [960, 63] on div at bounding box center [971, 59] width 22 height 22
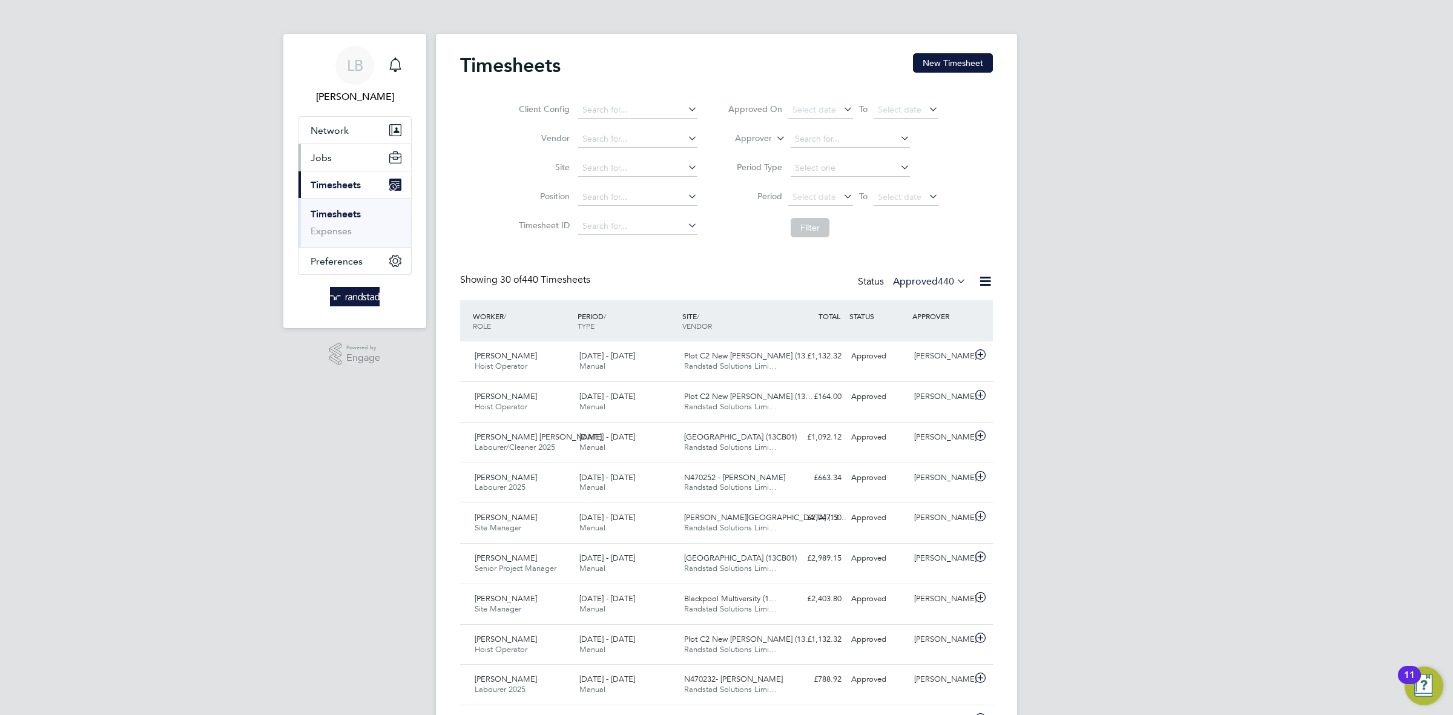
click at [326, 157] on span "Jobs" at bounding box center [321, 158] width 21 height 12
click at [328, 158] on span "Jobs" at bounding box center [321, 158] width 21 height 12
click at [344, 218] on link "Placements" at bounding box center [336, 221] width 50 height 12
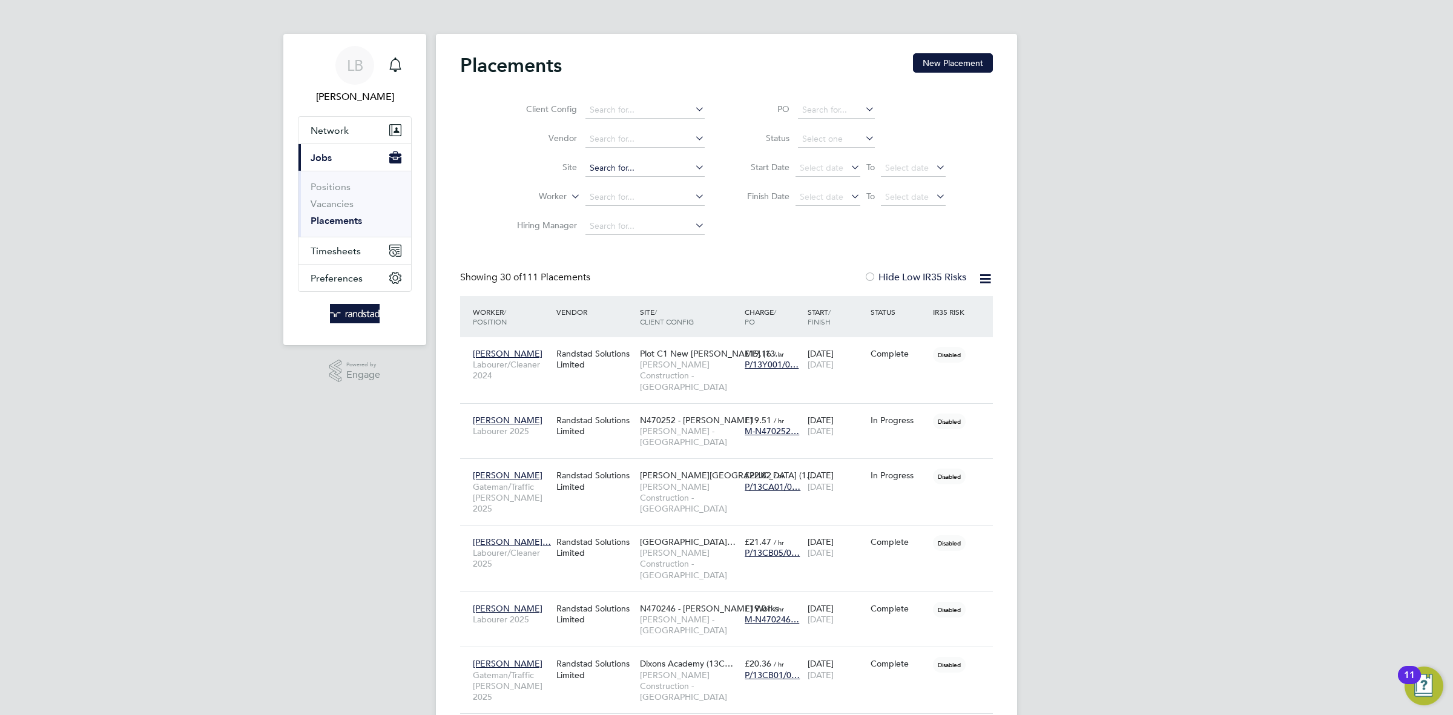
click at [612, 164] on input at bounding box center [645, 168] width 119 height 17
click at [664, 185] on li "Dixo ns Academy (13CB01)" at bounding box center [645, 186] width 120 height 16
type input "[GEOGRAPHIC_DATA] (13CB01)"
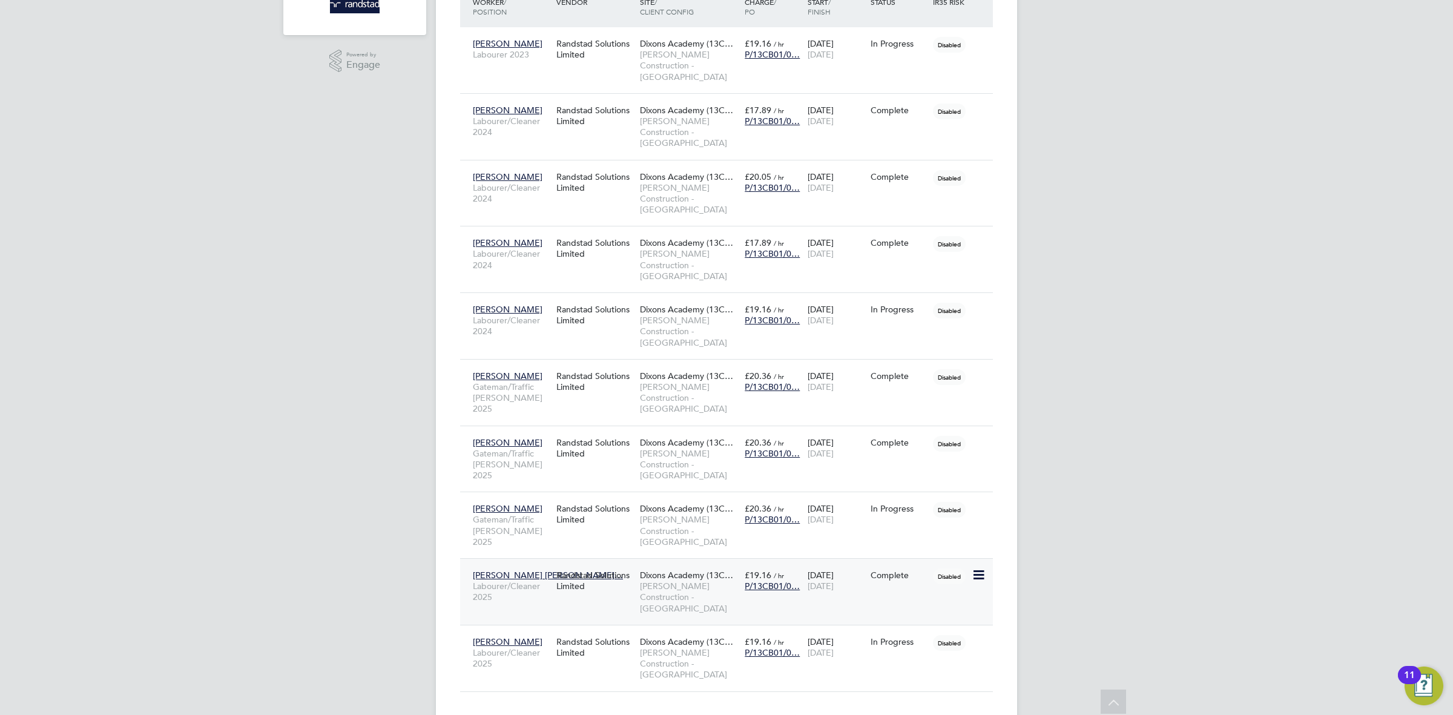
click at [729, 594] on span "[PERSON_NAME] Construction - [GEOGRAPHIC_DATA]" at bounding box center [689, 597] width 99 height 33
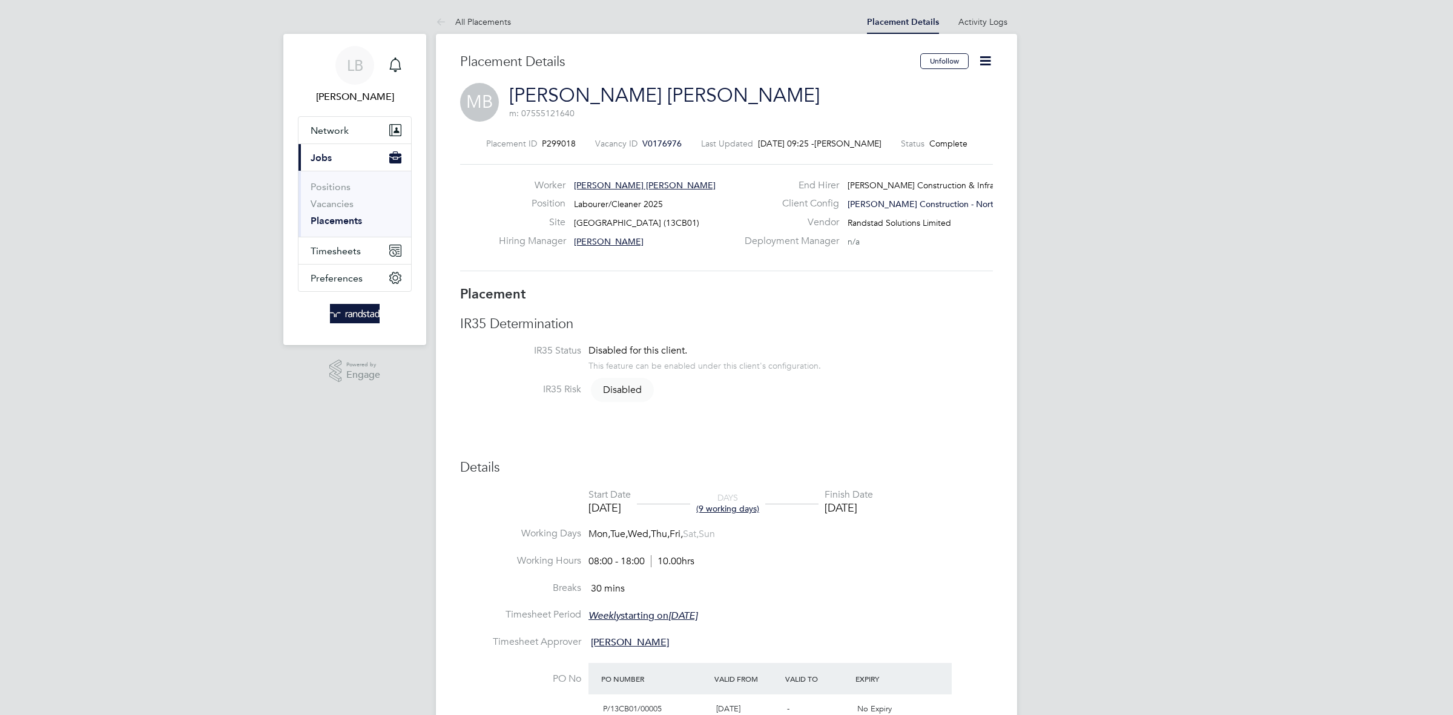
click at [991, 58] on icon at bounding box center [985, 60] width 15 height 15
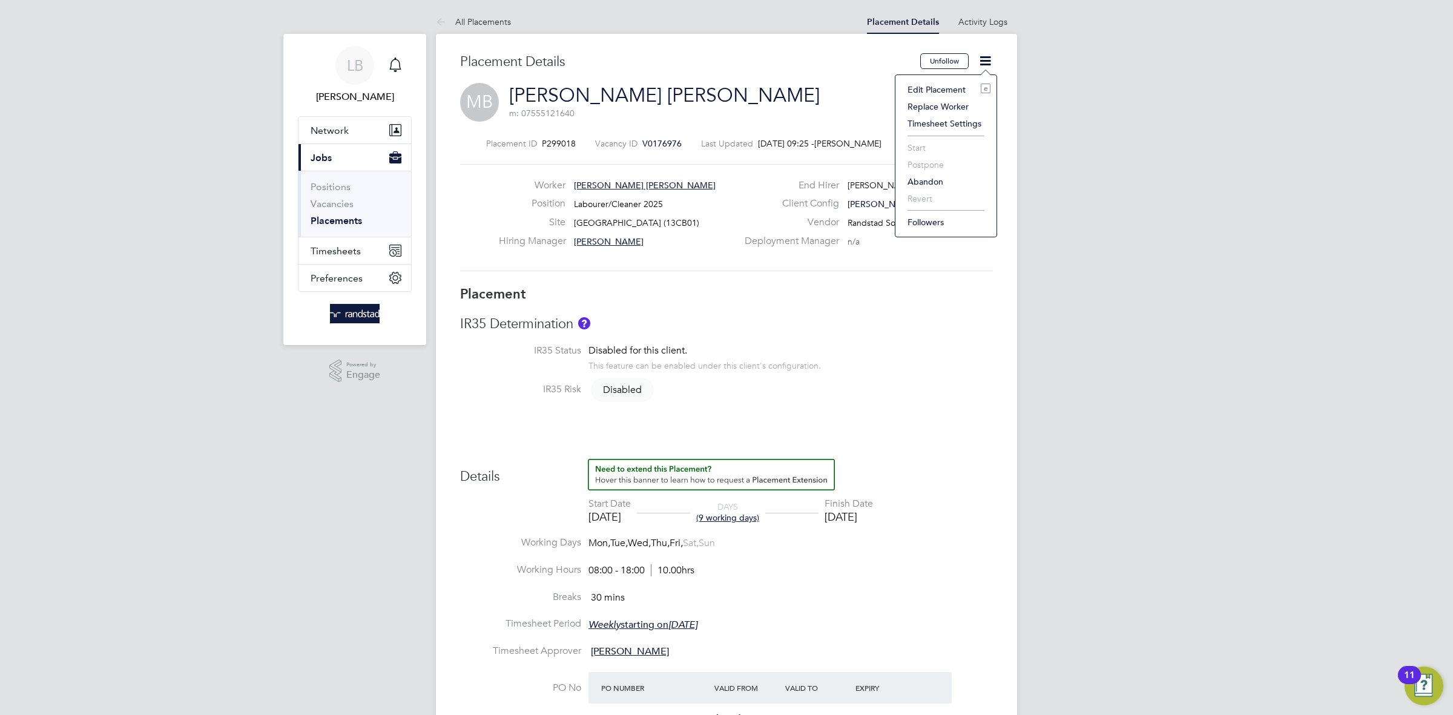
click at [928, 88] on li "Edit Placement e" at bounding box center [946, 89] width 89 height 17
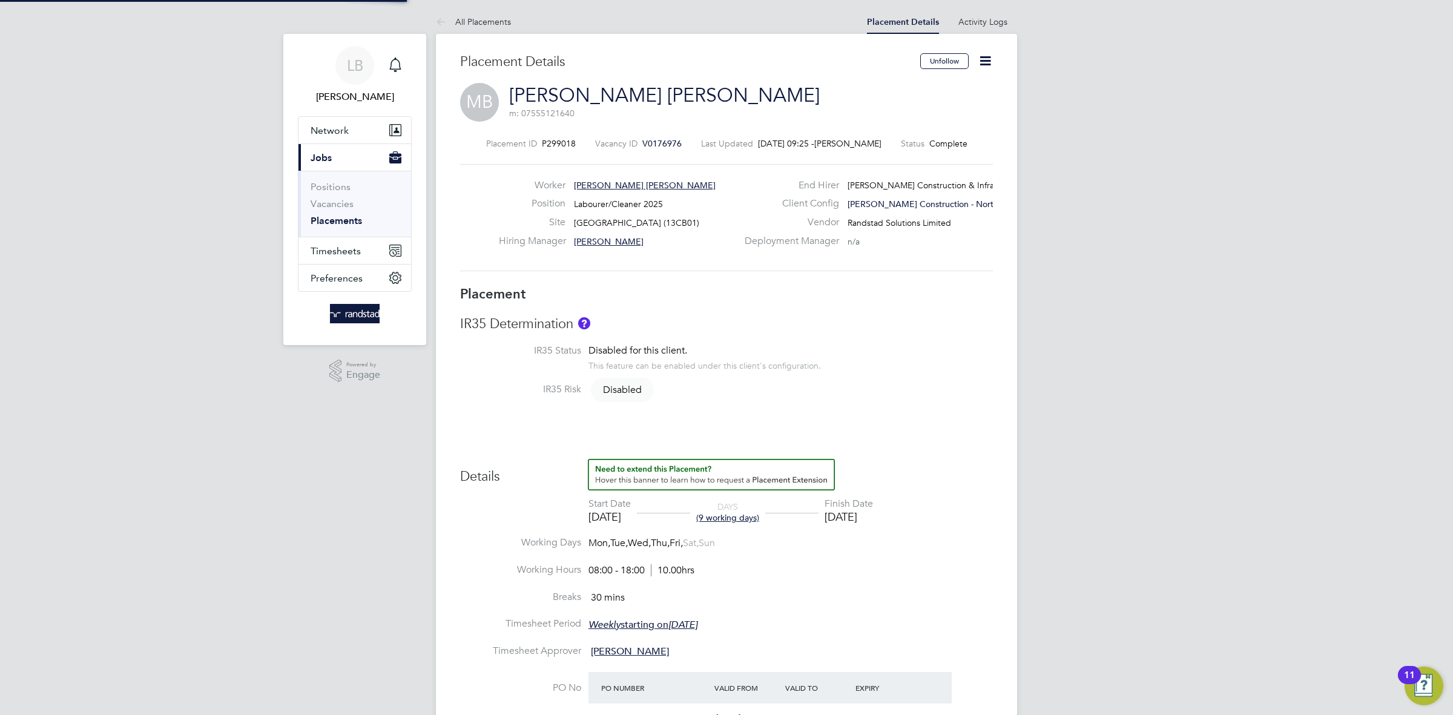
type input "[PERSON_NAME]"
type input "[DATE]"
type input "08:00"
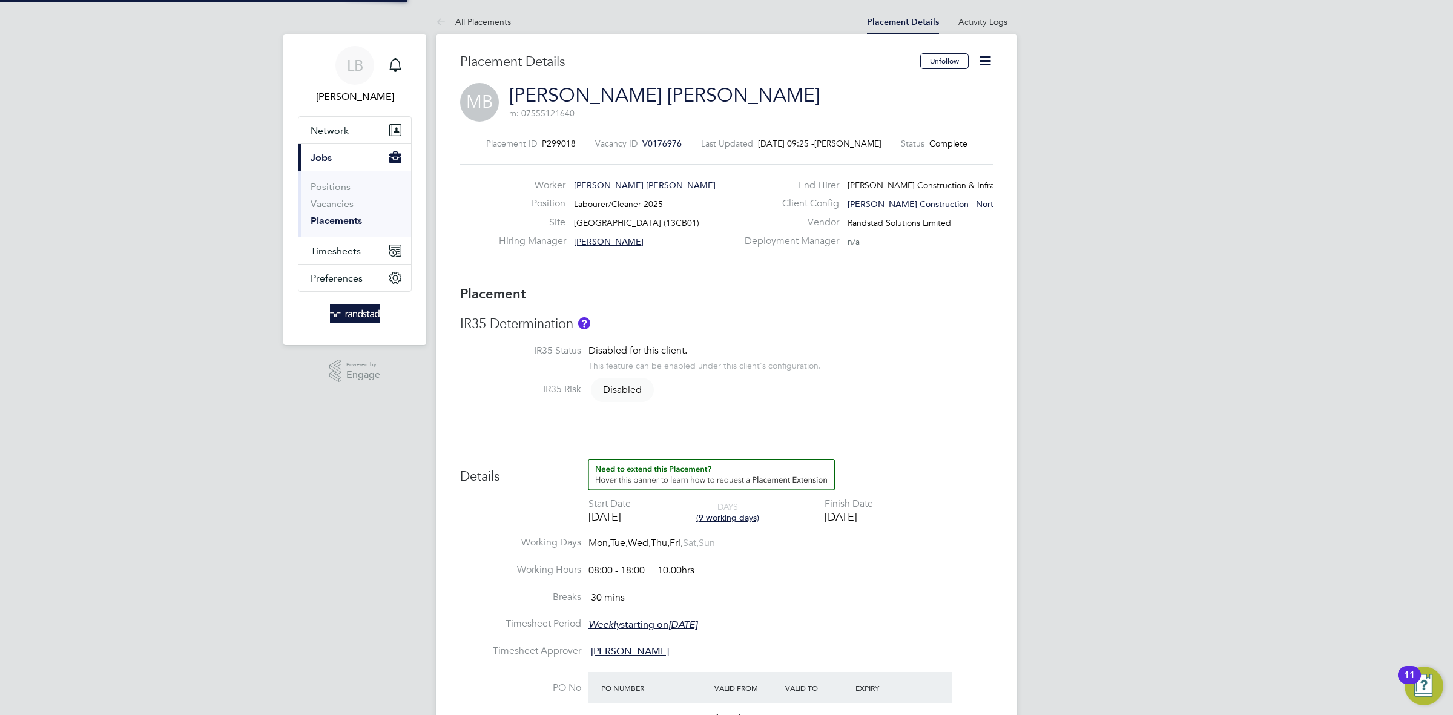
type input "18:00"
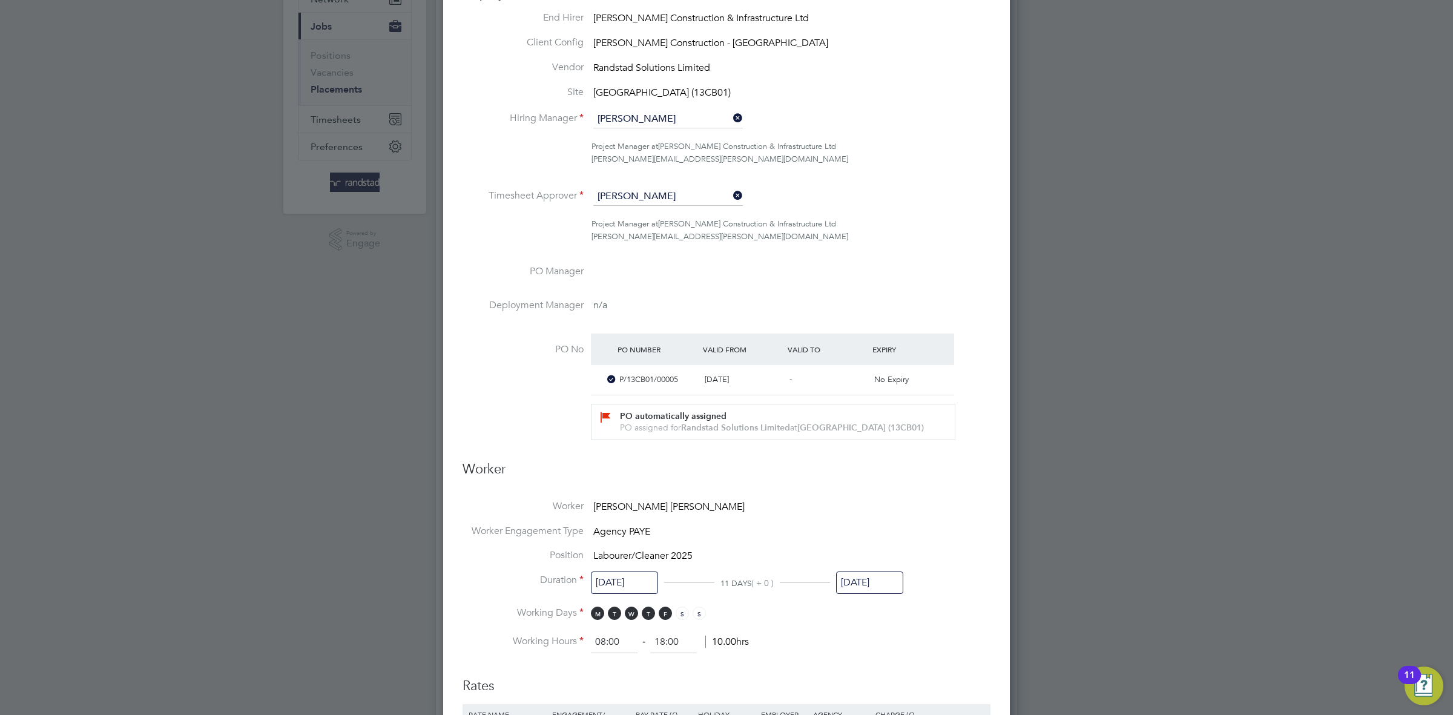
click at [864, 583] on input "[DATE]" at bounding box center [869, 583] width 67 height 22
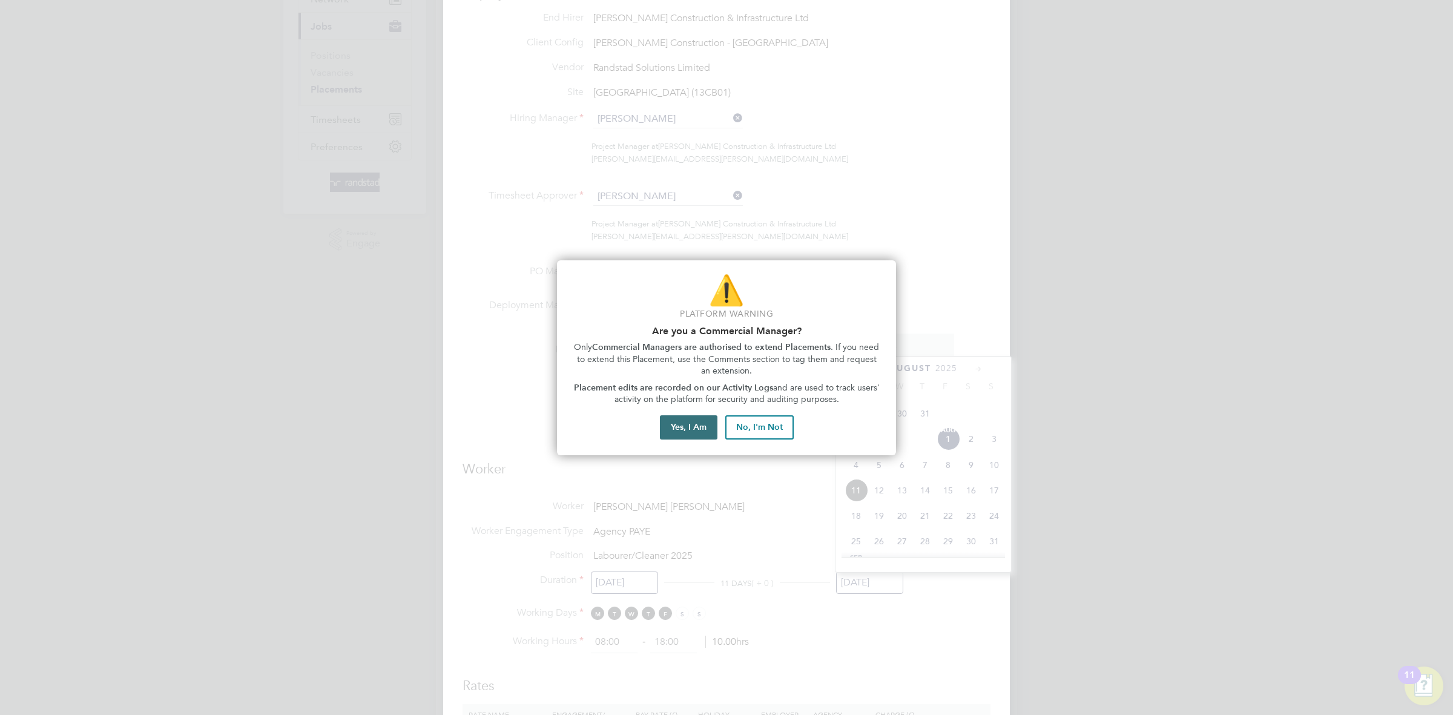
click at [690, 435] on button "Yes, I Am" at bounding box center [689, 427] width 58 height 24
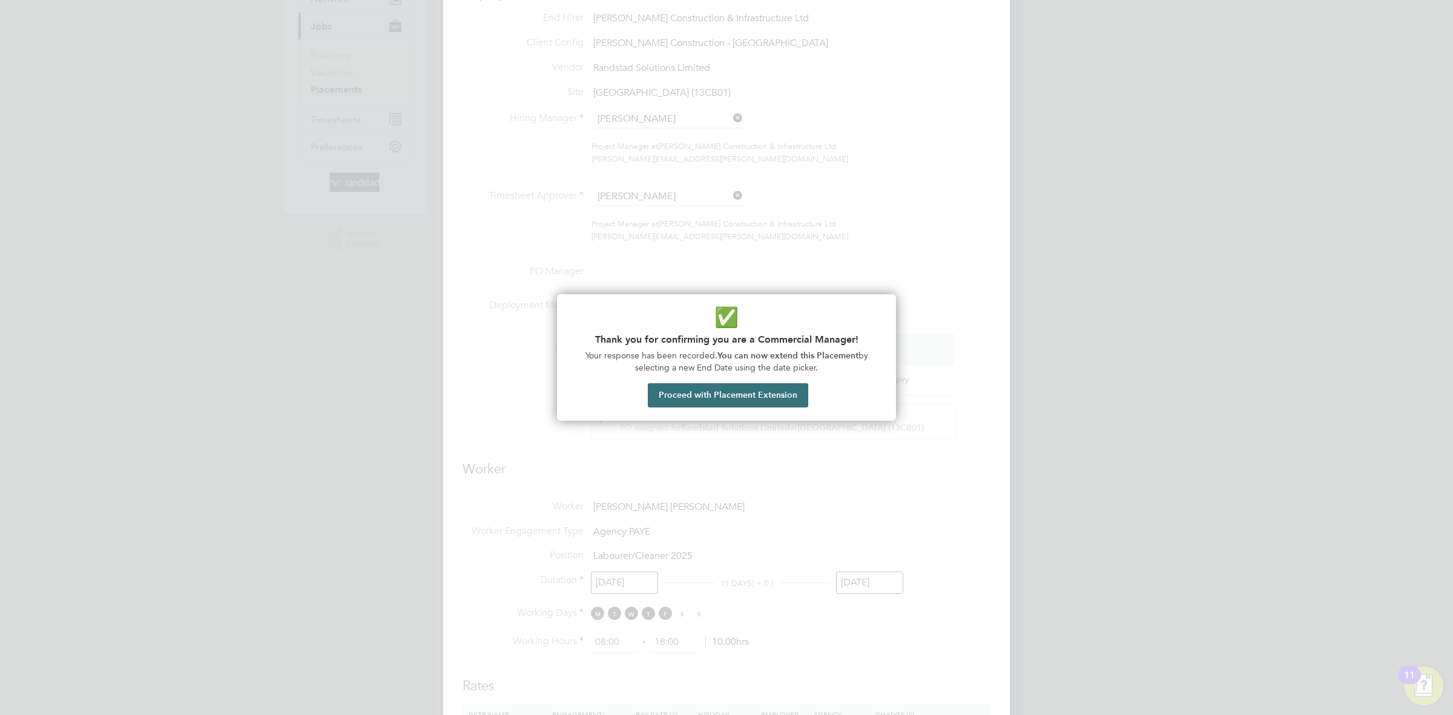
click at [778, 401] on button "Proceed with Placement Extension" at bounding box center [728, 395] width 160 height 24
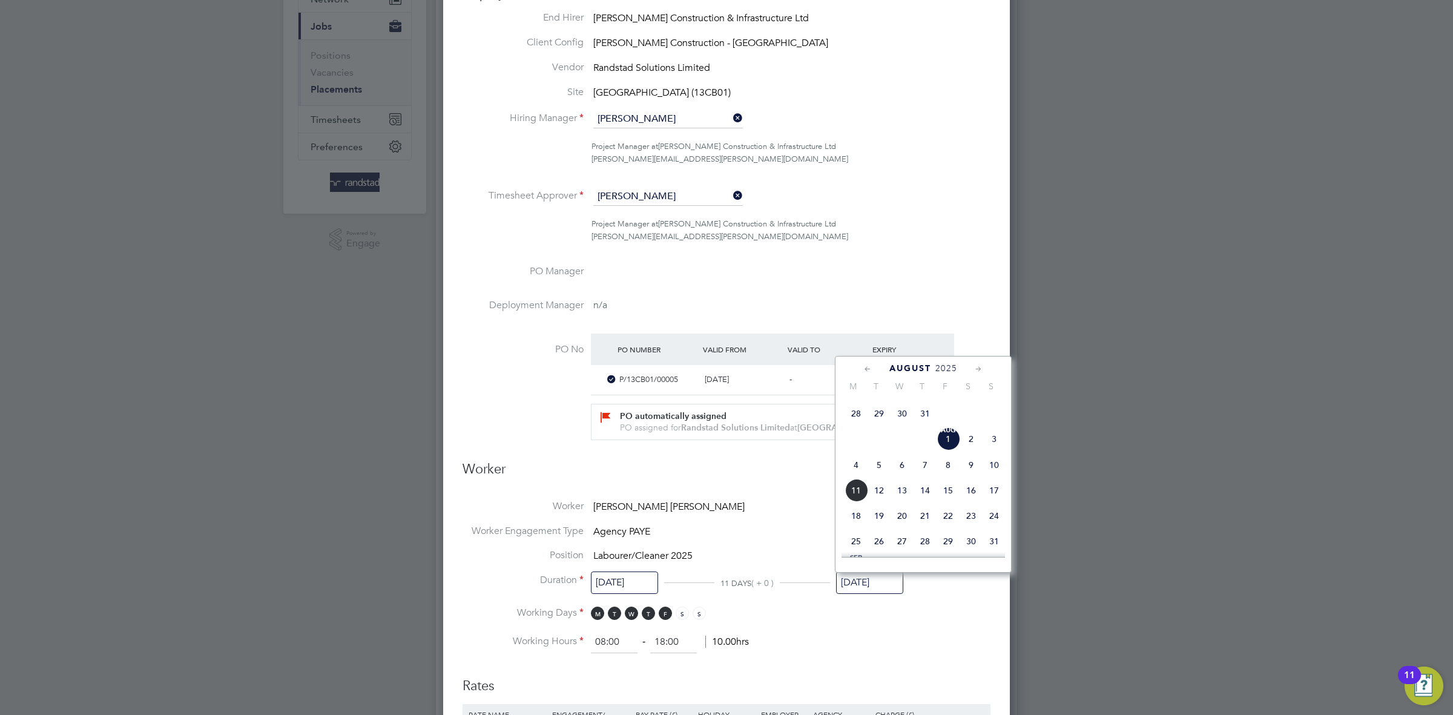
click at [983, 366] on icon at bounding box center [979, 369] width 12 height 13
click at [974, 459] on span "25" at bounding box center [971, 447] width 23 height 23
type input "[DATE]"
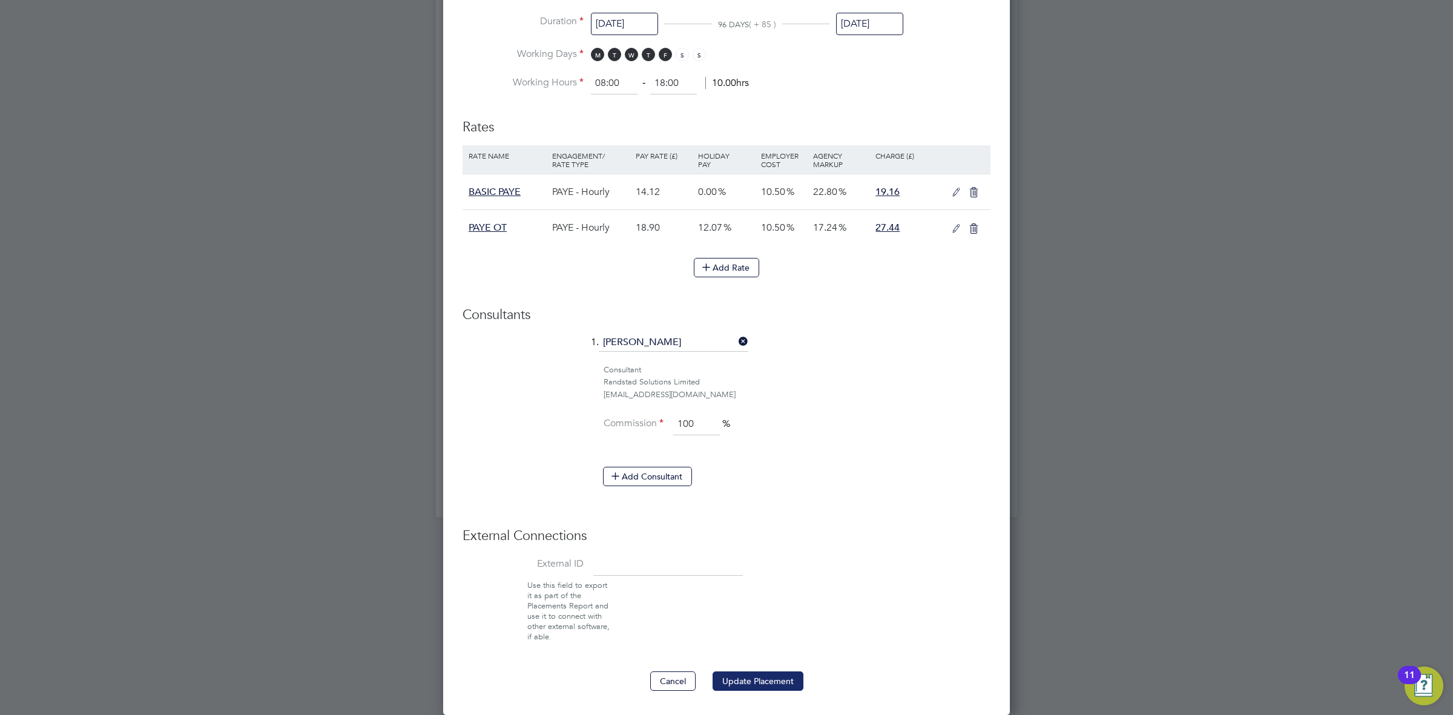
click at [774, 680] on button "Update Placement" at bounding box center [758, 681] width 91 height 19
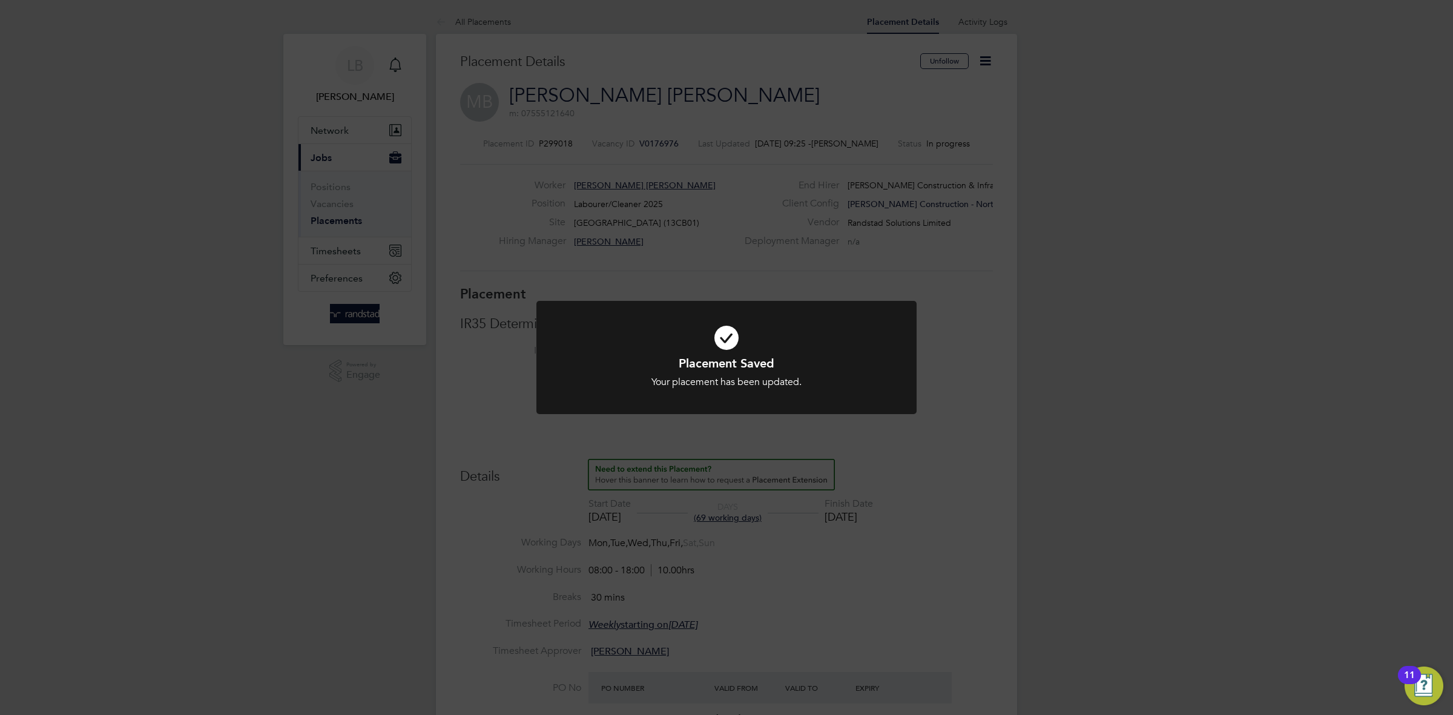
click at [330, 249] on div "Placement Saved Your placement has been updated. Cancel Okay" at bounding box center [726, 357] width 1453 height 715
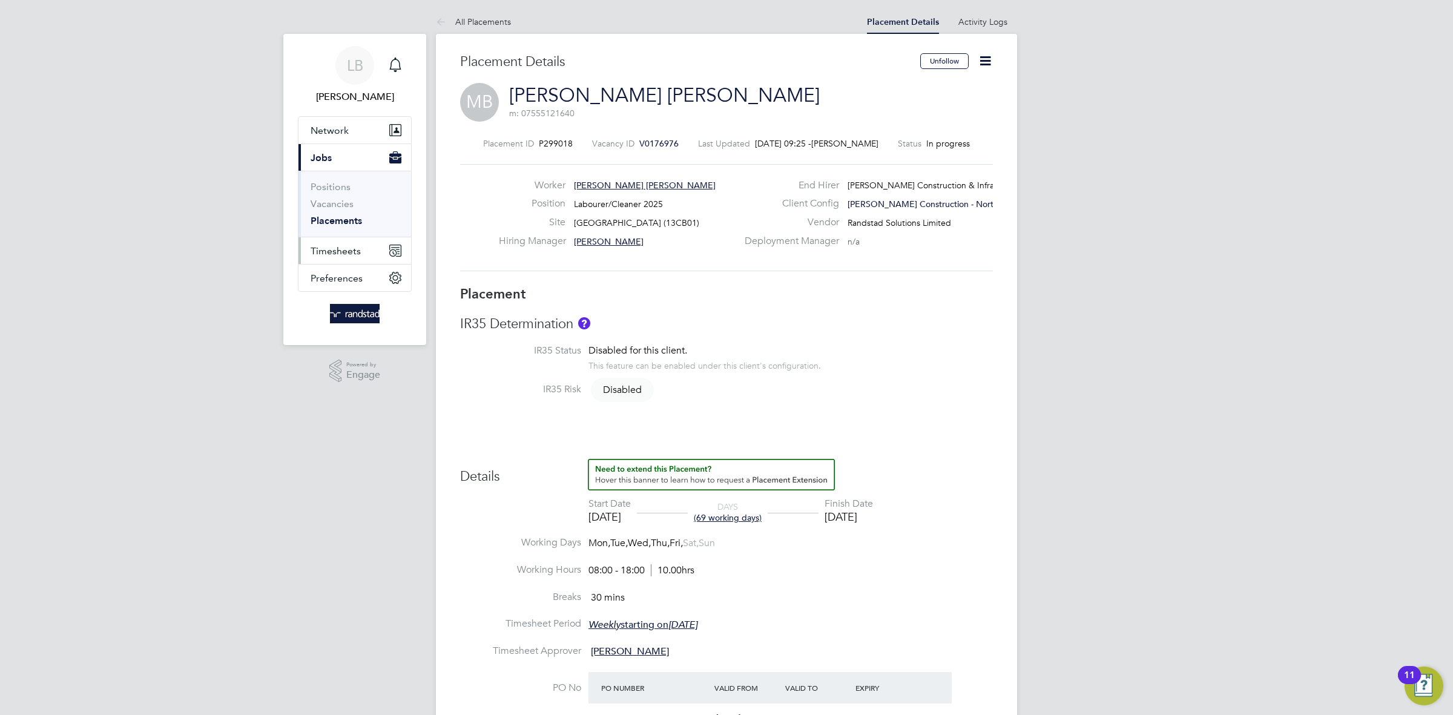
click at [329, 249] on span "Timesheets" at bounding box center [336, 251] width 50 height 12
click at [331, 217] on link "Timesheets" at bounding box center [336, 214] width 50 height 12
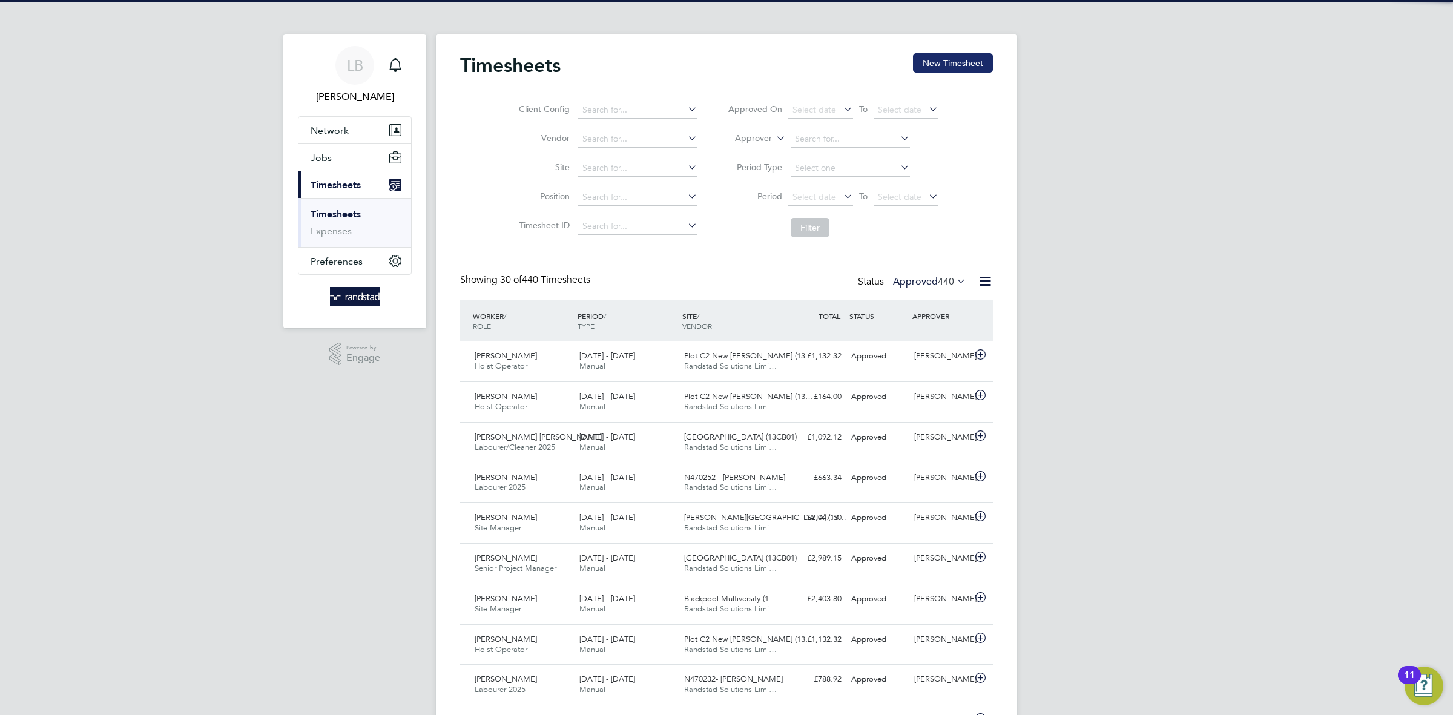
click at [953, 58] on button "New Timesheet" at bounding box center [953, 62] width 80 height 19
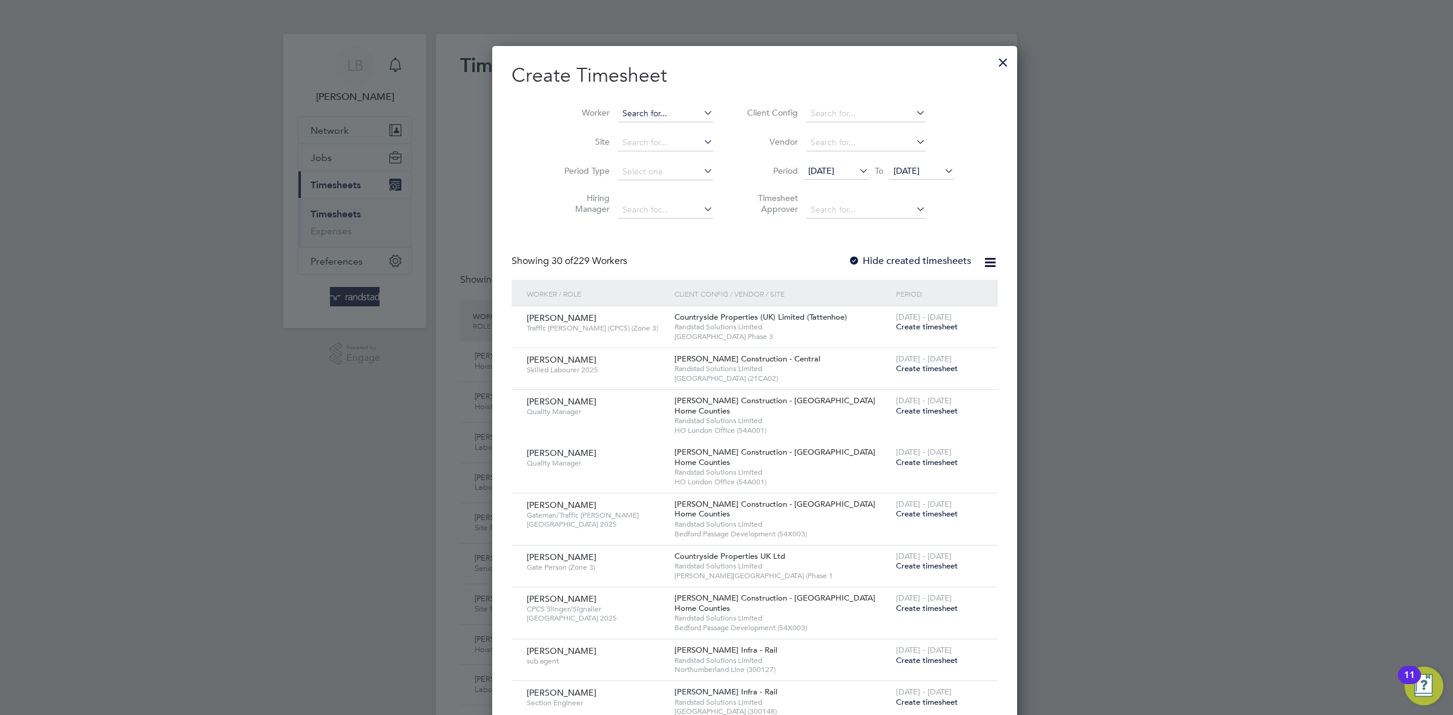
click at [618, 118] on input at bounding box center [665, 113] width 95 height 17
click at [624, 181] on li "Mark James Brad bury" at bounding box center [683, 179] width 188 height 16
type input "Mark James Bradbury"
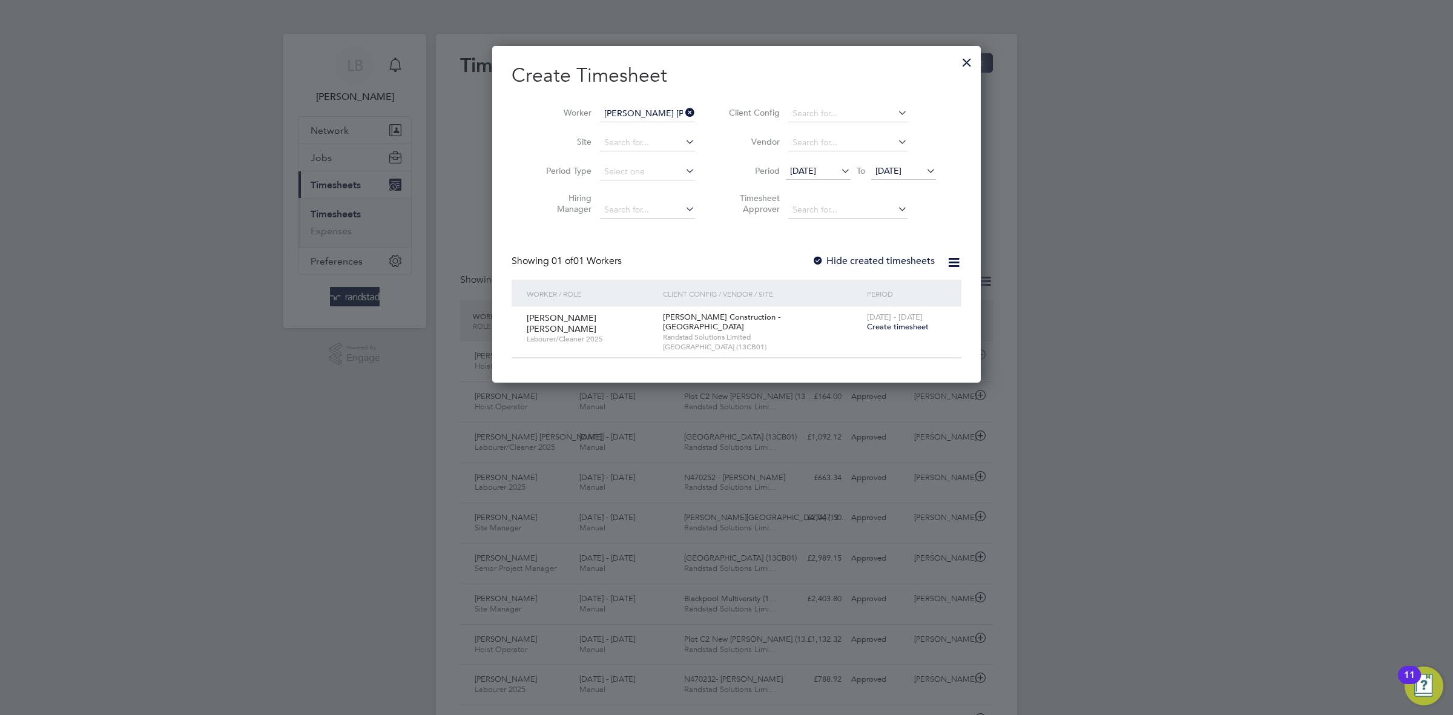
click at [889, 326] on span "Create timesheet" at bounding box center [898, 327] width 62 height 10
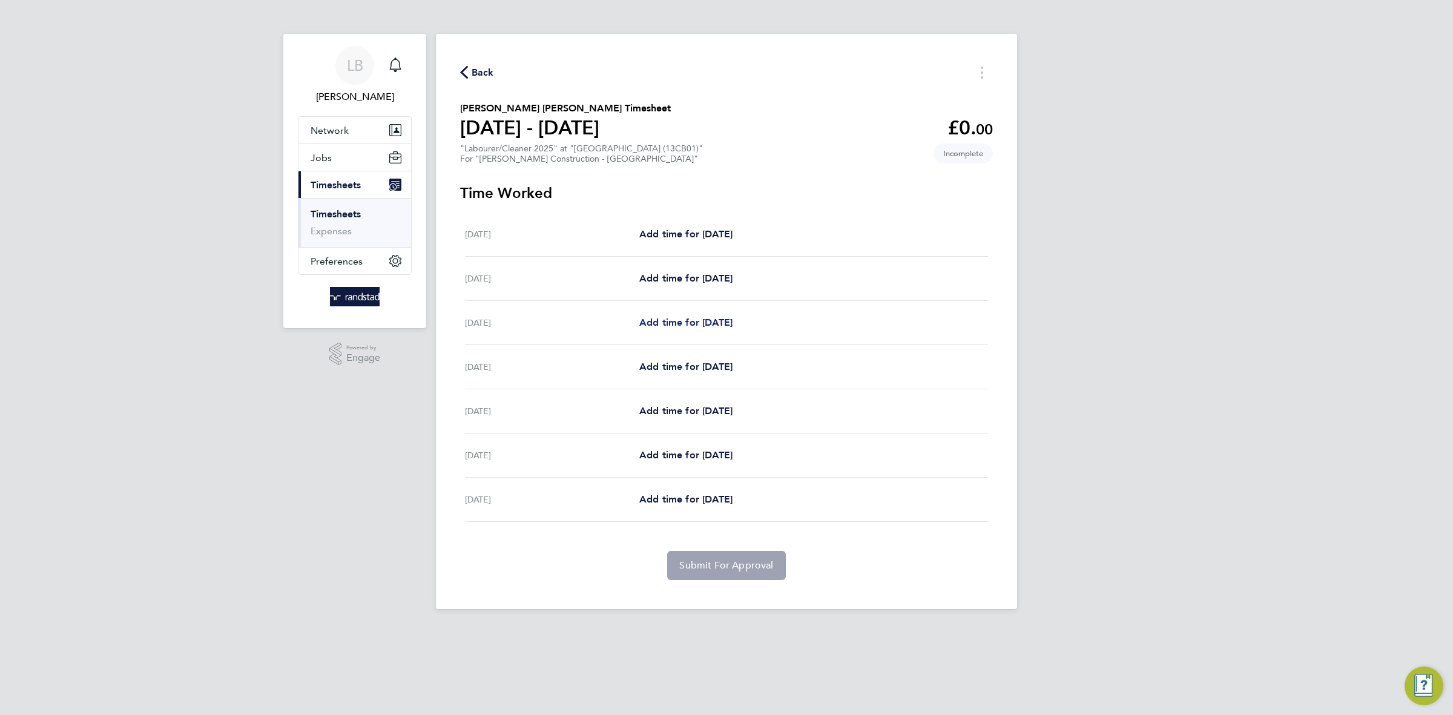
click at [682, 320] on span "Add time for Mon 04 Aug" at bounding box center [685, 323] width 93 height 12
select select "30"
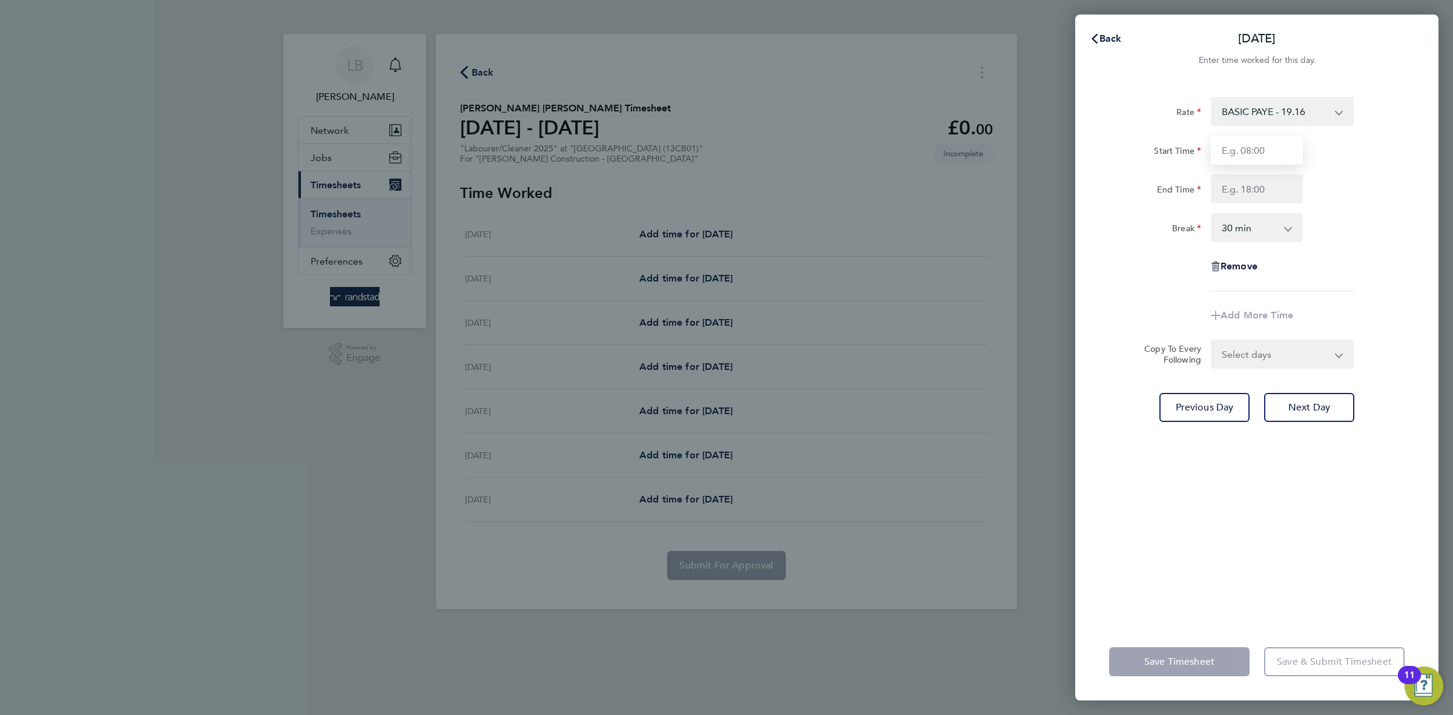
click at [1239, 153] on input "Start Time" at bounding box center [1257, 150] width 92 height 29
type input "07:30"
click at [1257, 193] on input "End Time" at bounding box center [1257, 188] width 92 height 29
type input "17:00"
click at [1317, 272] on div "Remove" at bounding box center [1256, 266] width 305 height 29
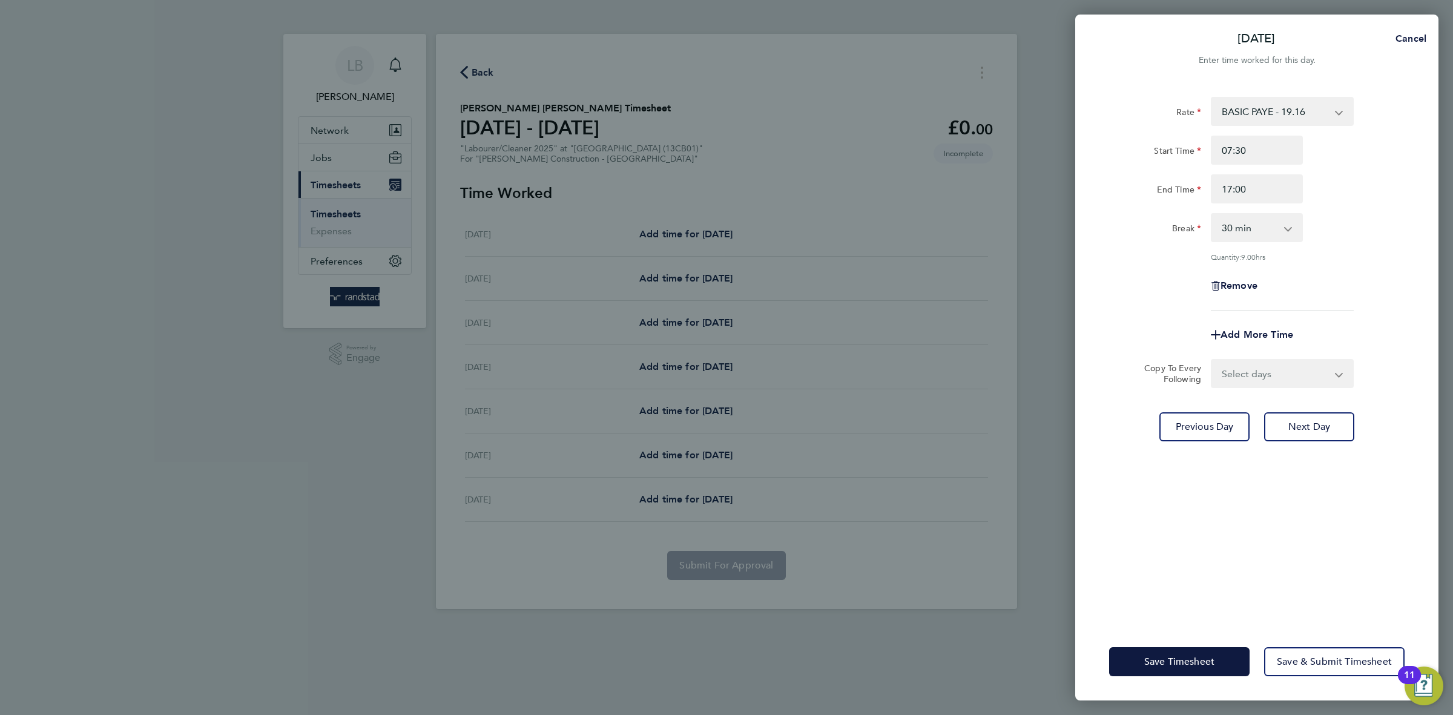
click at [1270, 373] on select "Select days Day Tuesday Wednesday Thursday Friday" at bounding box center [1275, 373] width 127 height 27
select select "DAY"
click at [1212, 360] on select "Select days Day Tuesday Wednesday Thursday Friday" at bounding box center [1275, 373] width 127 height 27
select select "[DATE]"
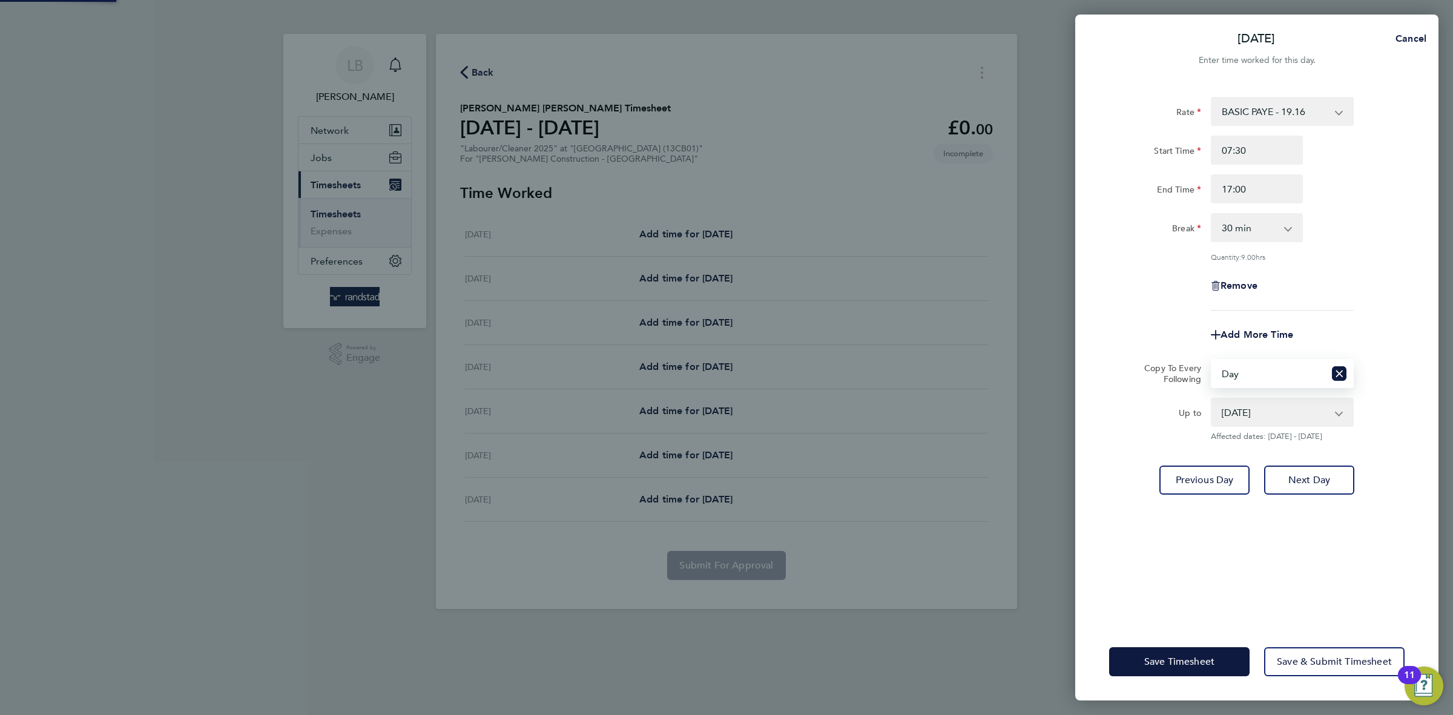
click at [1189, 644] on div "Save Timesheet Save & Submit Timesheet" at bounding box center [1256, 662] width 363 height 78
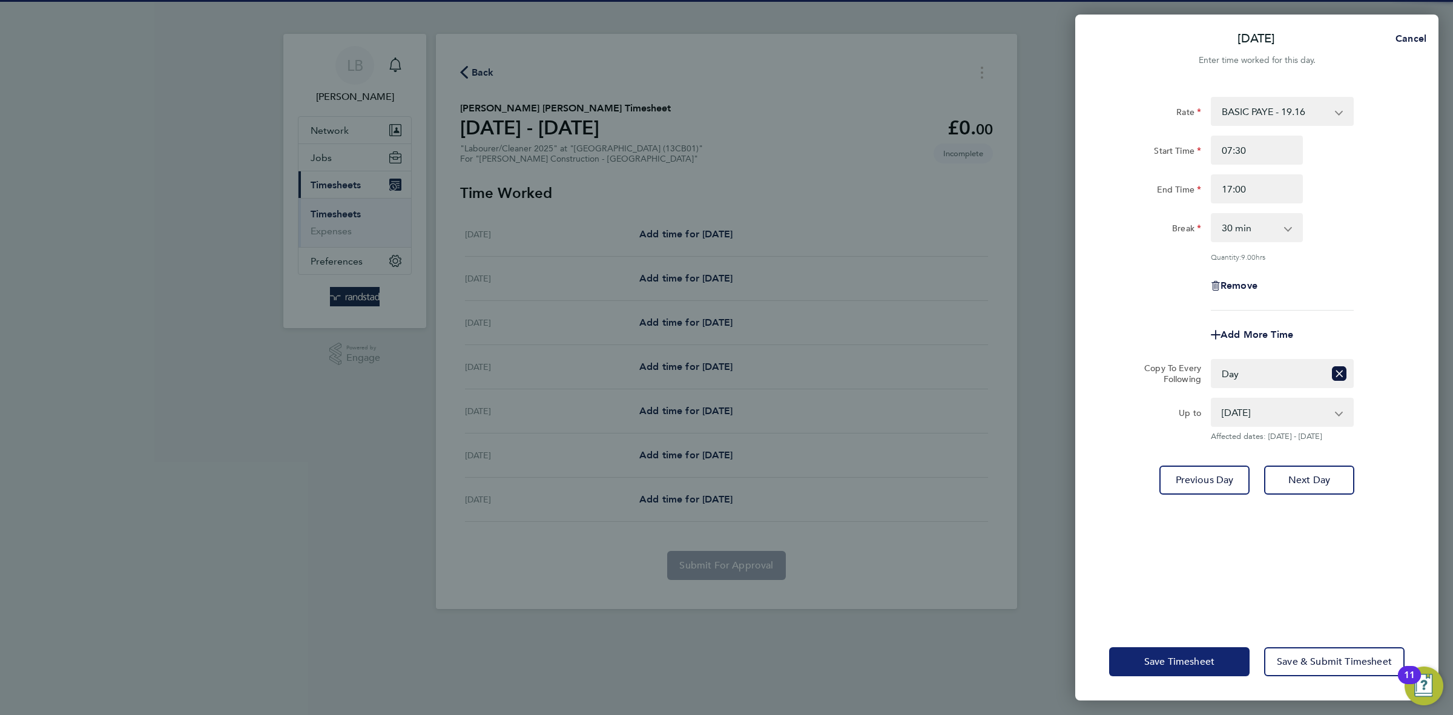
click at [1186, 661] on span "Save Timesheet" at bounding box center [1179, 662] width 70 height 12
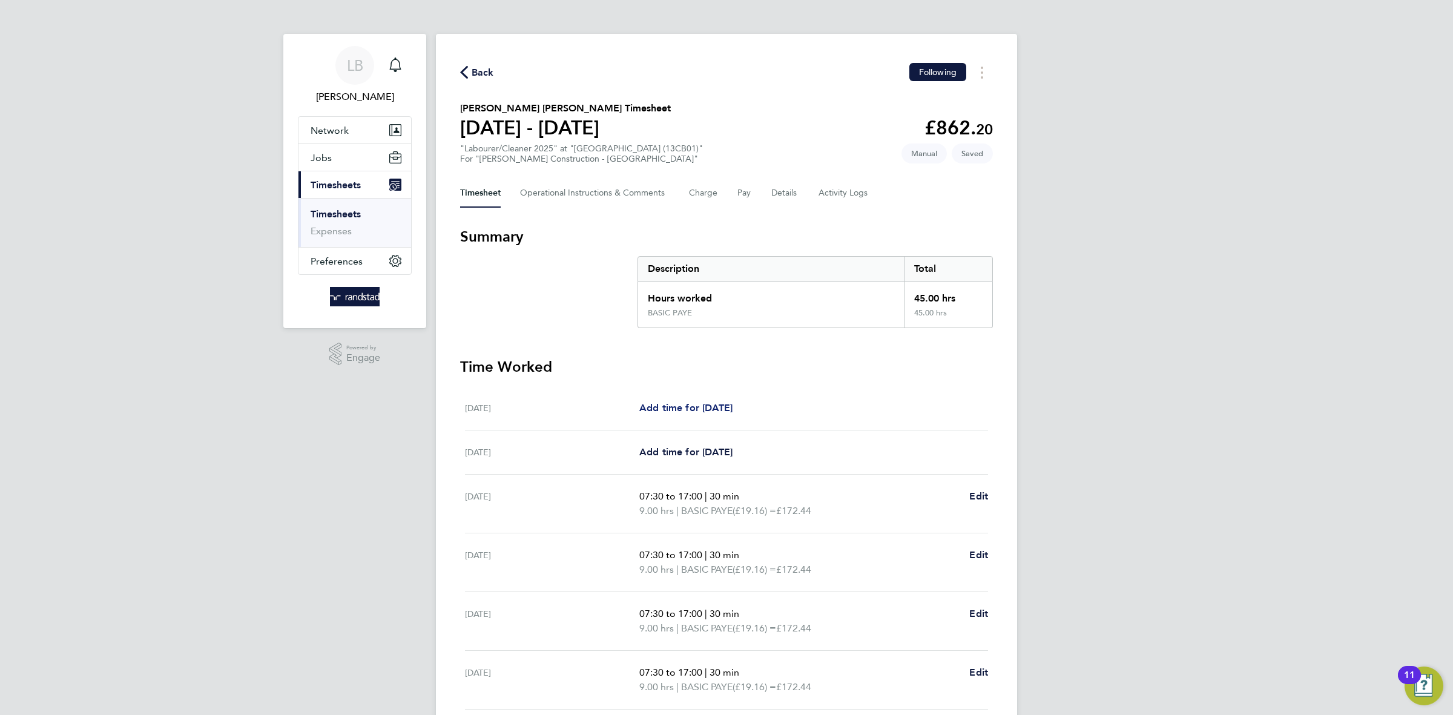
click at [669, 408] on span "Add time for [DATE]" at bounding box center [685, 408] width 93 height 12
select select "30"
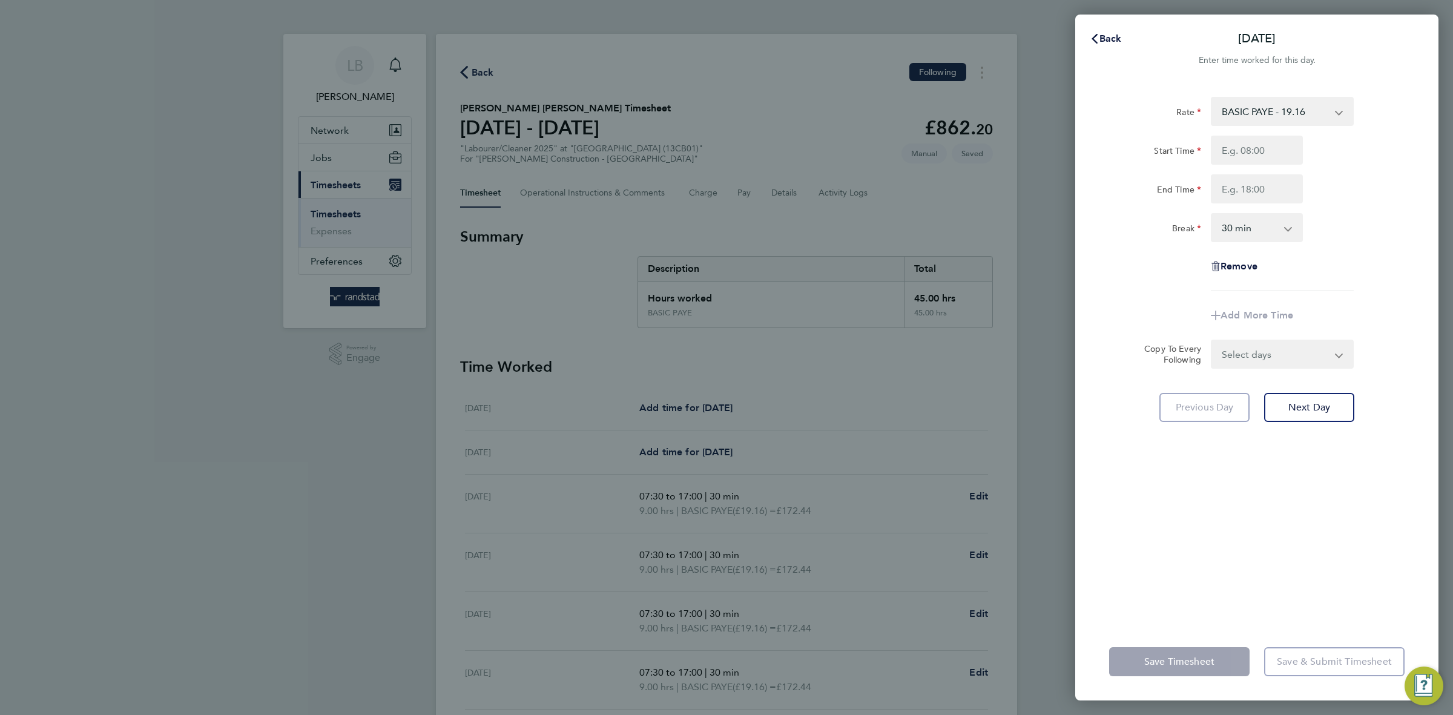
click at [1270, 130] on div "Rate BASIC PAYE - 19.16 PAYE OT - 27.44 Start Time End Time Break 0 min 15 min …" at bounding box center [1256, 194] width 295 height 194
click at [1267, 145] on input "Start Time" at bounding box center [1257, 150] width 92 height 29
type input "07:30"
click at [1273, 193] on input "End Time" at bounding box center [1257, 188] width 92 height 29
type input "17:00"
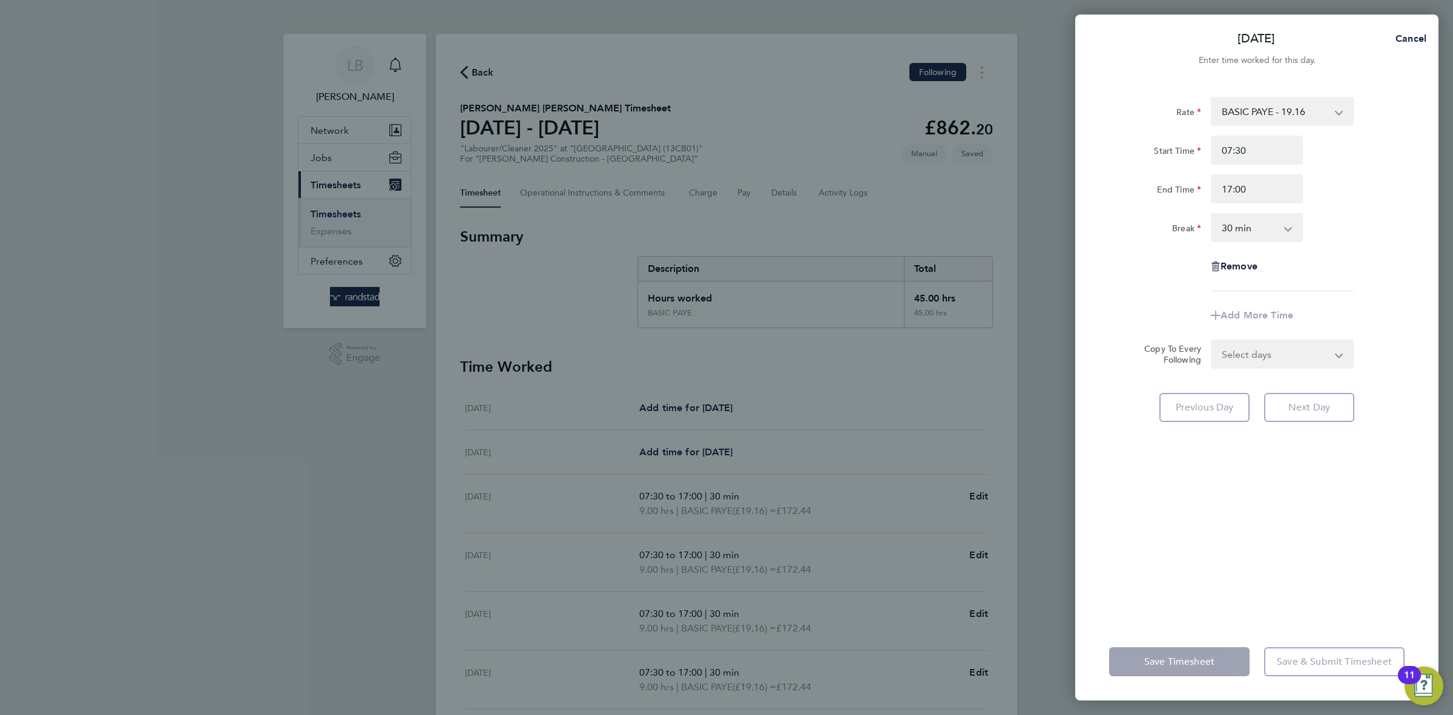
click at [1344, 236] on div "Break 0 min 15 min 30 min 45 min 60 min 75 min 90 min" at bounding box center [1256, 227] width 305 height 29
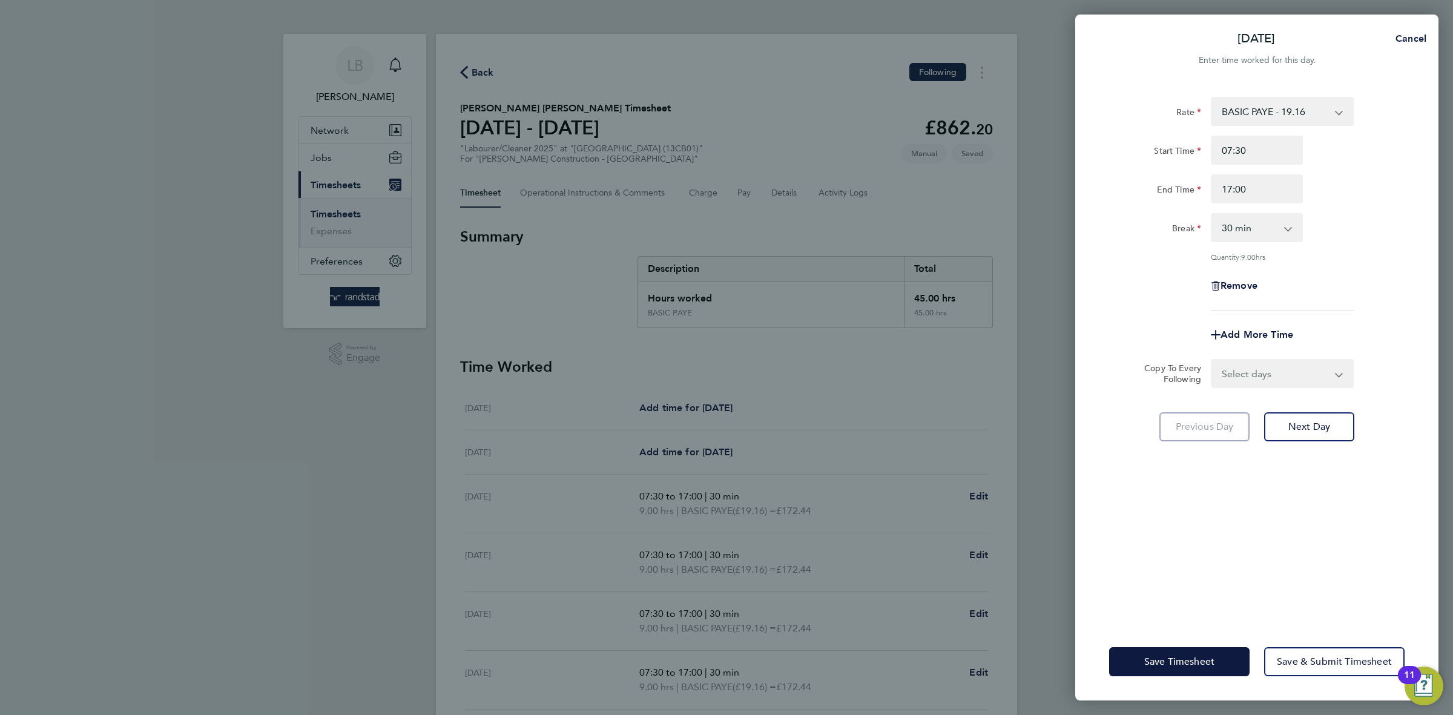
click at [1287, 374] on select "Select days Day Weekday (Mon-Fri) Monday Tuesday Wednesday Thursday Friday Sund…" at bounding box center [1275, 373] width 127 height 27
select select "DAY"
click at [1212, 360] on select "Select days Day Weekday (Mon-Fri) Monday Tuesday Wednesday Thursday Friday Sund…" at bounding box center [1275, 373] width 127 height 27
select select "[DATE]"
click at [1270, 515] on div "Rate BASIC PAYE - 19.16 PAYE OT - 27.44 Start Time 07:30 End Time 17:00 Break 0…" at bounding box center [1256, 352] width 363 height 541
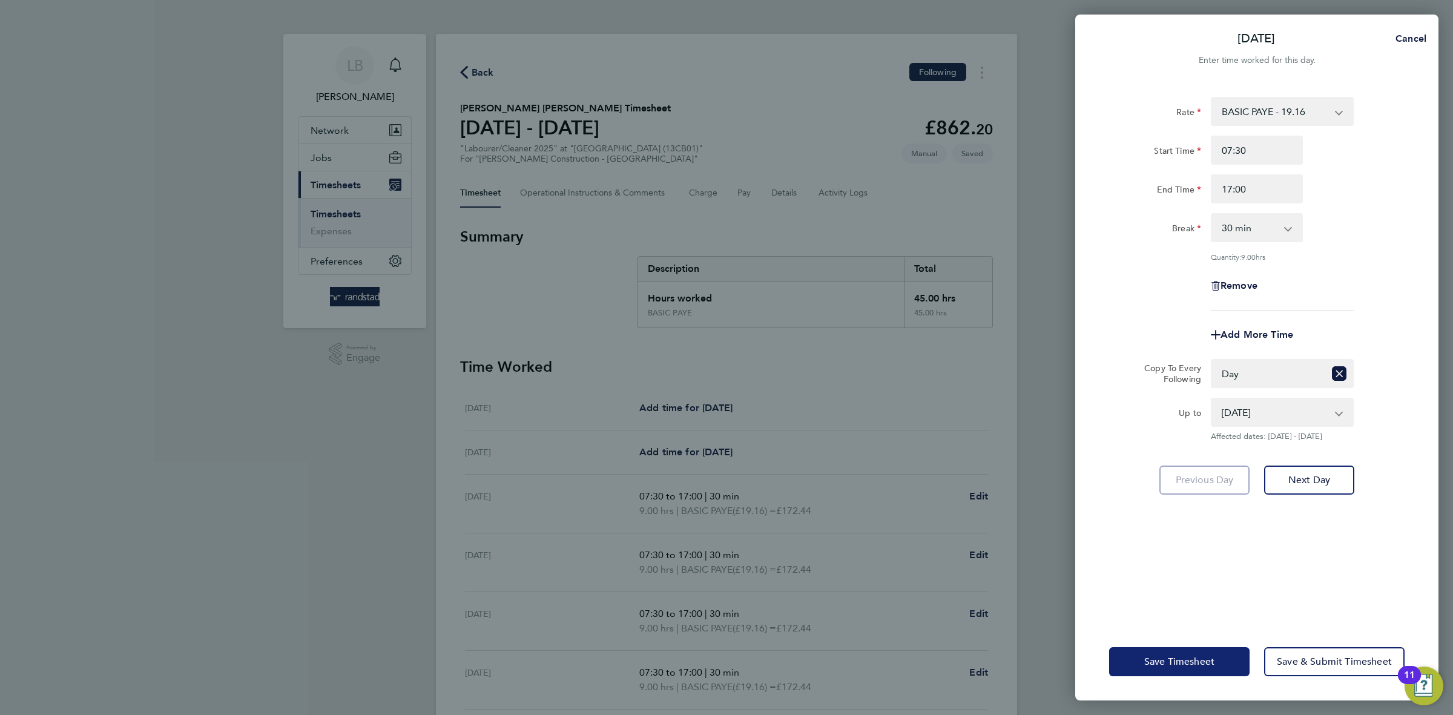
click at [1147, 669] on button "Save Timesheet" at bounding box center [1179, 661] width 140 height 29
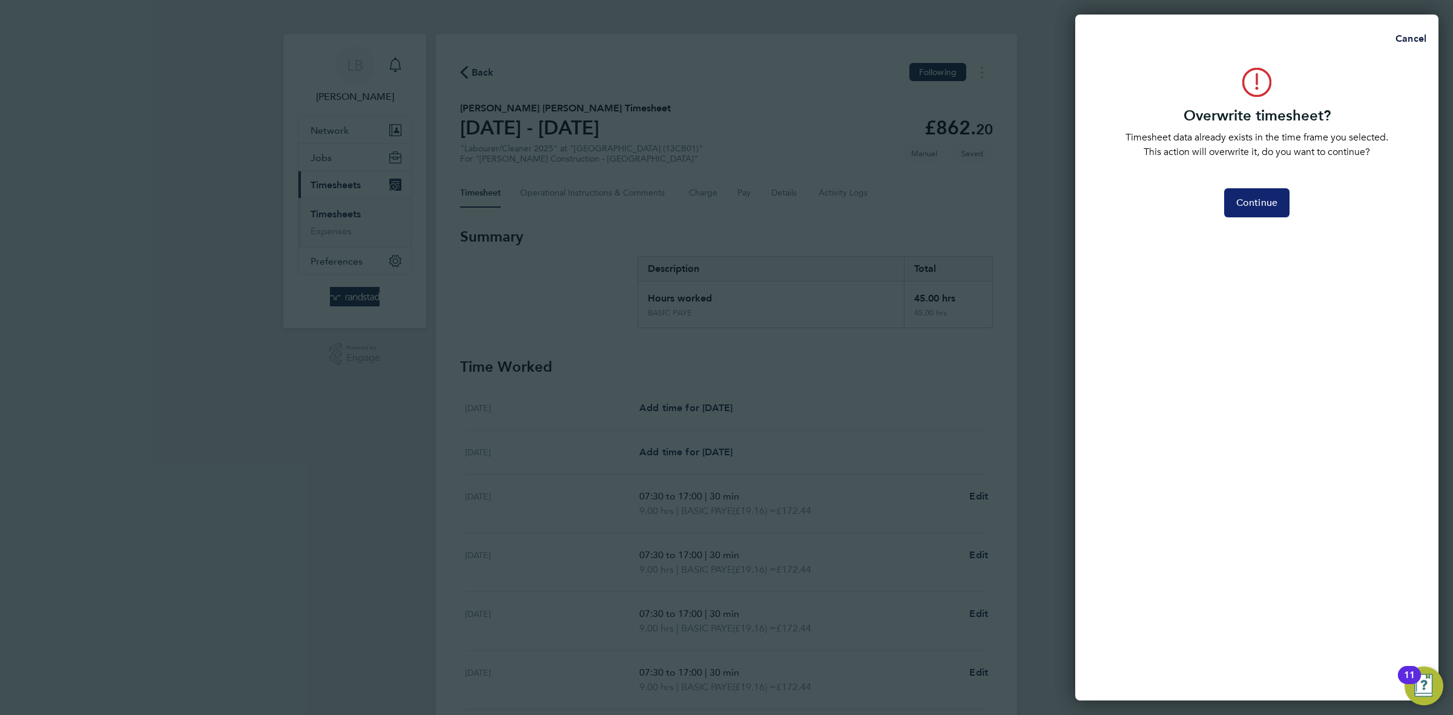
click at [1241, 210] on button "Continue" at bounding box center [1256, 202] width 65 height 29
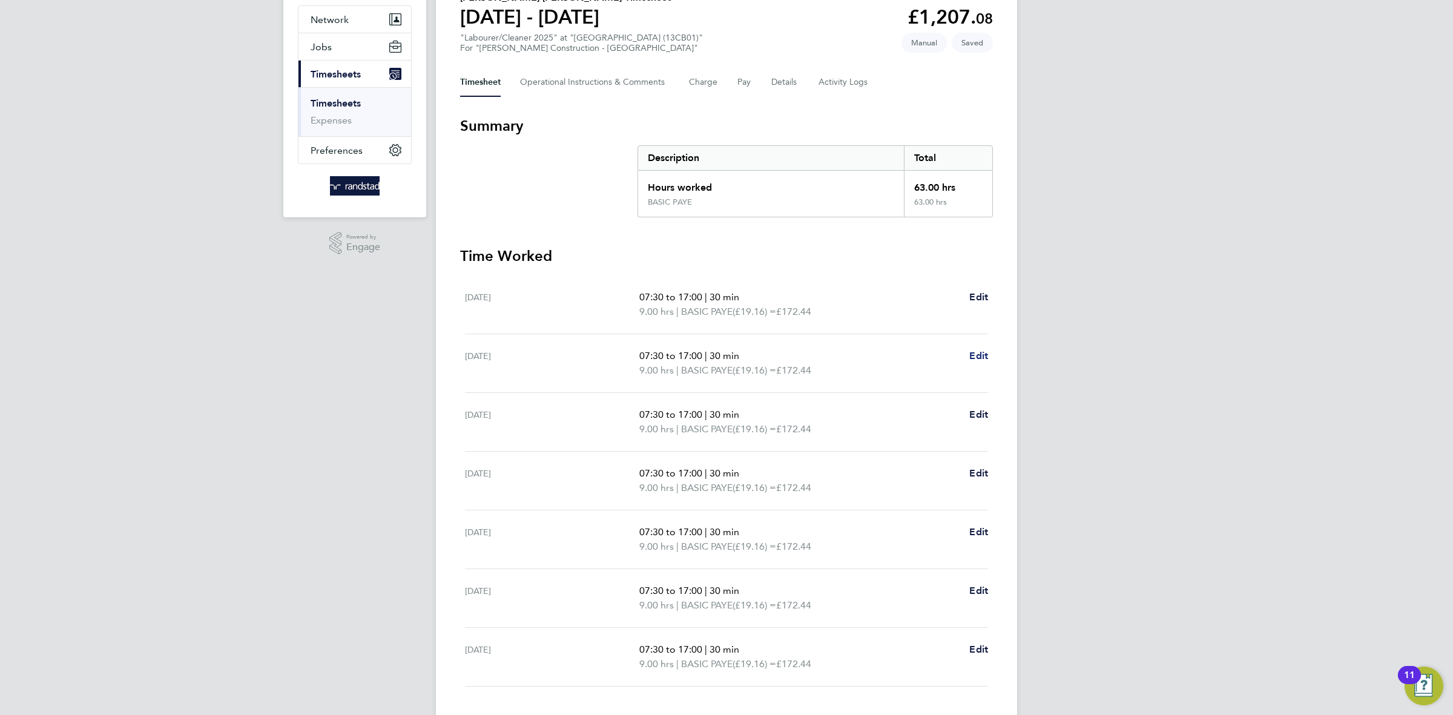
click at [981, 357] on span "Edit" at bounding box center [978, 356] width 19 height 12
select select "30"
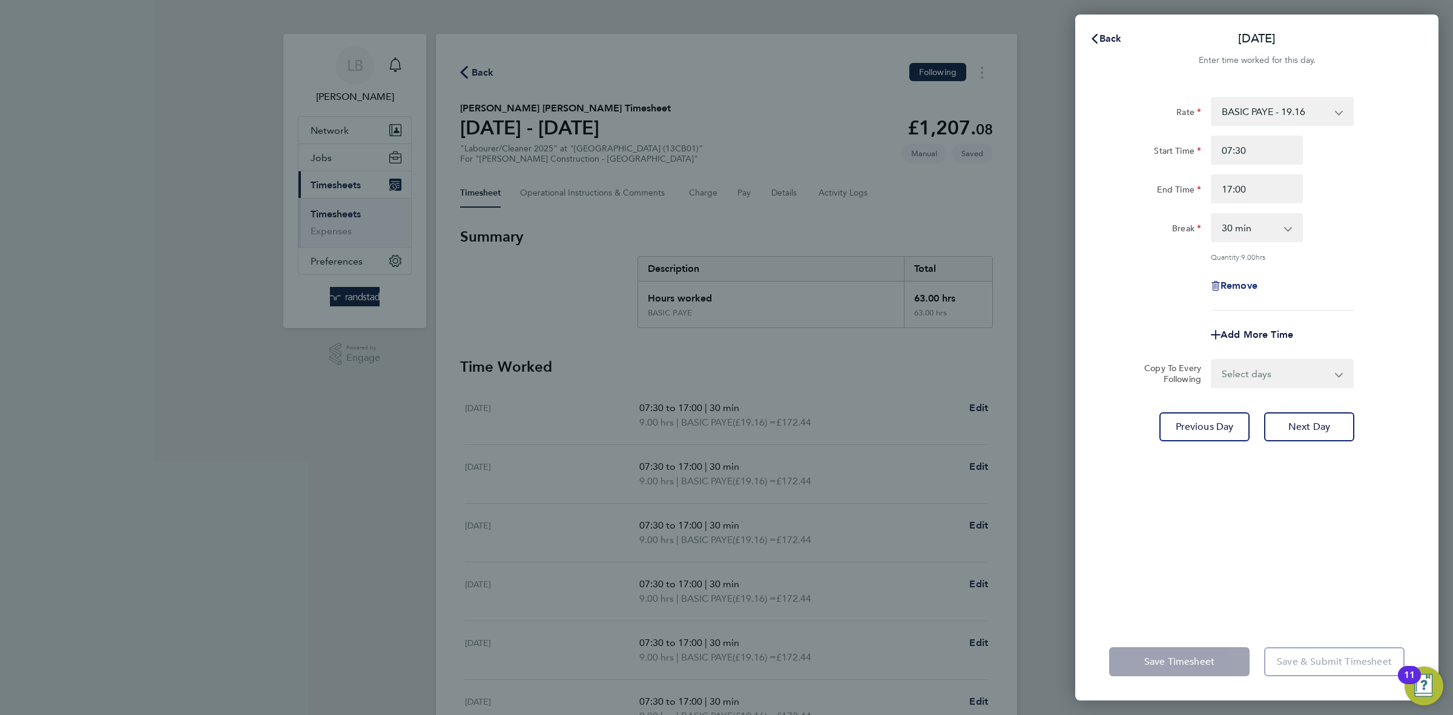
click at [1236, 280] on span "Remove" at bounding box center [1239, 286] width 37 height 12
select select "null"
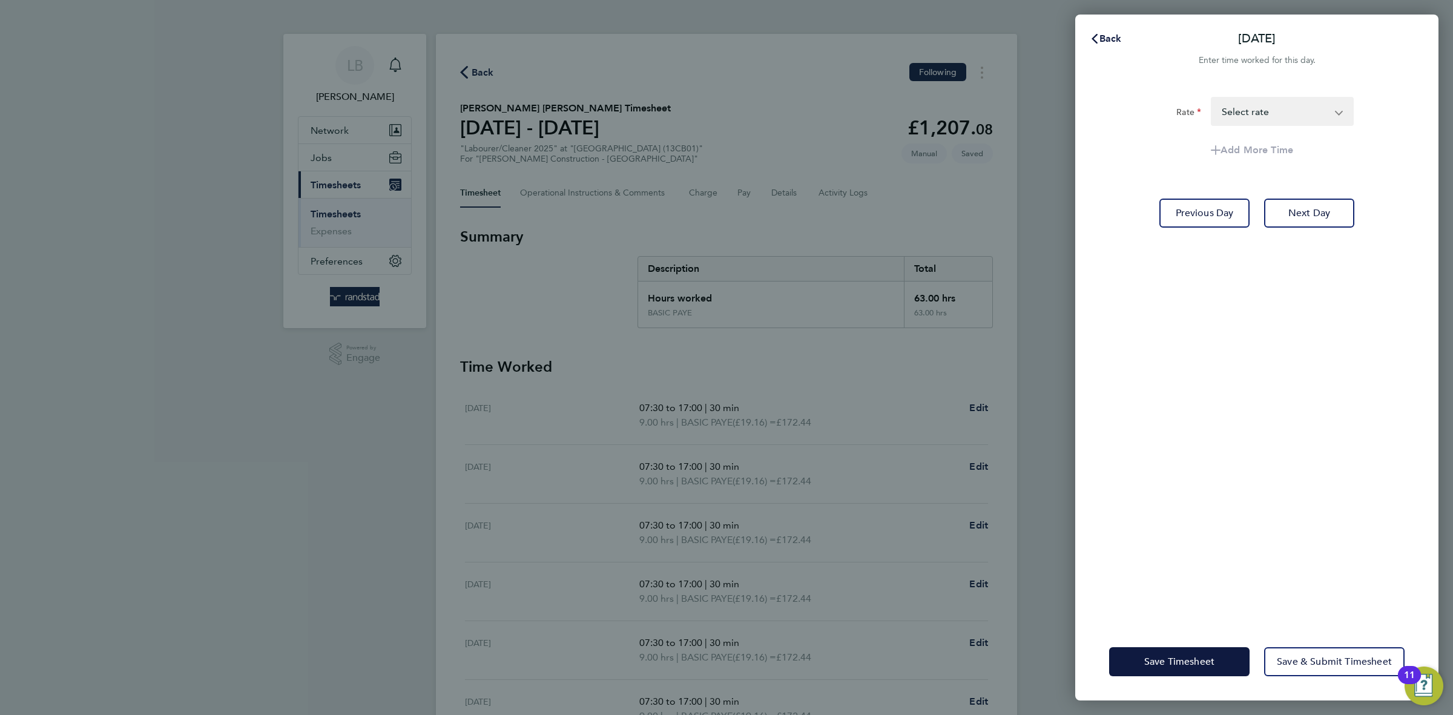
click at [1178, 678] on div "Save Timesheet Save & Submit Timesheet" at bounding box center [1256, 662] width 363 height 78
click at [1175, 658] on span "Save Timesheet" at bounding box center [1179, 662] width 70 height 12
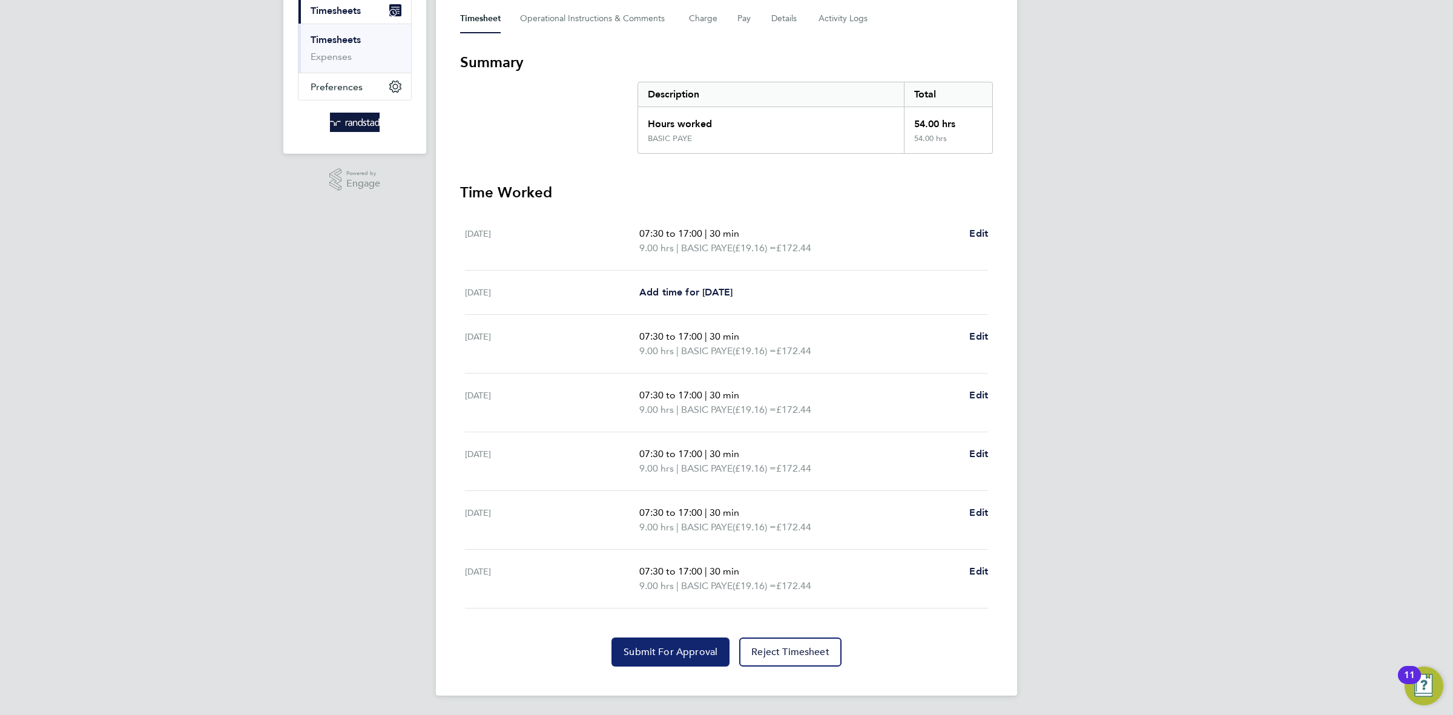
click at [673, 653] on span "Submit For Approval" at bounding box center [671, 652] width 94 height 12
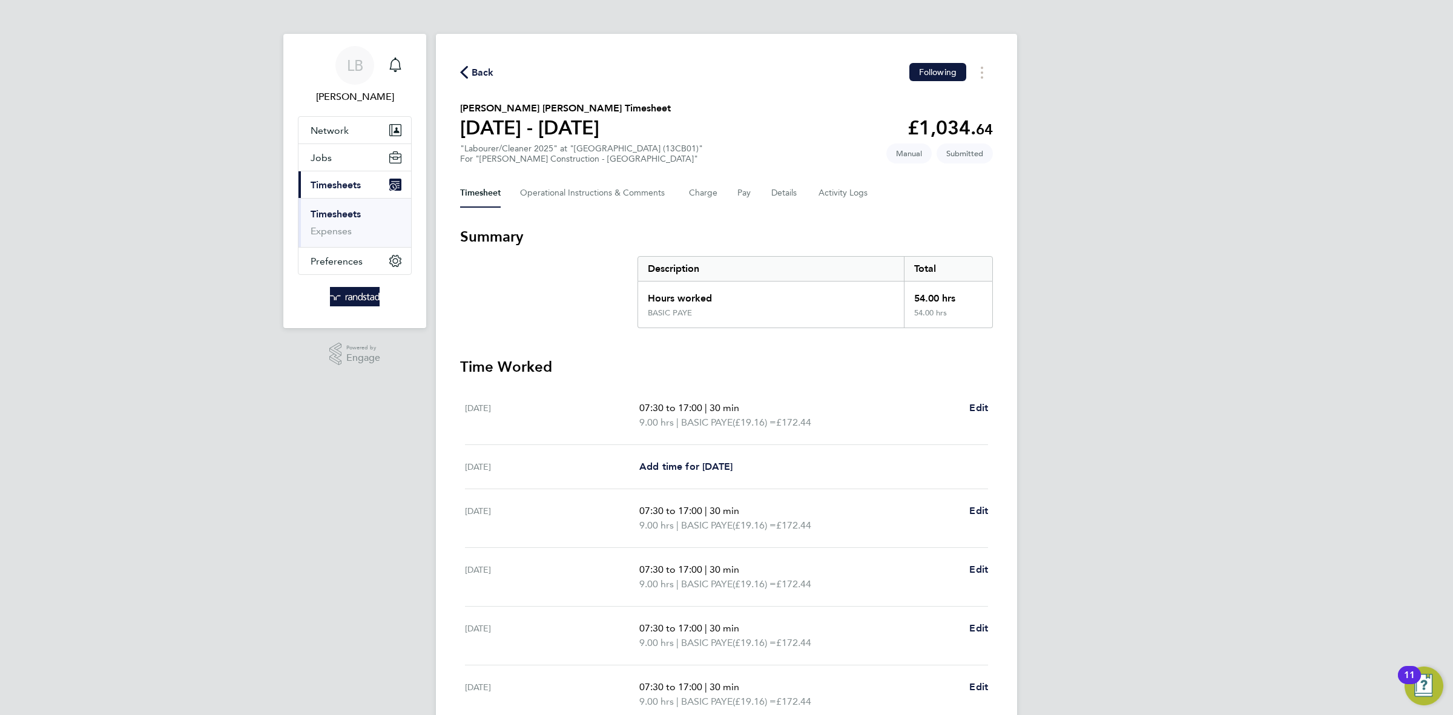
click at [490, 65] on button "Back" at bounding box center [477, 72] width 34 height 15
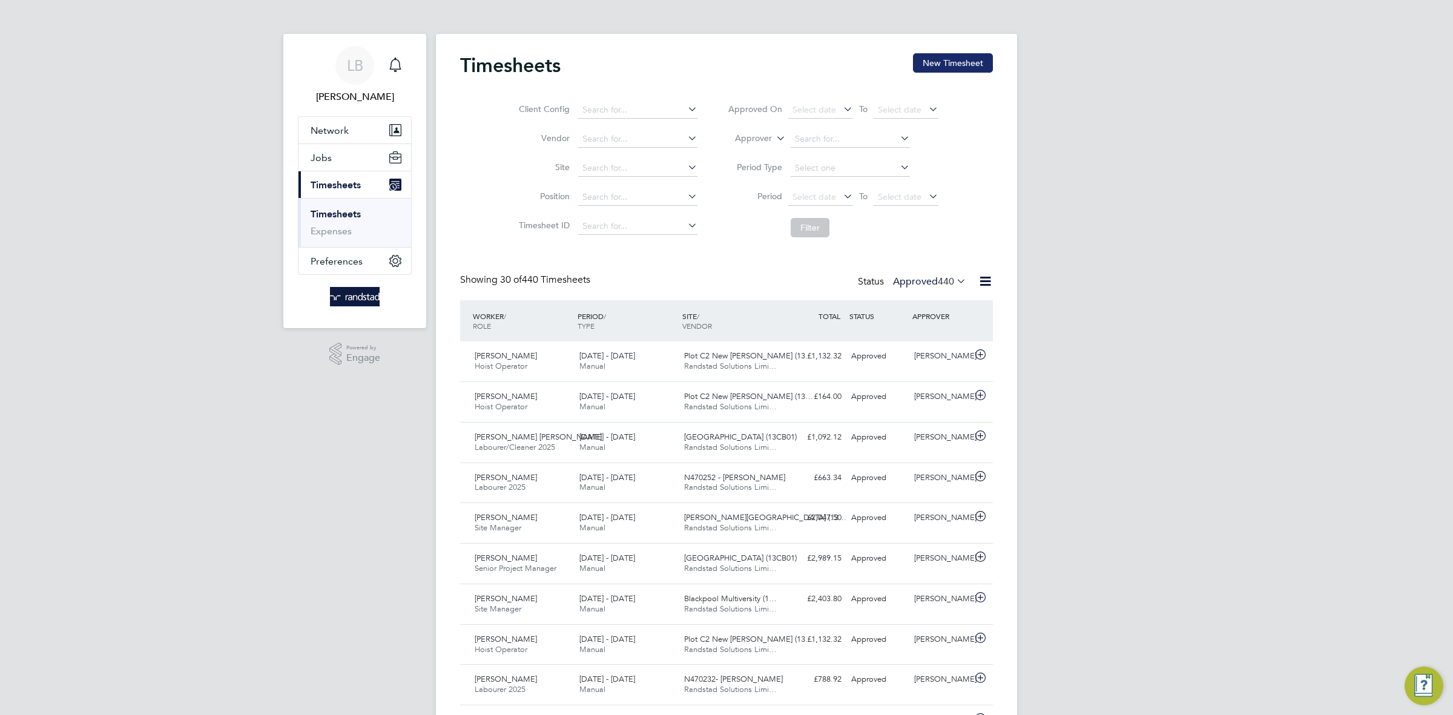
click at [944, 57] on button "New Timesheet" at bounding box center [953, 62] width 80 height 19
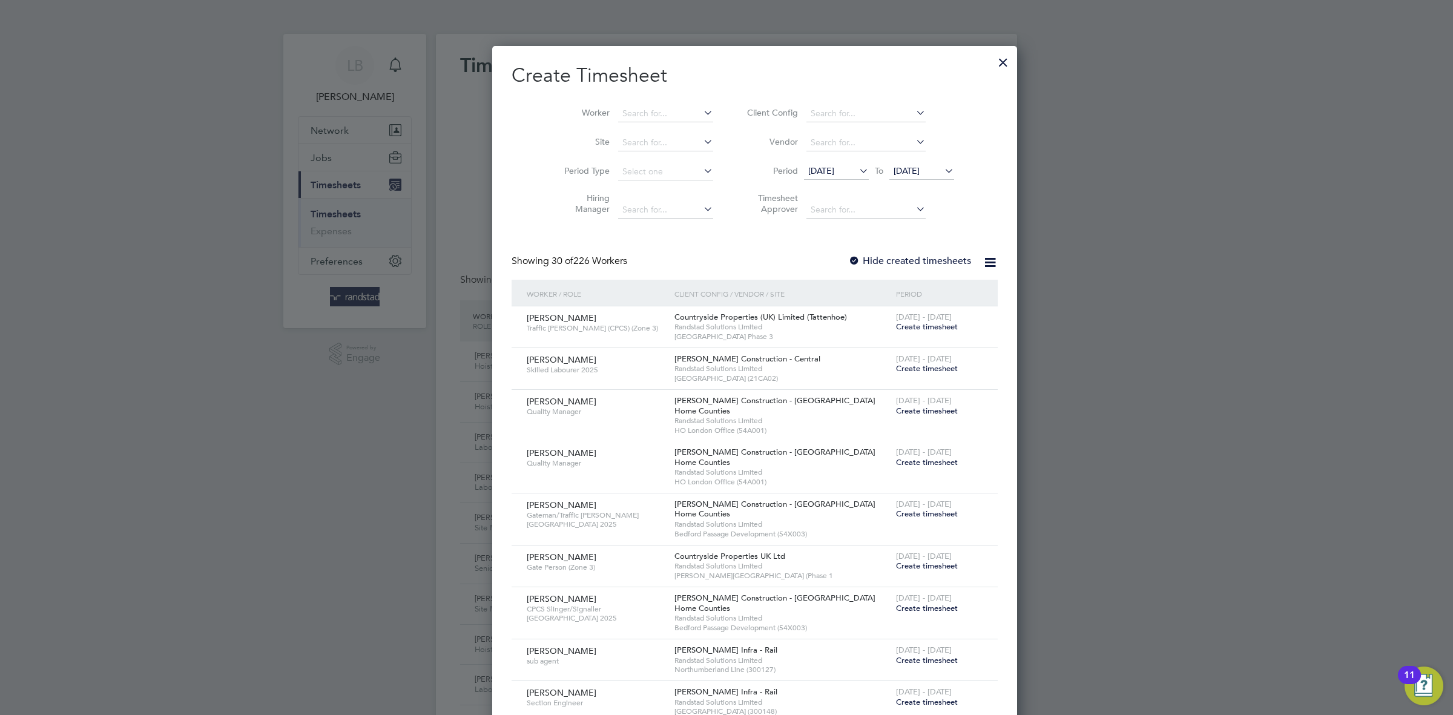
click at [246, 505] on div at bounding box center [726, 357] width 1453 height 715
click at [904, 165] on span "[DATE]" at bounding box center [922, 171] width 65 height 16
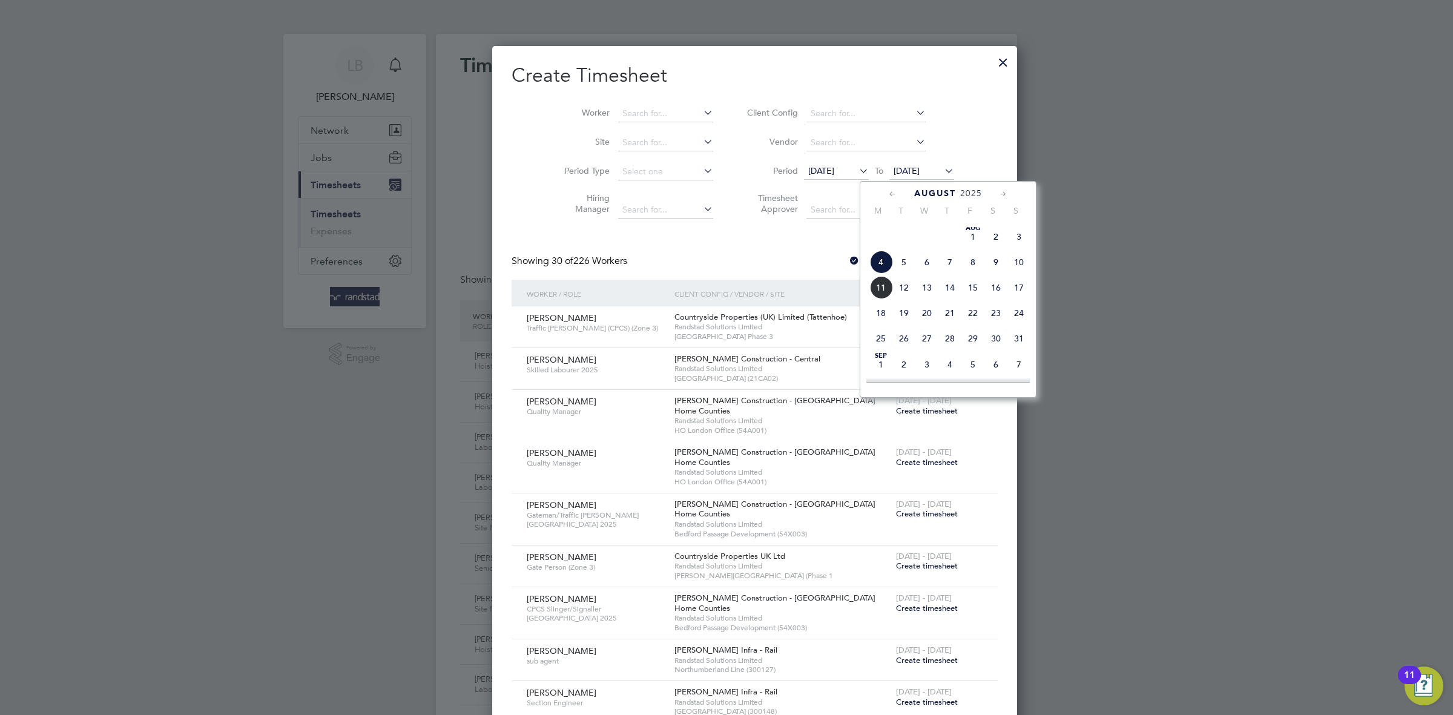
click at [886, 299] on span "11" at bounding box center [881, 287] width 23 height 23
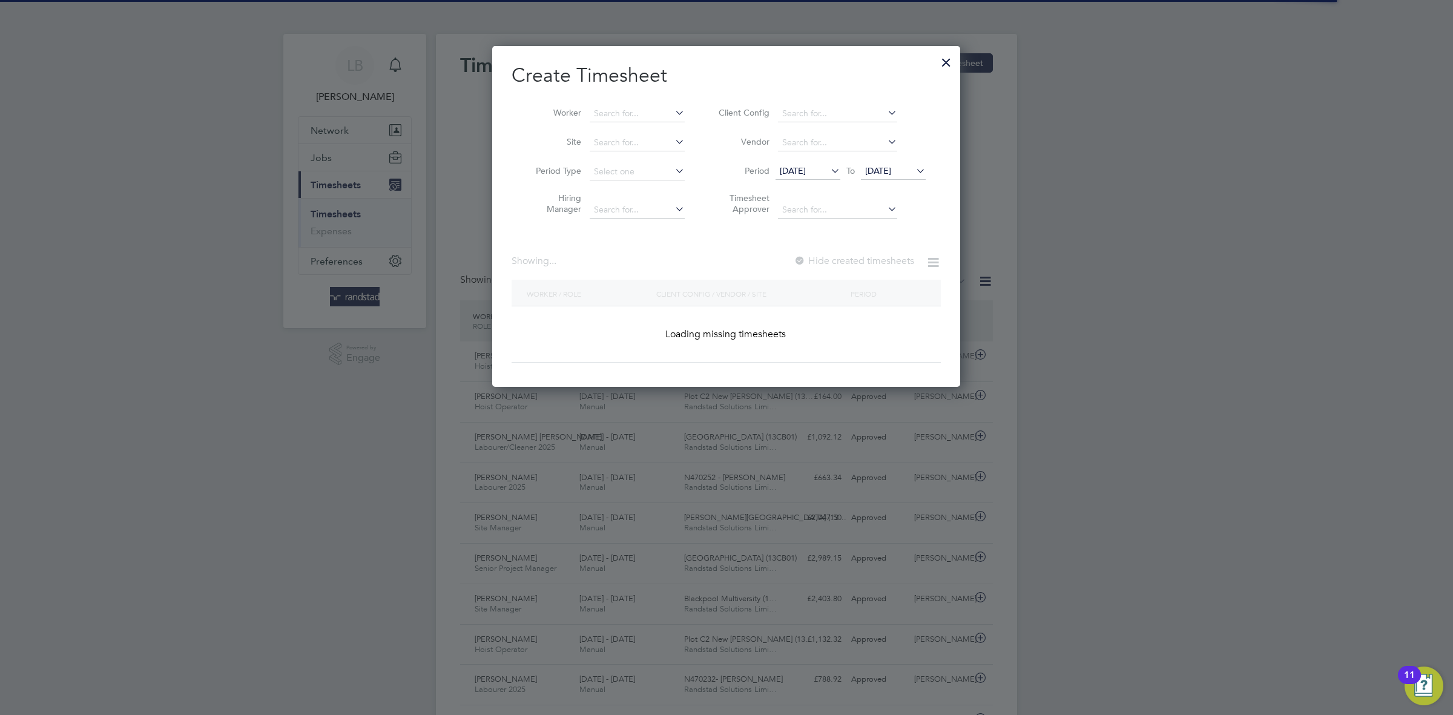
click at [891, 168] on span "11 Aug 2025" at bounding box center [878, 170] width 26 height 11
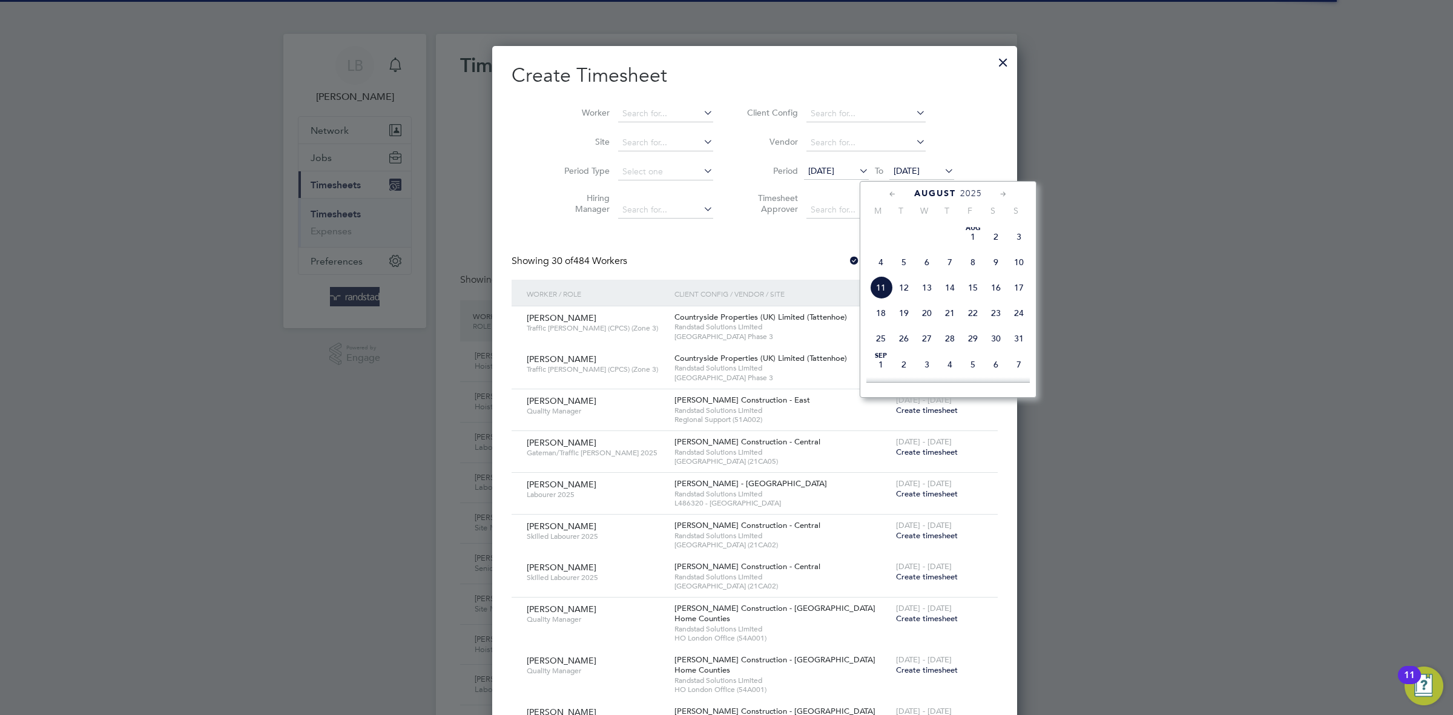
scroll to position [438, 0]
click at [876, 272] on span "11" at bounding box center [881, 260] width 23 height 23
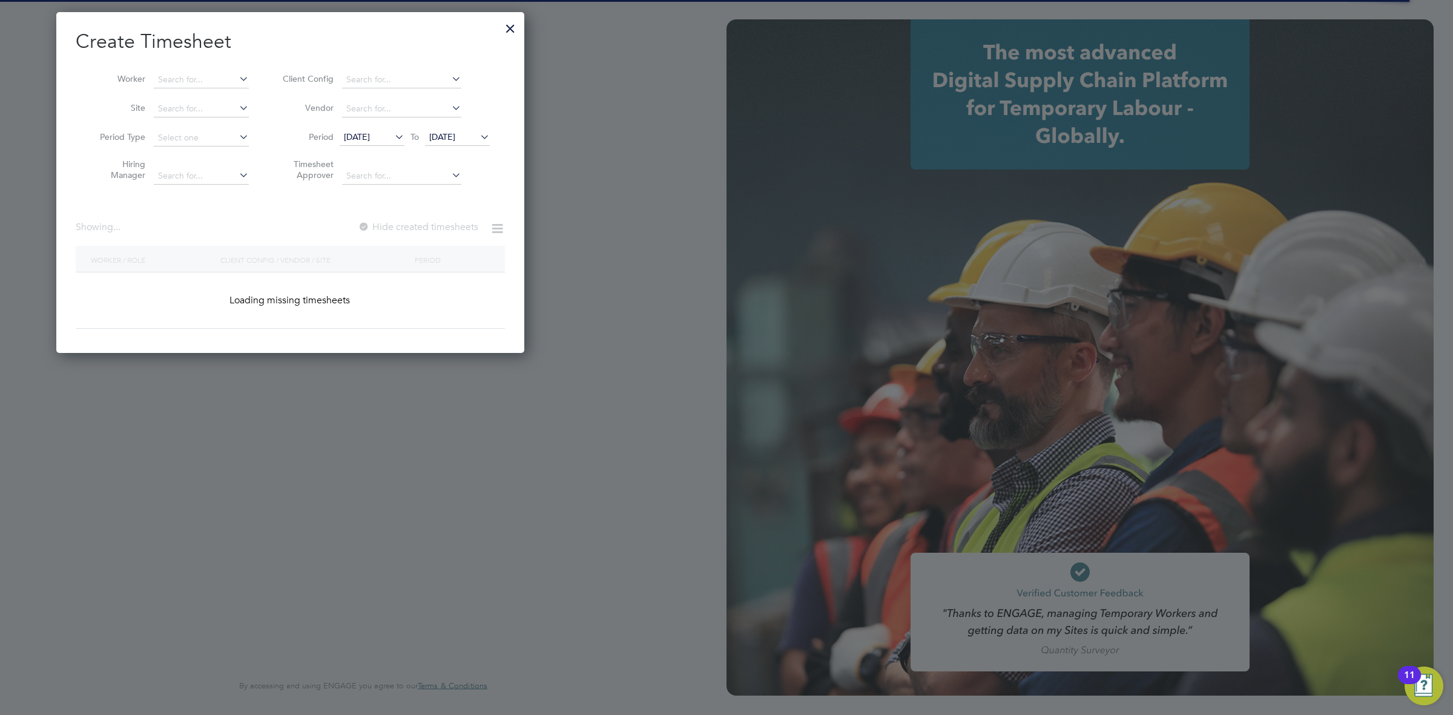
type input "[EMAIL_ADDRESS][DOMAIN_NAME]"
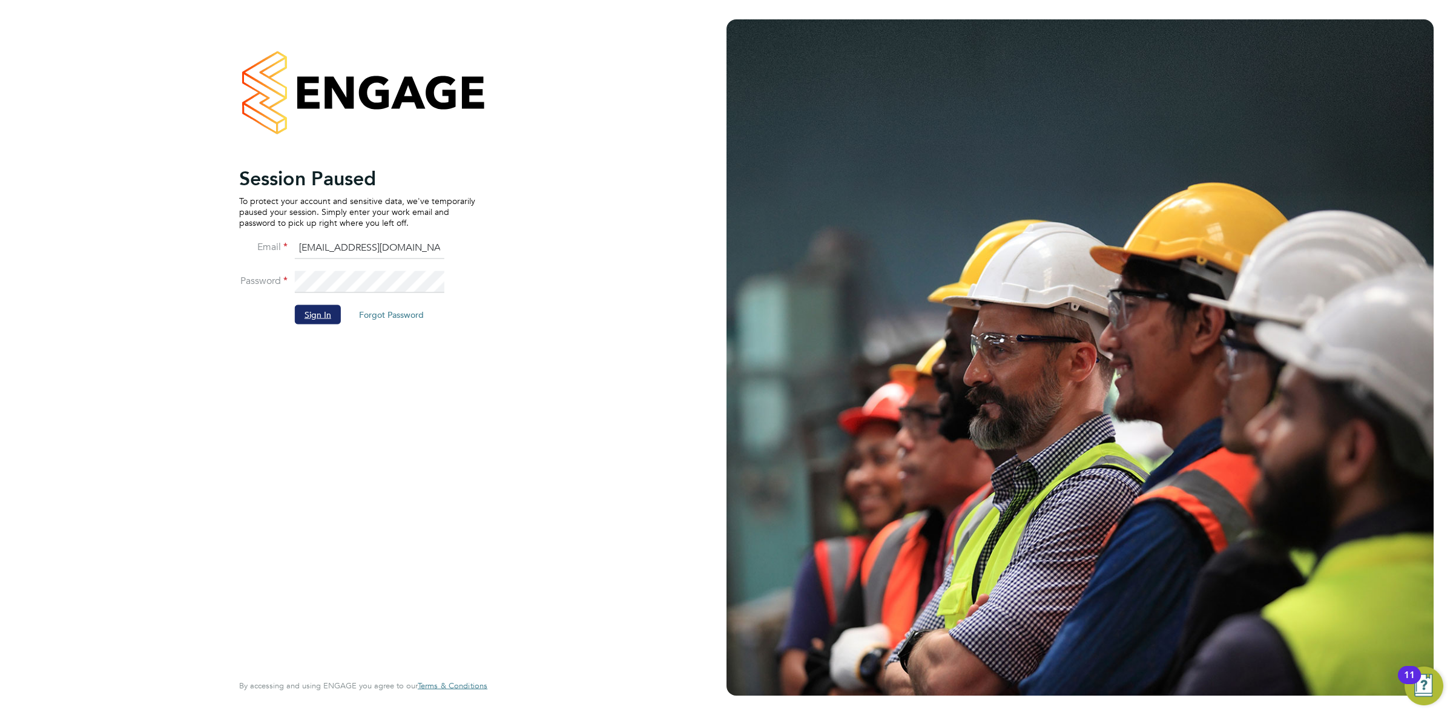
click at [326, 320] on button "Sign In" at bounding box center [318, 314] width 46 height 19
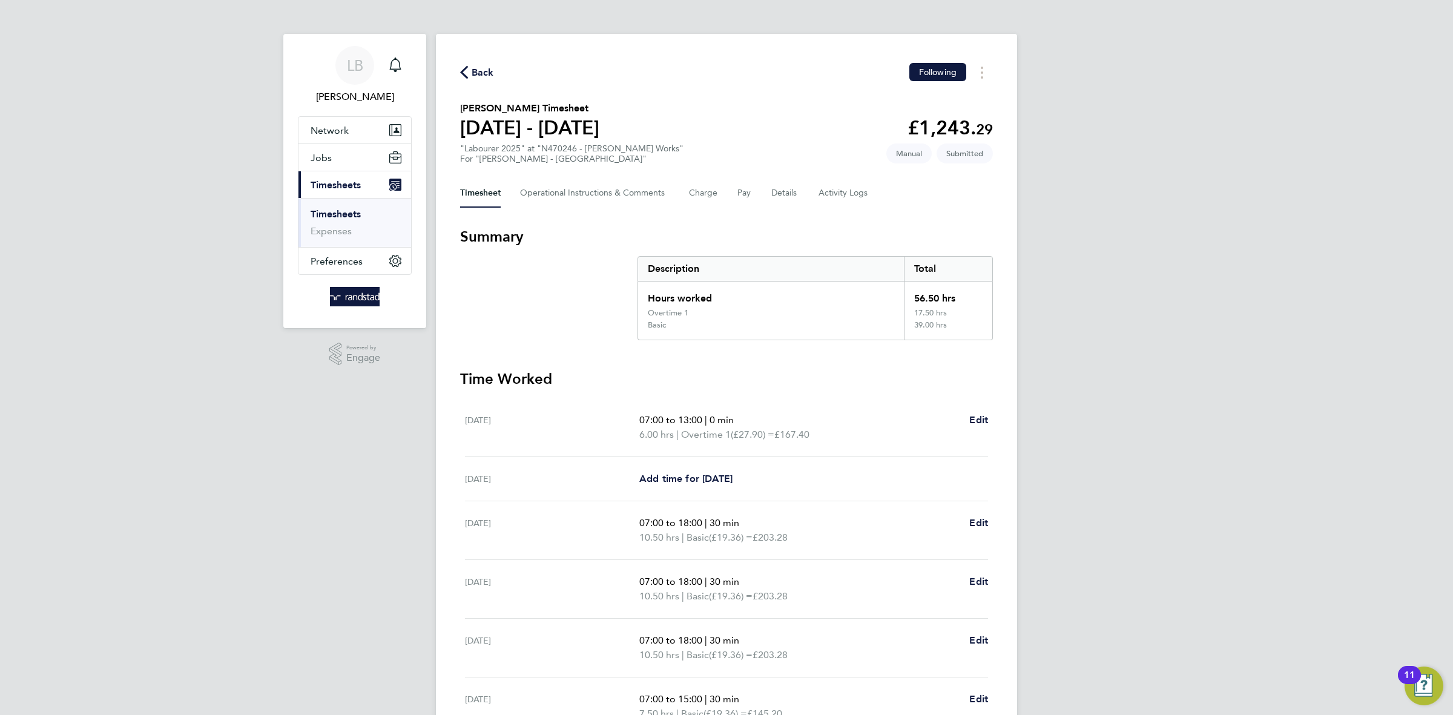
click at [486, 72] on span "Back" at bounding box center [483, 72] width 22 height 15
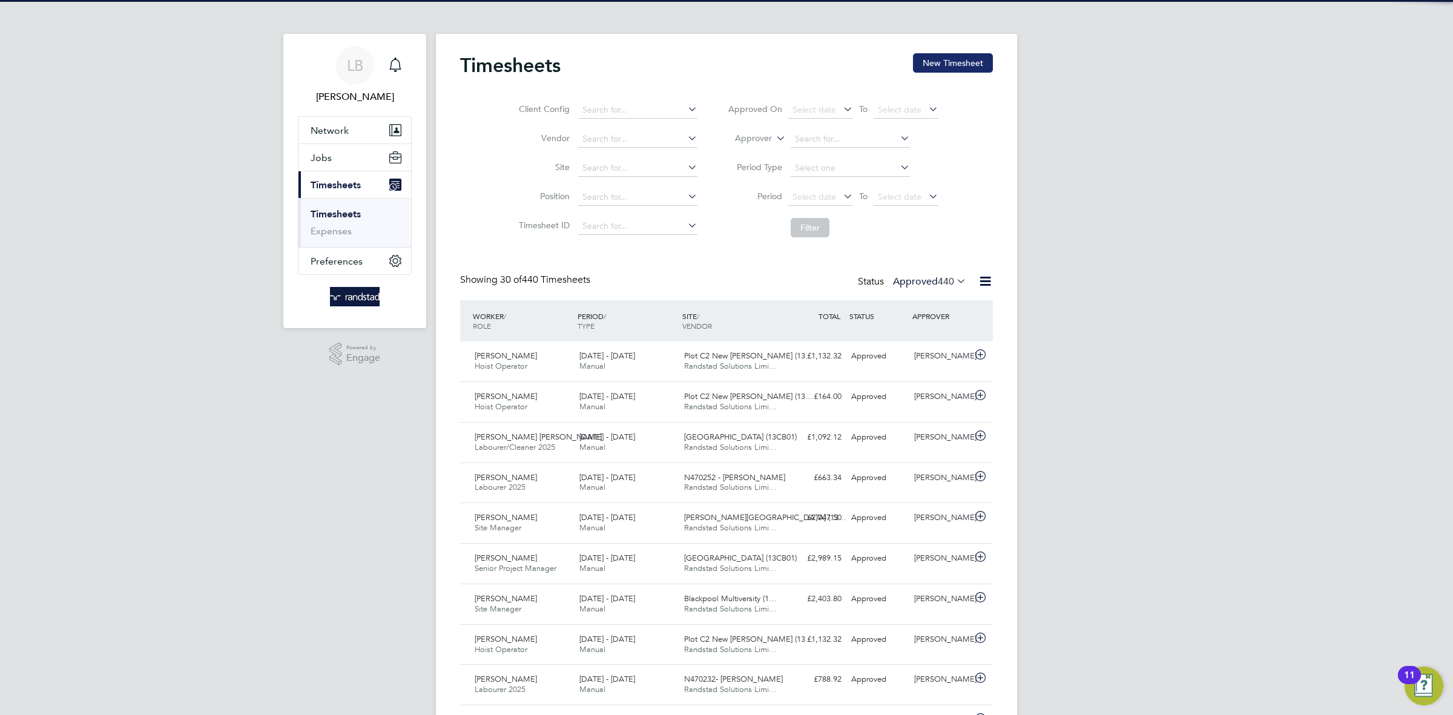
click at [940, 67] on button "New Timesheet" at bounding box center [953, 62] width 80 height 19
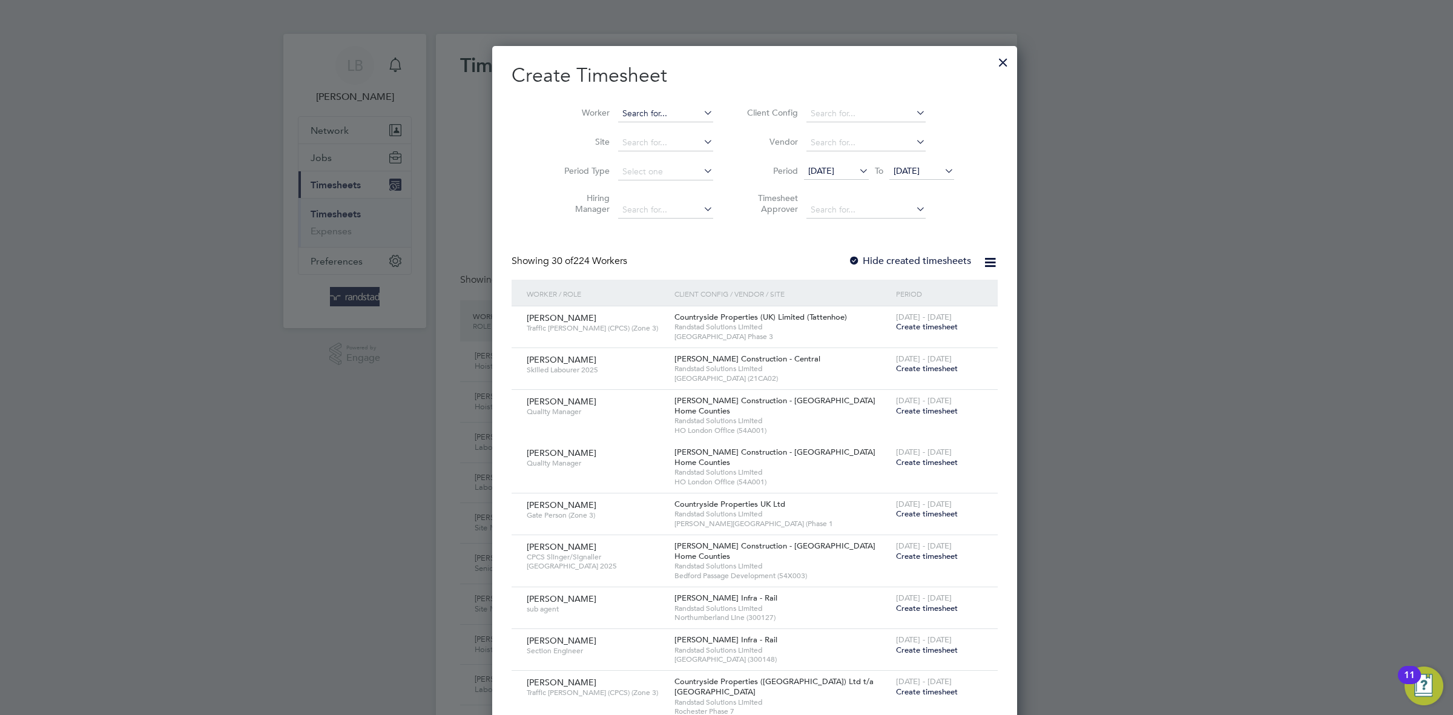
click at [619, 111] on input at bounding box center [665, 113] width 95 height 17
click at [664, 125] on b "Lesroy" at bounding box center [699, 130] width 70 height 10
type input "[PERSON_NAME]"
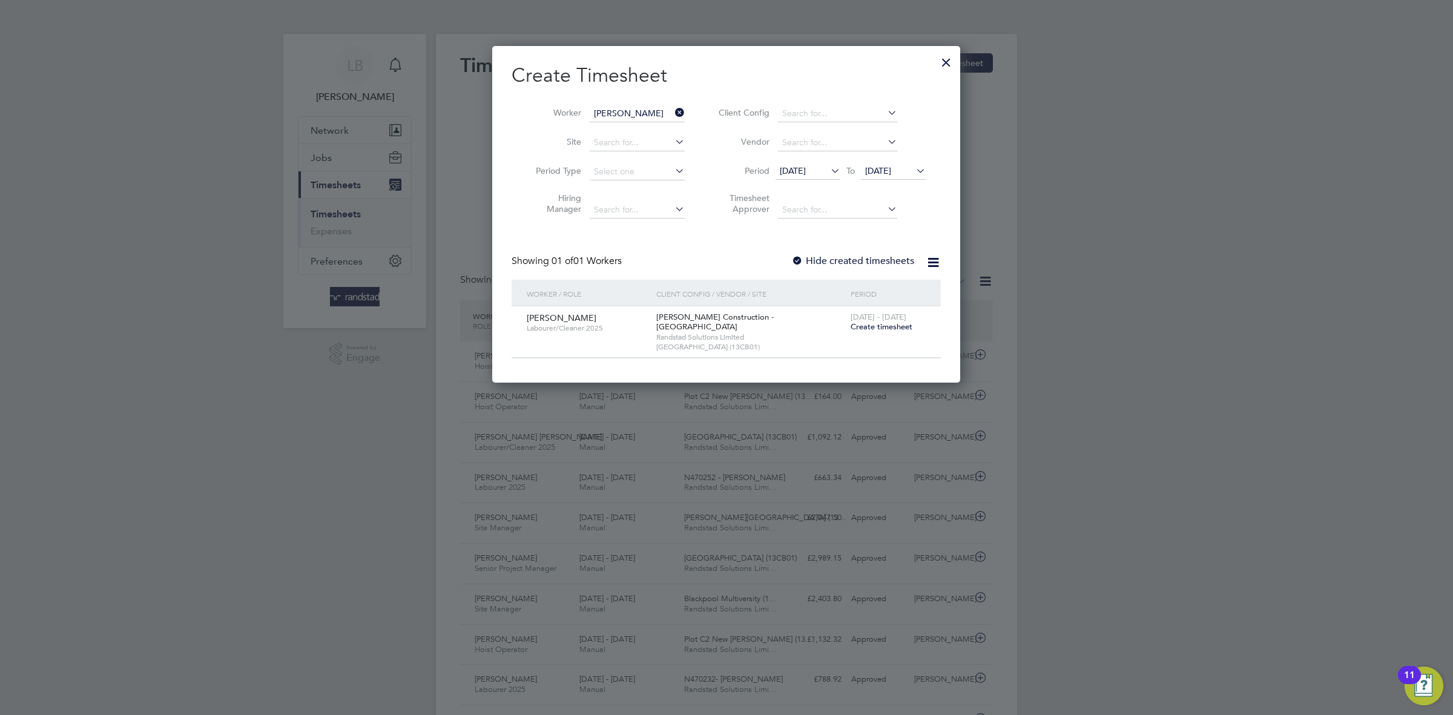
click at [863, 329] on span "Create timesheet" at bounding box center [882, 327] width 62 height 10
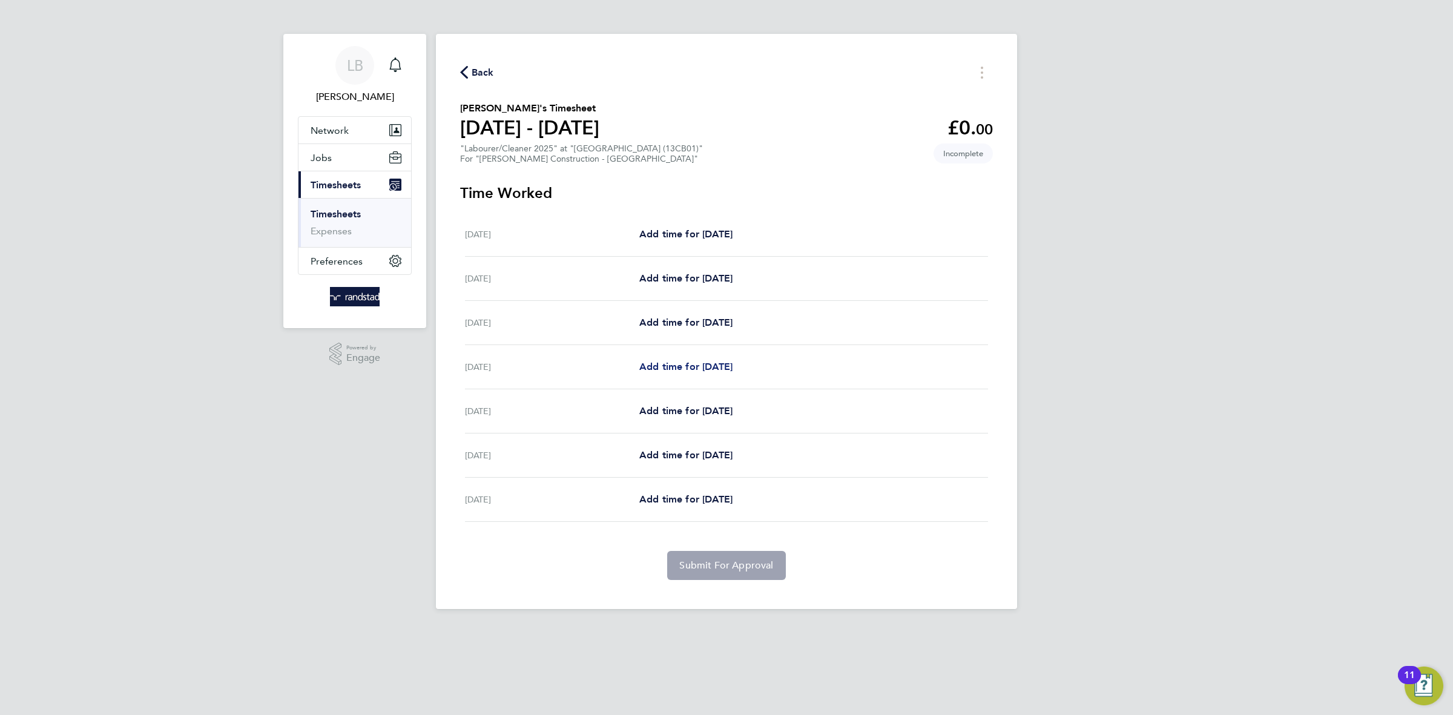
click at [692, 367] on span "Add time for [DATE]" at bounding box center [685, 367] width 93 height 12
select select "30"
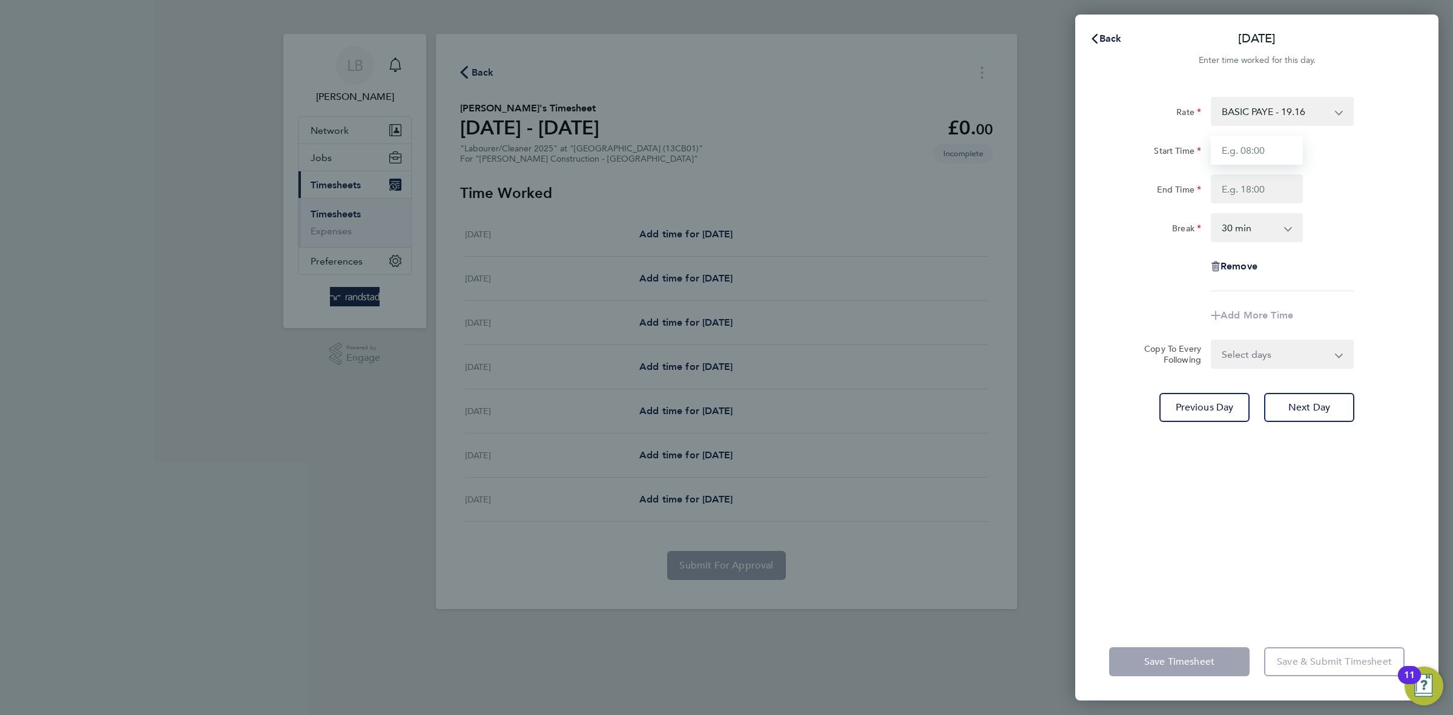
click at [1257, 143] on input "Start Time" at bounding box center [1257, 150] width 92 height 29
type input "07:30"
click at [1258, 190] on input "End Time" at bounding box center [1257, 188] width 92 height 29
type input "17:00"
click at [1344, 234] on div "Break 0 min 15 min 30 min 45 min 60 min 75 min 90 min" at bounding box center [1256, 227] width 305 height 29
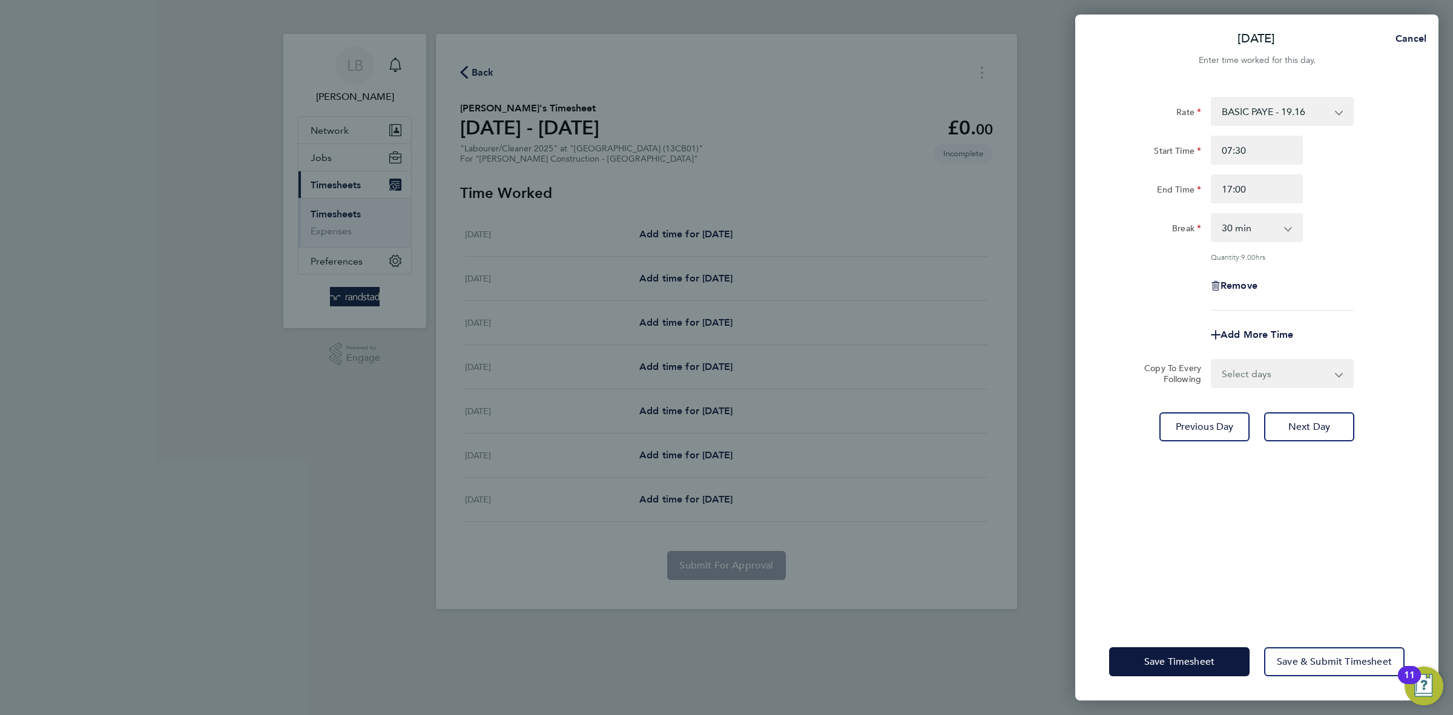
click at [1283, 378] on select "Select days Day [DATE] [DATE] [DATE]" at bounding box center [1275, 373] width 127 height 27
select select "DAY"
click at [1212, 360] on select "Select days Day [DATE] [DATE] [DATE]" at bounding box center [1275, 373] width 127 height 27
select select "[DATE]"
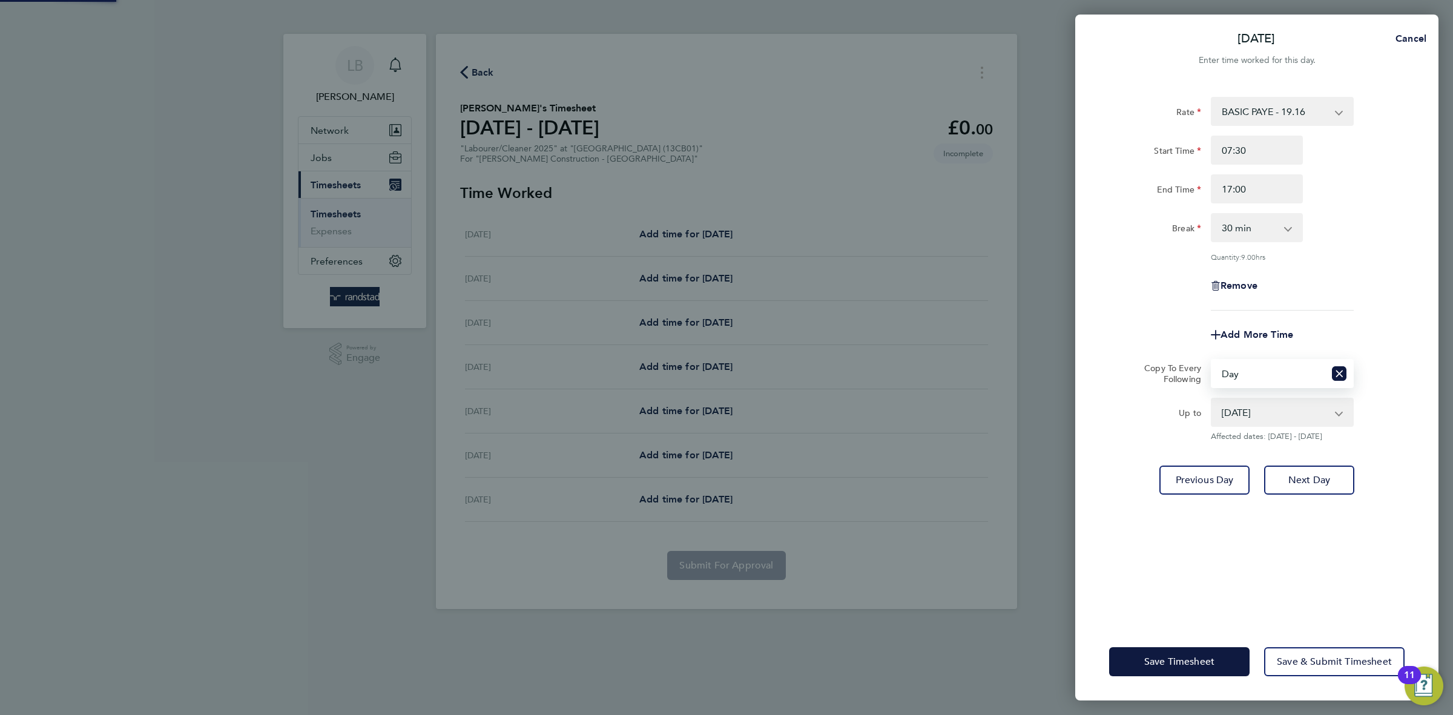
click at [1406, 269] on div "Rate BASIC PAYE - 19.16 PAYE OT - 27.44 Start Time 07:30 End Time 17:00 Break 0…" at bounding box center [1256, 352] width 363 height 541
click at [1177, 656] on span "Save Timesheet" at bounding box center [1179, 662] width 70 height 12
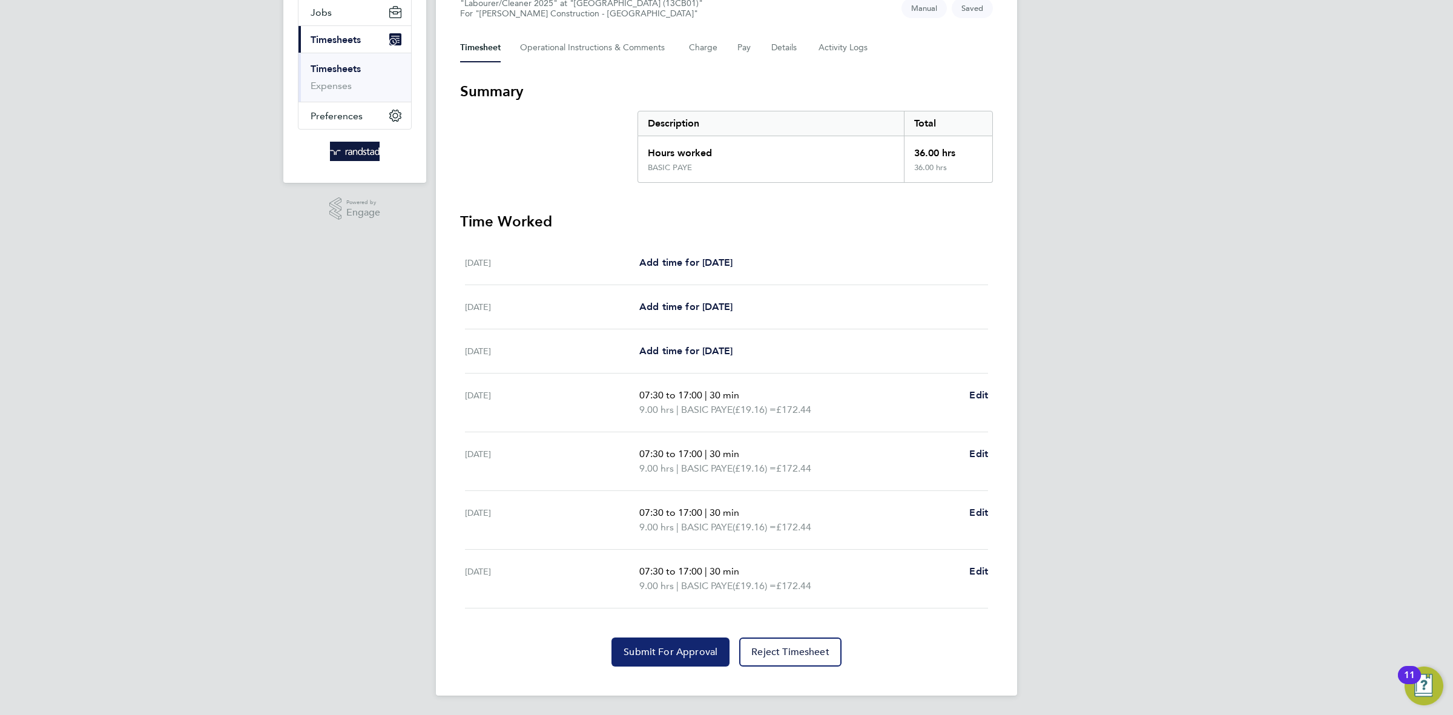
click at [675, 649] on span "Submit For Approval" at bounding box center [671, 652] width 94 height 12
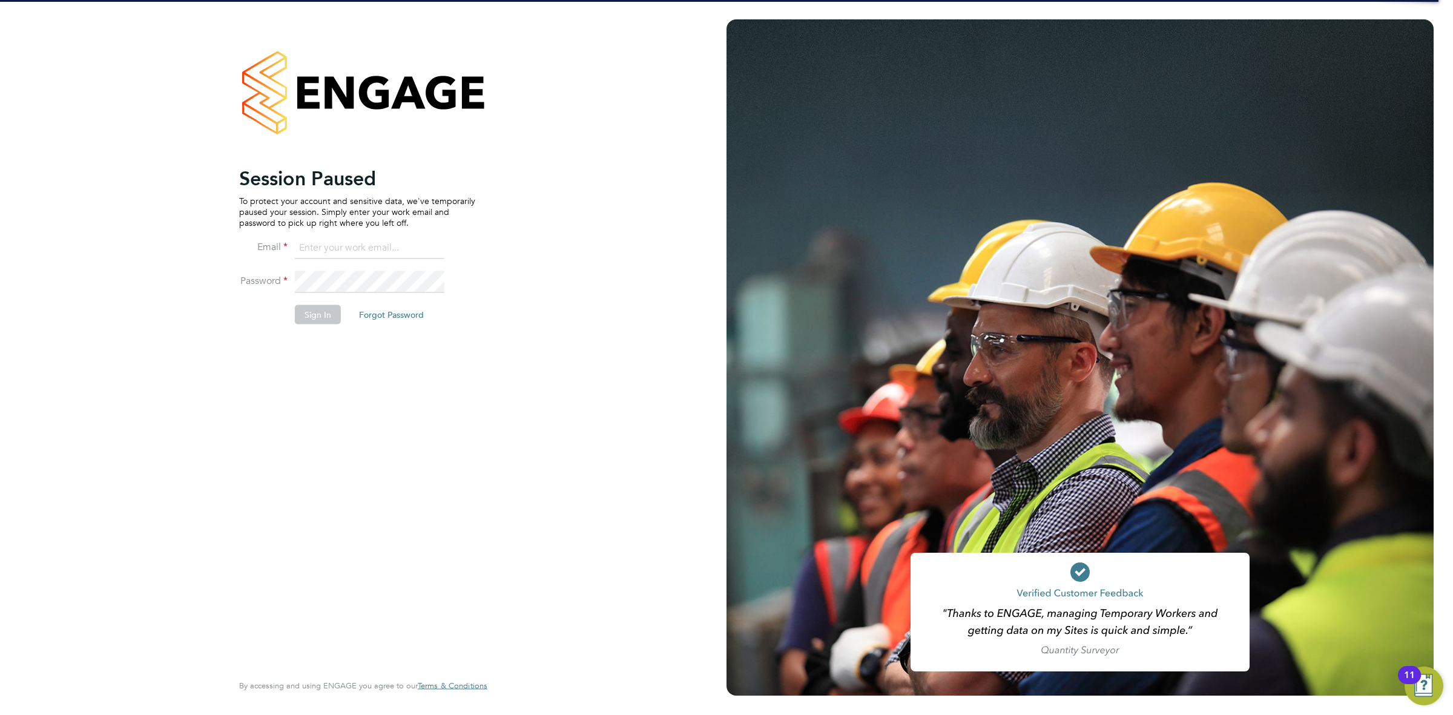
type input "[EMAIL_ADDRESS][DOMAIN_NAME]"
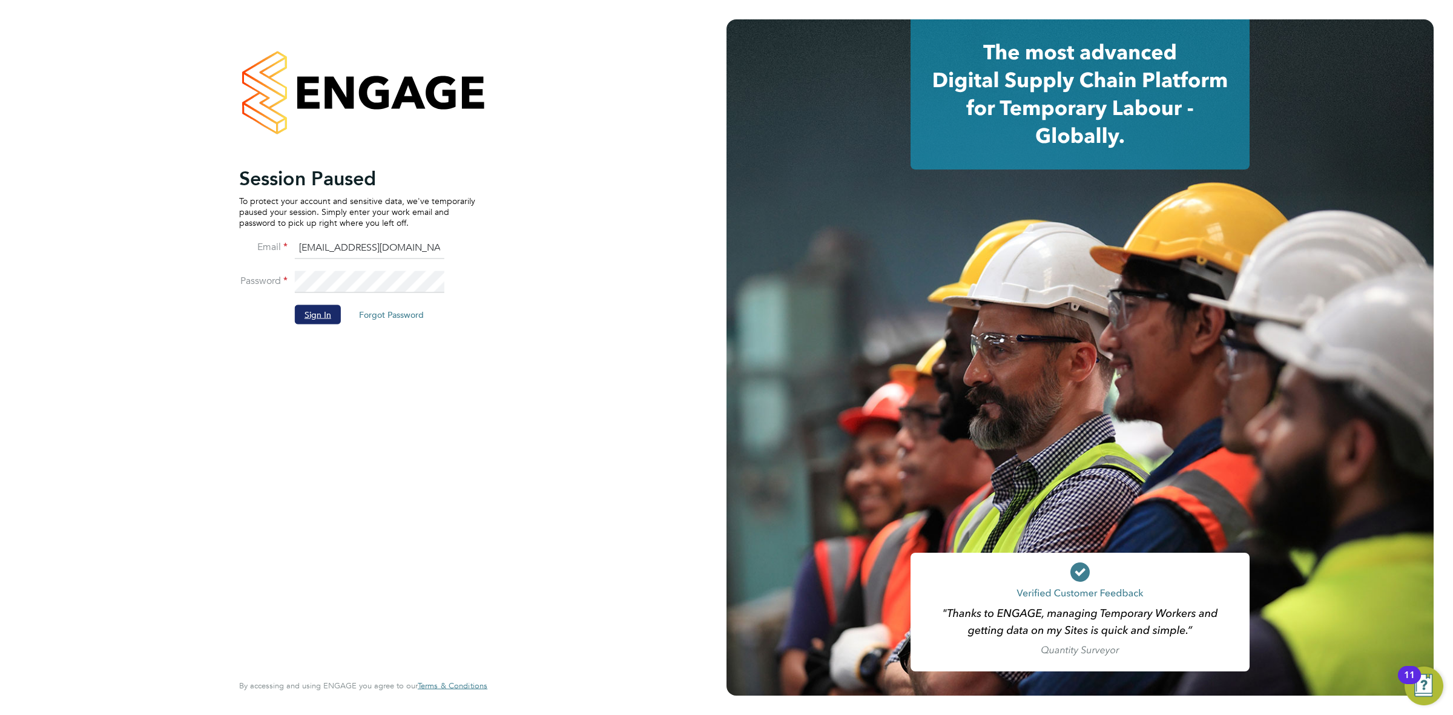
click at [317, 321] on button "Sign In" at bounding box center [318, 314] width 46 height 19
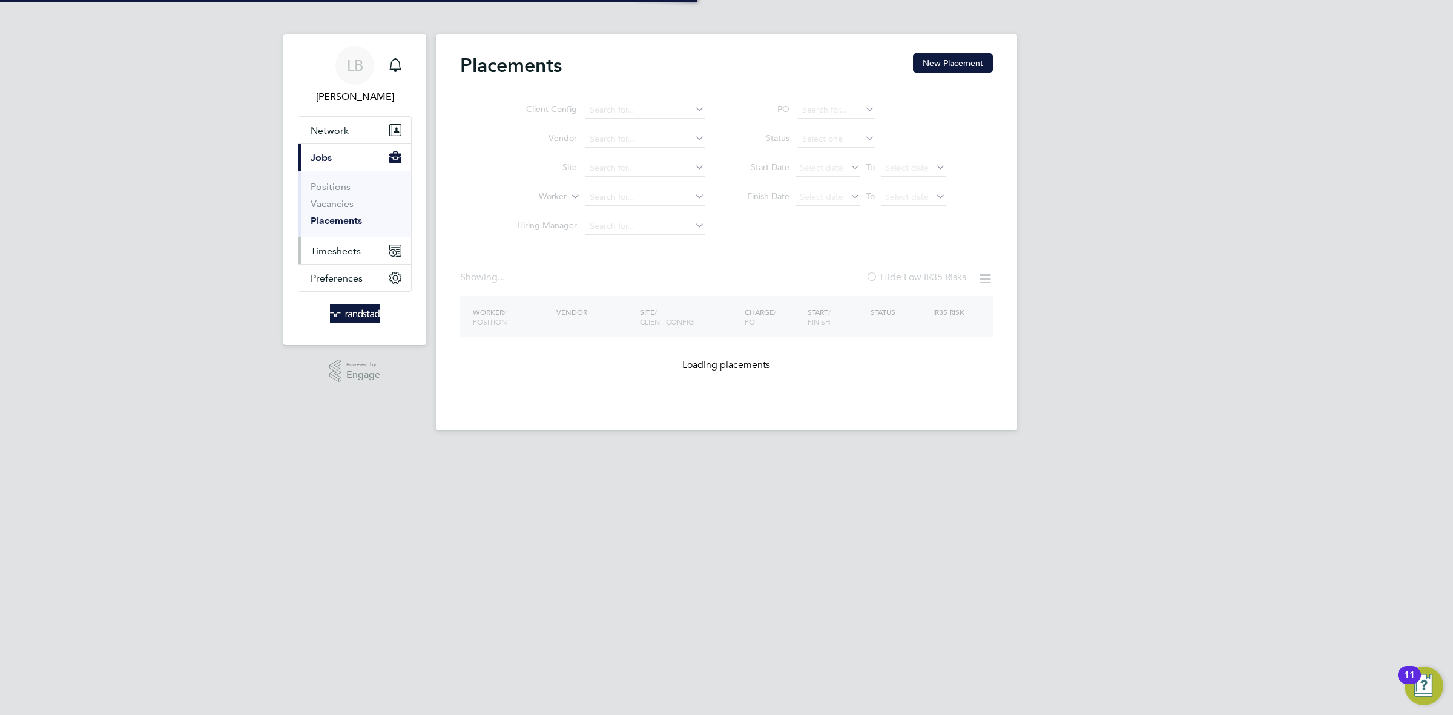
click at [313, 246] on span "Timesheets" at bounding box center [336, 251] width 50 height 12
type input "Plot C2 New Bailey (13CB04)"
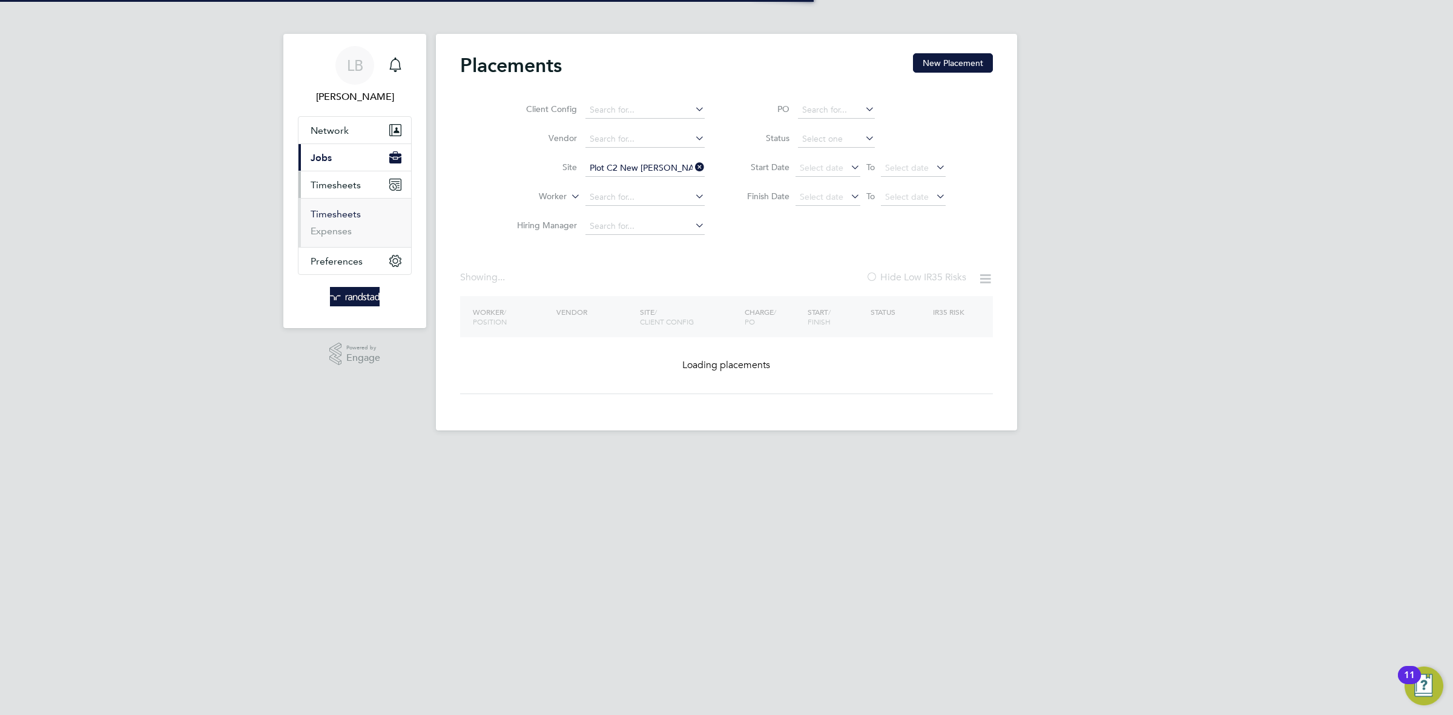
click at [339, 219] on link "Timesheets" at bounding box center [336, 214] width 50 height 12
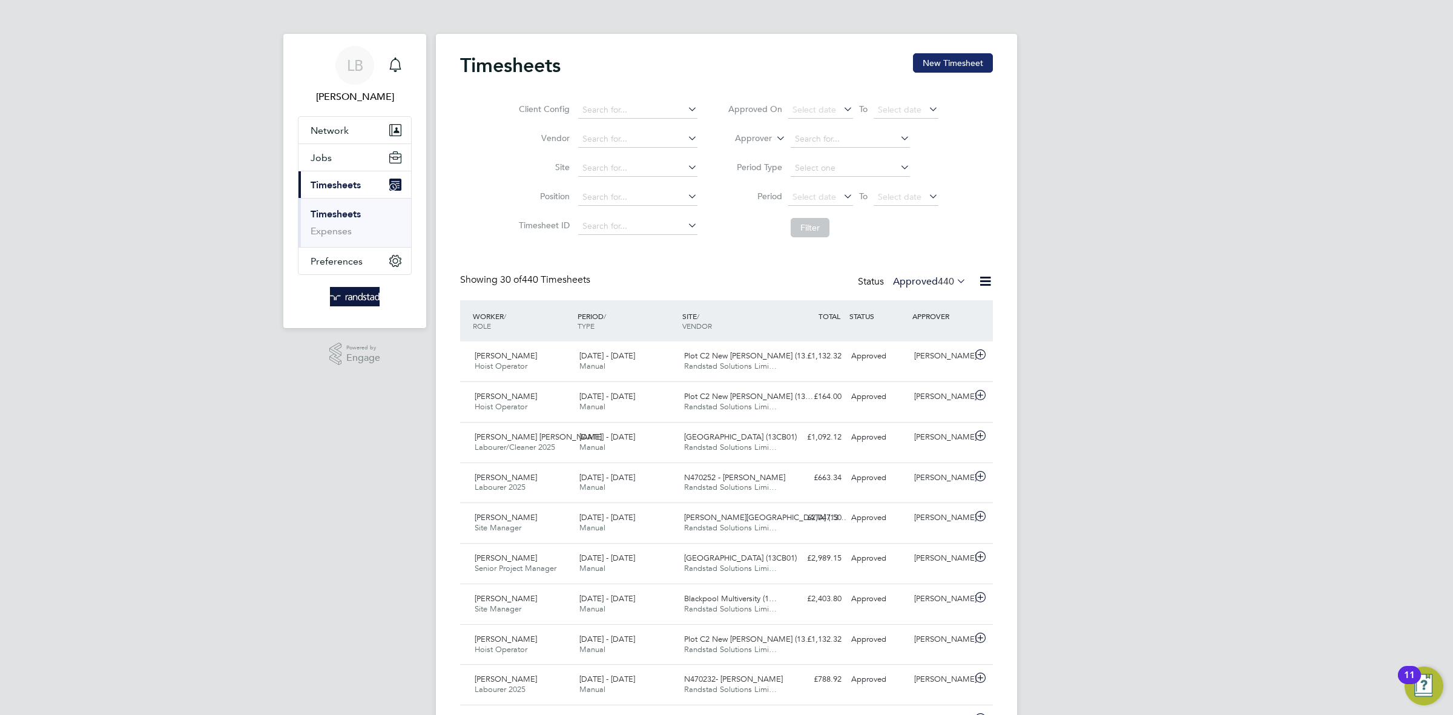
click at [960, 58] on button "New Timesheet" at bounding box center [953, 62] width 80 height 19
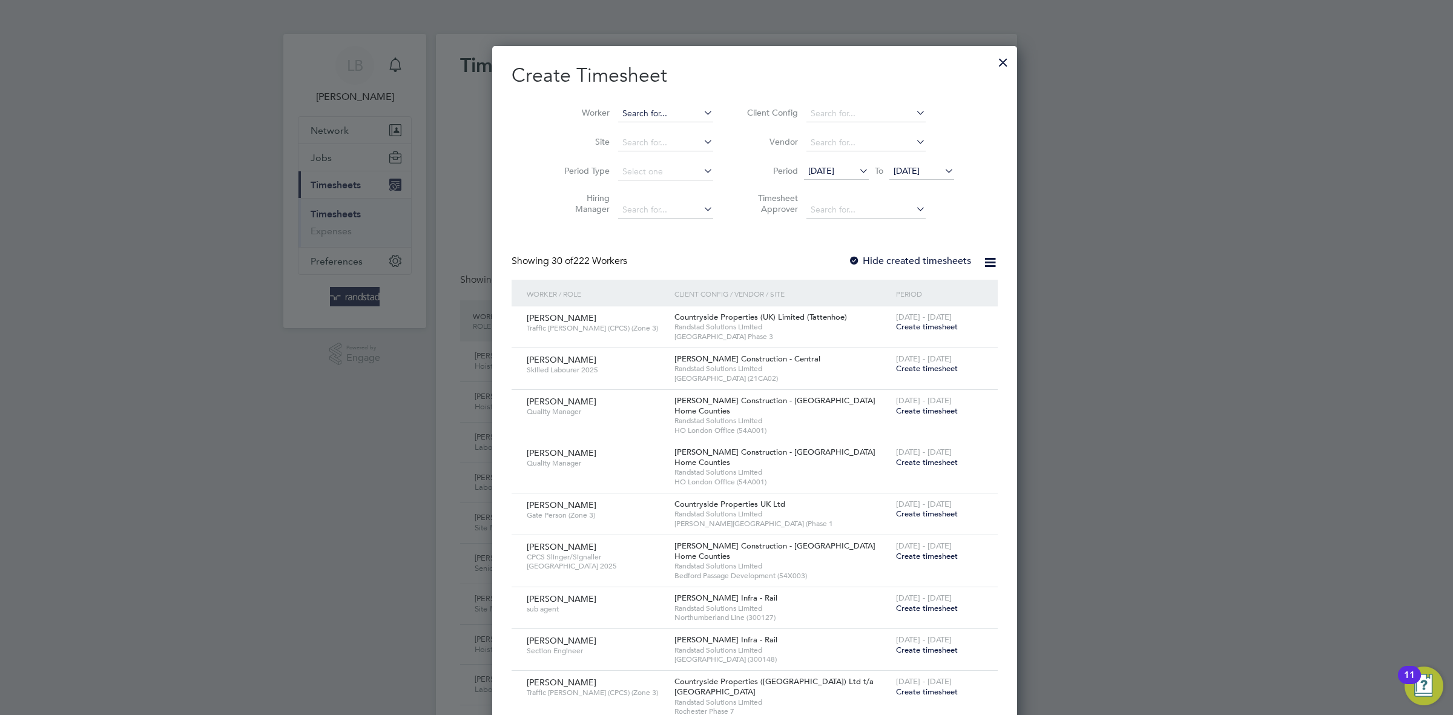
click at [626, 115] on input at bounding box center [665, 113] width 95 height 17
click at [653, 128] on li "Ali mamy Kam ara" at bounding box center [655, 130] width 133 height 16
type input "[PERSON_NAME]"
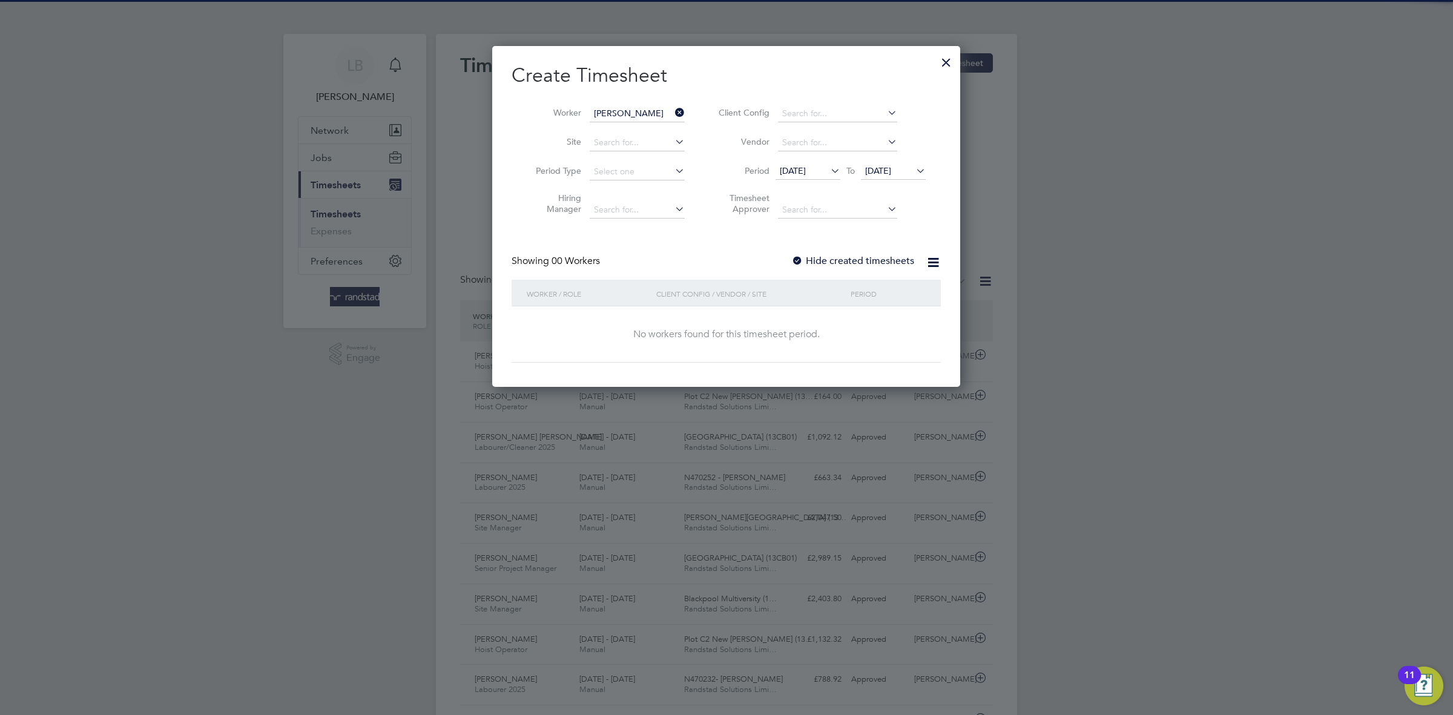
click at [827, 257] on label "Hide created timesheets" at bounding box center [852, 261] width 123 height 12
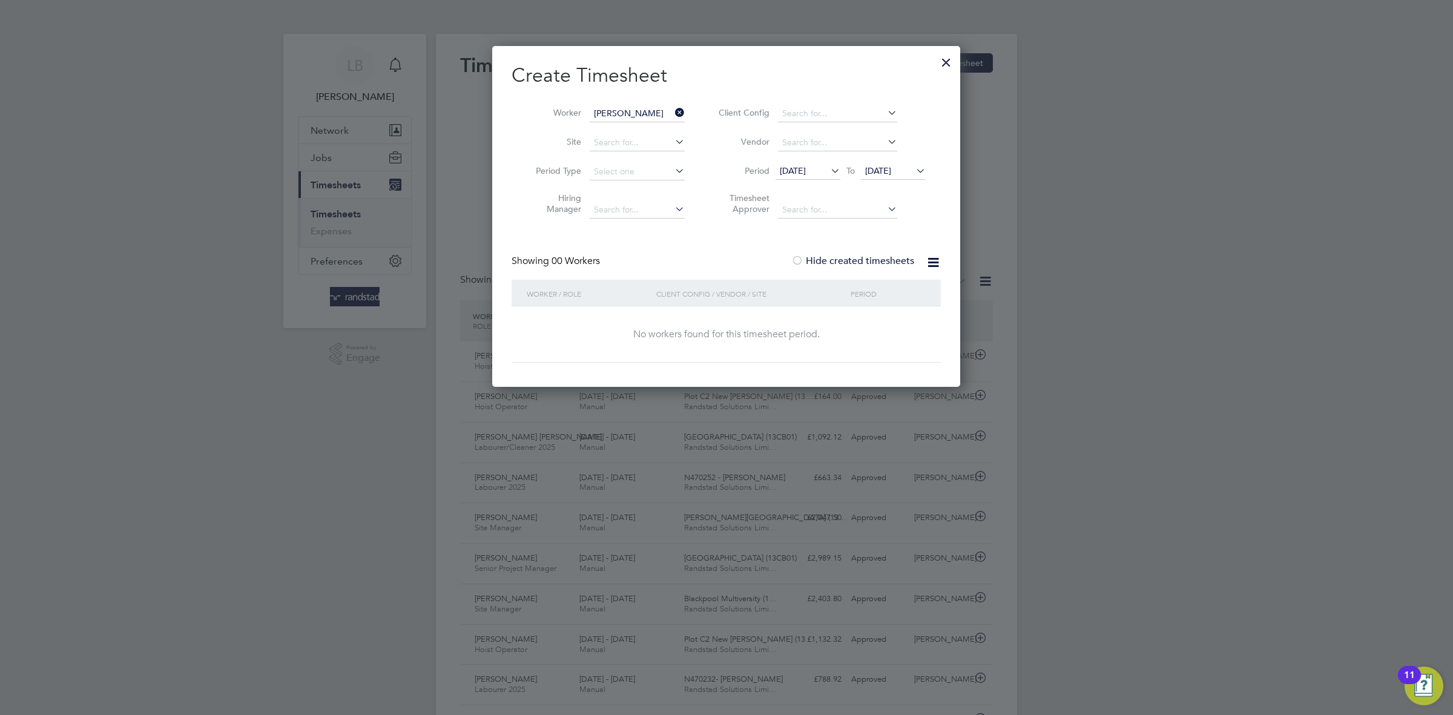
click at [890, 171] on span "[DATE]" at bounding box center [878, 170] width 26 height 11
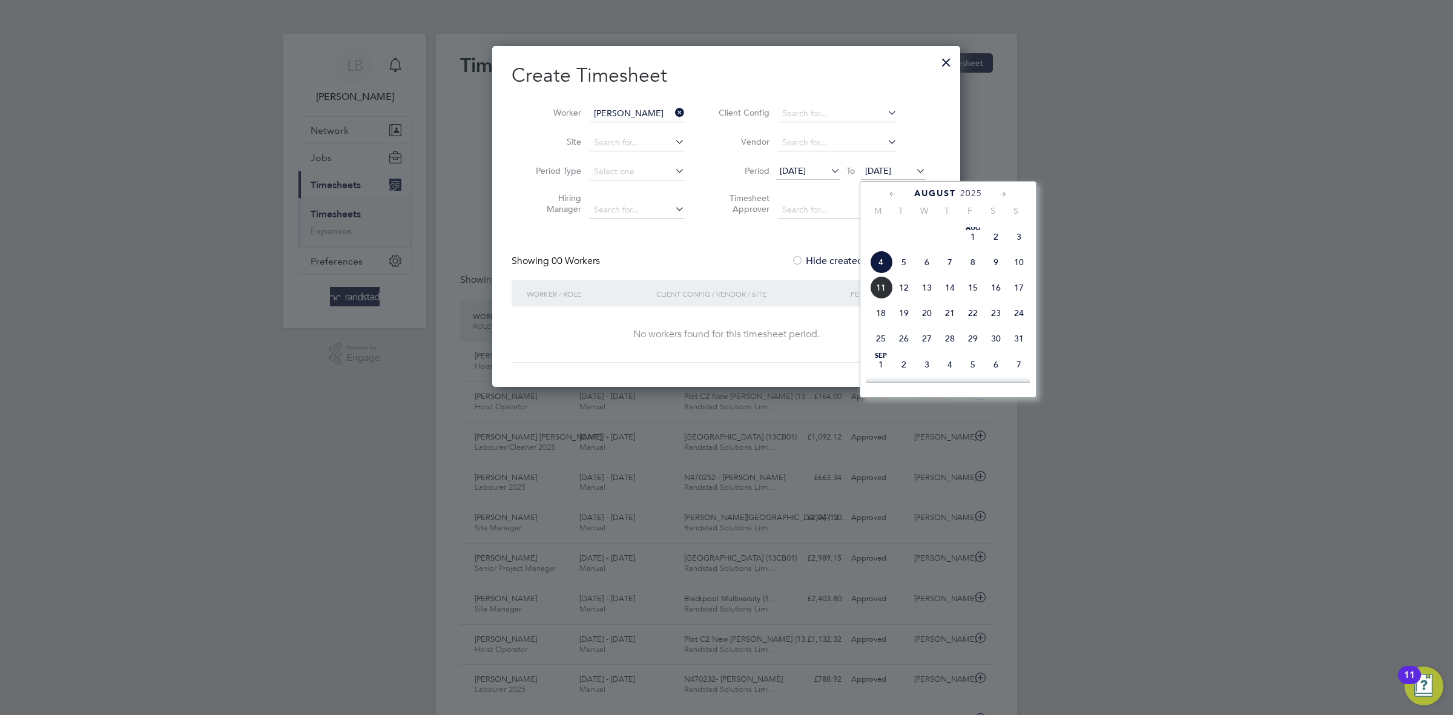
click at [880, 299] on span "11" at bounding box center [881, 287] width 23 height 23
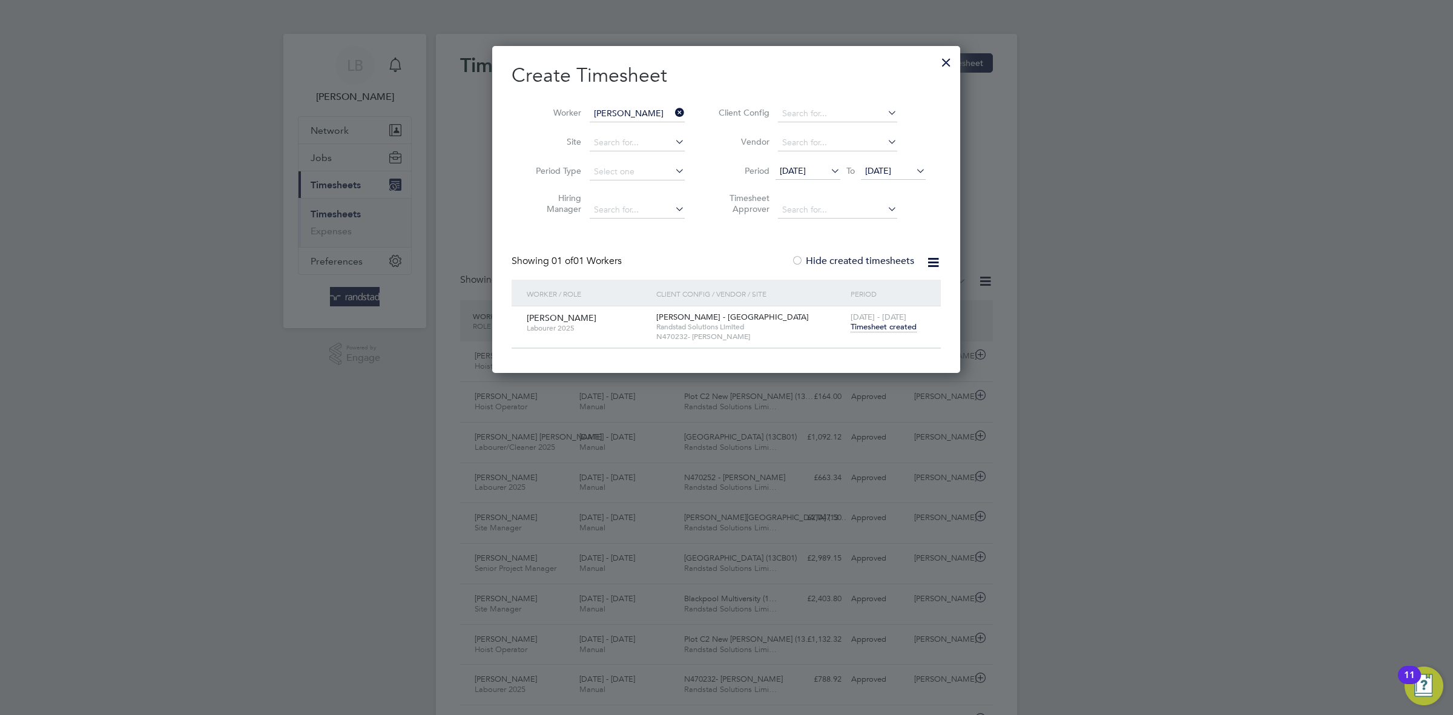
click at [937, 64] on div at bounding box center [947, 59] width 22 height 22
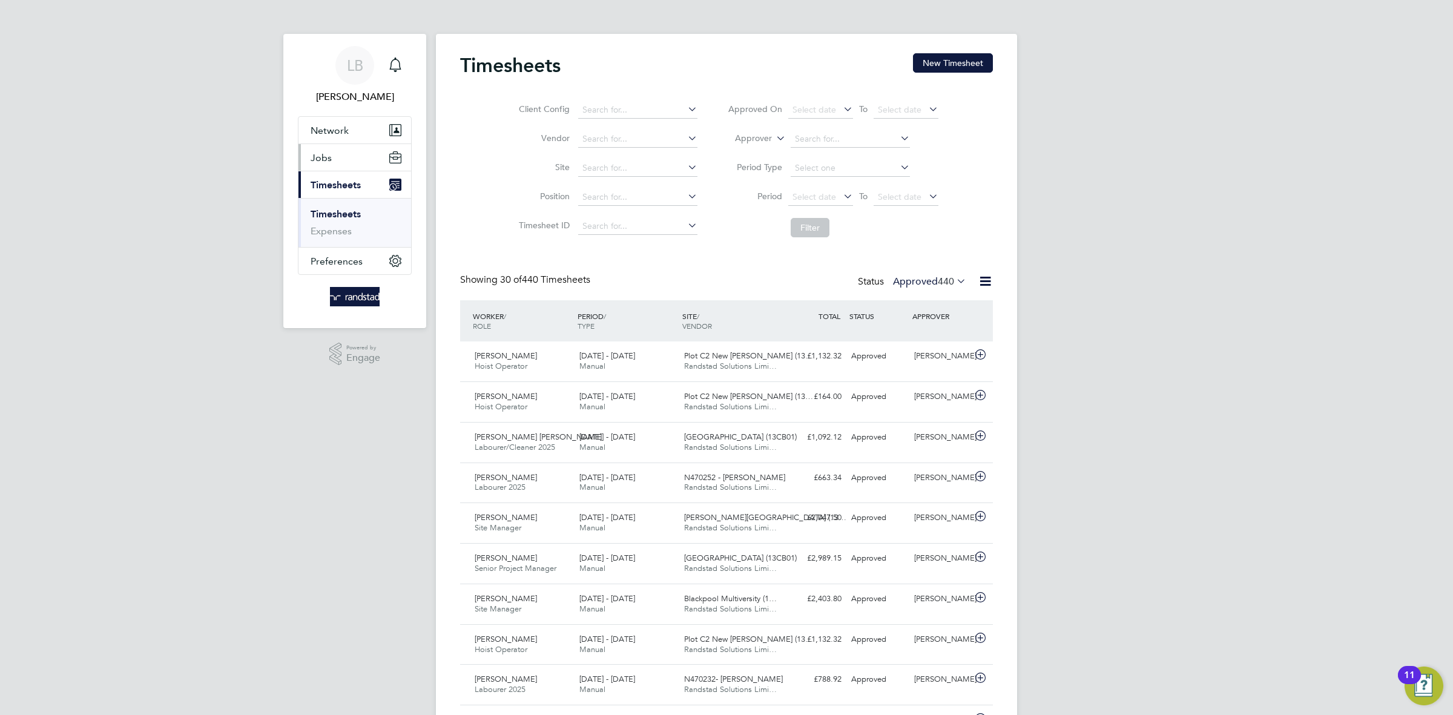
click at [316, 152] on span "Jobs" at bounding box center [321, 158] width 21 height 12
click at [343, 203] on link "Vacancies" at bounding box center [332, 204] width 43 height 12
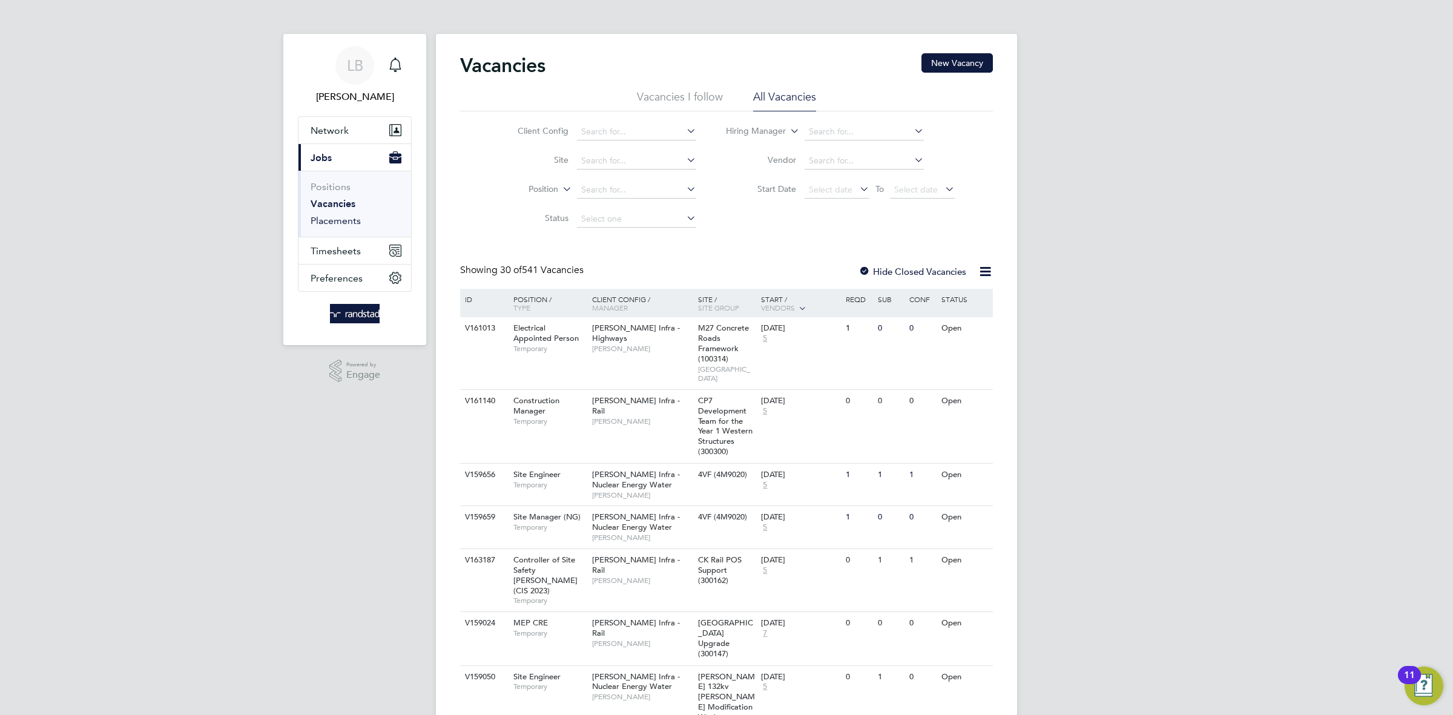
click at [358, 220] on link "Placements" at bounding box center [336, 221] width 50 height 12
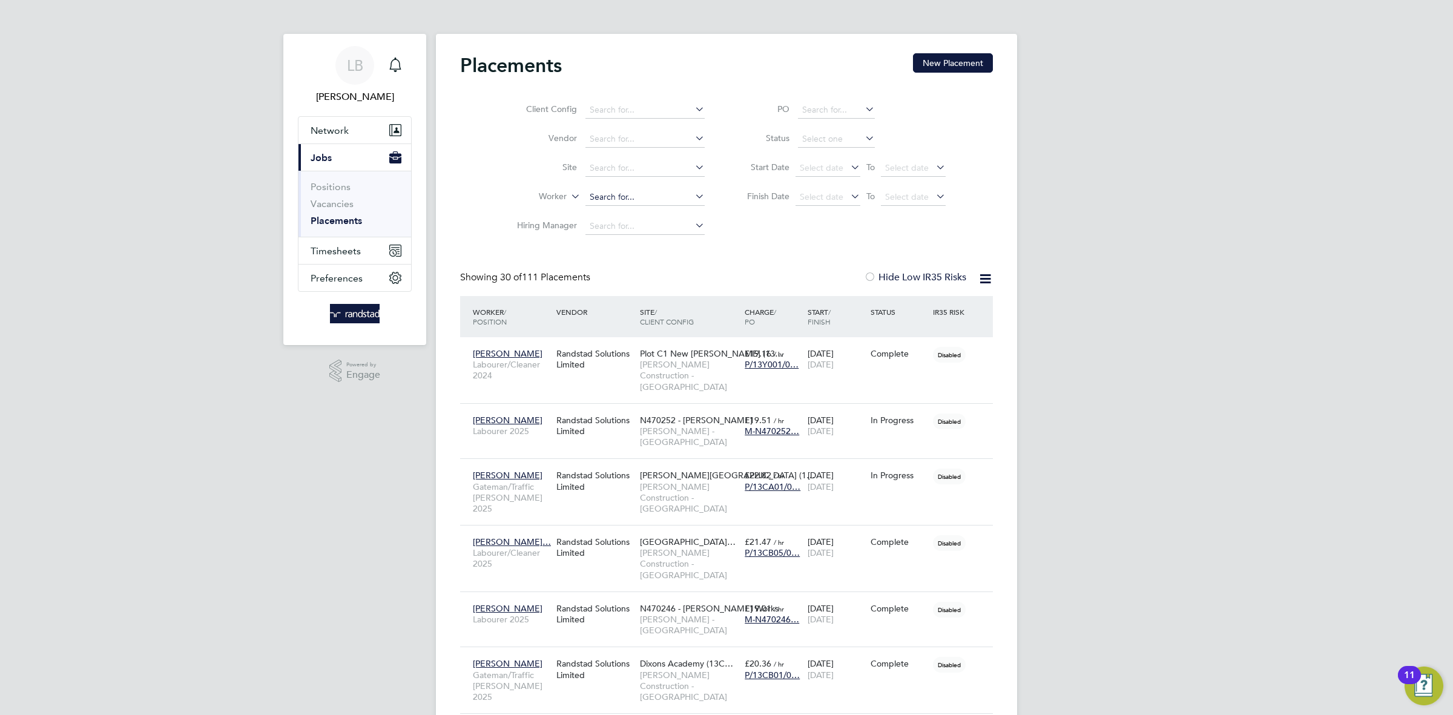
click at [619, 167] on input at bounding box center [645, 168] width 119 height 17
click at [659, 192] on li "N470232- Pendleton" at bounding box center [657, 186] width 145 height 16
type input "N470232- [PERSON_NAME]"
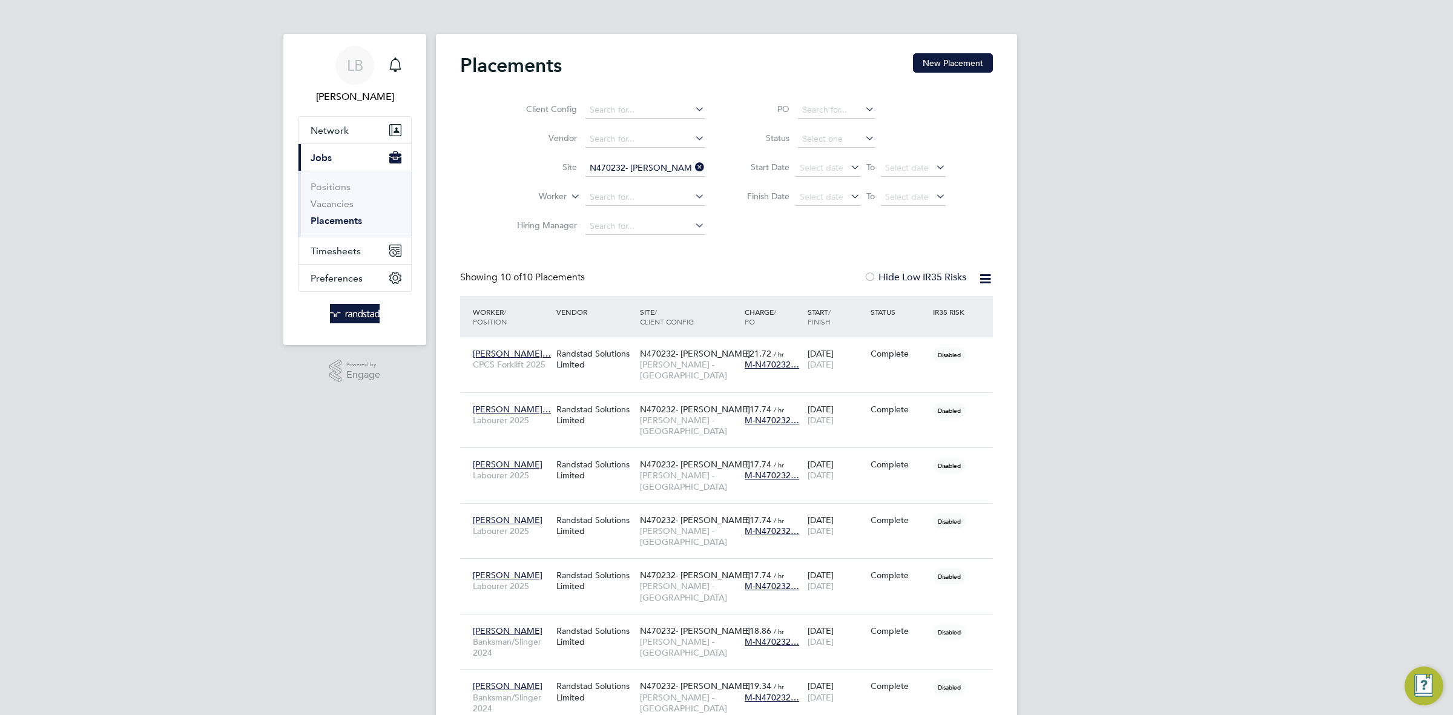
click at [673, 174] on input "N470232- [PERSON_NAME]" at bounding box center [645, 168] width 119 height 17
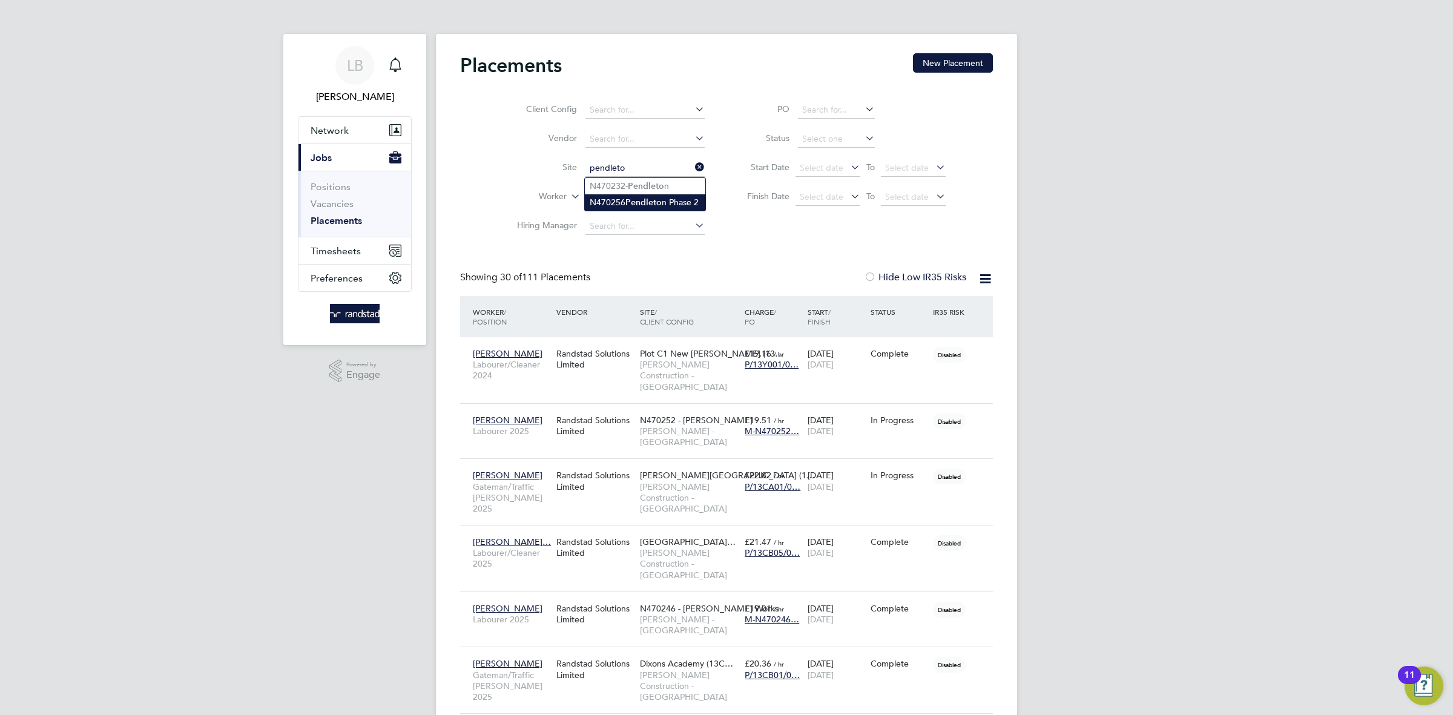
click at [649, 203] on b "Pendleto" at bounding box center [644, 202] width 36 height 10
type input "N470256 Pendleton Phase 2"
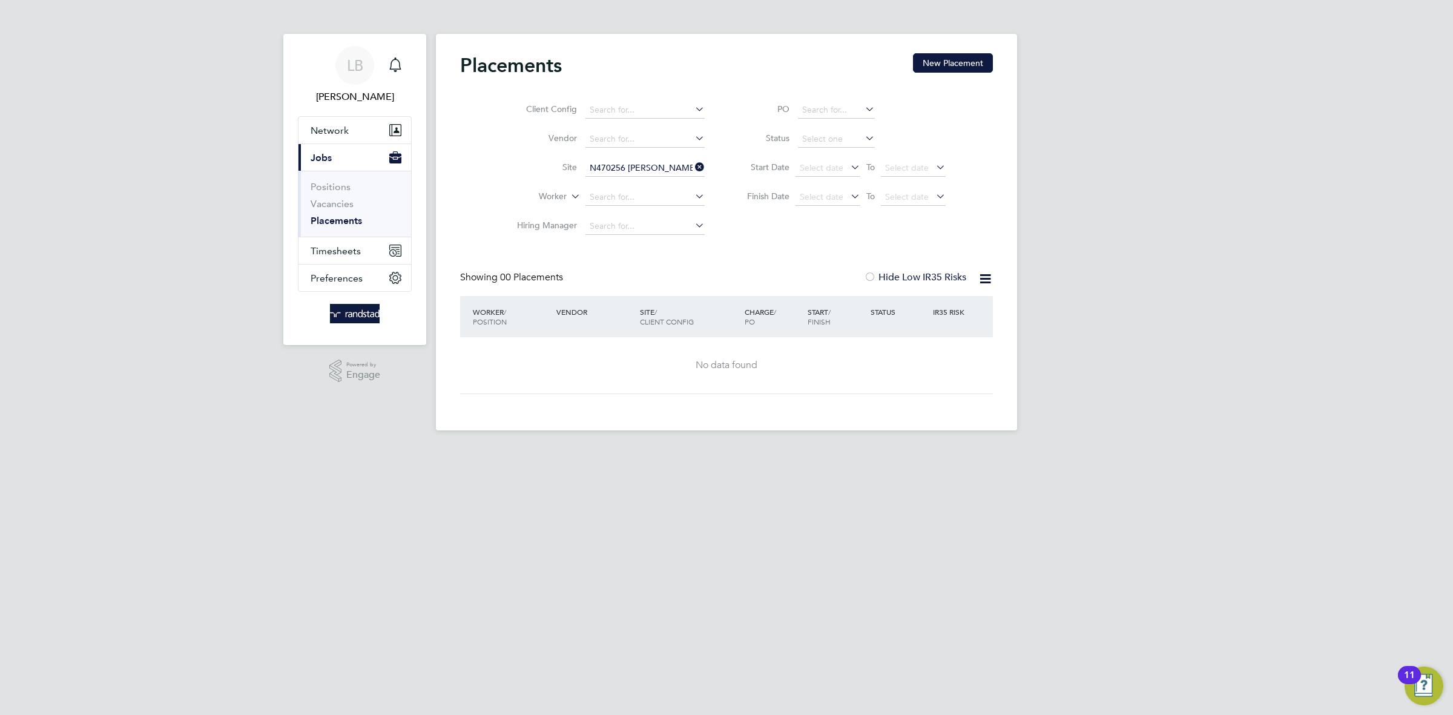
click at [693, 167] on icon at bounding box center [693, 167] width 0 height 17
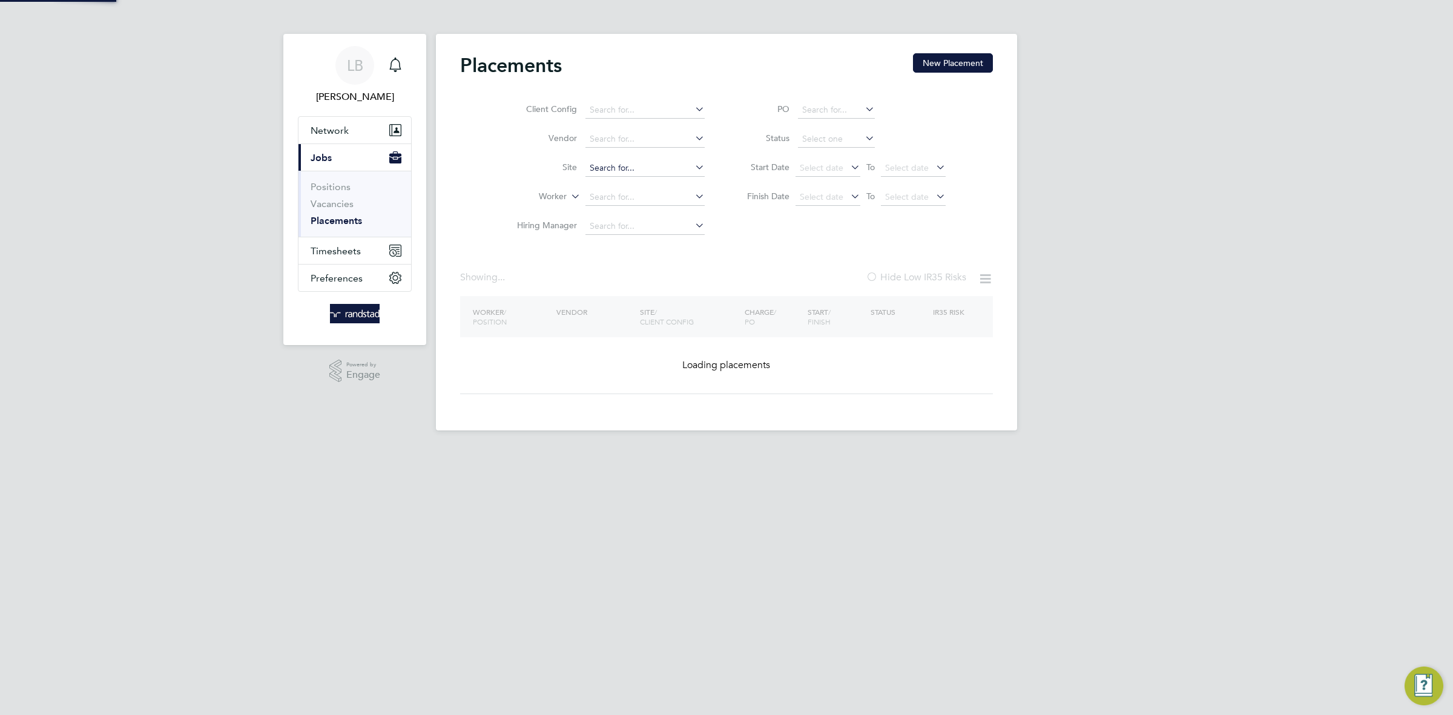
click at [636, 167] on input at bounding box center [645, 168] width 119 height 17
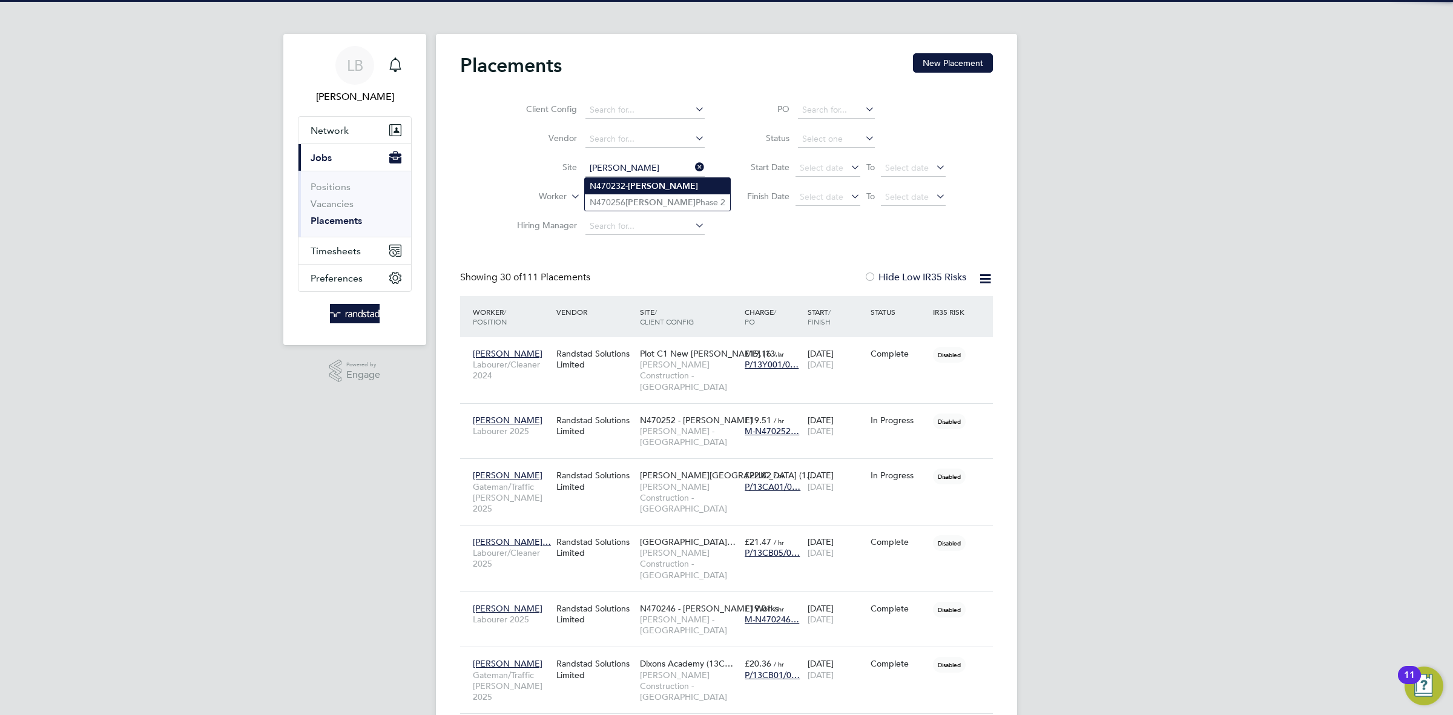
click at [653, 186] on b "Pendleton" at bounding box center [663, 186] width 70 height 10
type input "N470232- [PERSON_NAME]"
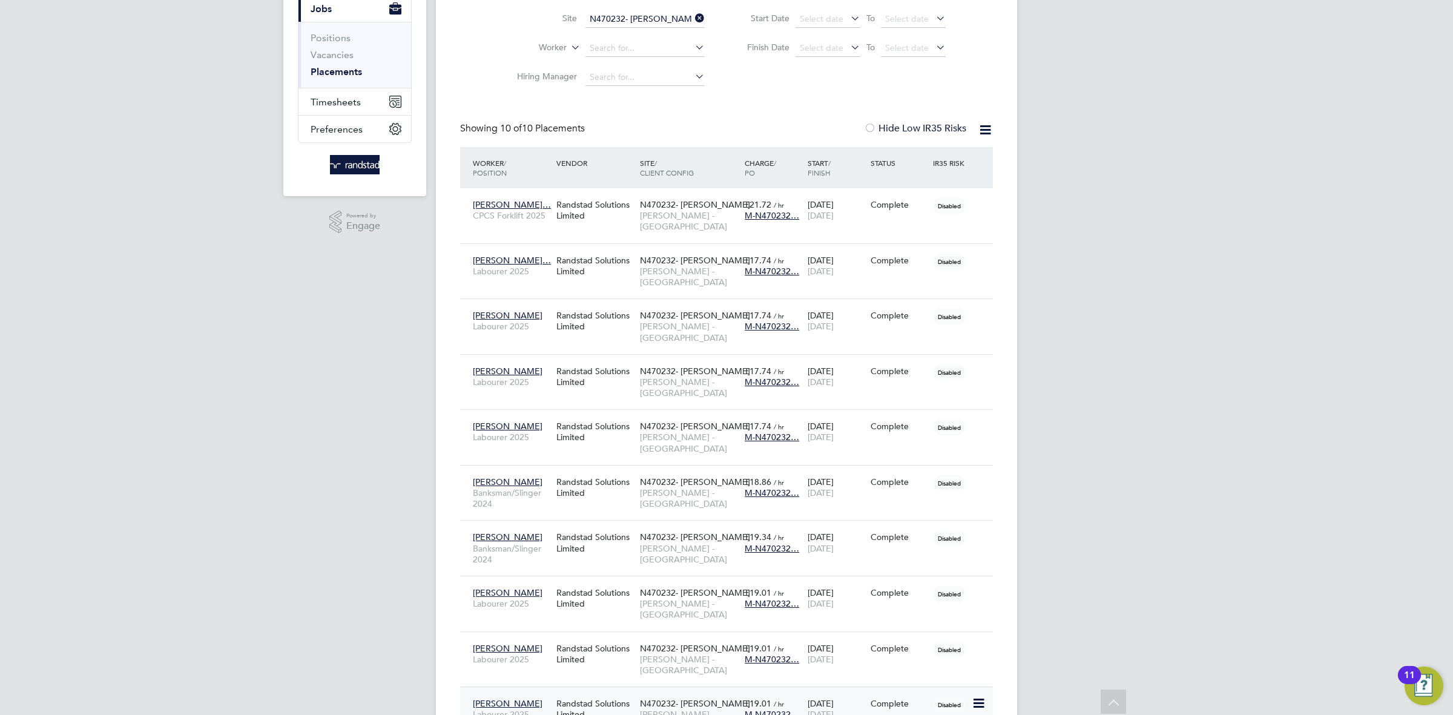
click at [653, 692] on div "N470232- Pendleton Lovell - North West" at bounding box center [689, 714] width 105 height 45
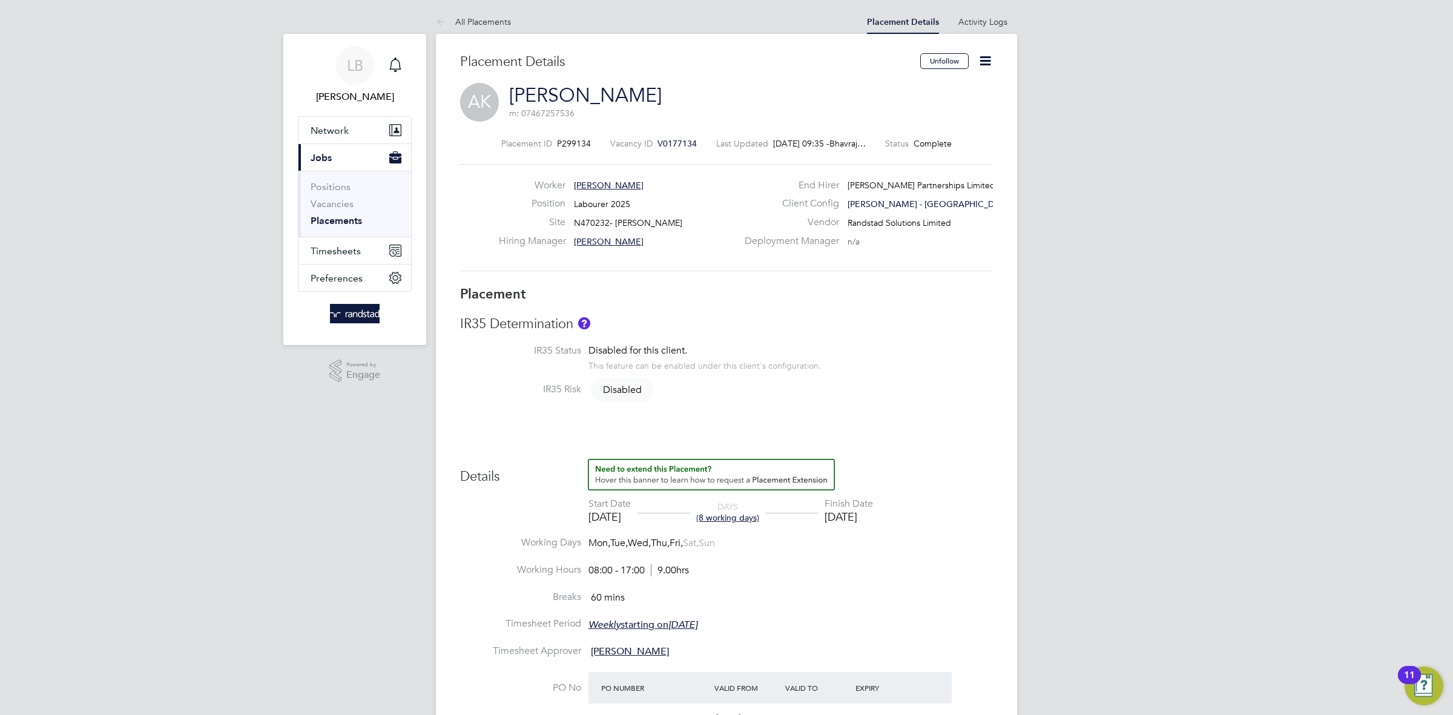
click at [978, 61] on icon at bounding box center [985, 60] width 15 height 15
click at [941, 87] on li "Edit Placement e" at bounding box center [946, 89] width 89 height 17
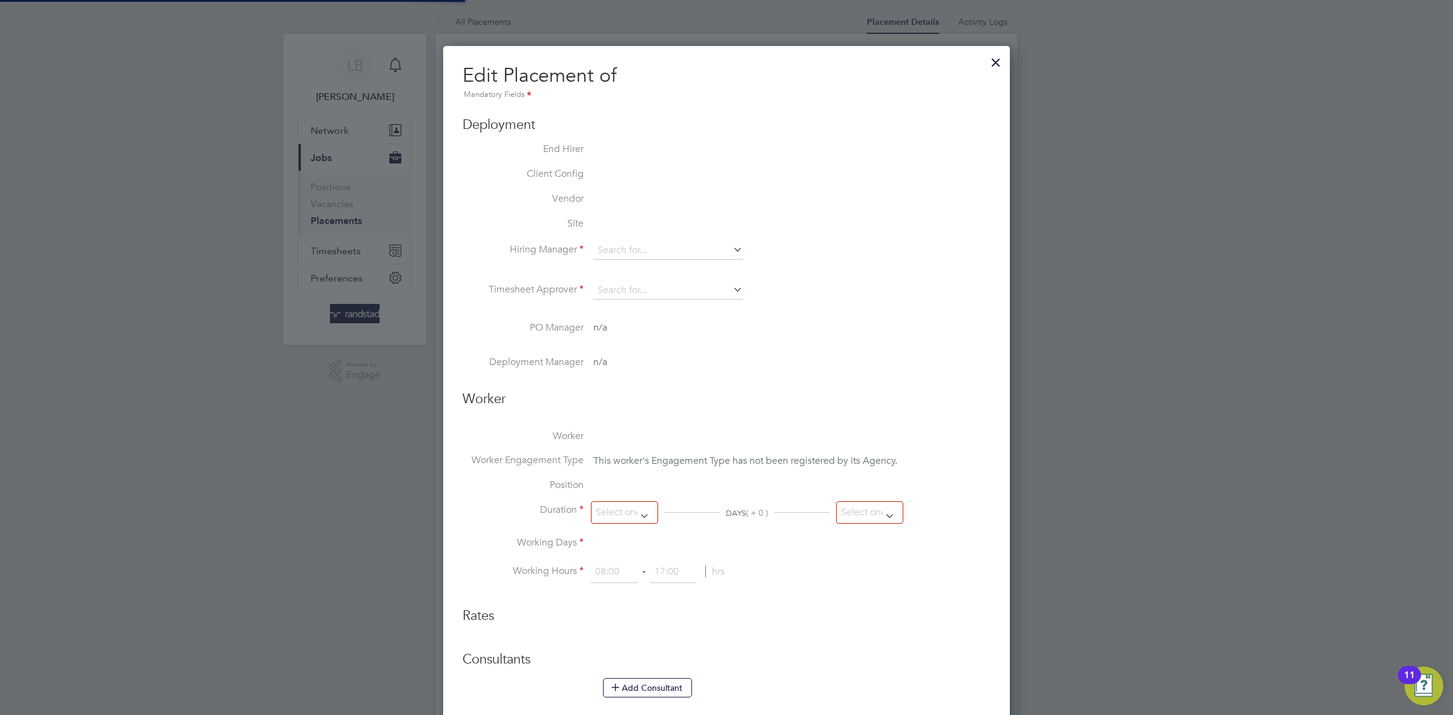
type input "[PERSON_NAME]"
type input "[DATE]"
type input "08:00"
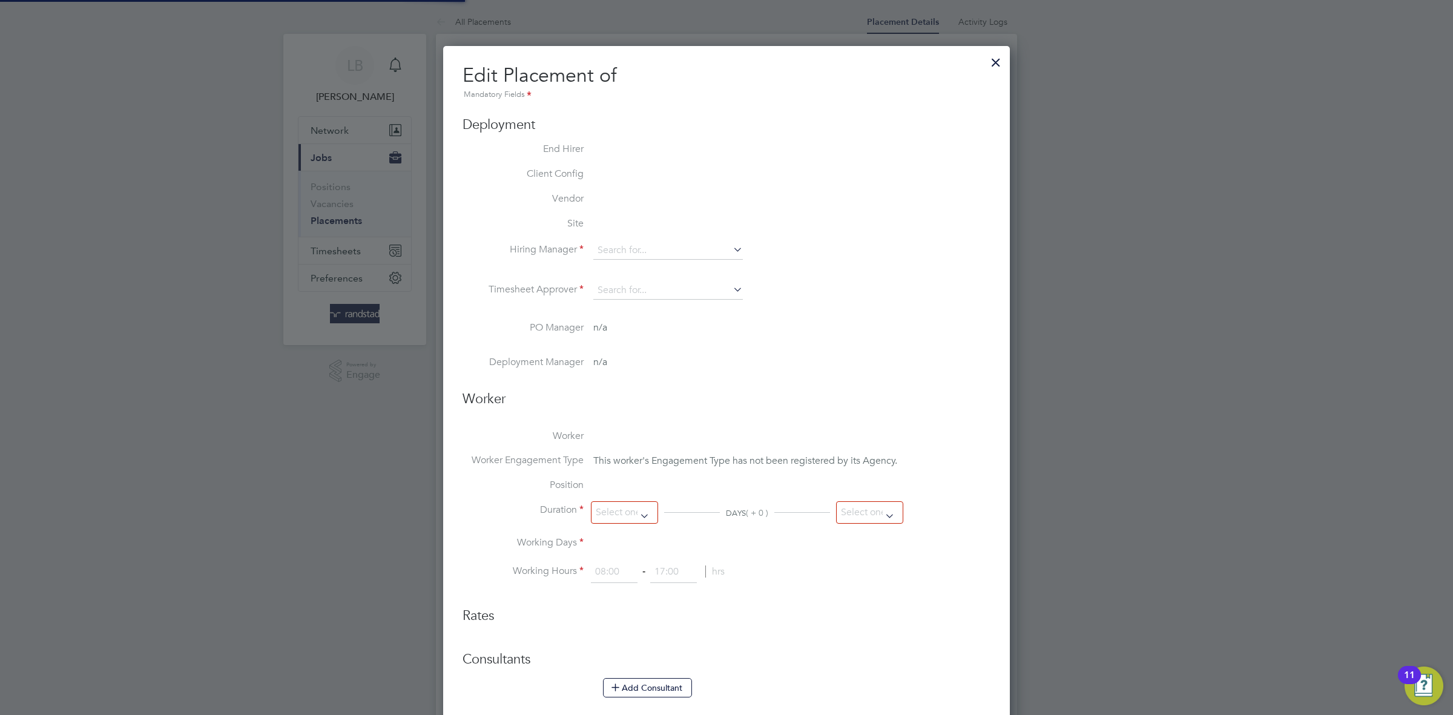
type input "17:00"
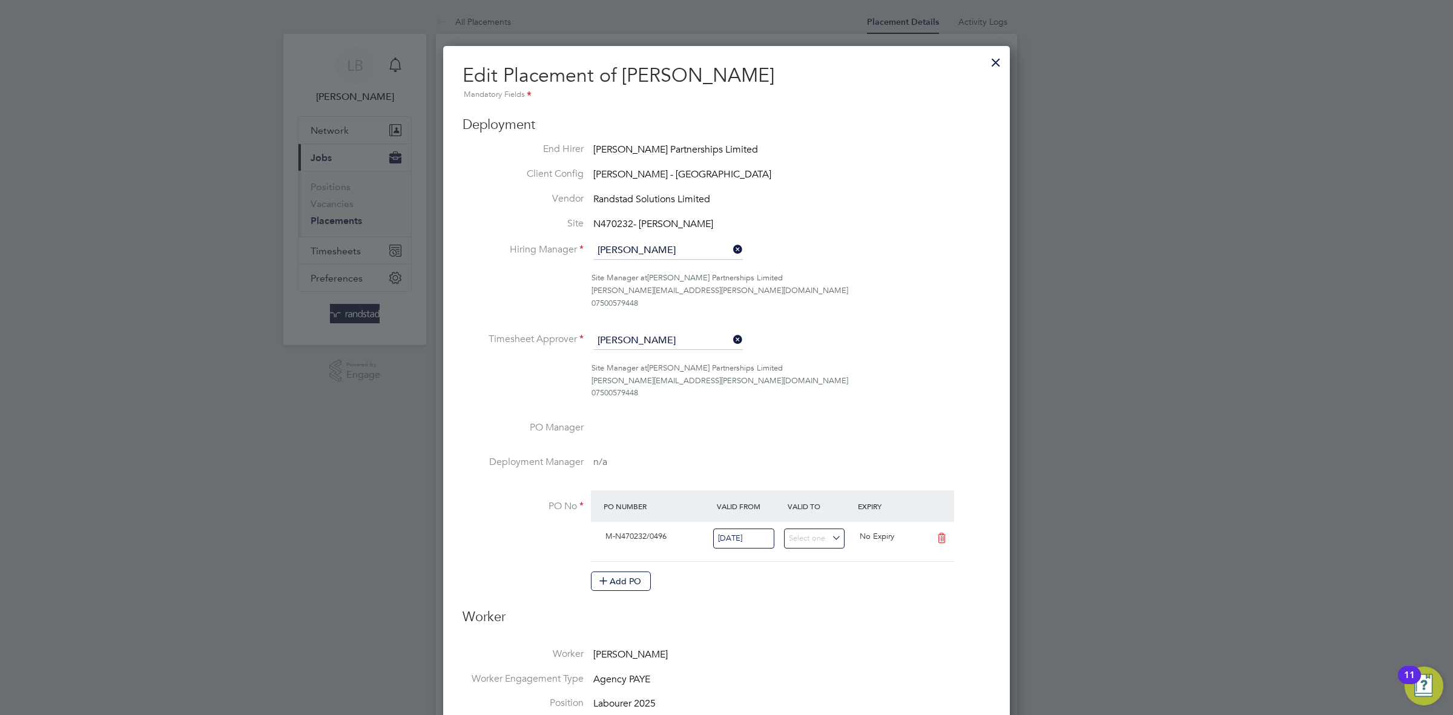
click at [986, 62] on div at bounding box center [996, 59] width 22 height 22
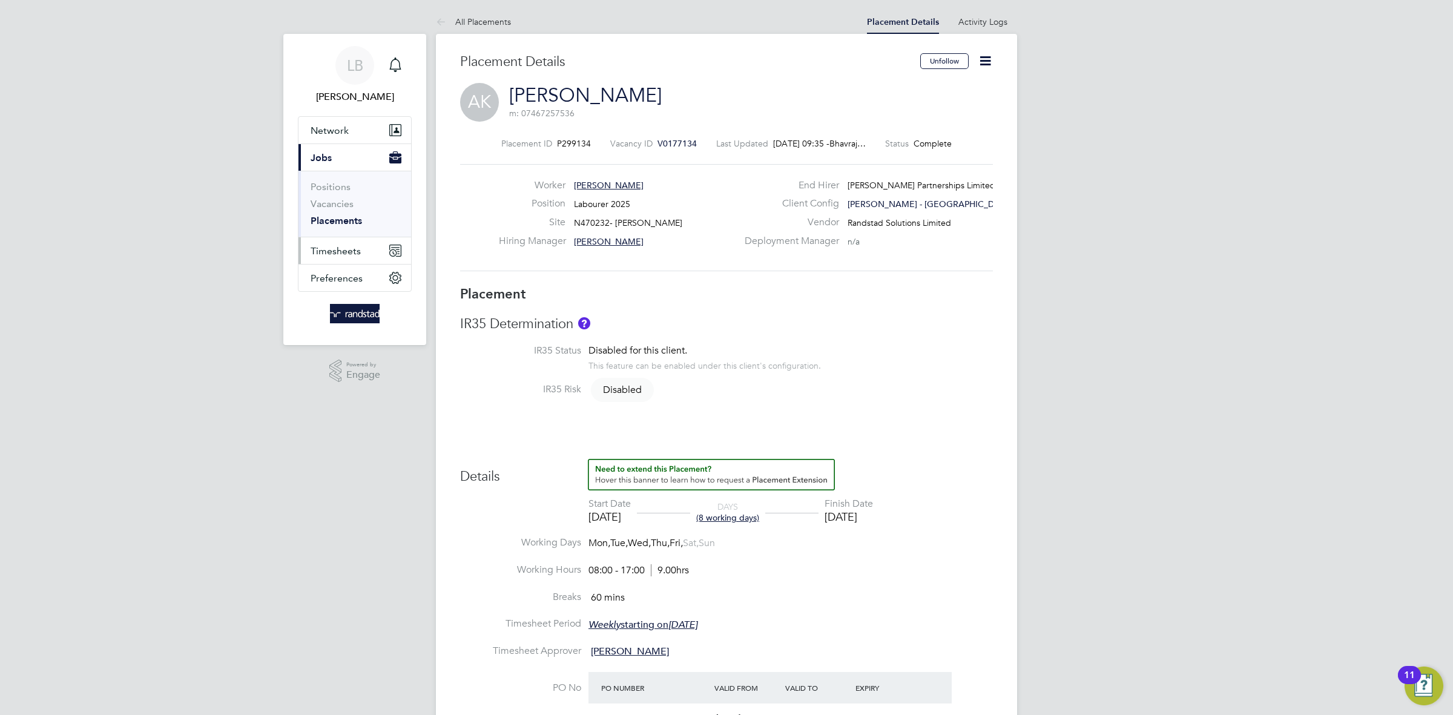
click at [342, 250] on span "Timesheets" at bounding box center [336, 251] width 50 height 12
click at [342, 208] on link "Timesheets" at bounding box center [336, 214] width 50 height 12
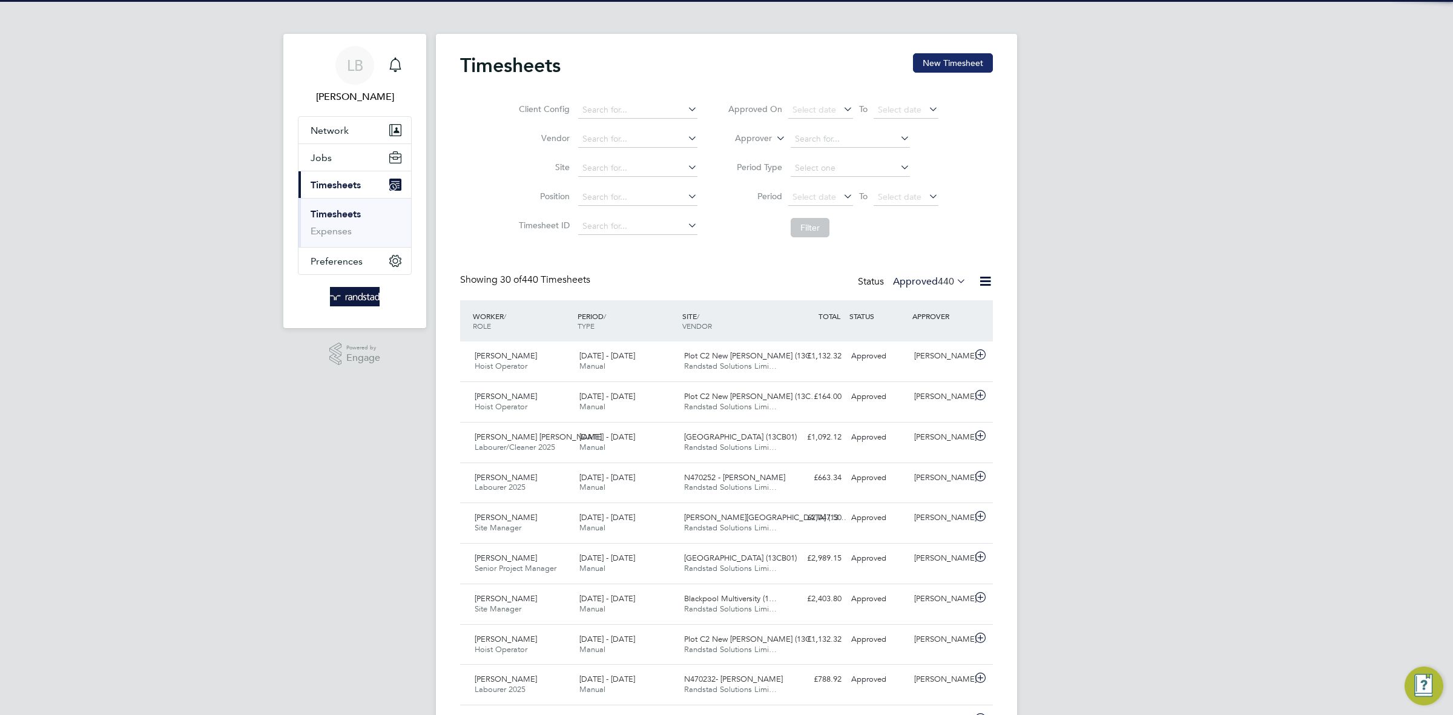
click at [944, 62] on button "New Timesheet" at bounding box center [953, 62] width 80 height 19
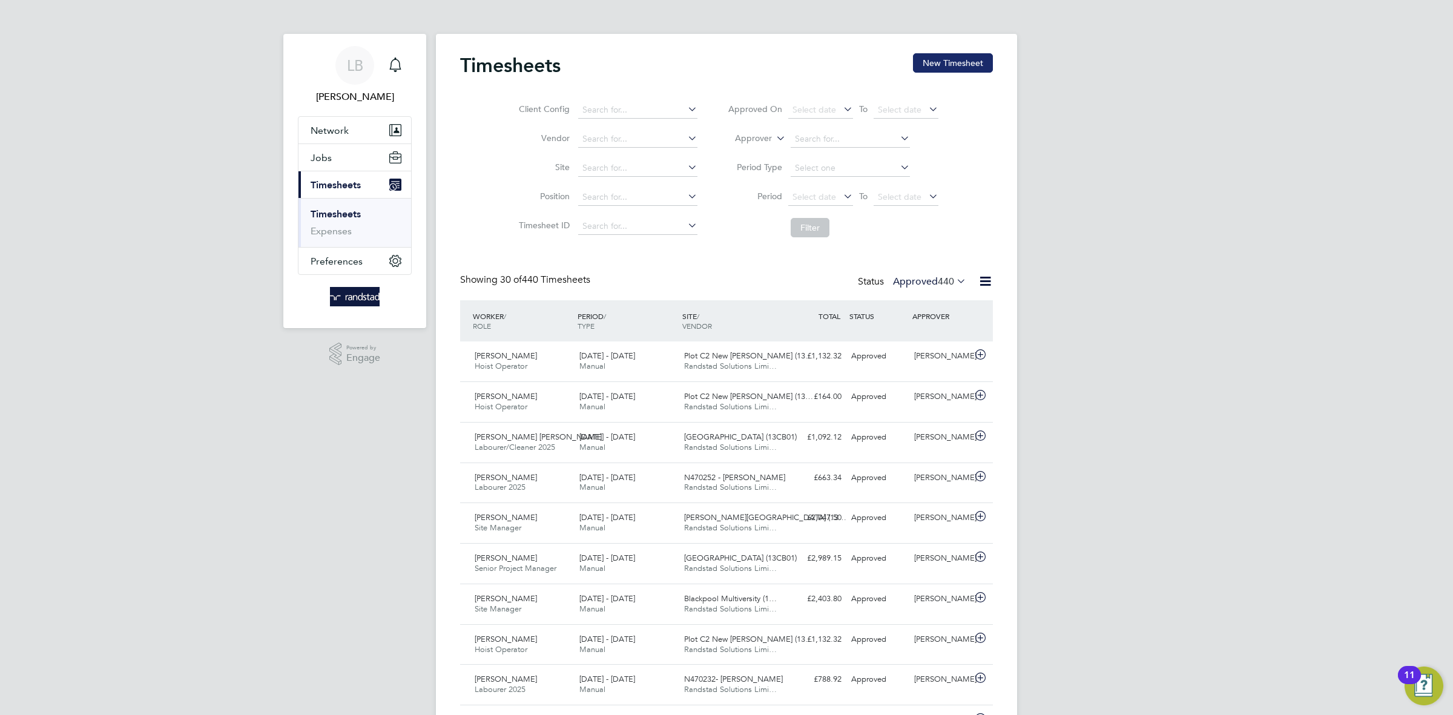
scroll to position [30, 105]
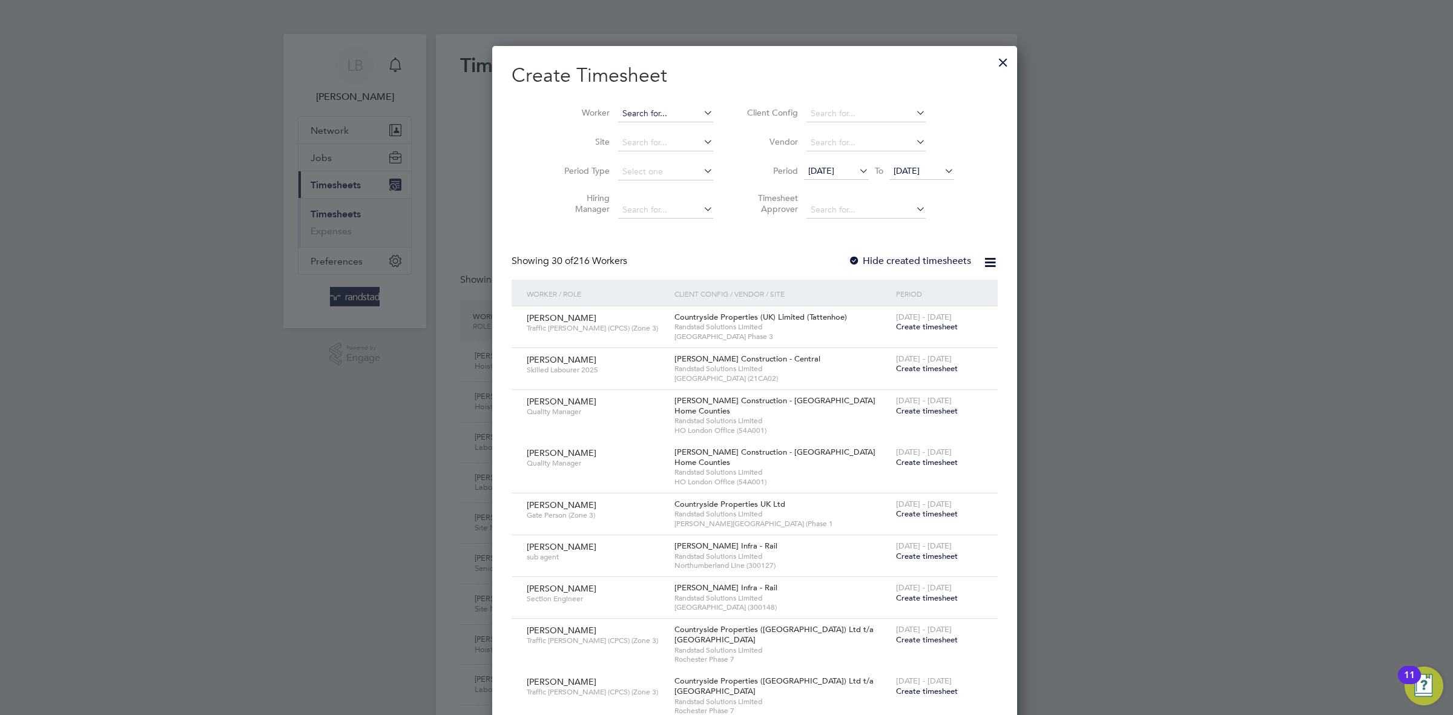
click at [618, 117] on input at bounding box center [665, 113] width 95 height 17
click at [596, 131] on li "I [PERSON_NAME]" at bounding box center [665, 130] width 152 height 16
type input "[PERSON_NAME]"
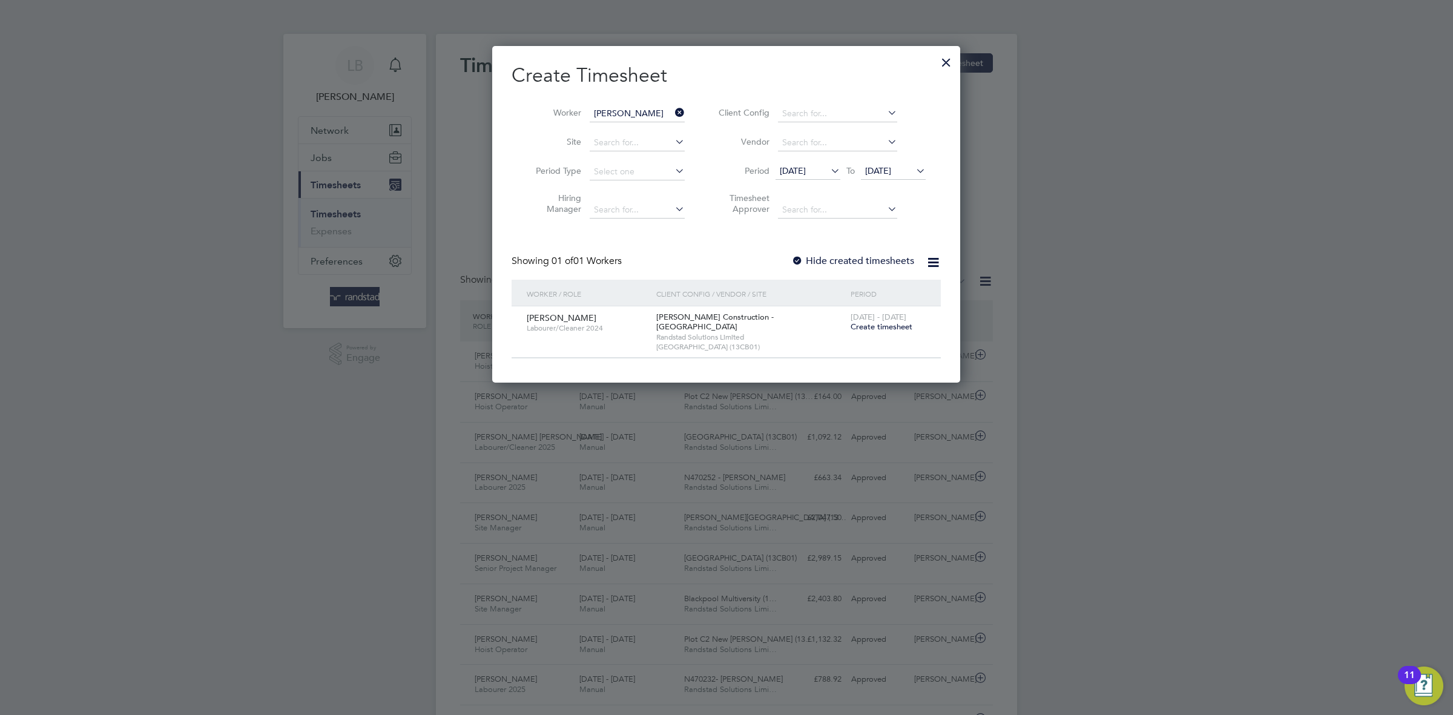
click at [883, 331] on span "Create timesheet" at bounding box center [882, 327] width 62 height 10
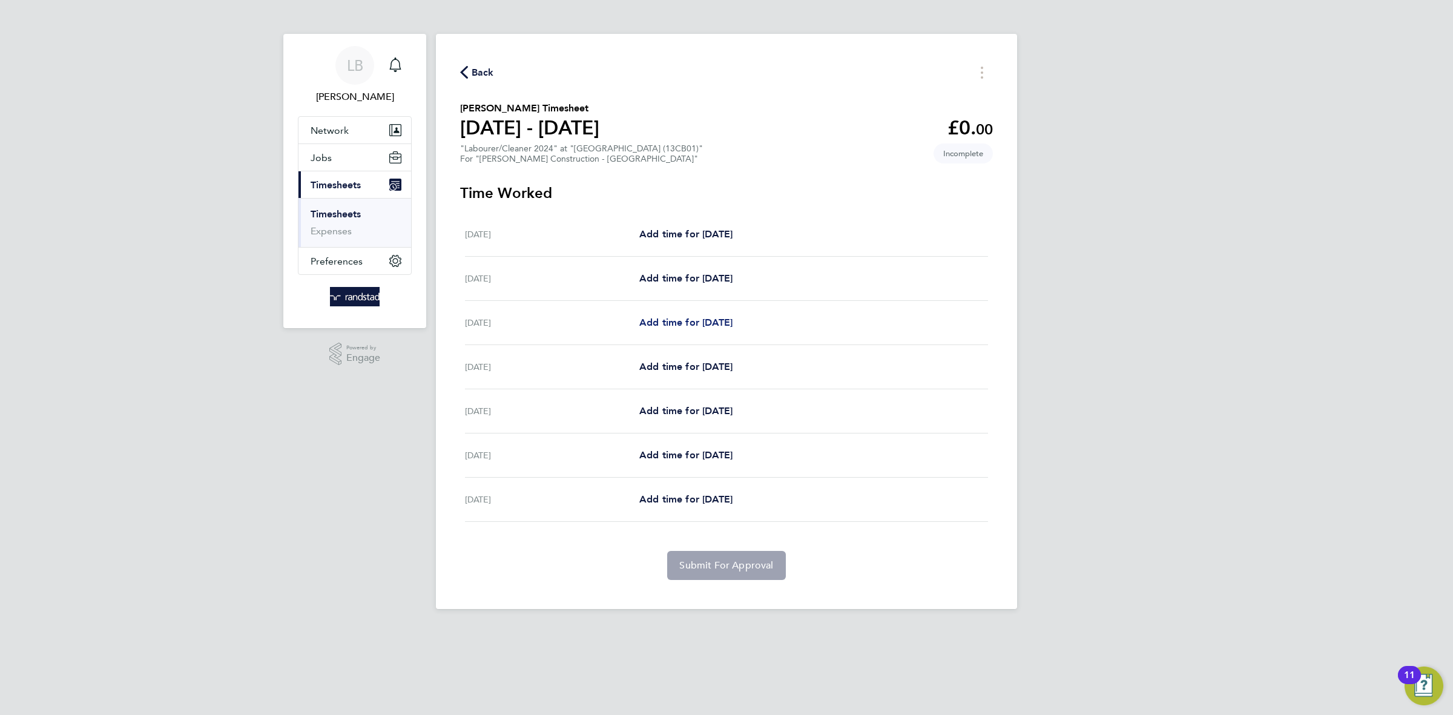
click at [722, 326] on span "Add time for [DATE]" at bounding box center [685, 323] width 93 height 12
select select "30"
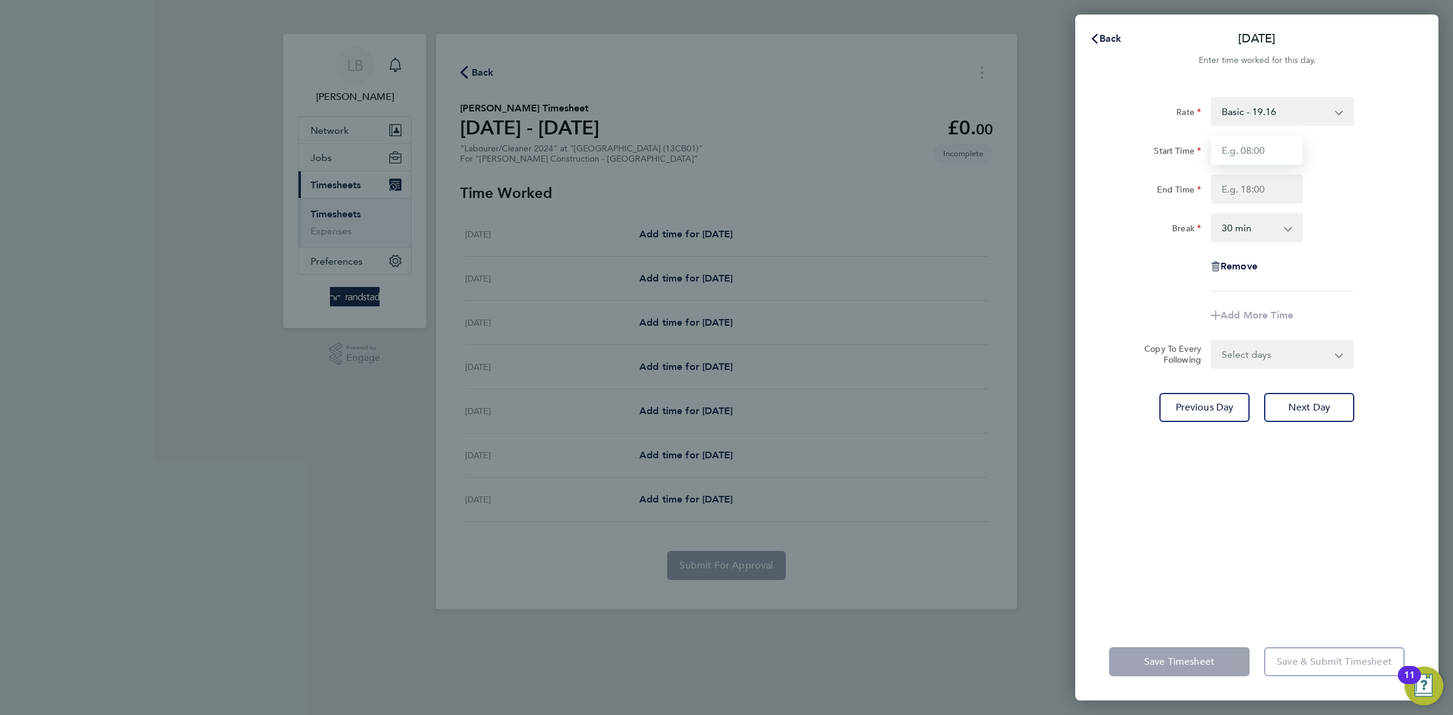
click at [1264, 143] on input "Start Time" at bounding box center [1257, 150] width 92 height 29
type input "07:30"
click at [1276, 198] on input "End Time" at bounding box center [1257, 188] width 92 height 29
type input "16:30"
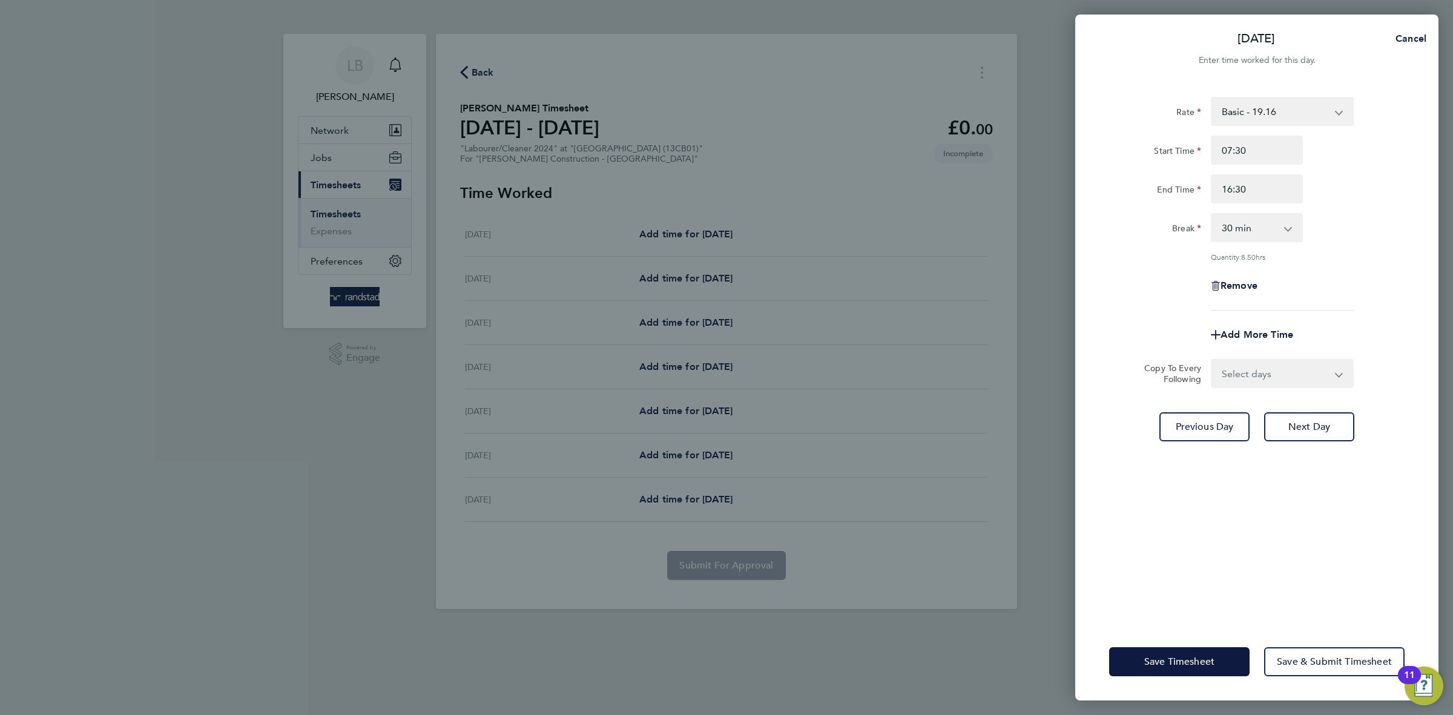
click at [1325, 292] on app-timesheet-line-form-group "Rate Basic - 19.16 Overtime - 27.81 Overtime 2 - 36.21 Start Time 07:30 End Tim…" at bounding box center [1256, 223] width 295 height 253
click at [1294, 374] on select "Select days Day [DATE] [DATE] [DATE] [DATE]" at bounding box center [1275, 373] width 127 height 27
select select "DAY"
click at [1212, 360] on select "Select days Day [DATE] [DATE] [DATE] [DATE]" at bounding box center [1275, 373] width 127 height 27
select select "[DATE]"
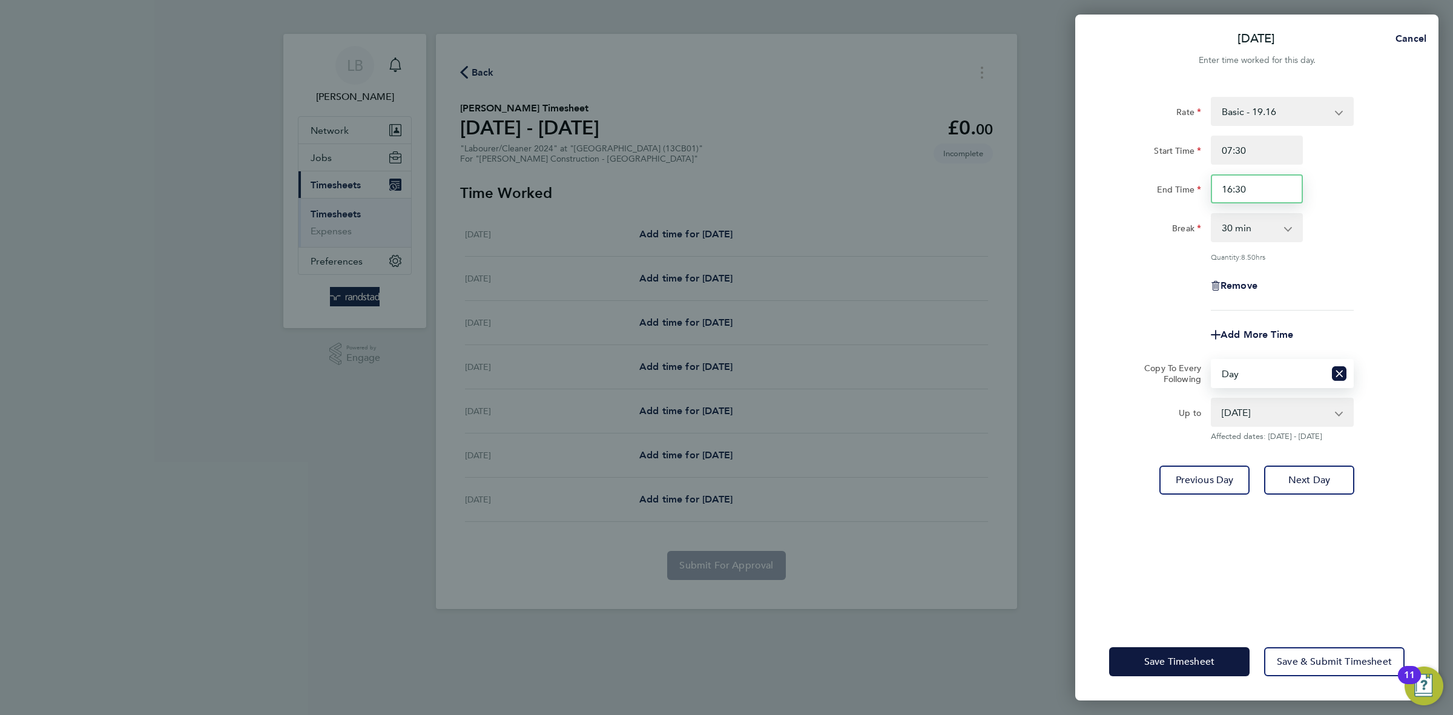
click at [1260, 186] on input "16:30" at bounding box center [1257, 188] width 92 height 29
type input "17:00"
click at [1326, 273] on div "Remove" at bounding box center [1256, 285] width 305 height 29
click at [1223, 670] on button "Save Timesheet" at bounding box center [1179, 661] width 140 height 29
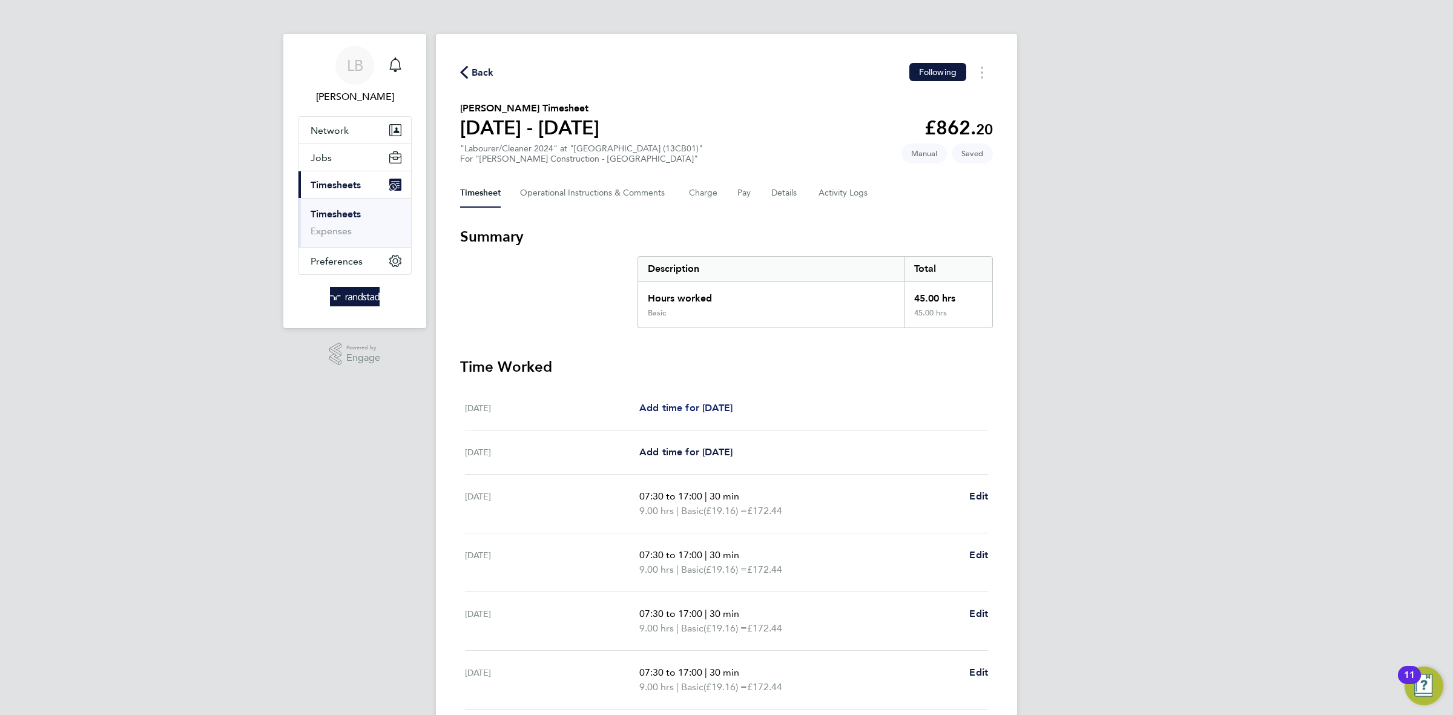
click at [707, 404] on span "Add time for [DATE]" at bounding box center [685, 408] width 93 height 12
select select "30"
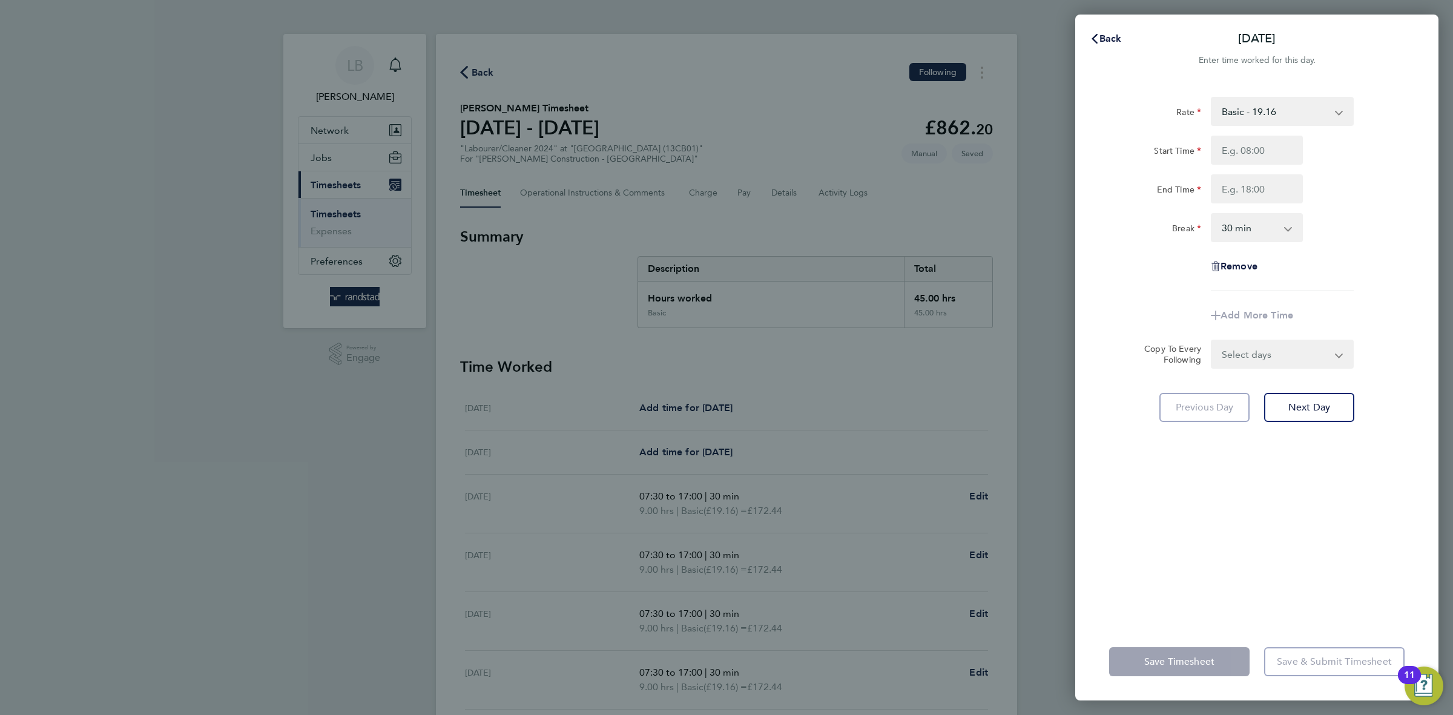
click at [1241, 102] on select "Basic - 19.16 Overtime - 27.81 Overtime 2 - 36.21" at bounding box center [1275, 111] width 126 height 27
select select "30"
click at [1276, 160] on input "Start Time" at bounding box center [1257, 150] width 92 height 29
type input "07:30"
click at [1256, 199] on input "End Time" at bounding box center [1257, 188] width 92 height 29
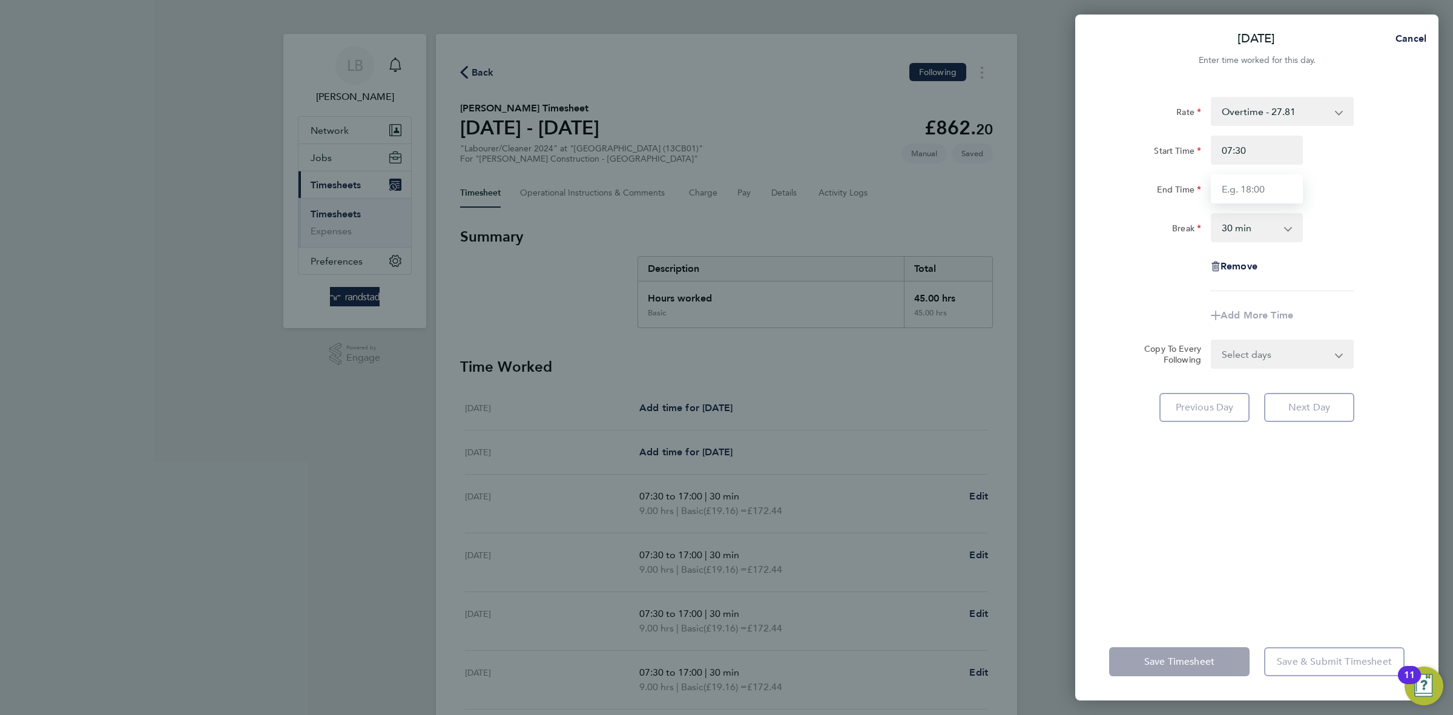
type input "17:00"
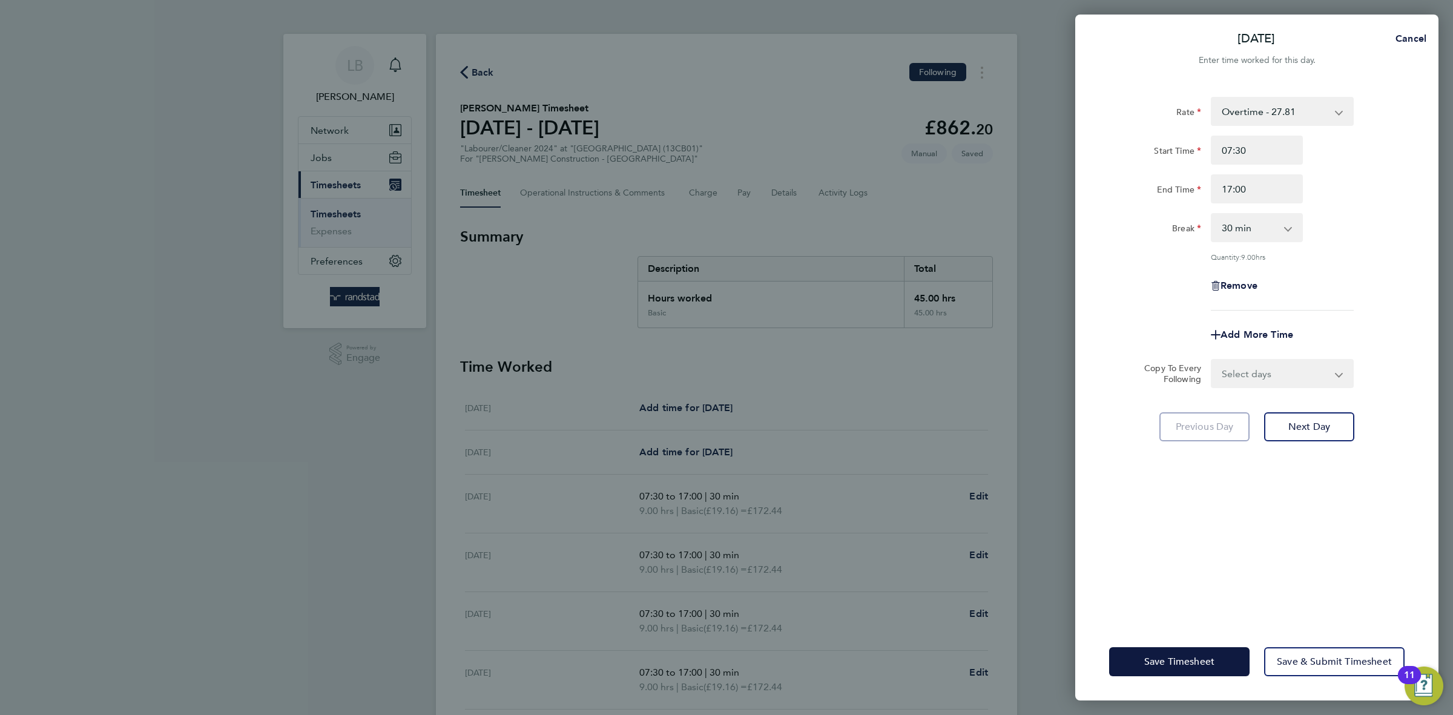
click at [1384, 242] on div "Break 0 min 15 min 30 min 45 min 60 min 75 min 90 min" at bounding box center [1256, 227] width 305 height 29
click at [1261, 363] on select "Select days Day Weekday (Mon-Fri) [DATE] [DATE] [DATE] [DATE] [DATE] [DATE]" at bounding box center [1275, 373] width 127 height 27
click at [1341, 268] on div "Rate Overtime - 27.81 Basic - 19.16 Overtime 2 - 36.21 Start Time 07:30 End Tim…" at bounding box center [1256, 204] width 295 height 214
click at [1193, 656] on span "Save Timesheet" at bounding box center [1179, 662] width 70 height 12
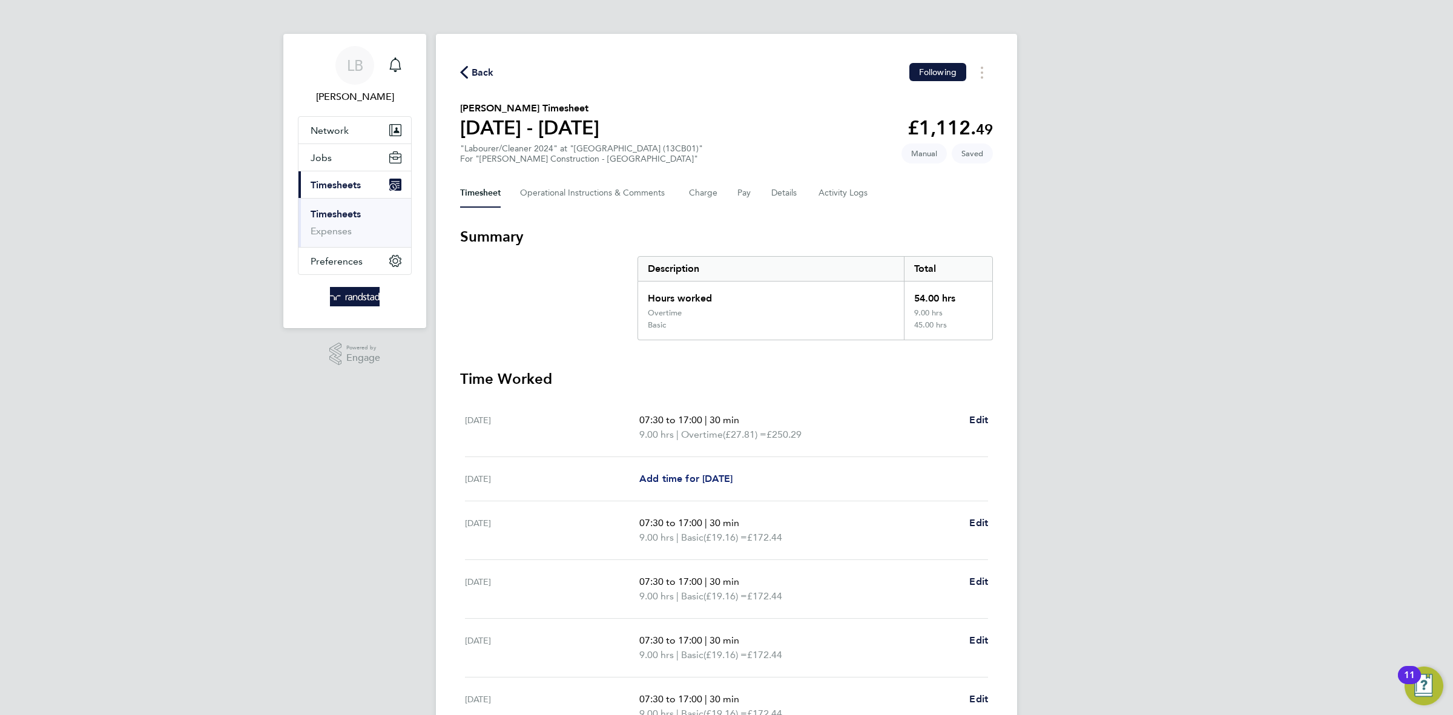
click at [710, 477] on span "Add time for [DATE]" at bounding box center [685, 479] width 93 height 12
select select "30"
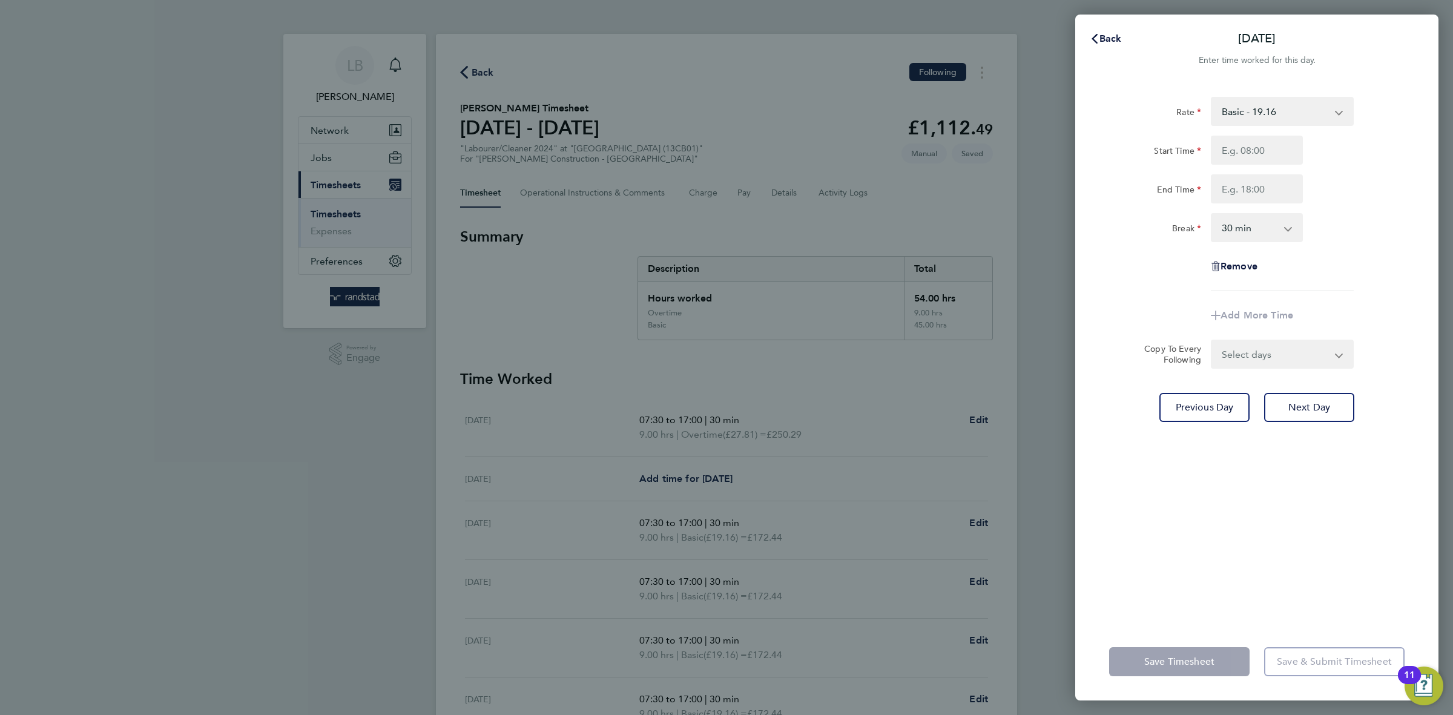
click at [1266, 133] on div "Rate Basic - 19.16 Overtime - 27.81 Overtime 2 - 36.21 Start Time End Time Brea…" at bounding box center [1256, 194] width 295 height 194
click at [1273, 161] on input "Start Time" at bounding box center [1257, 150] width 92 height 29
click at [1291, 83] on div "Rate Basic - 19.16 Overtime - 27.81 Overtime 2 - 36.21 Start Time End Time Brea…" at bounding box center [1256, 352] width 363 height 541
click at [1271, 107] on select "Basic - 19.16 Overtime - 27.81 Overtime 2 - 36.21" at bounding box center [1275, 111] width 126 height 27
select select "30"
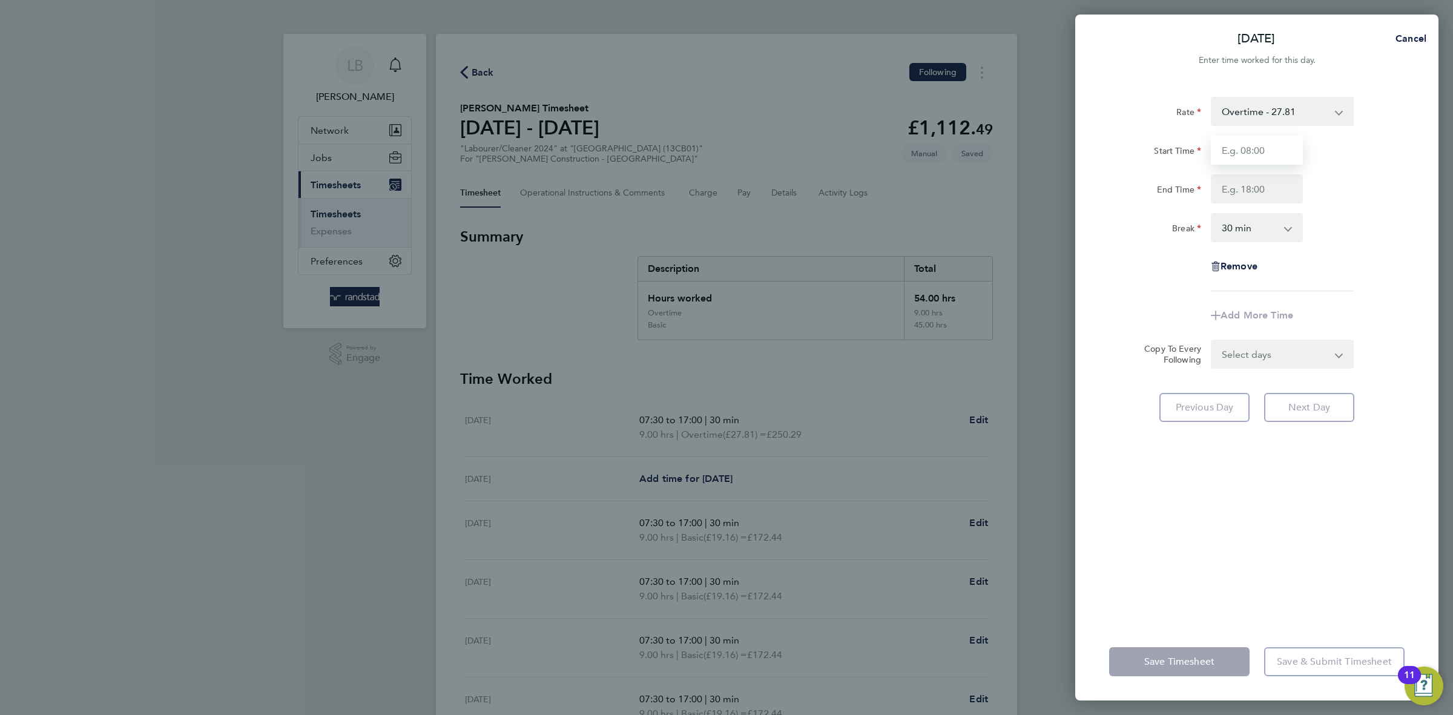
click at [1262, 151] on input "Start Time" at bounding box center [1257, 150] width 92 height 29
type input "07:30"
click at [1245, 185] on input "End Time" at bounding box center [1257, 188] width 92 height 29
type input "17:00"
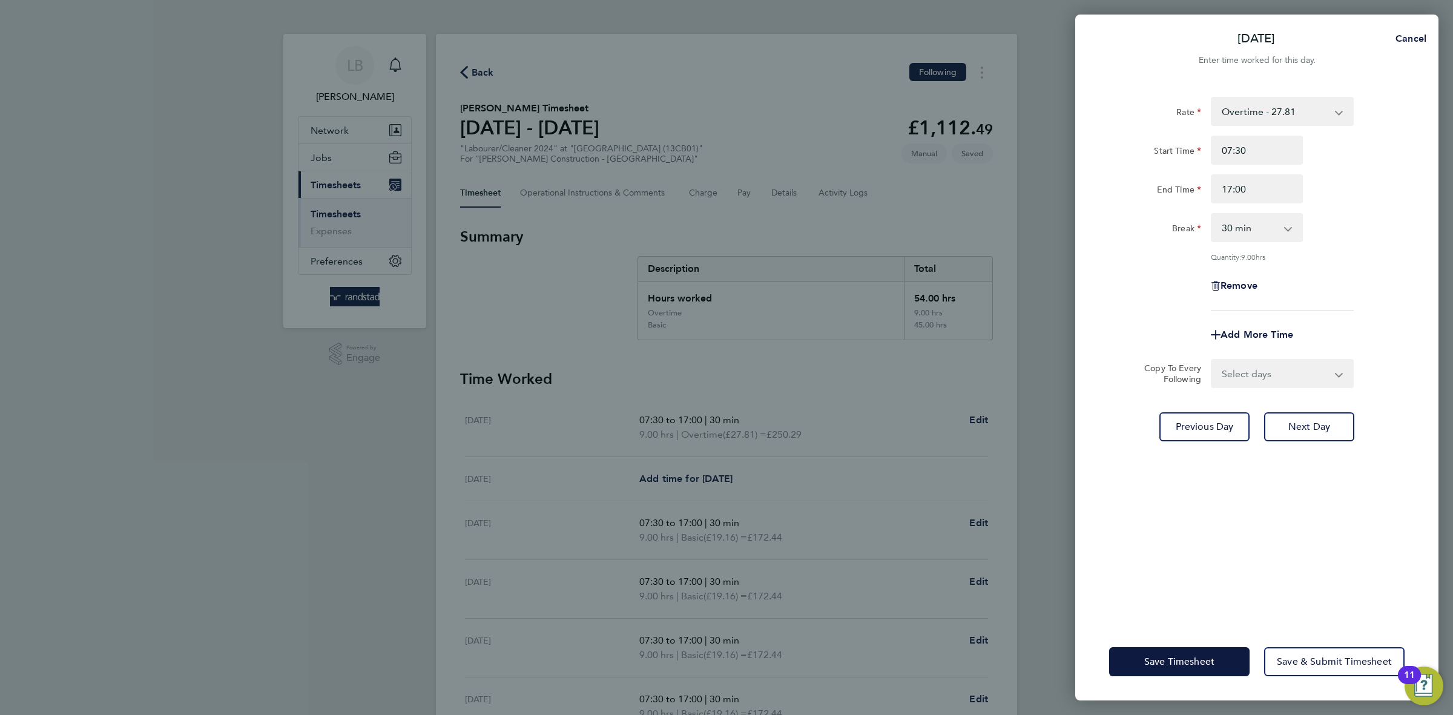
click at [1388, 259] on div "Rate Overtime - 27.81 Basic - 19.16 Overtime 2 - 36.21 Start Time 07:30 End Tim…" at bounding box center [1256, 204] width 295 height 214
click at [1217, 659] on button "Save Timesheet" at bounding box center [1179, 661] width 140 height 29
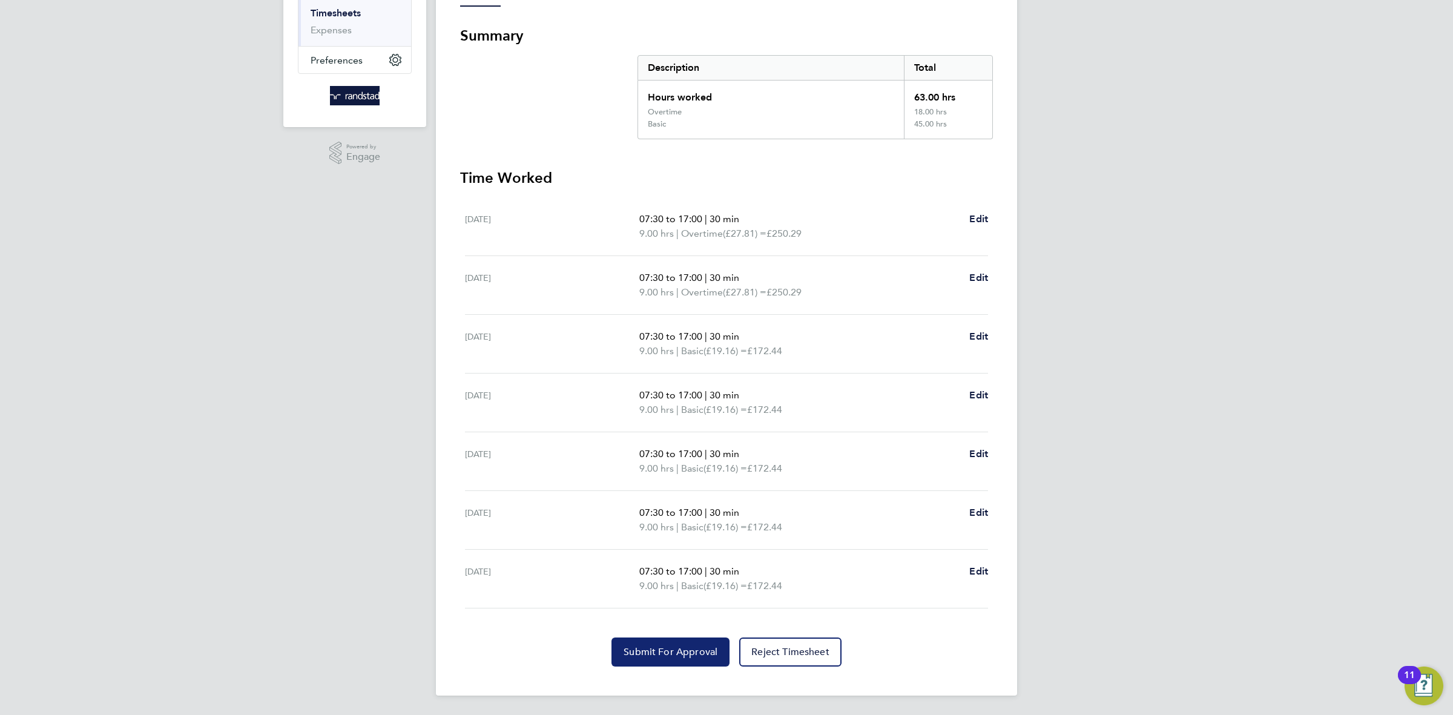
click at [676, 660] on button "Submit For Approval" at bounding box center [671, 652] width 118 height 29
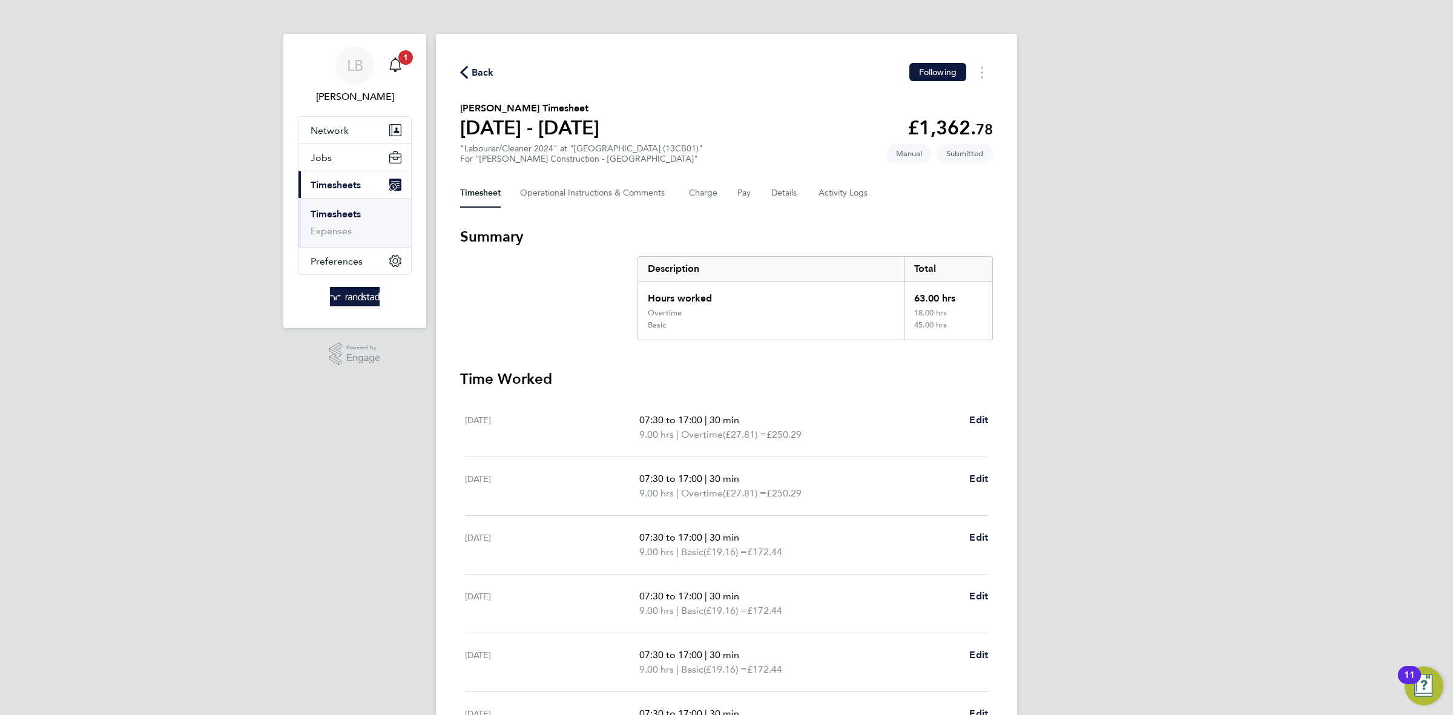
click at [487, 70] on span "Back" at bounding box center [483, 72] width 22 height 15
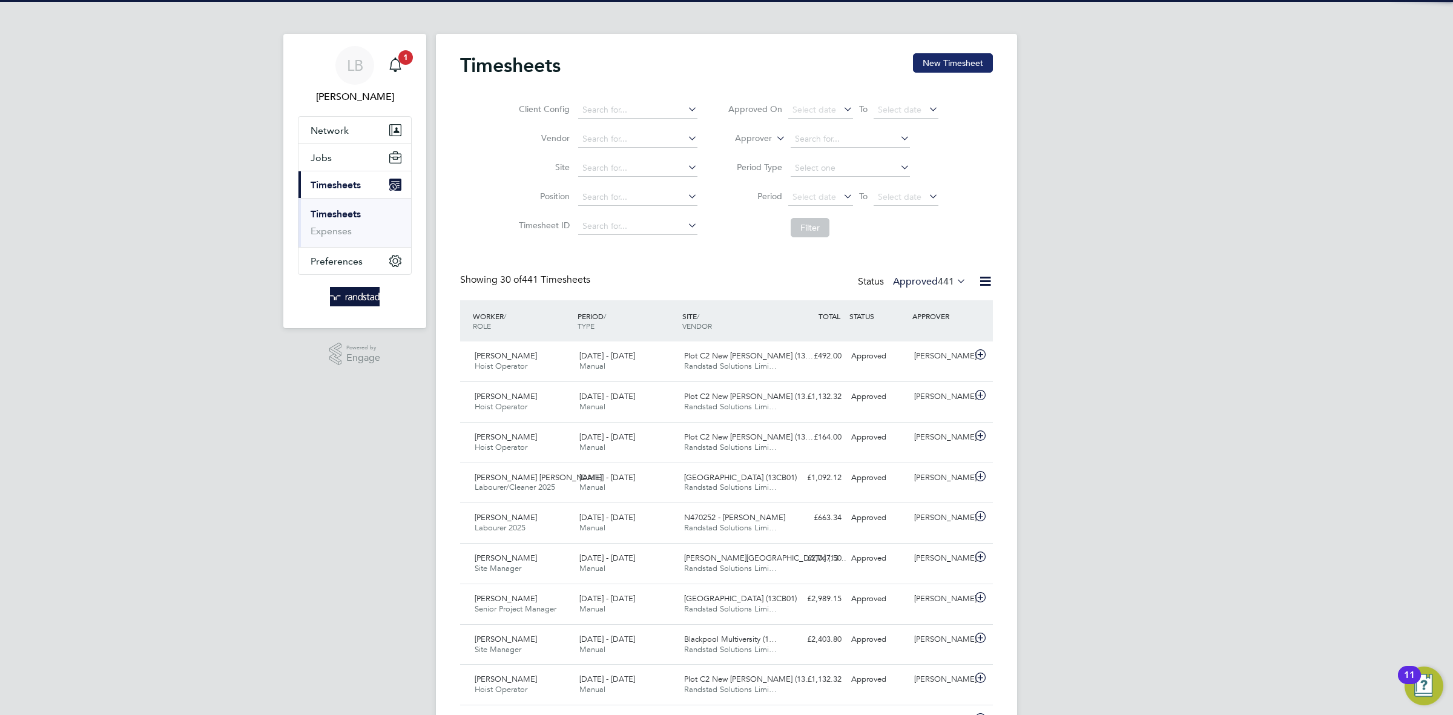
scroll to position [30, 105]
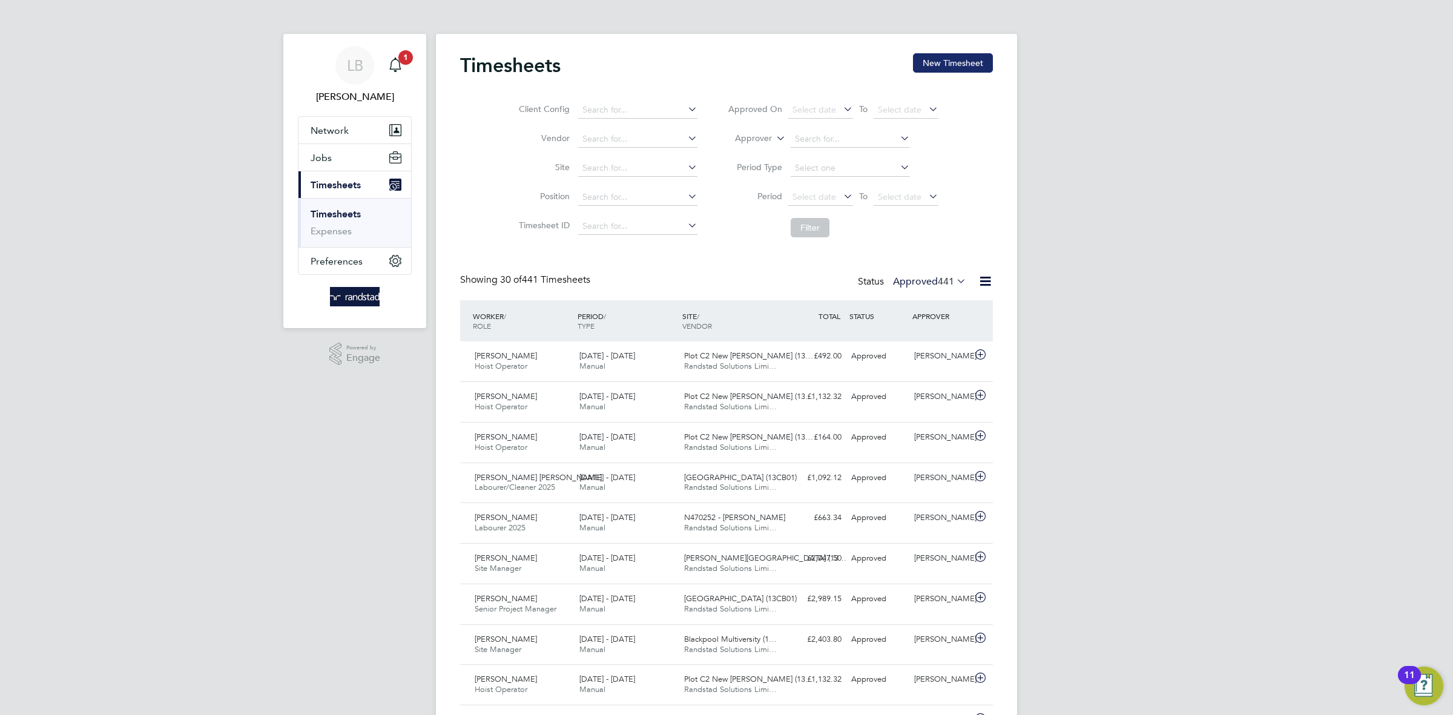
click at [949, 65] on button "New Timesheet" at bounding box center [953, 62] width 80 height 19
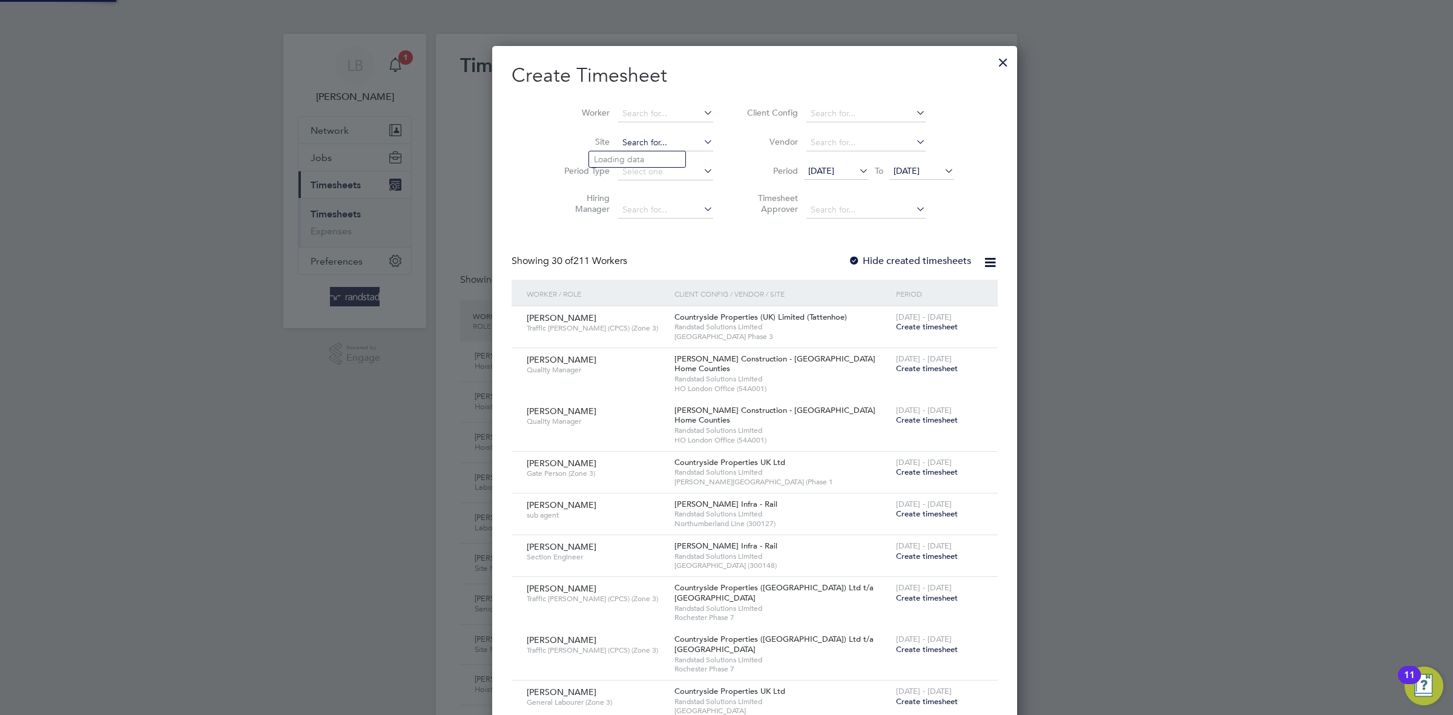
click at [618, 140] on input at bounding box center [665, 142] width 95 height 17
click at [618, 110] on input at bounding box center [665, 113] width 95 height 17
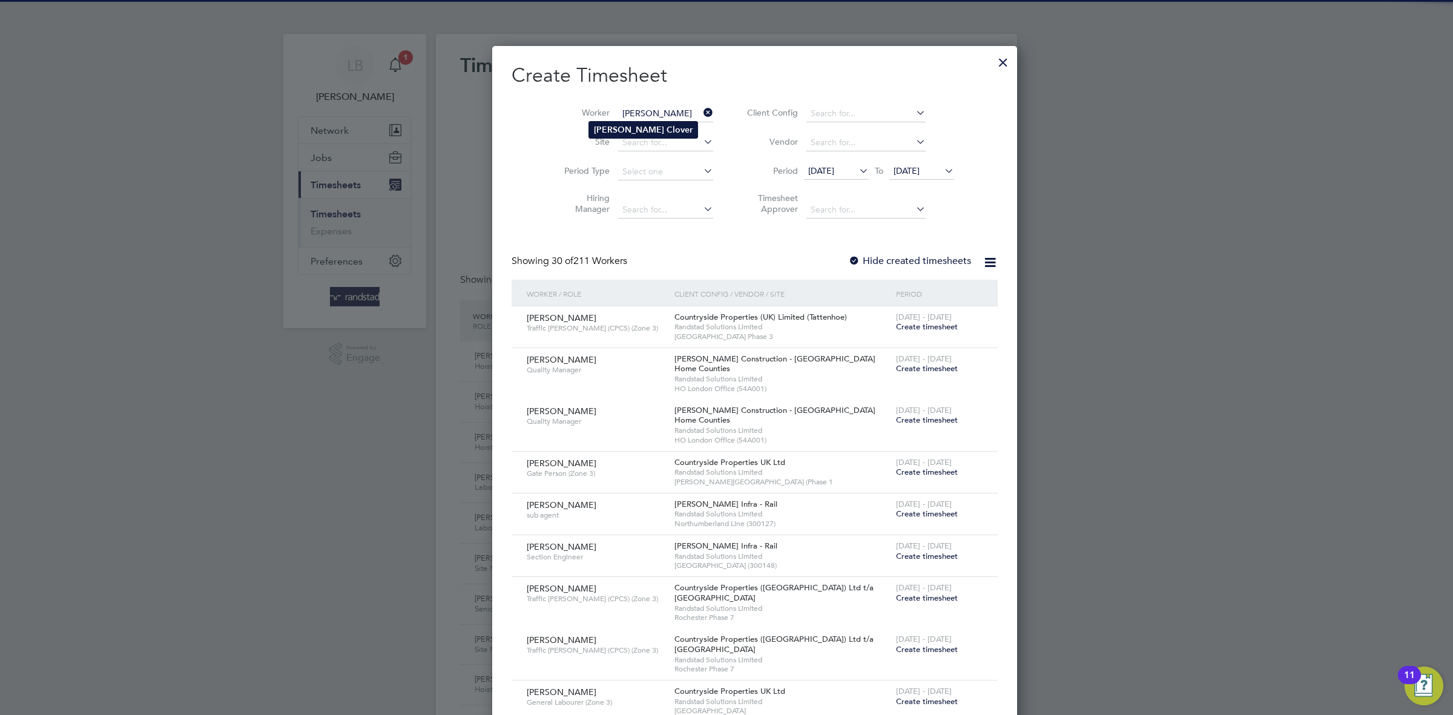
click at [613, 134] on li "[PERSON_NAME]" at bounding box center [643, 130] width 108 height 16
type input "[PERSON_NAME]"
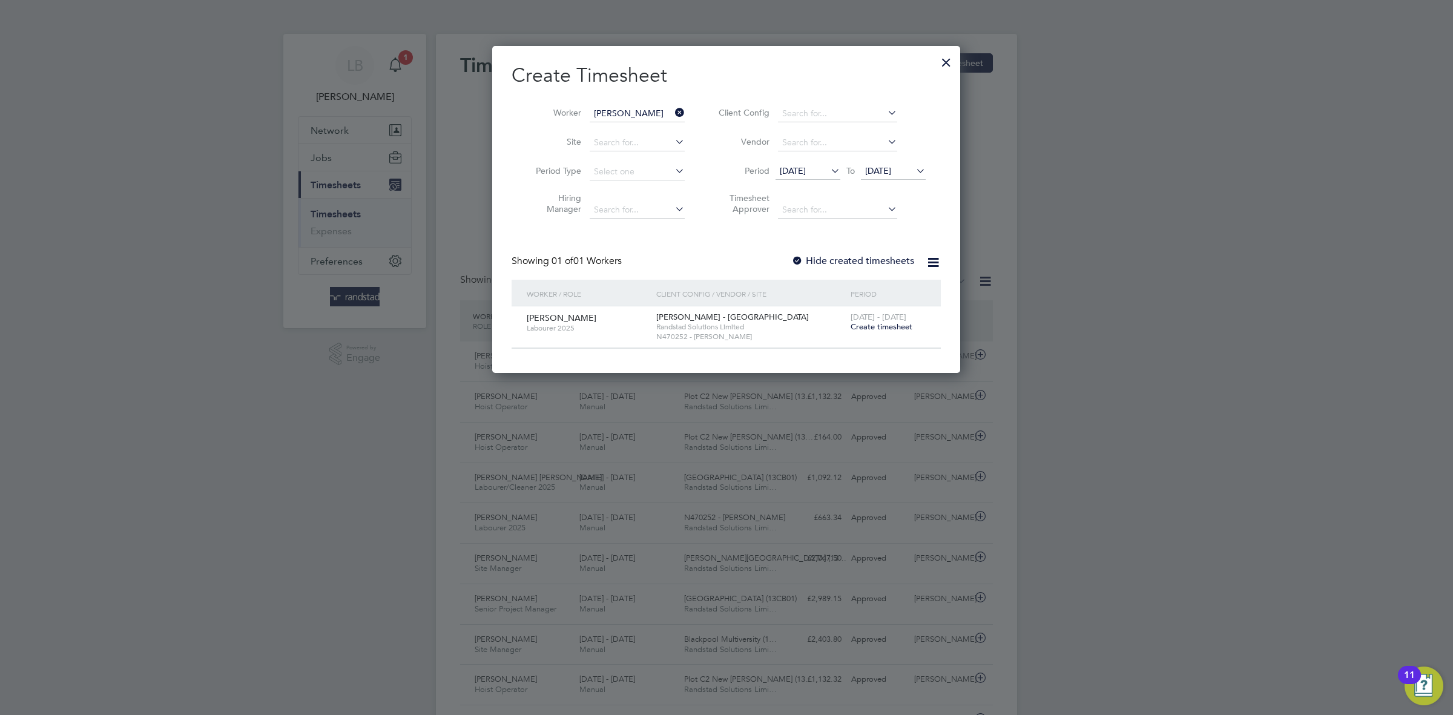
click at [881, 257] on label "Hide created timesheets" at bounding box center [852, 261] width 123 height 12
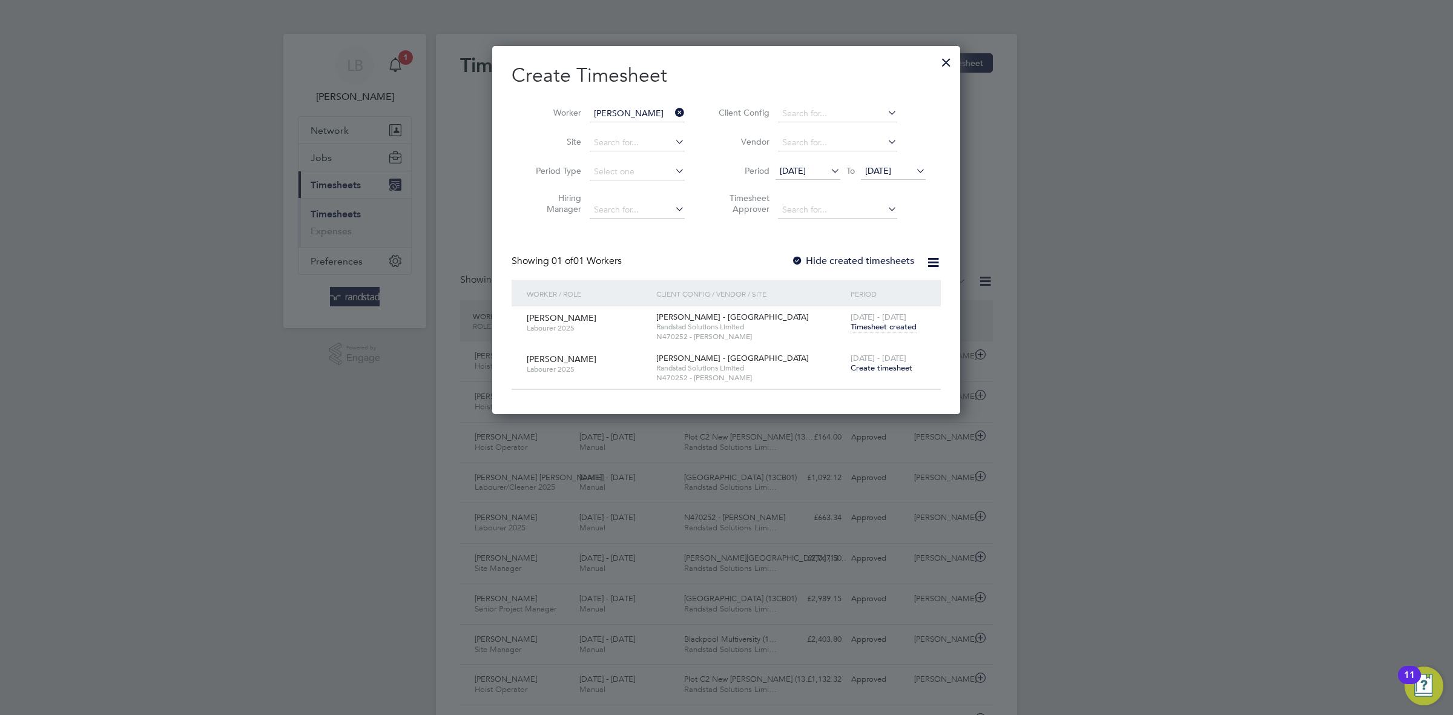
click at [880, 331] on span "Timesheet created" at bounding box center [884, 327] width 66 height 11
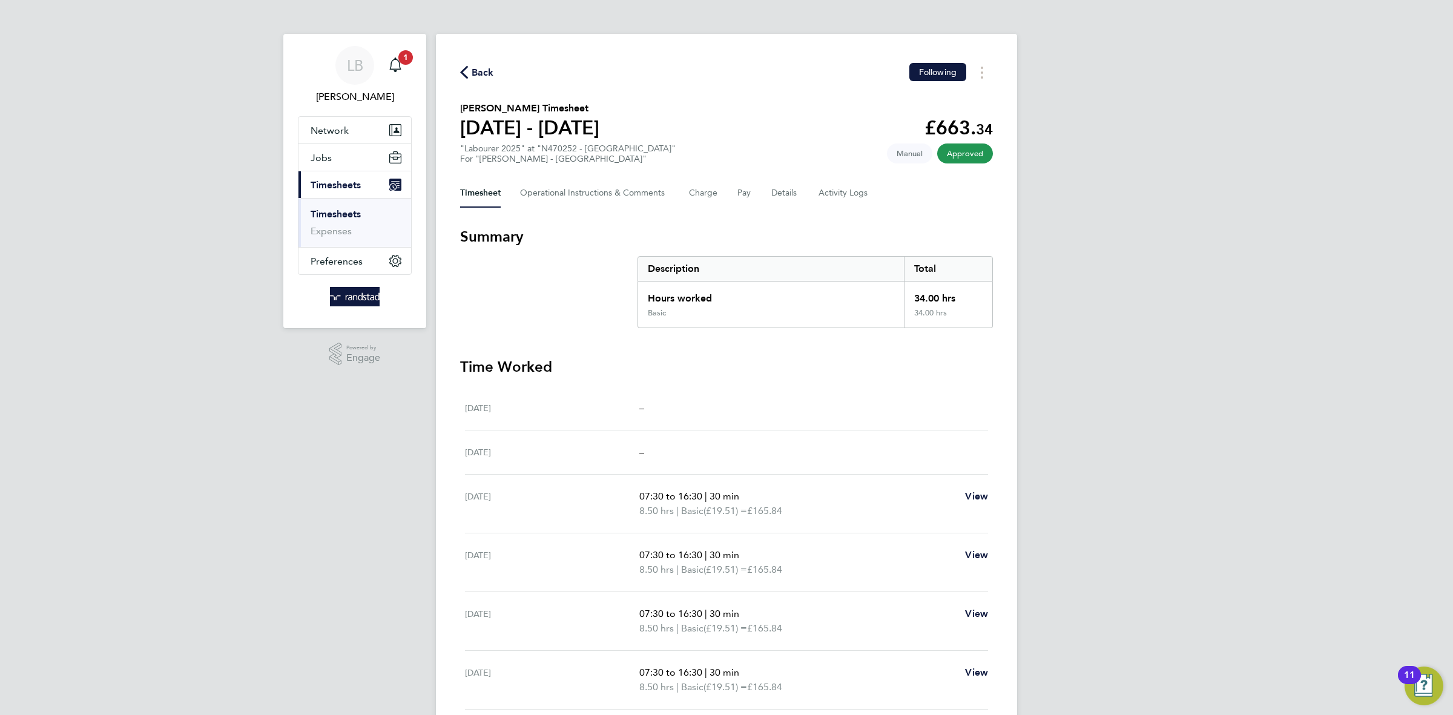
click at [466, 70] on icon "button" at bounding box center [464, 72] width 8 height 13
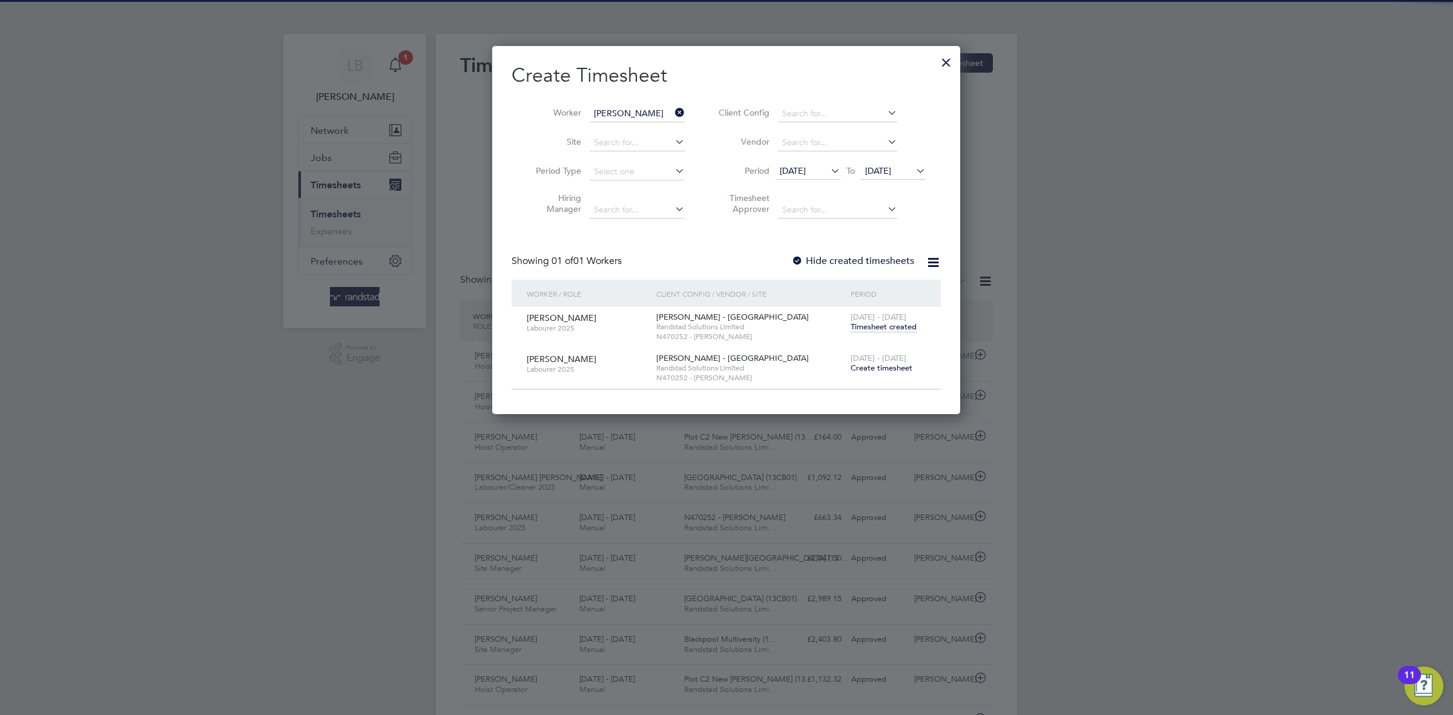
click at [868, 375] on div "[DATE] - [DATE] Create timesheet" at bounding box center [888, 364] width 81 height 33
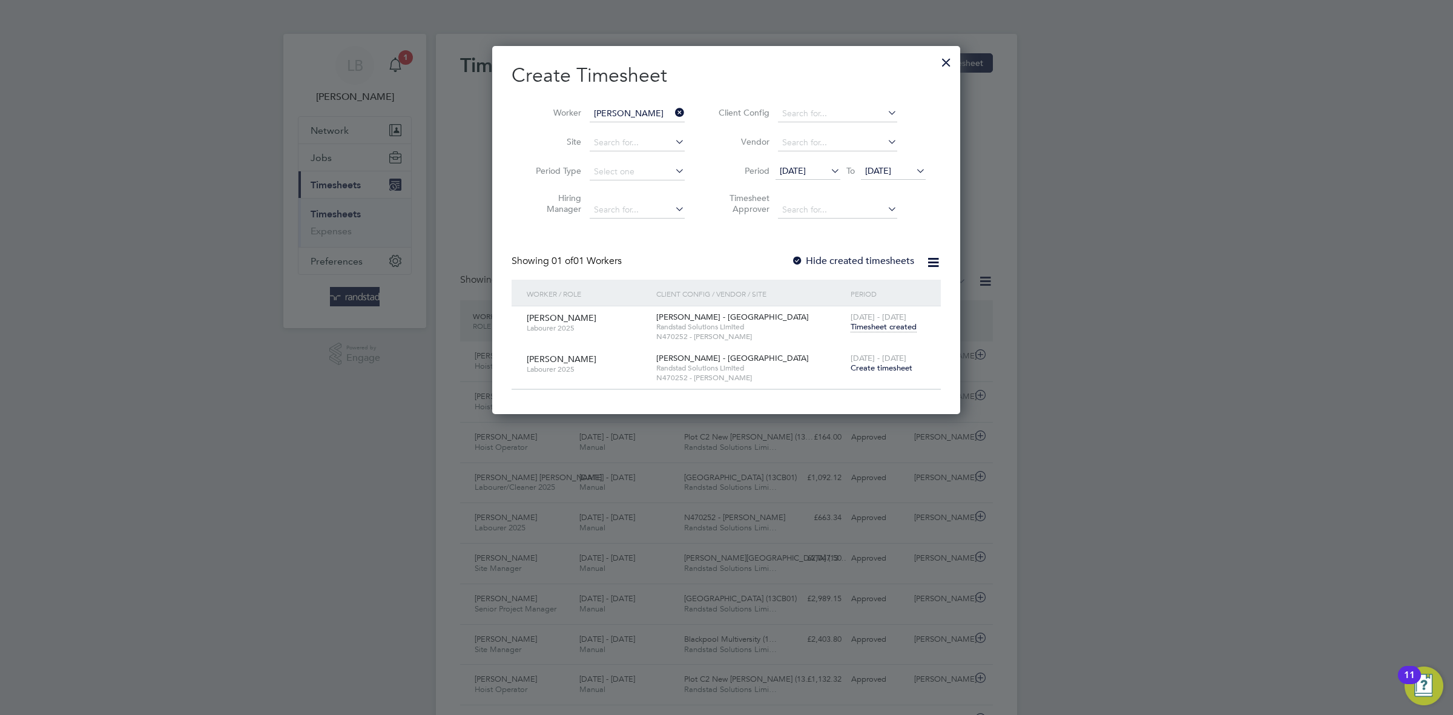
click at [871, 373] on span "Create timesheet" at bounding box center [882, 368] width 62 height 10
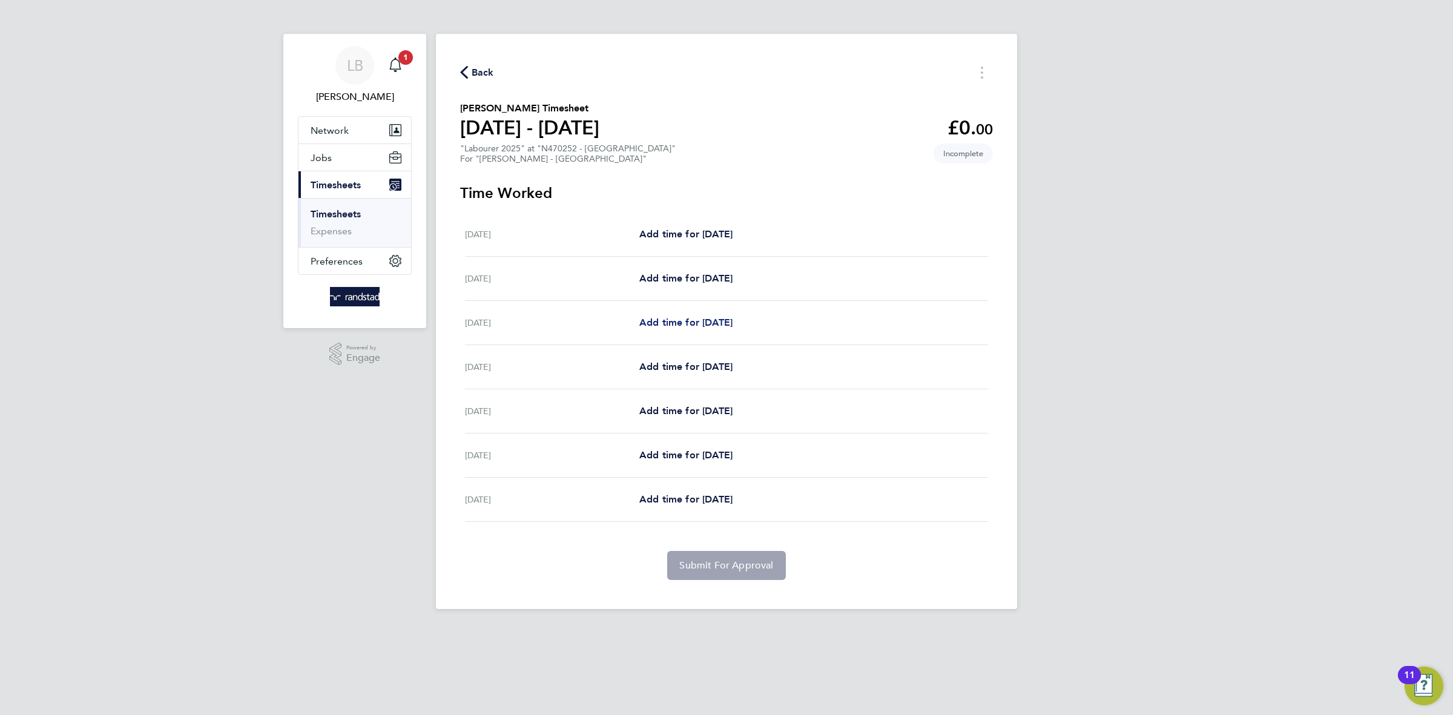
click at [701, 319] on span "Add time for [DATE]" at bounding box center [685, 323] width 93 height 12
select select "60"
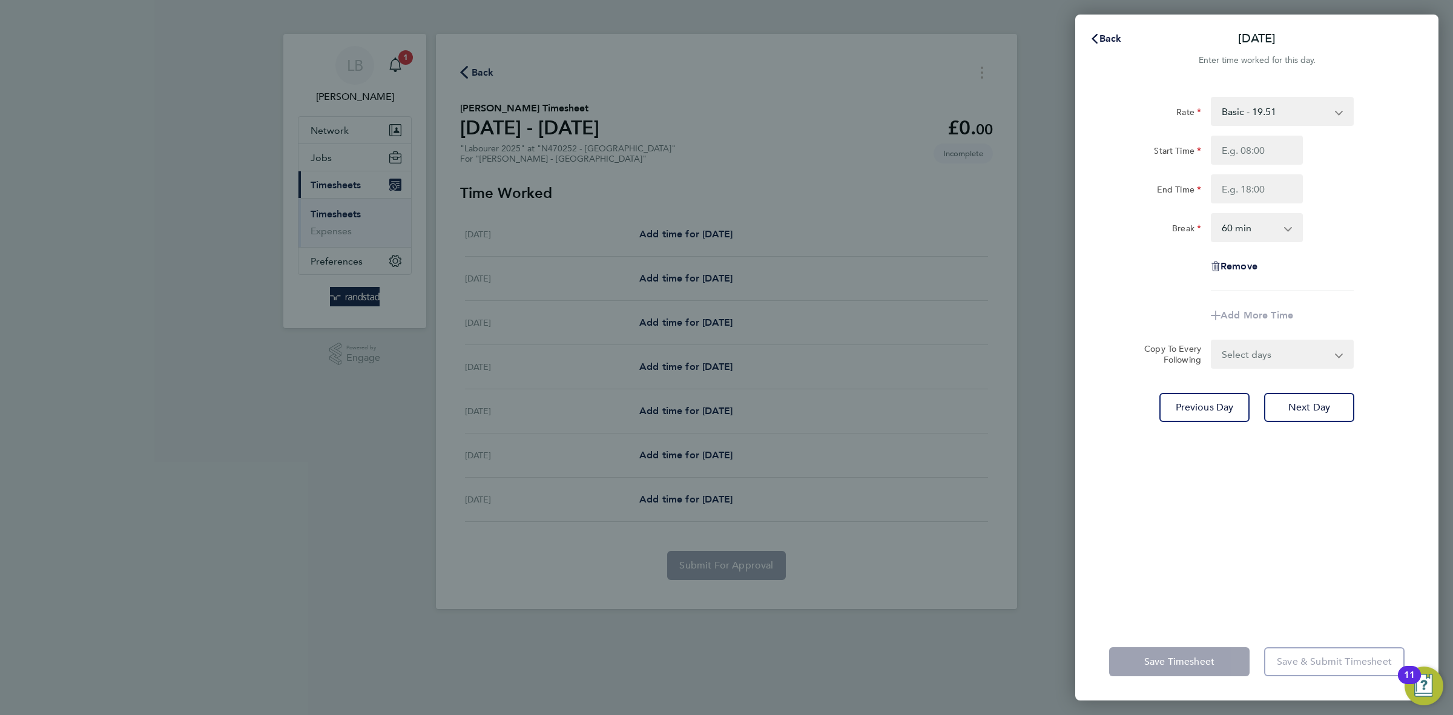
click at [1257, 168] on div "Start Time End Time" at bounding box center [1256, 170] width 305 height 68
click at [1266, 153] on input "Start Time" at bounding box center [1257, 150] width 92 height 29
type input "07:30"
click at [1276, 191] on input "End Time" at bounding box center [1257, 188] width 92 height 29
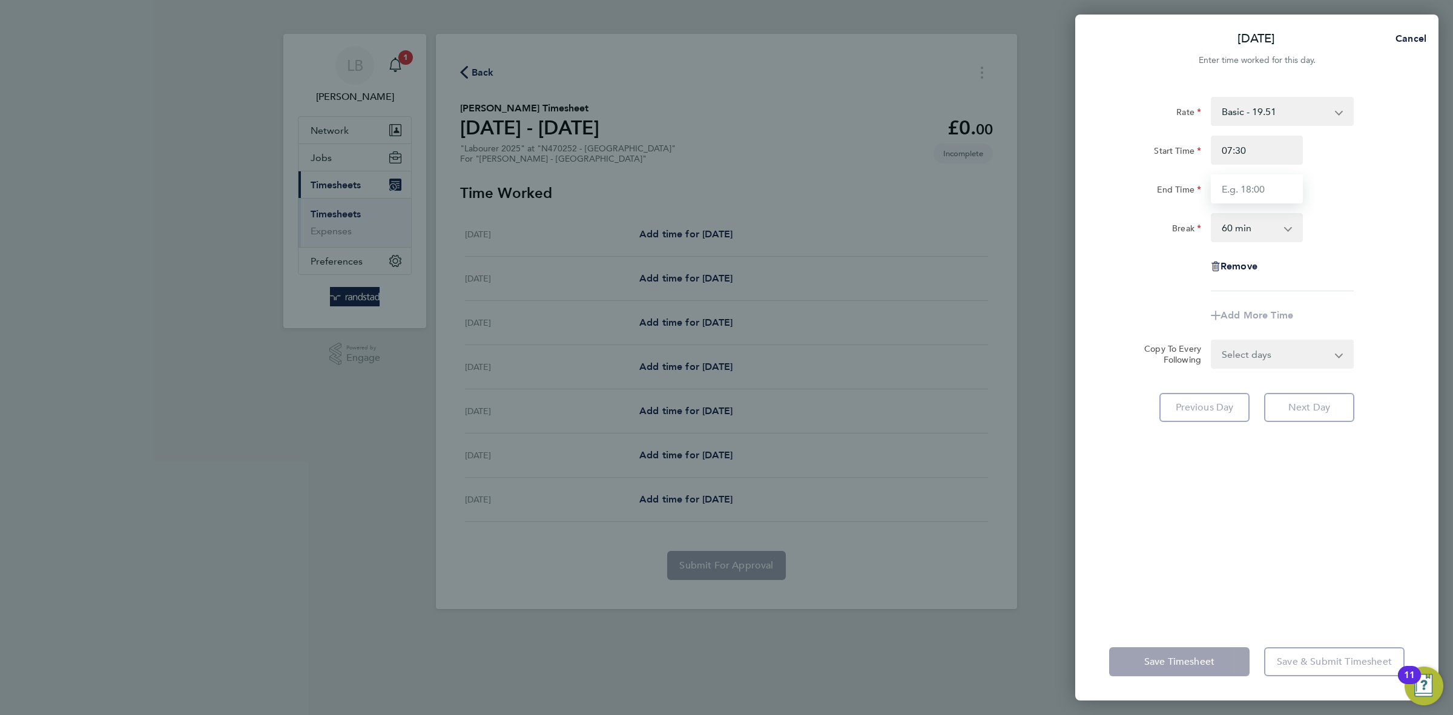
type input "16:30"
click at [1341, 292] on app-timesheet-line-form-group "Rate Basic - 19.51 Overtime - 28.12 Overtime 2 - 36.73 Start Time 07:30 End Tim…" at bounding box center [1256, 213] width 295 height 233
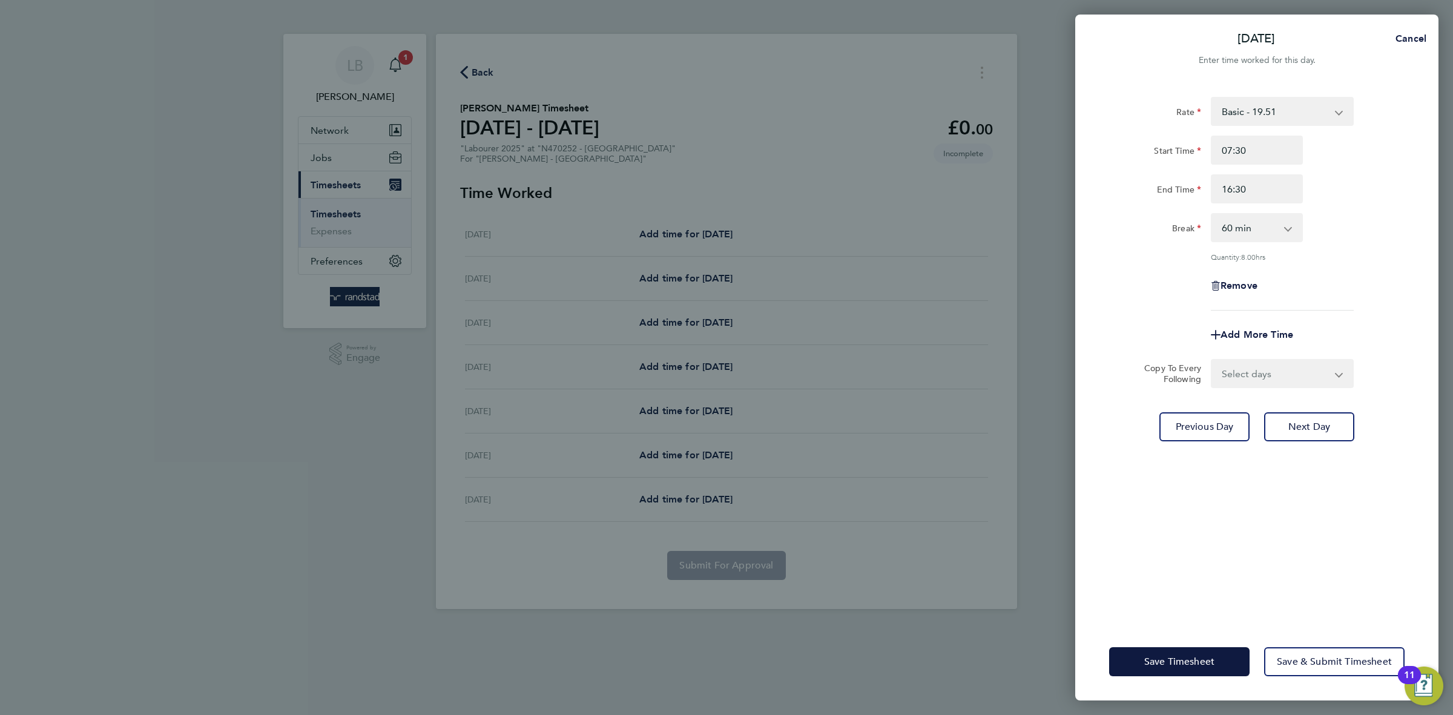
click at [1286, 370] on select "Select days Day [DATE] [DATE] [DATE] [DATE]" at bounding box center [1275, 373] width 127 height 27
select select "THU"
click at [1212, 360] on select "Select days Day [DATE] [DATE] [DATE] [DATE]" at bounding box center [1275, 373] width 127 height 27
select select "[DATE]"
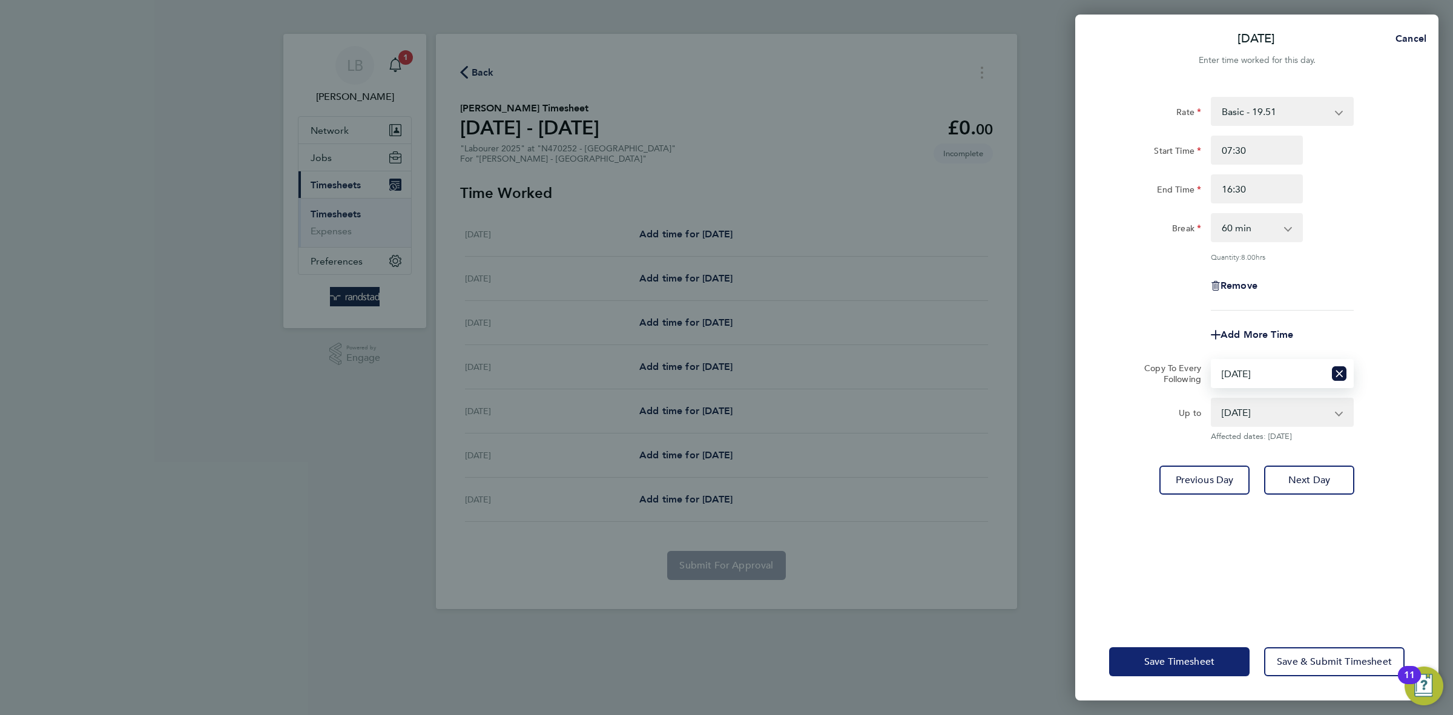
click at [1194, 669] on button "Save Timesheet" at bounding box center [1179, 661] width 140 height 29
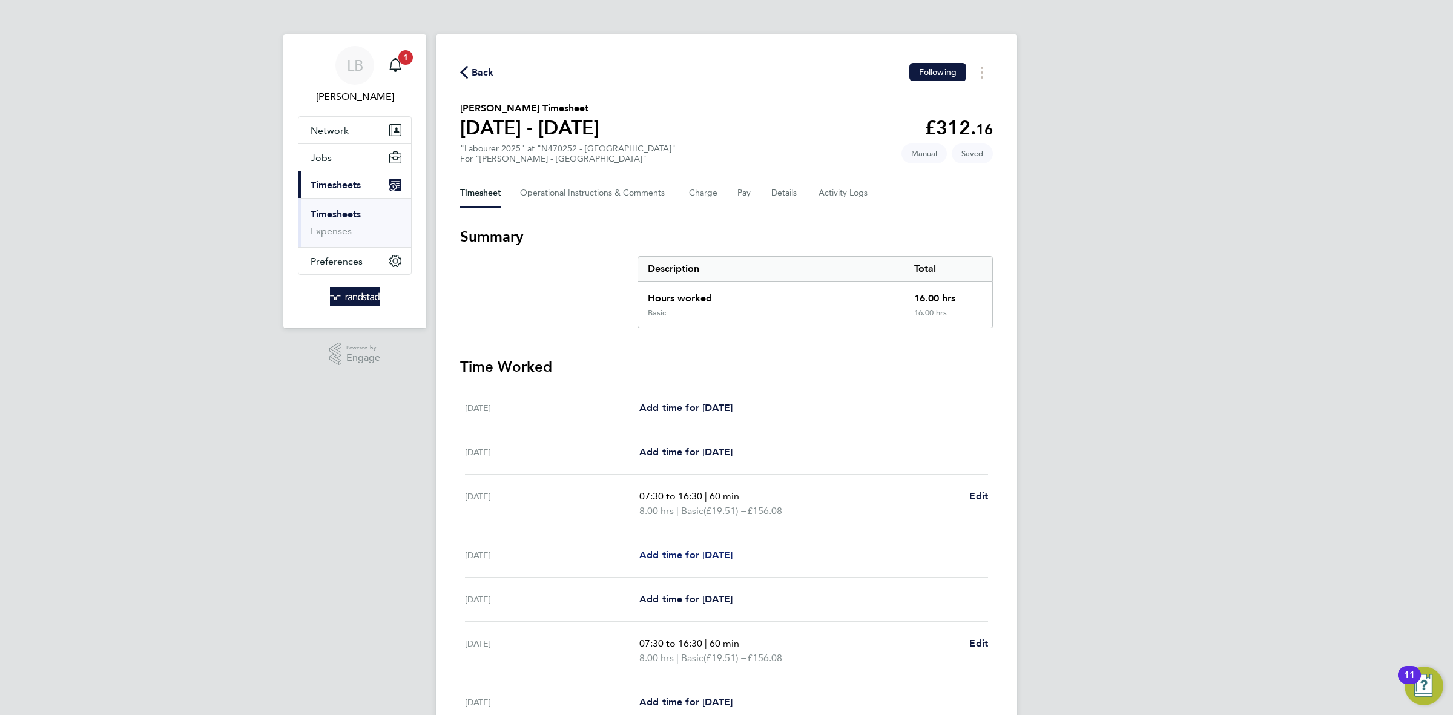
click at [683, 551] on span "Add time for [DATE]" at bounding box center [685, 555] width 93 height 12
select select "60"
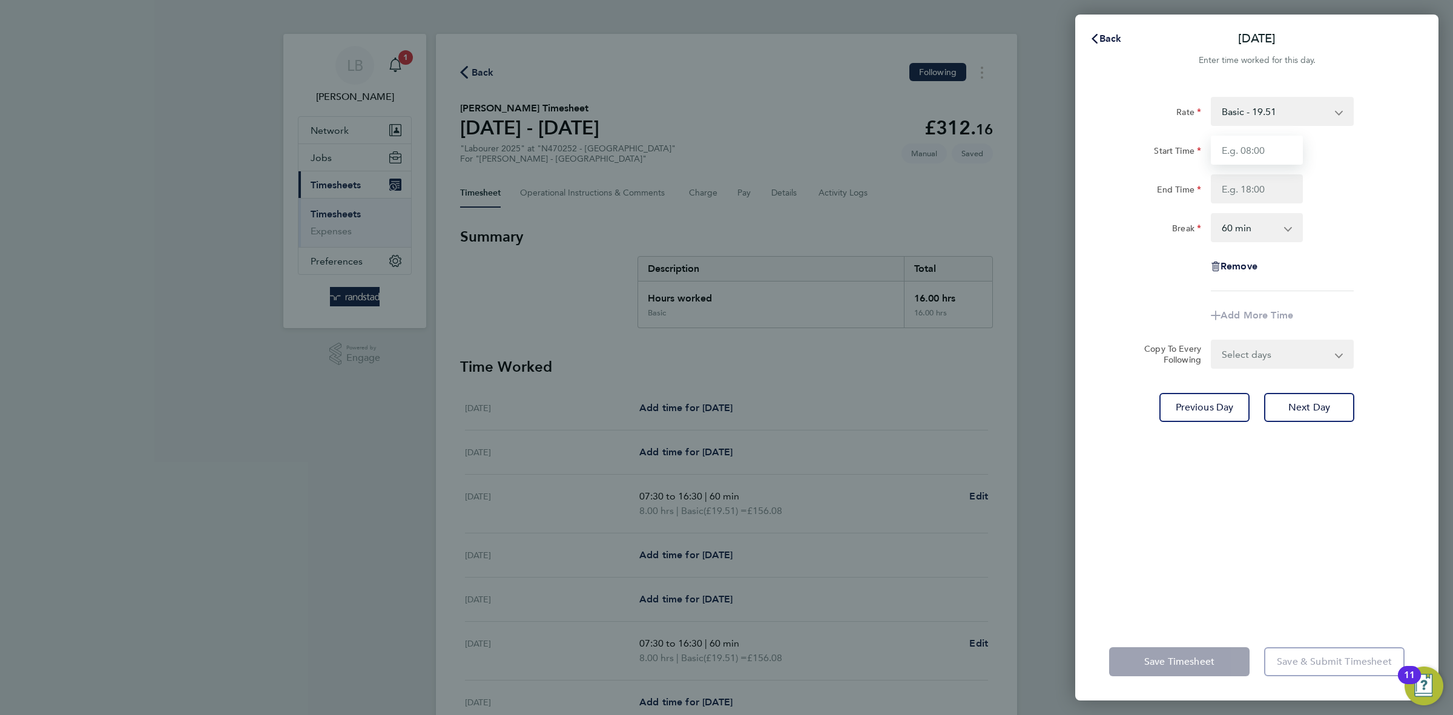
click at [1271, 145] on input "Start Time" at bounding box center [1257, 150] width 92 height 29
type input "07:30"
click at [1272, 190] on input "End Time" at bounding box center [1257, 188] width 92 height 29
type input "16:30"
click at [1262, 231] on select "0 min 15 min 30 min 45 min 60 min 75 min 90 min" at bounding box center [1249, 227] width 75 height 27
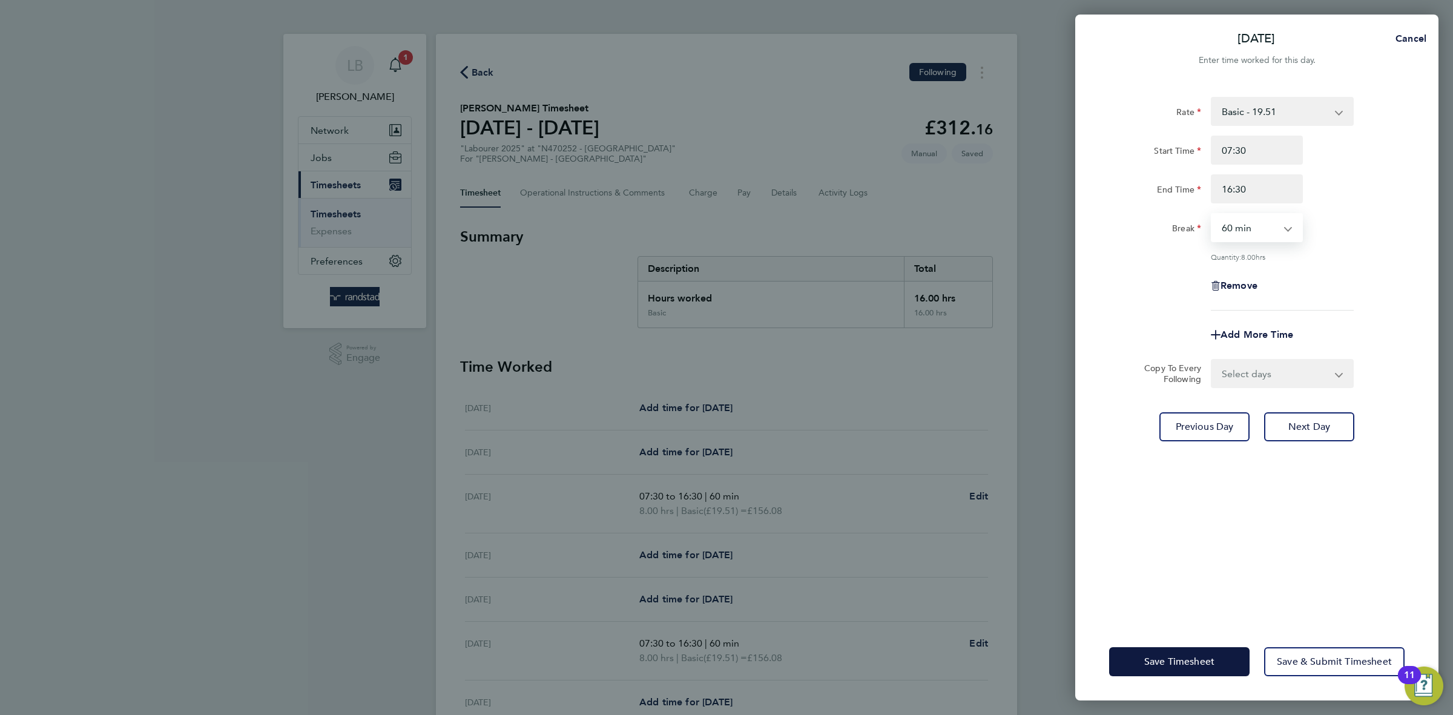
select select "30"
click at [1212, 214] on select "0 min 15 min 30 min 45 min 60 min 75 min 90 min" at bounding box center [1249, 227] width 75 height 27
click at [1332, 266] on div "Rate Basic - 19.51 Overtime - 28.12 Overtime 2 - 36.73 Start Time 07:30 End Tim…" at bounding box center [1256, 204] width 295 height 214
click at [1274, 380] on select "Select days Day [DATE] [DATE] [DATE]" at bounding box center [1275, 373] width 127 height 27
select select "DAY"
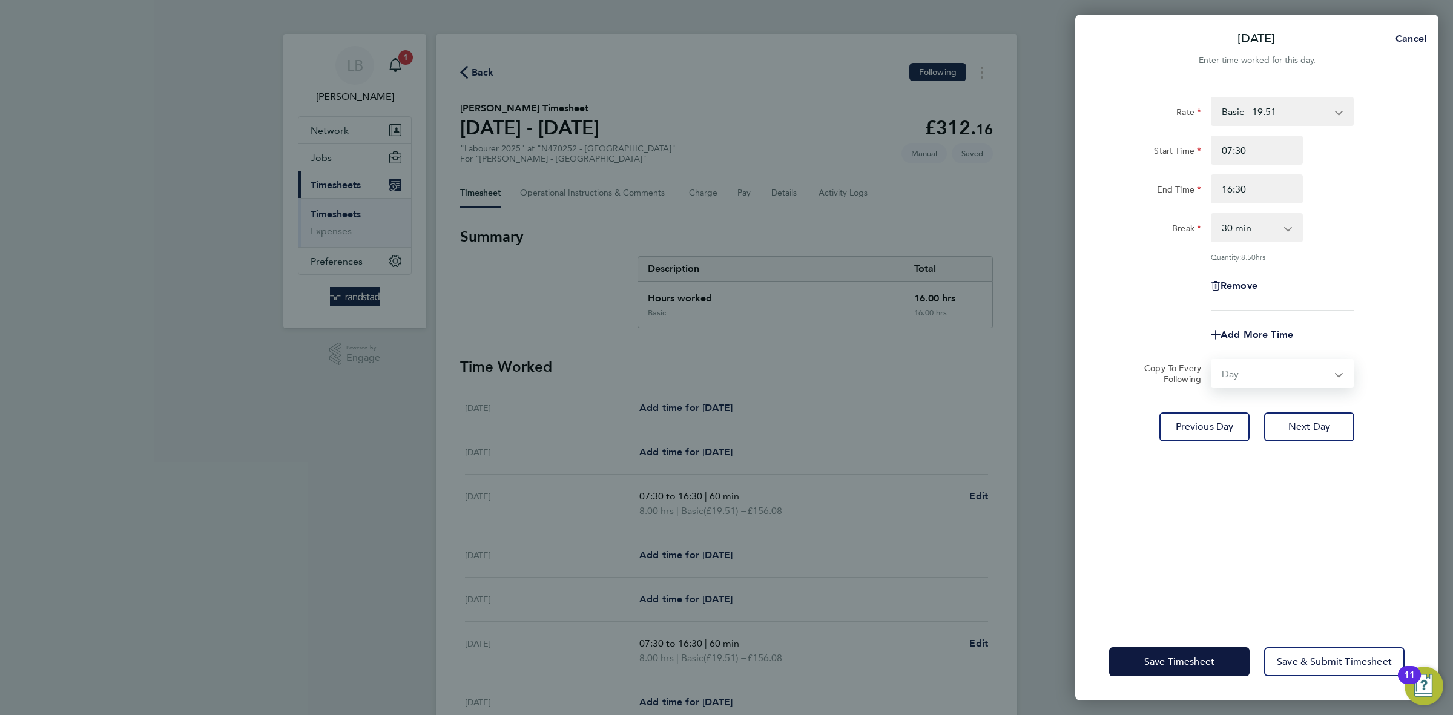
click at [1212, 360] on select "Select days Day [DATE] [DATE] [DATE]" at bounding box center [1275, 373] width 127 height 27
select select "[DATE]"
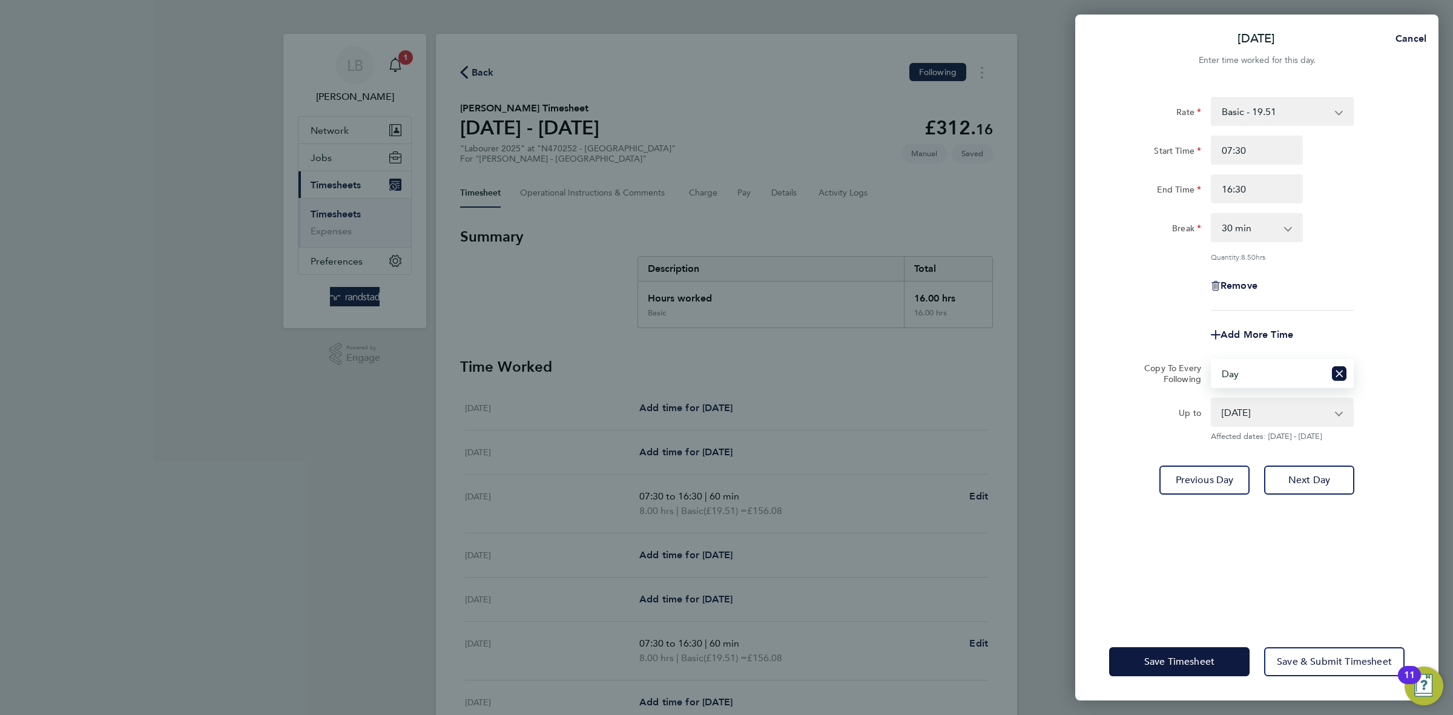
click at [1192, 679] on div "Save Timesheet Save & Submit Timesheet" at bounding box center [1256, 662] width 363 height 78
click at [1184, 672] on button "Save Timesheet" at bounding box center [1179, 661] width 140 height 29
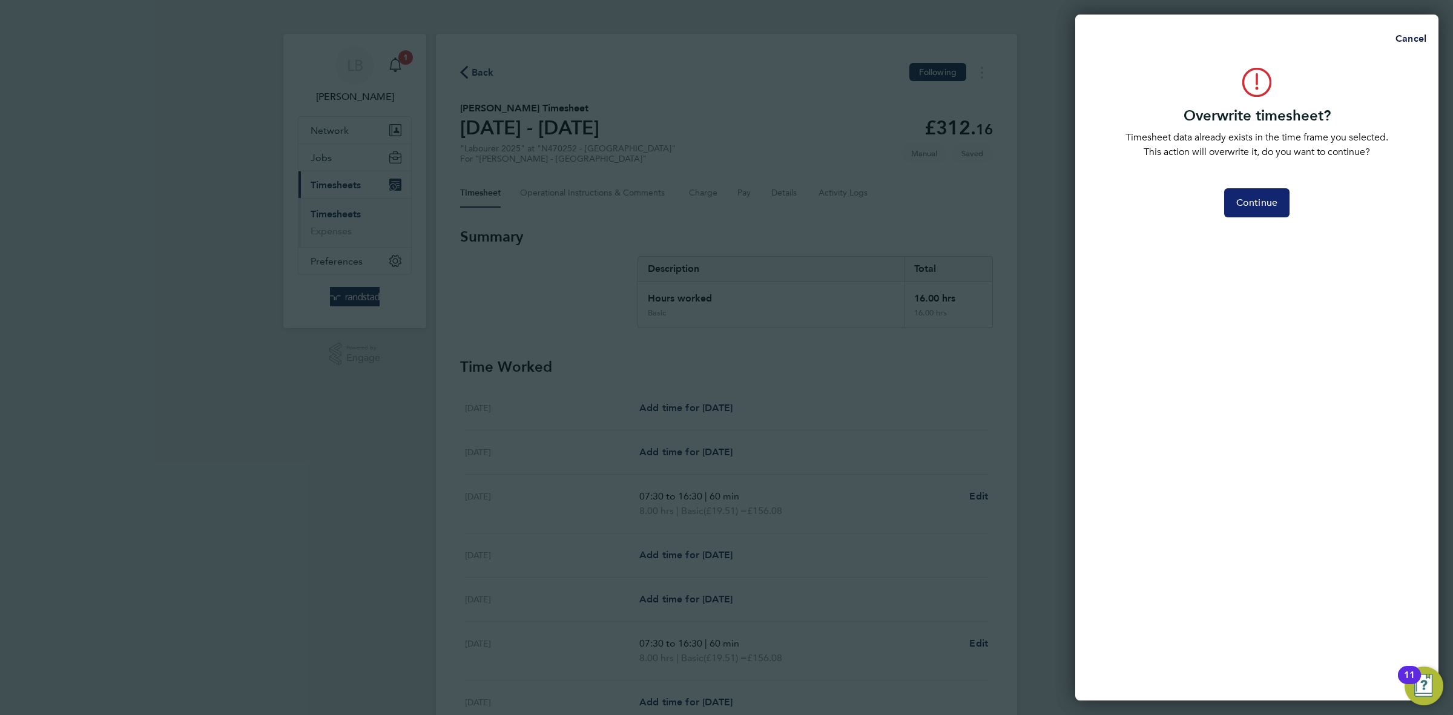
click at [1263, 203] on span "Continue" at bounding box center [1256, 203] width 41 height 12
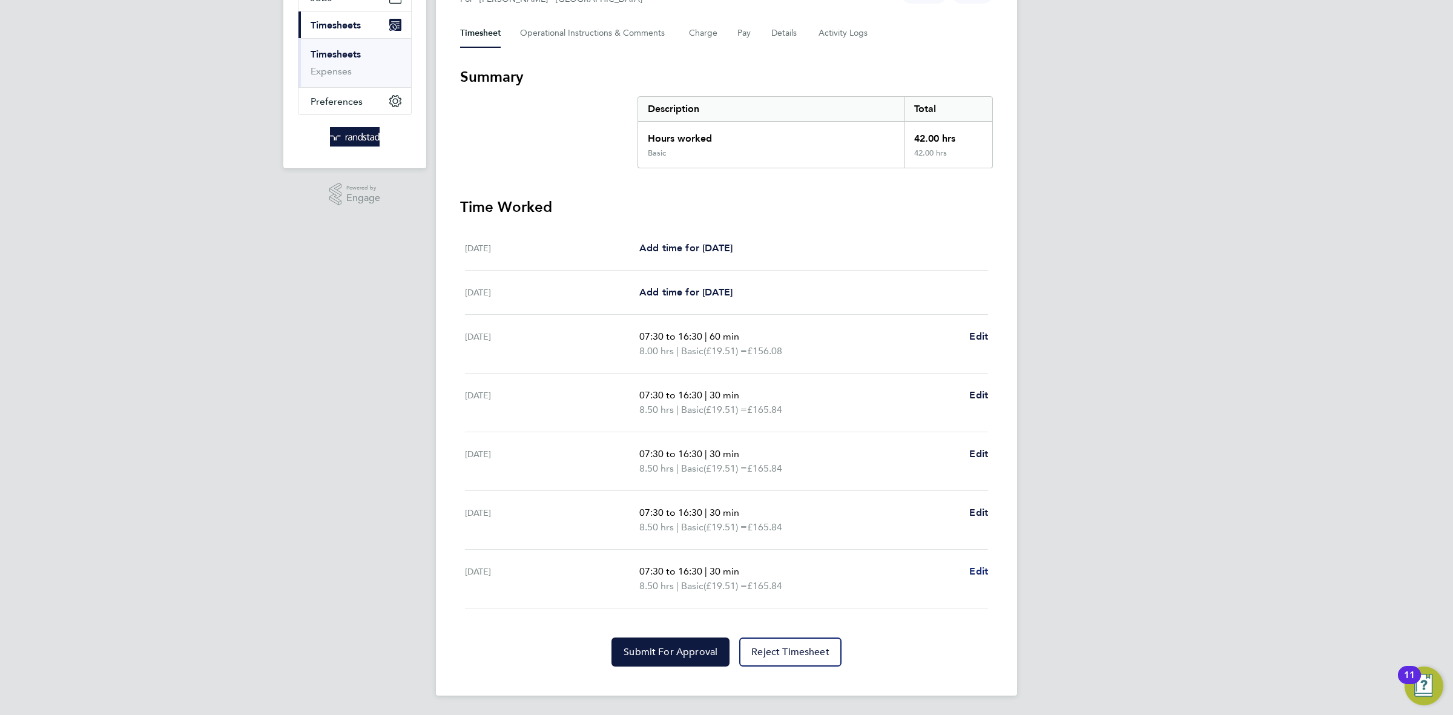
click at [979, 572] on span "Edit" at bounding box center [978, 572] width 19 height 12
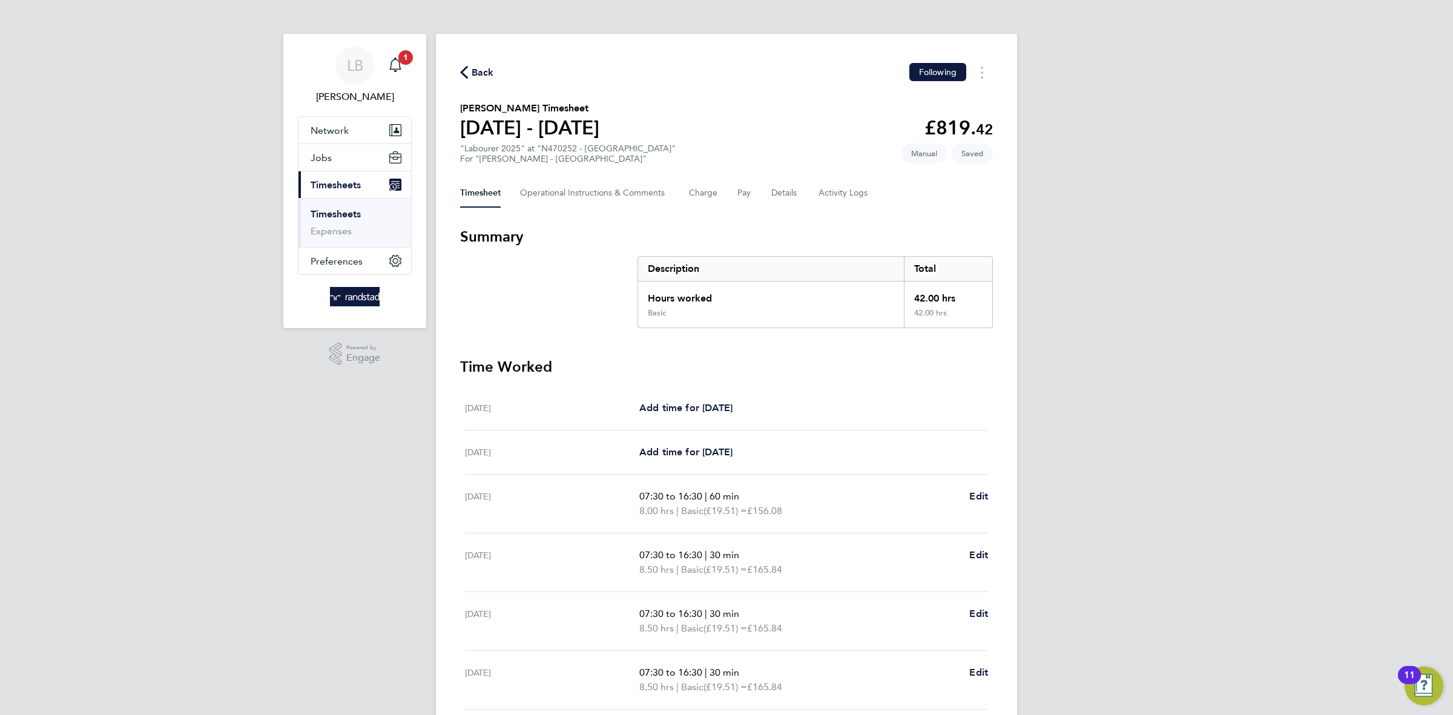
select select "30"
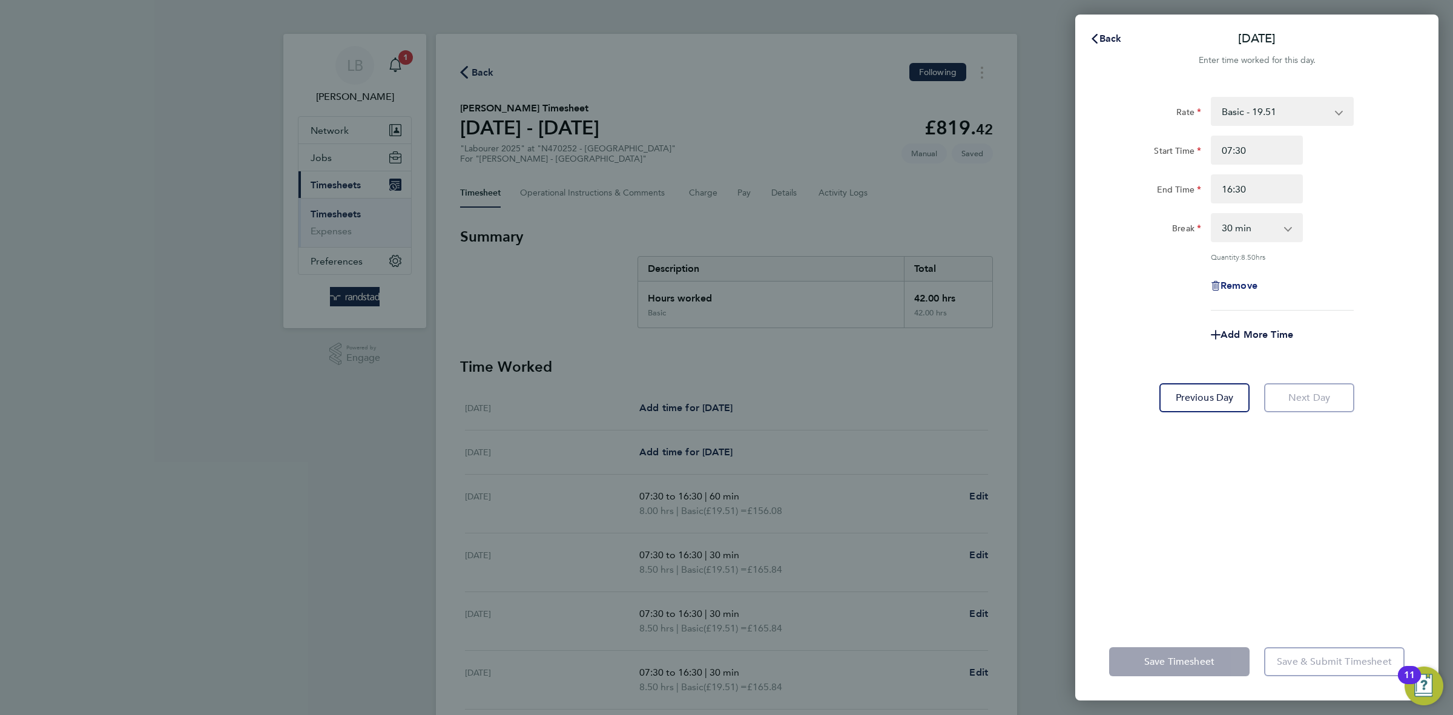
click at [1233, 280] on span "Remove" at bounding box center [1239, 286] width 37 height 12
select select "null"
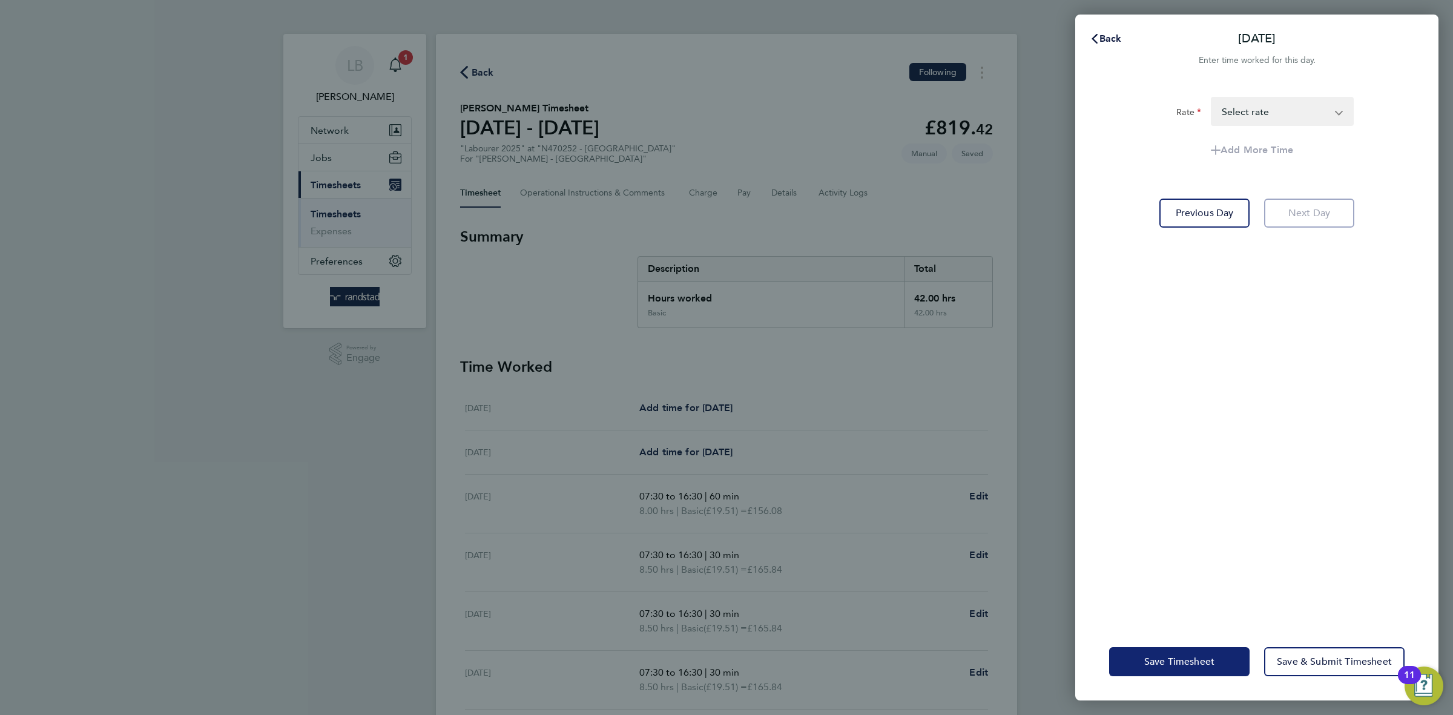
click at [1177, 653] on button "Save Timesheet" at bounding box center [1179, 661] width 140 height 29
